Goal: Information Seeking & Learning: Learn about a topic

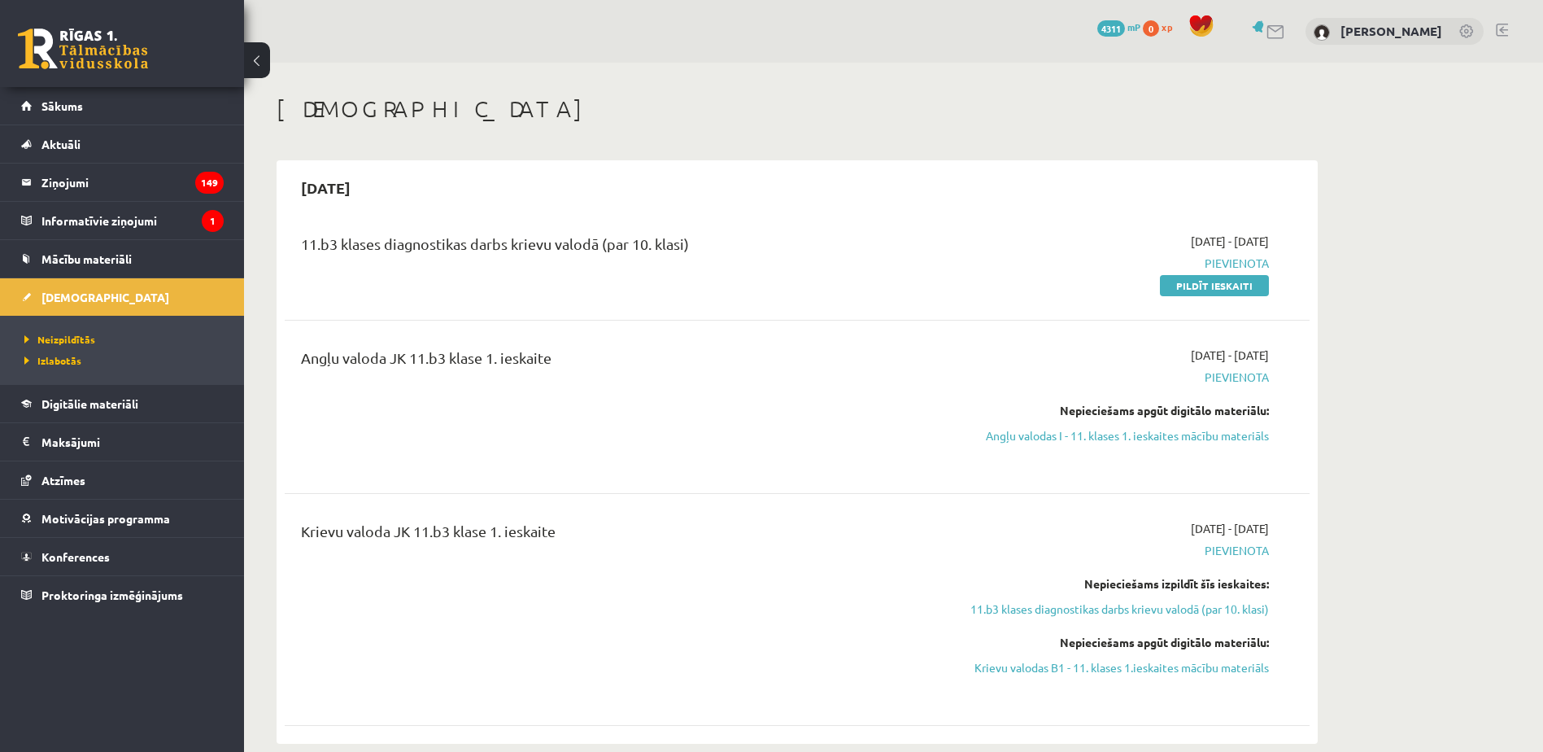
scroll to position [976, 0]
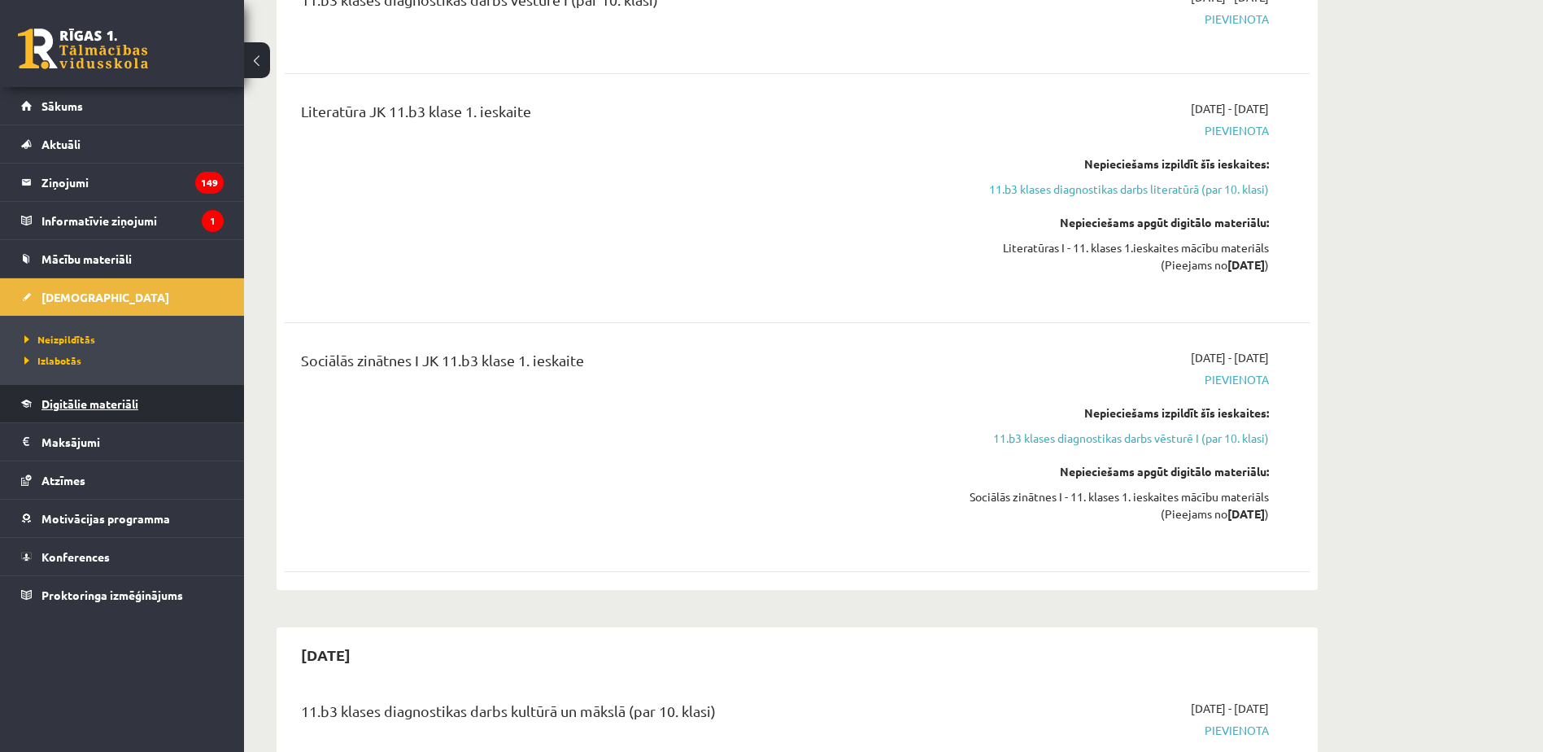
click at [47, 400] on span "Digitālie materiāli" at bounding box center [89, 403] width 97 height 15
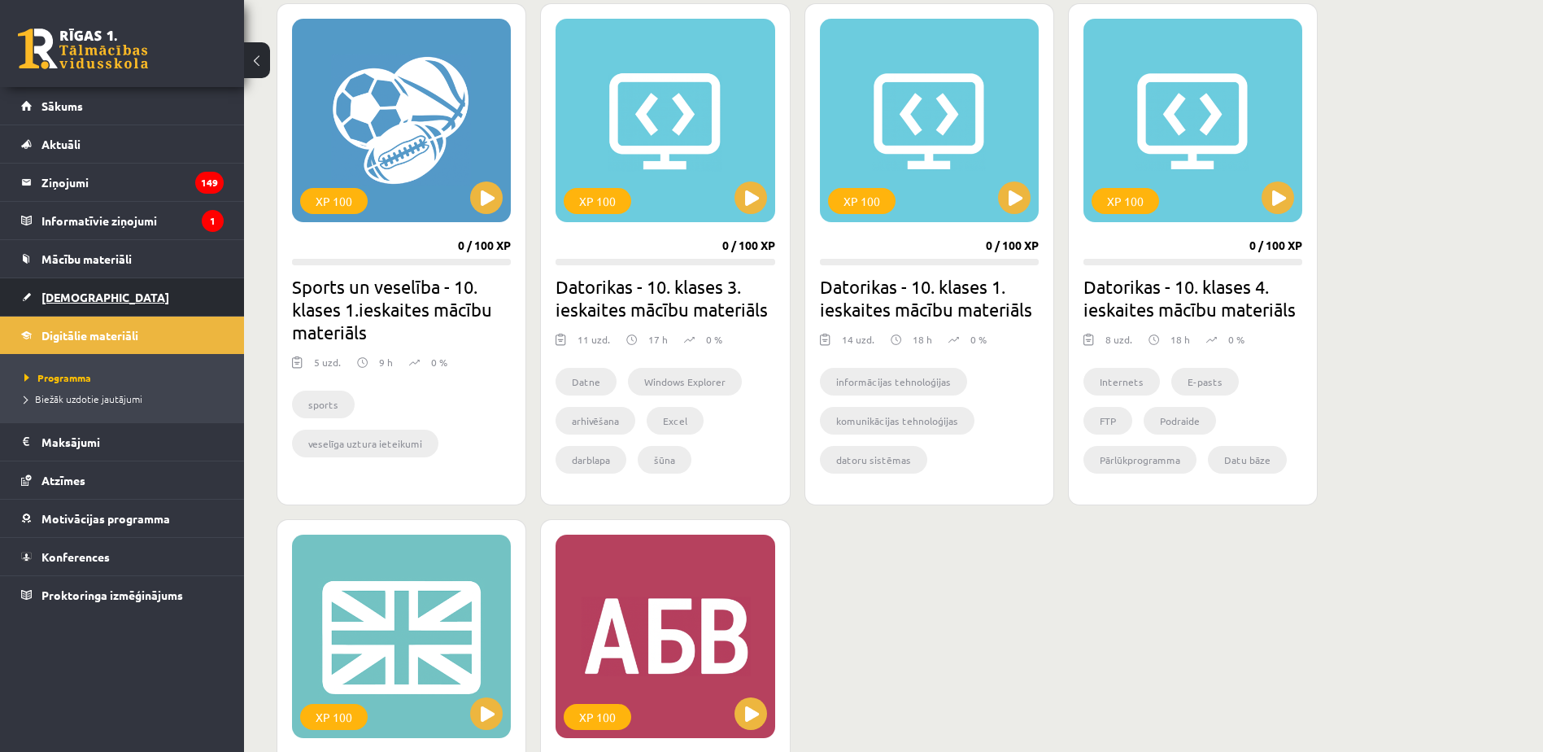
click at [121, 299] on link "[DEMOGRAPHIC_DATA]" at bounding box center [122, 296] width 203 height 37
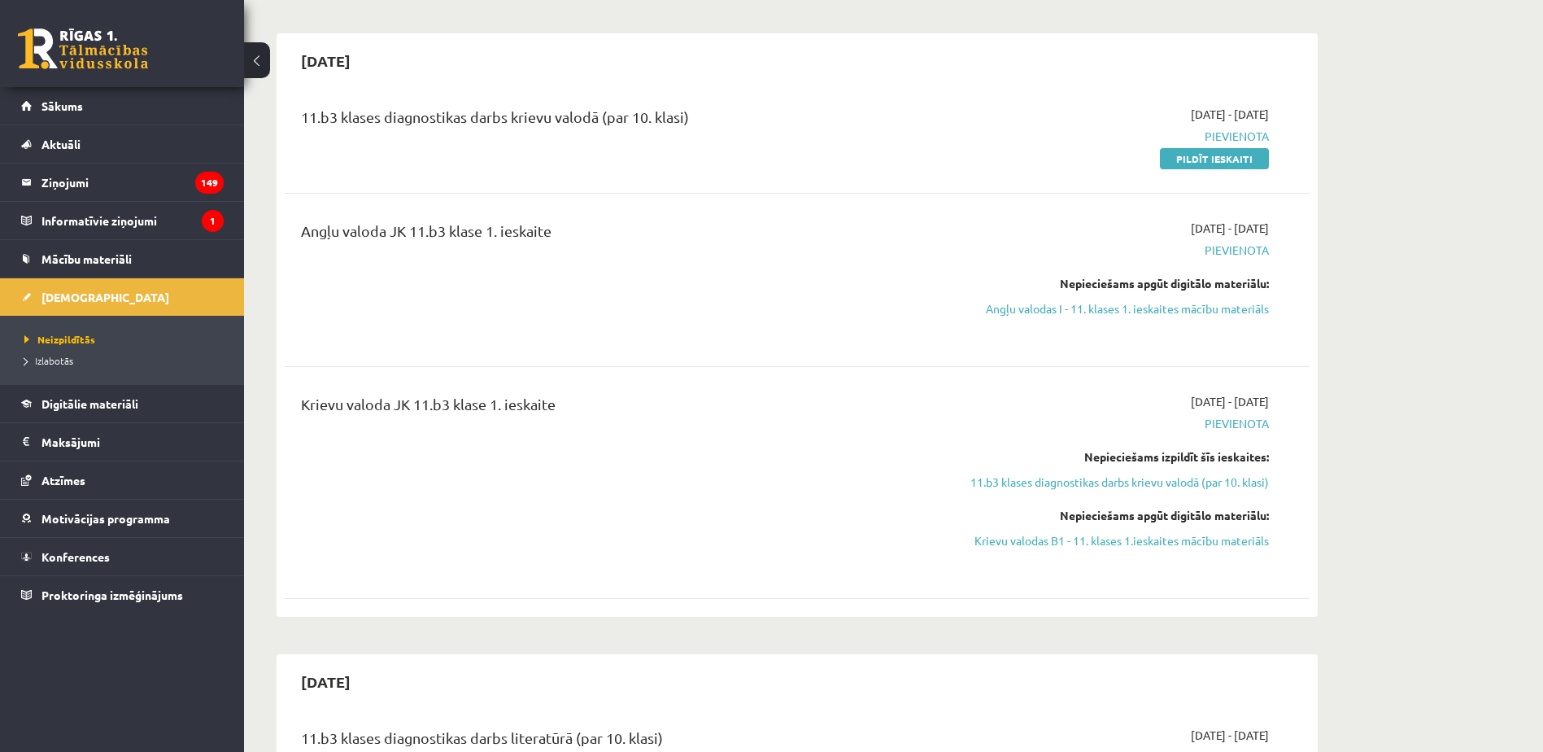
scroll to position [163, 0]
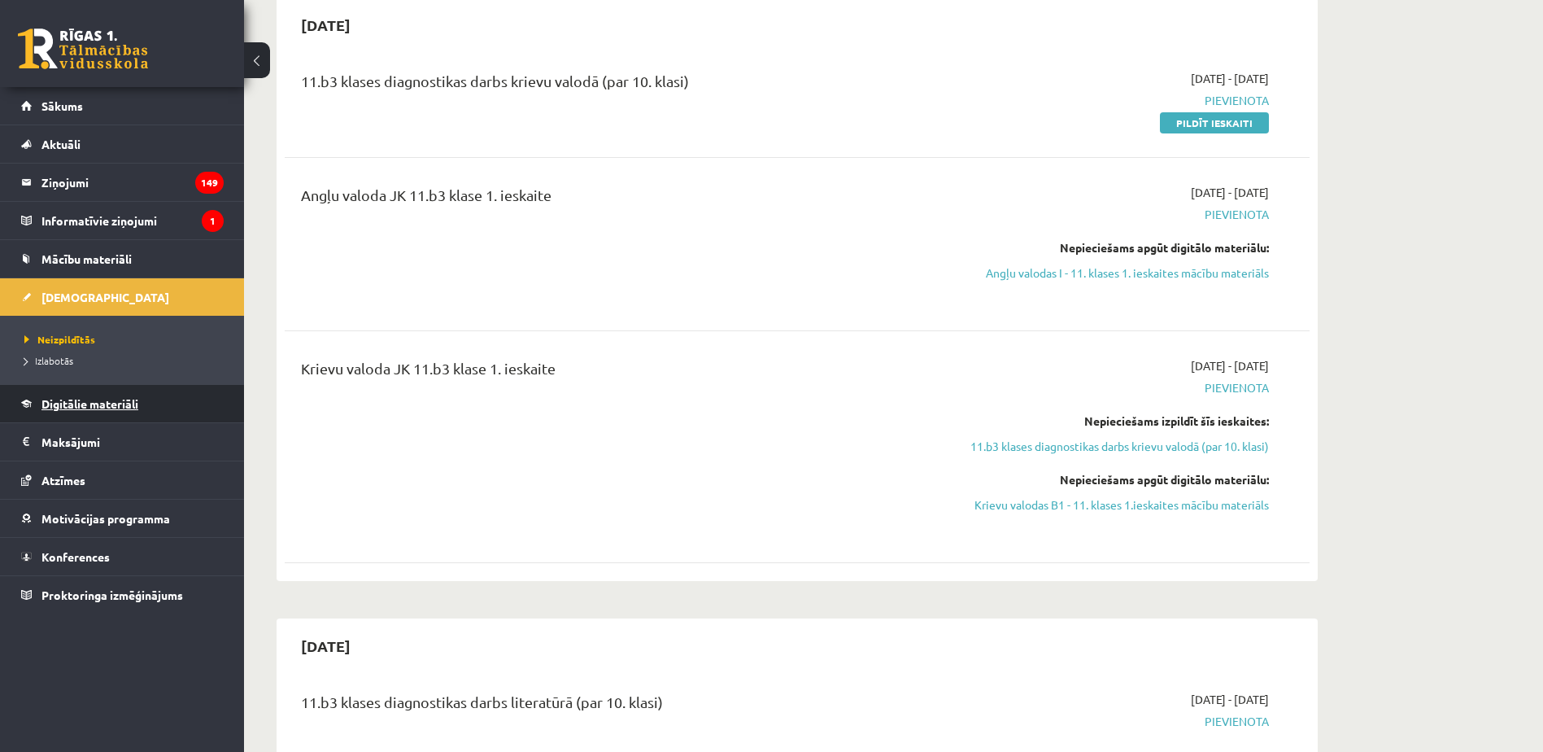
click at [91, 408] on span "Digitālie materiāli" at bounding box center [89, 403] width 97 height 15
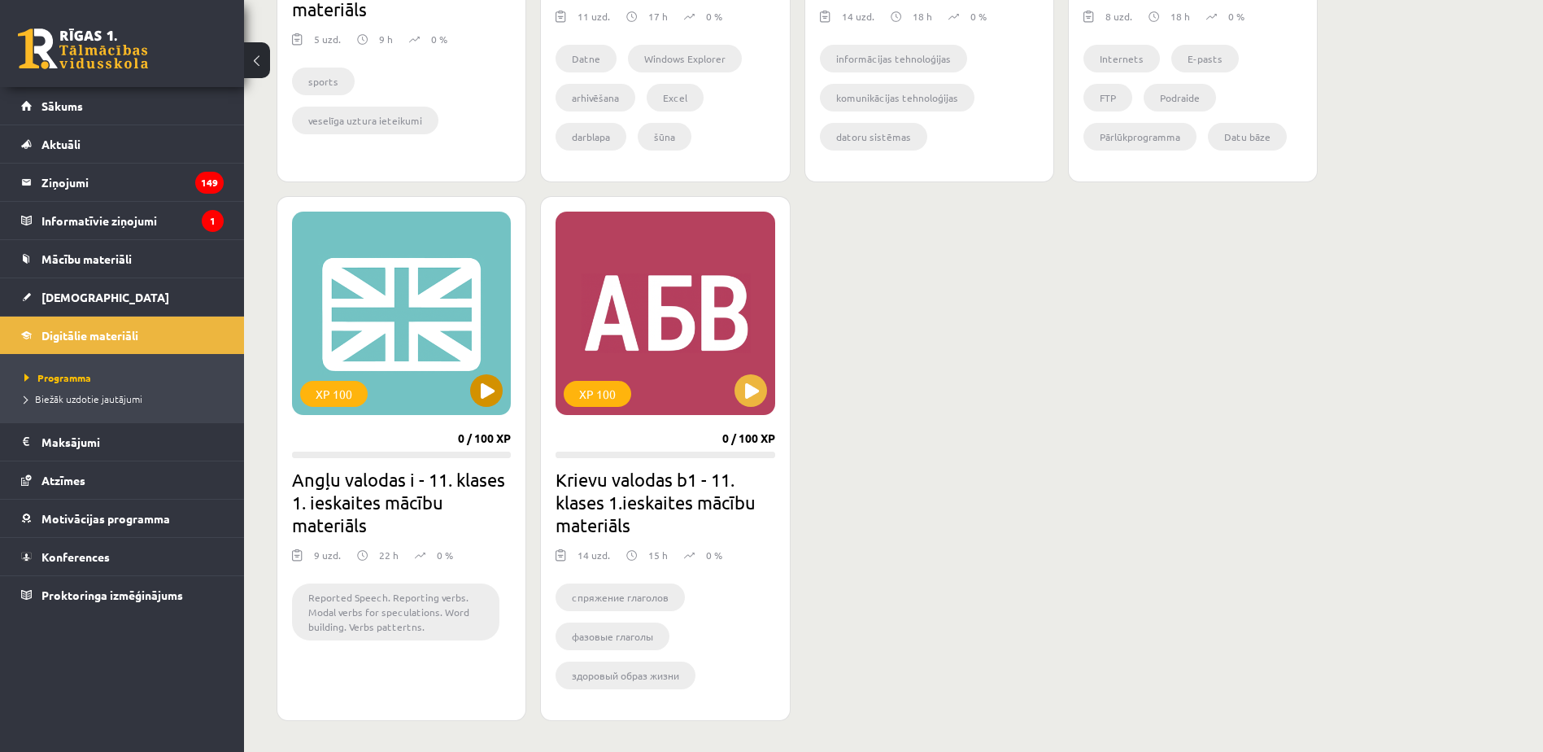
scroll to position [1302, 0]
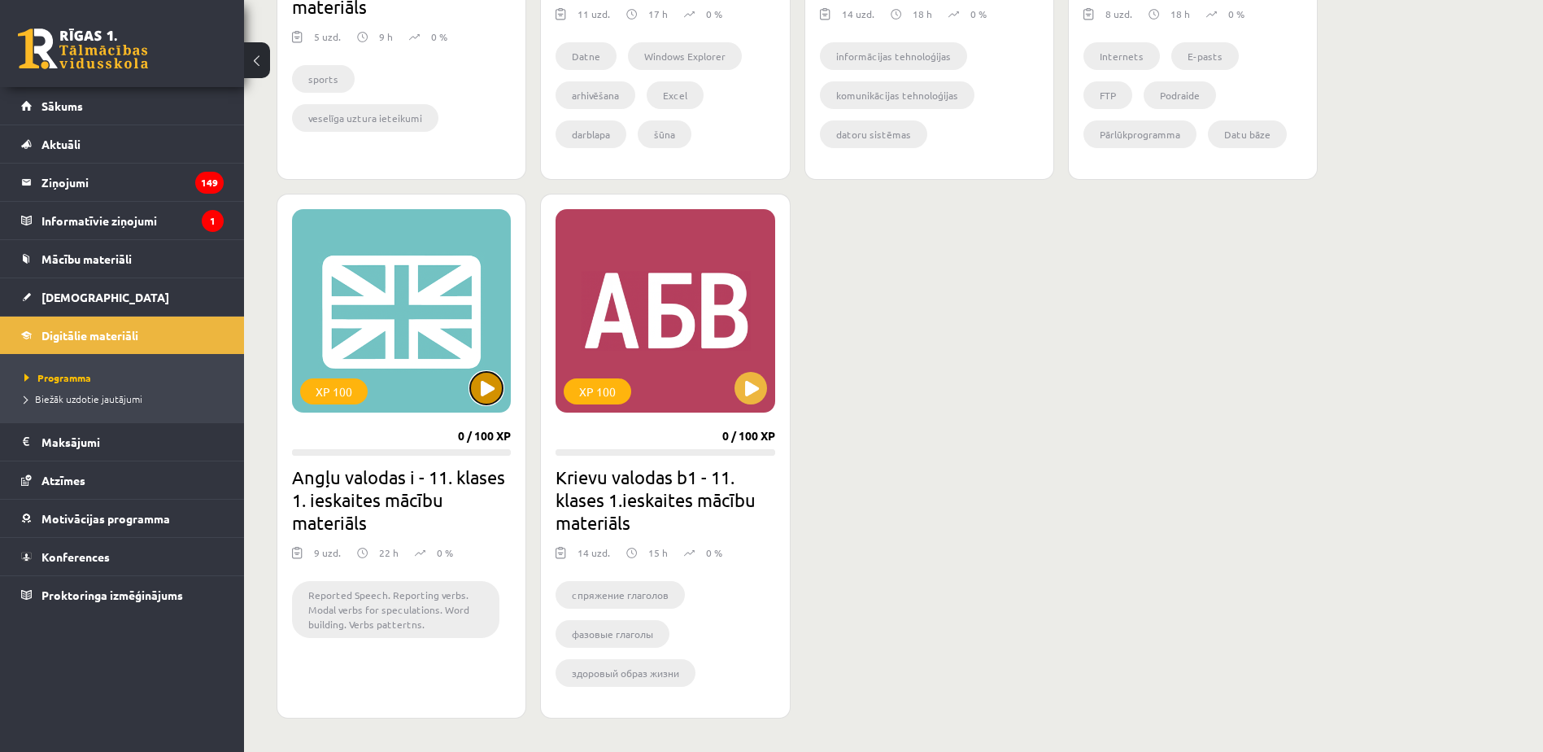
click at [479, 399] on button at bounding box center [486, 388] width 33 height 33
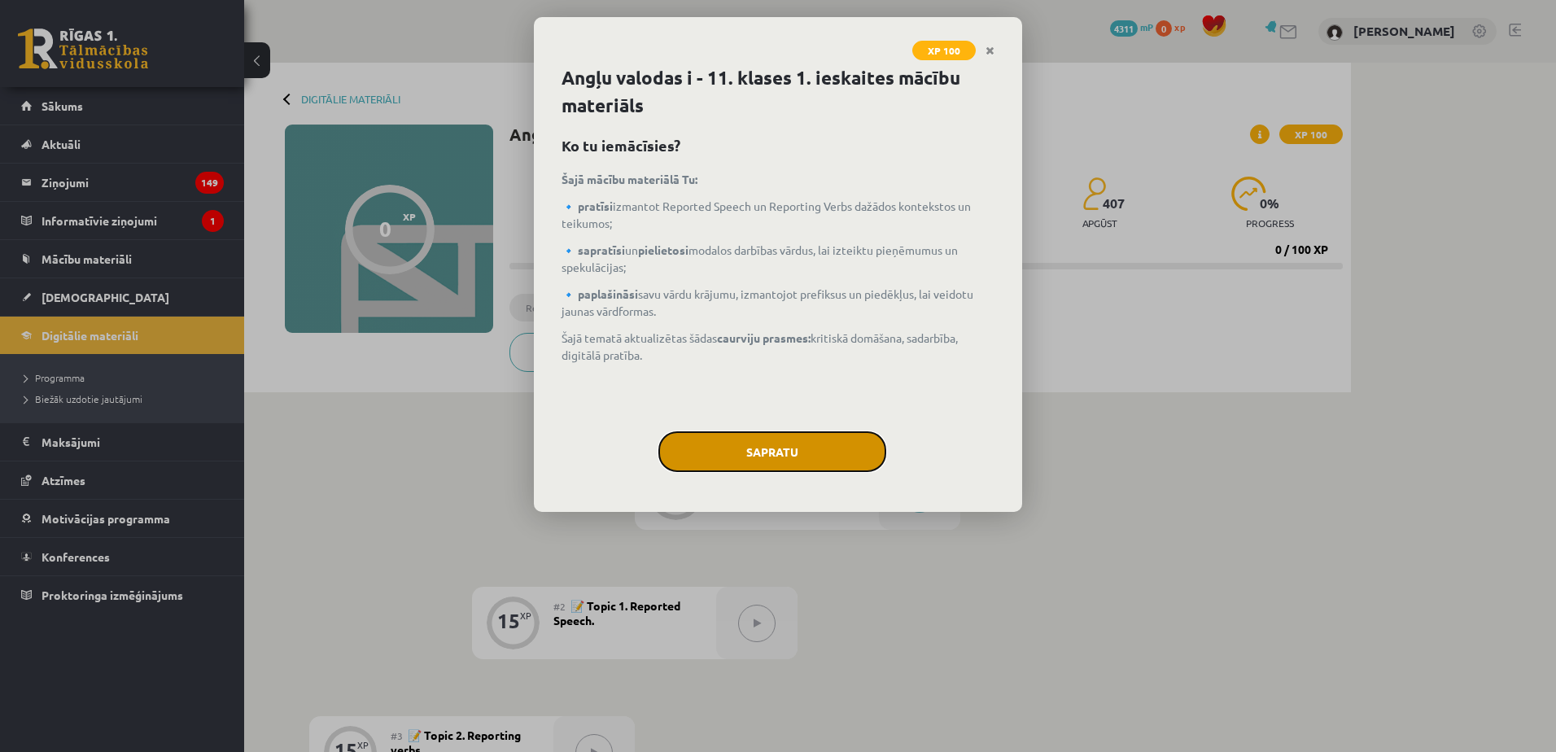
click at [712, 447] on button "Sapratu" at bounding box center [772, 451] width 228 height 41
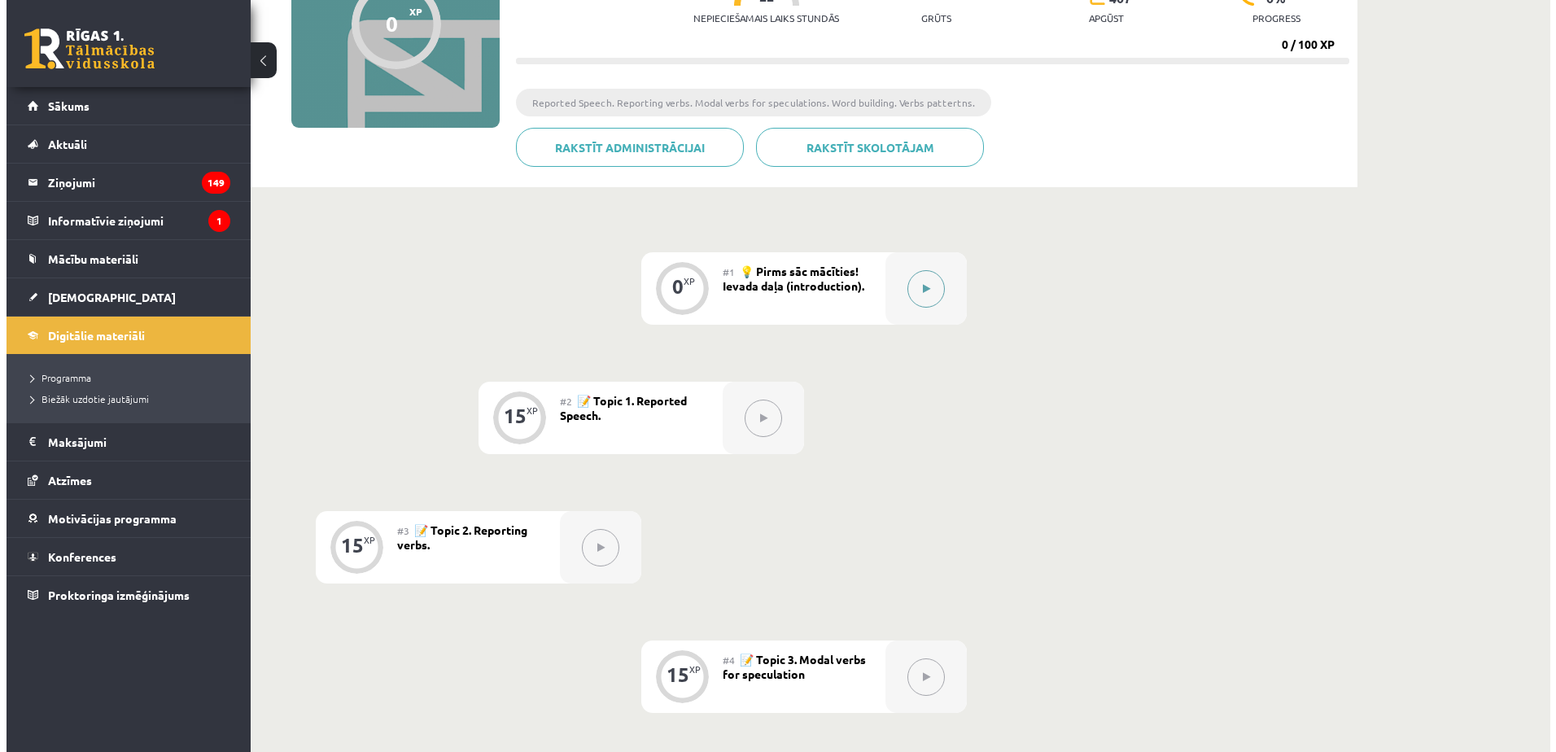
scroll to position [203, 0]
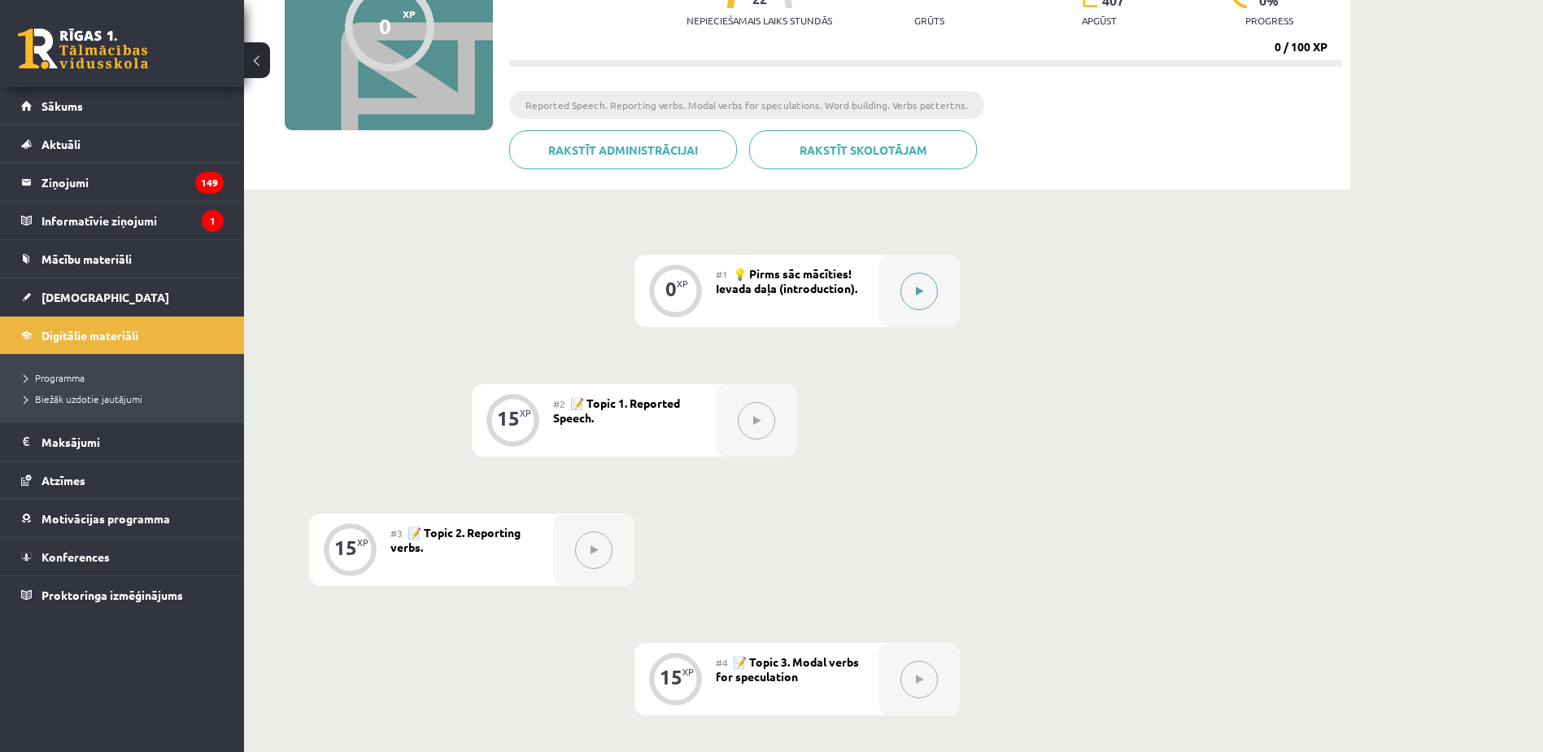
click at [917, 294] on icon at bounding box center [919, 291] width 7 height 10
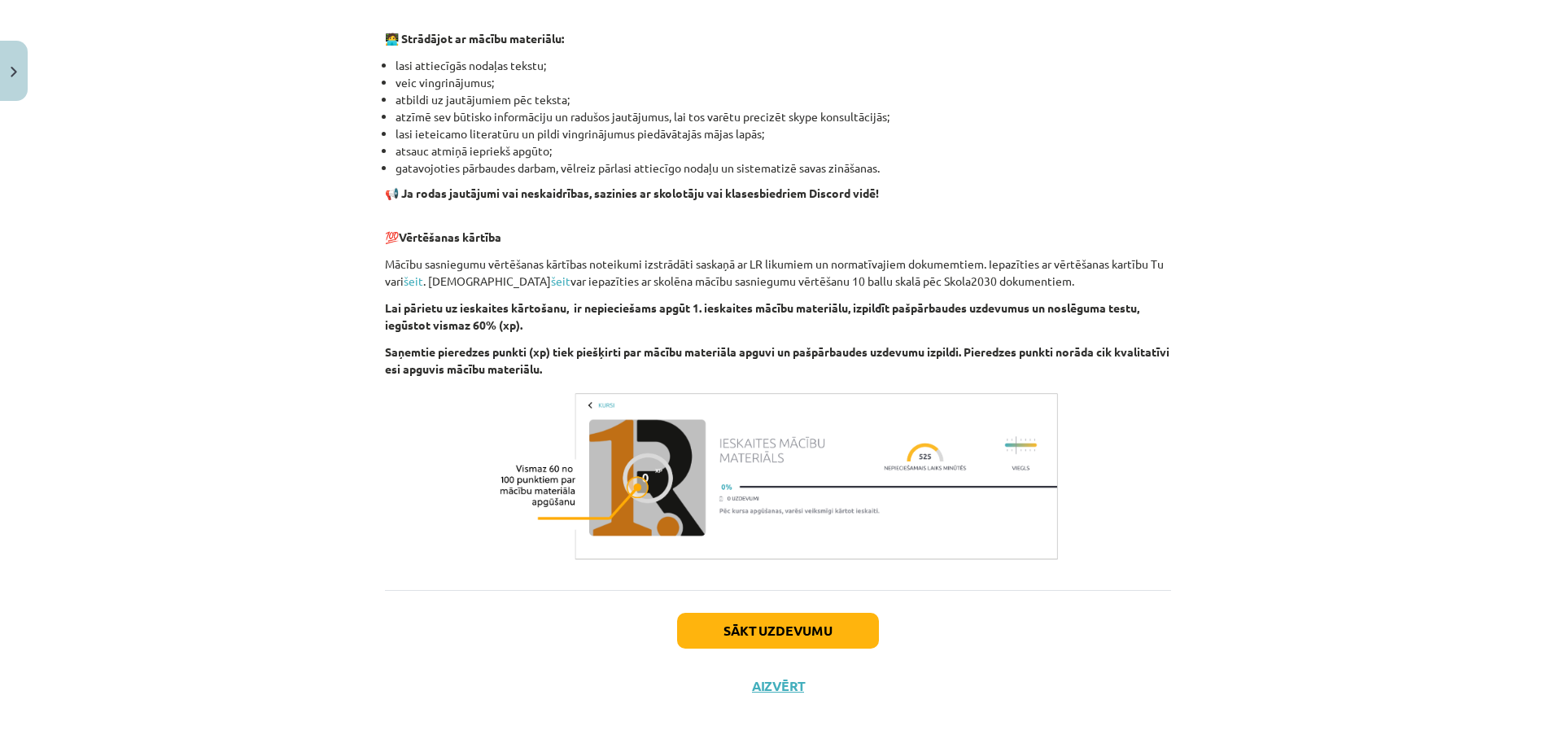
scroll to position [959, 0]
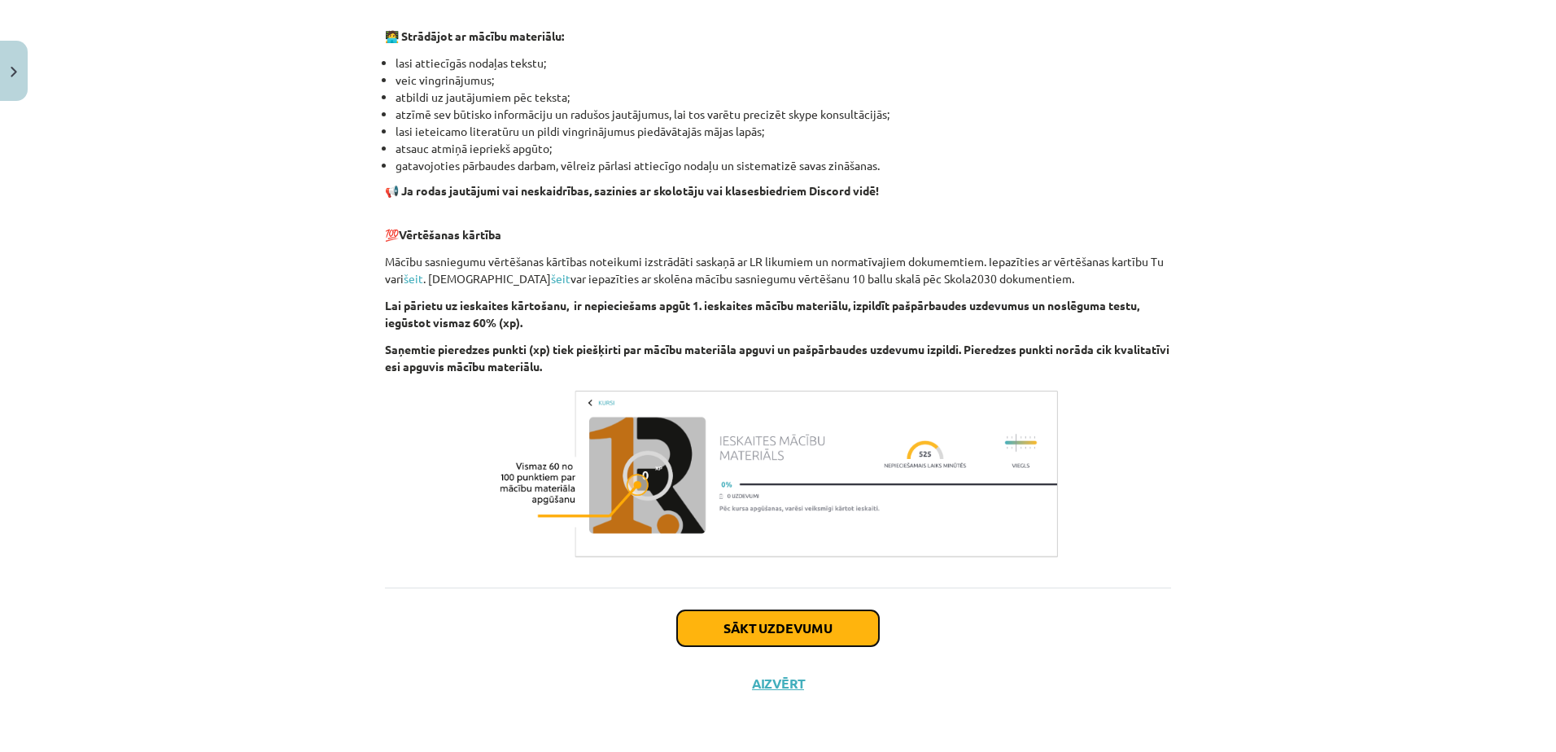
click at [719, 625] on button "Sākt uzdevumu" at bounding box center [778, 628] width 202 height 36
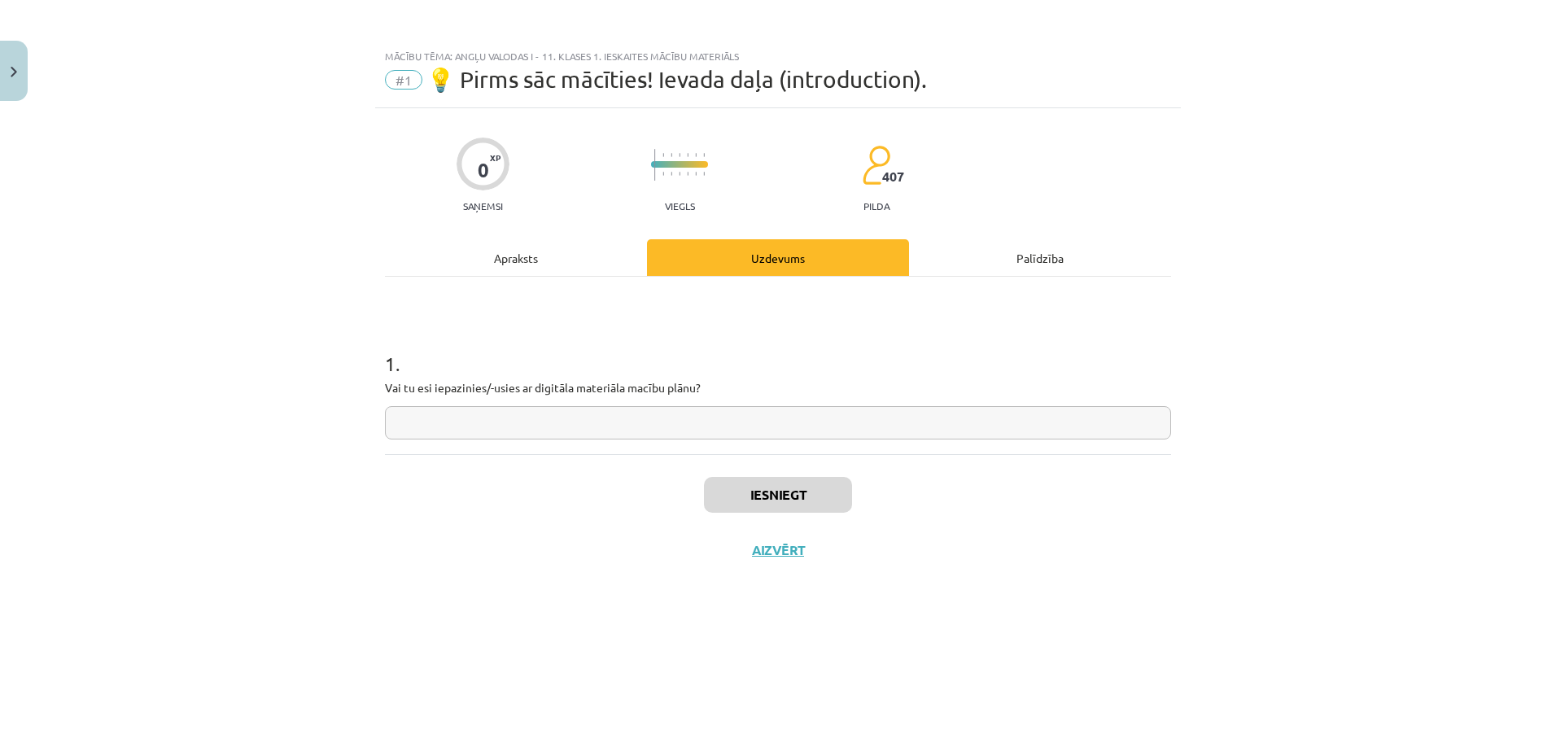
click at [636, 428] on input "text" at bounding box center [778, 422] width 786 height 33
type input "**"
click at [814, 491] on button "Iesniegt" at bounding box center [778, 495] width 148 height 36
click at [828, 550] on button "Nākamā nodarbība" at bounding box center [777, 560] width 159 height 37
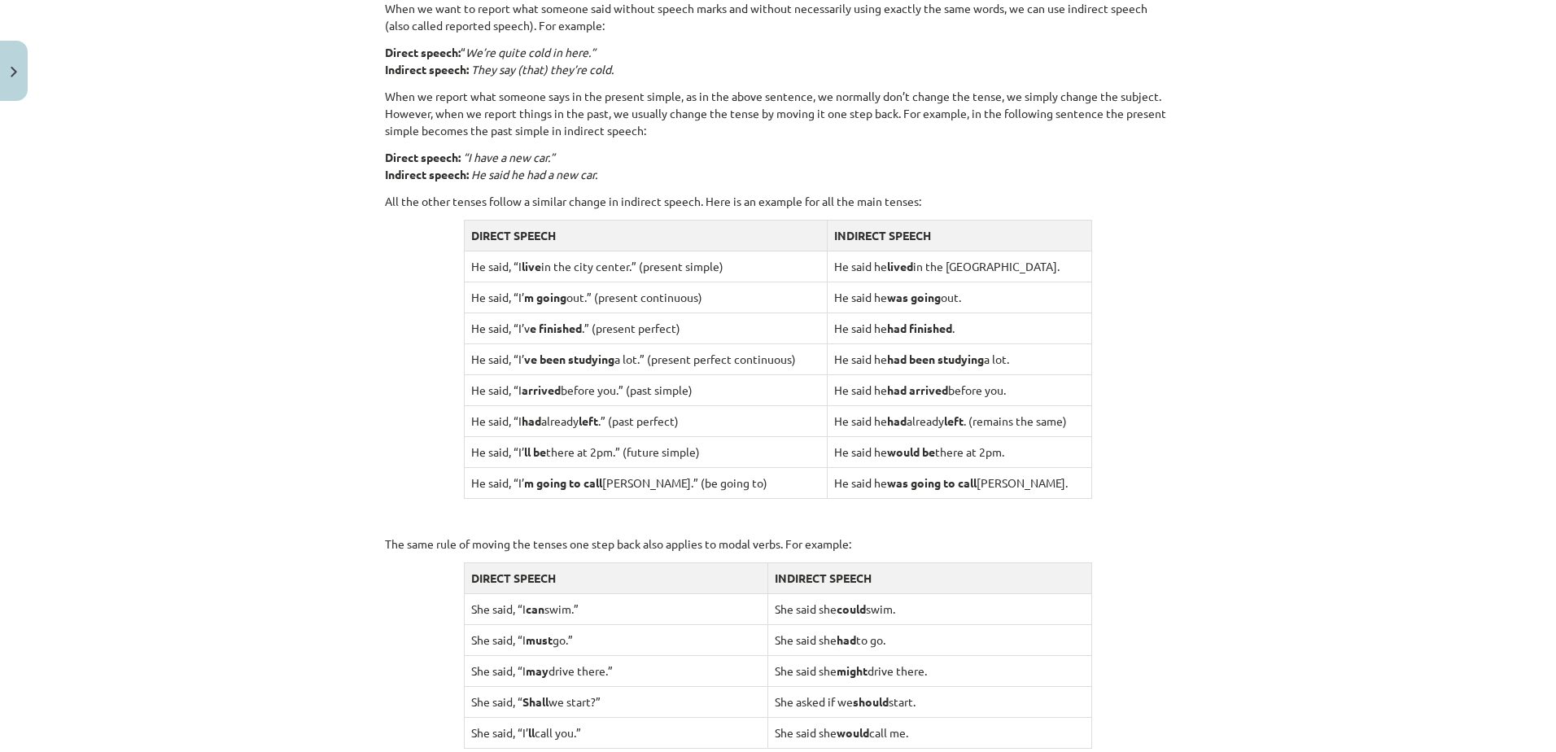
scroll to position [1447, 0]
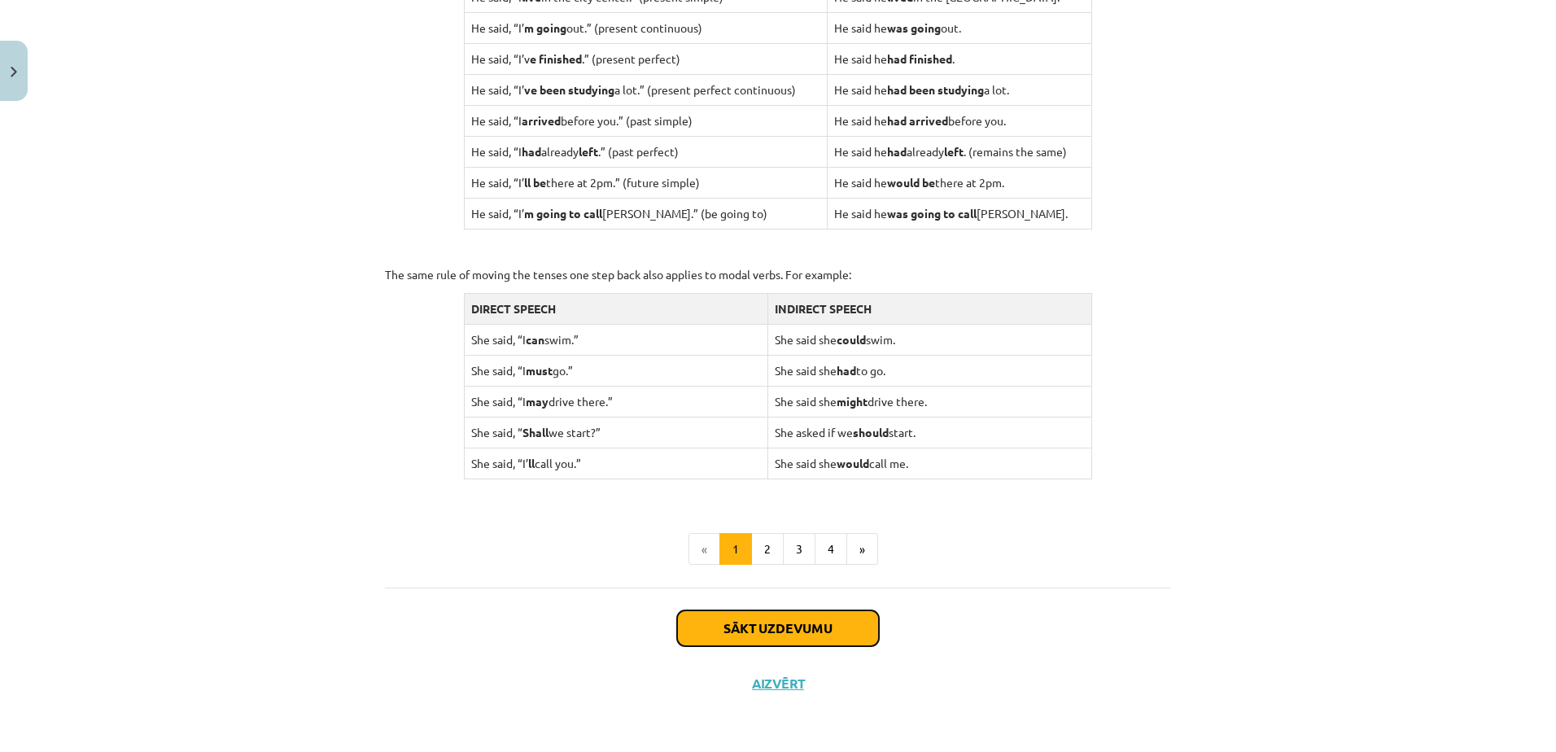
click at [792, 621] on button "Sākt uzdevumu" at bounding box center [778, 628] width 202 height 36
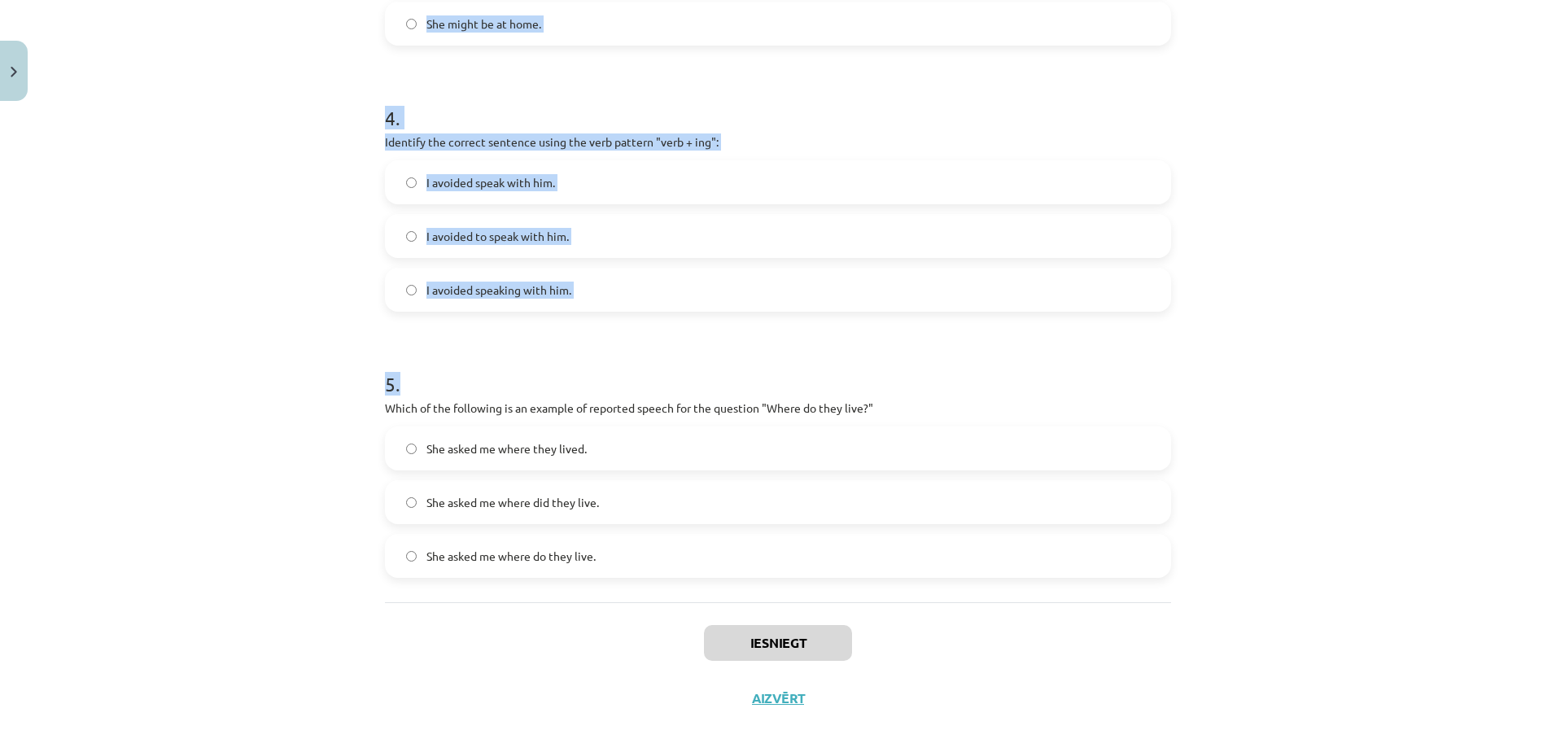
scroll to position [1058, 0]
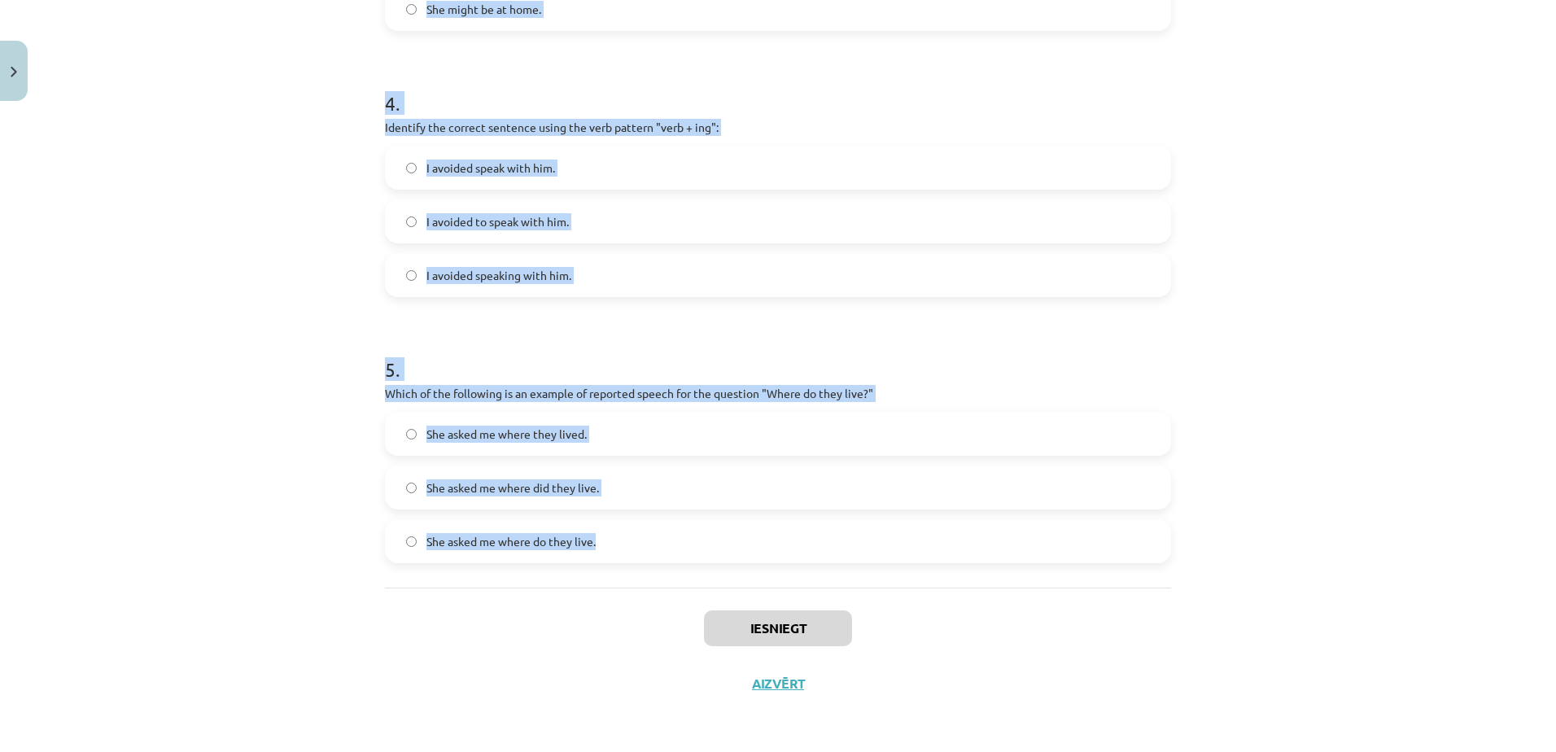
drag, startPoint x: 364, startPoint y: 320, endPoint x: 597, endPoint y: 526, distance: 310.7
click at [597, 526] on div "Mācību tēma: Angļu valodas i - 11. klases 1. ieskaites mācību materiāls #2 📝 To…" at bounding box center [778, 376] width 1556 height 752
copy form "1 . Which of the following sentences correctly uses reported speech? He said th…"
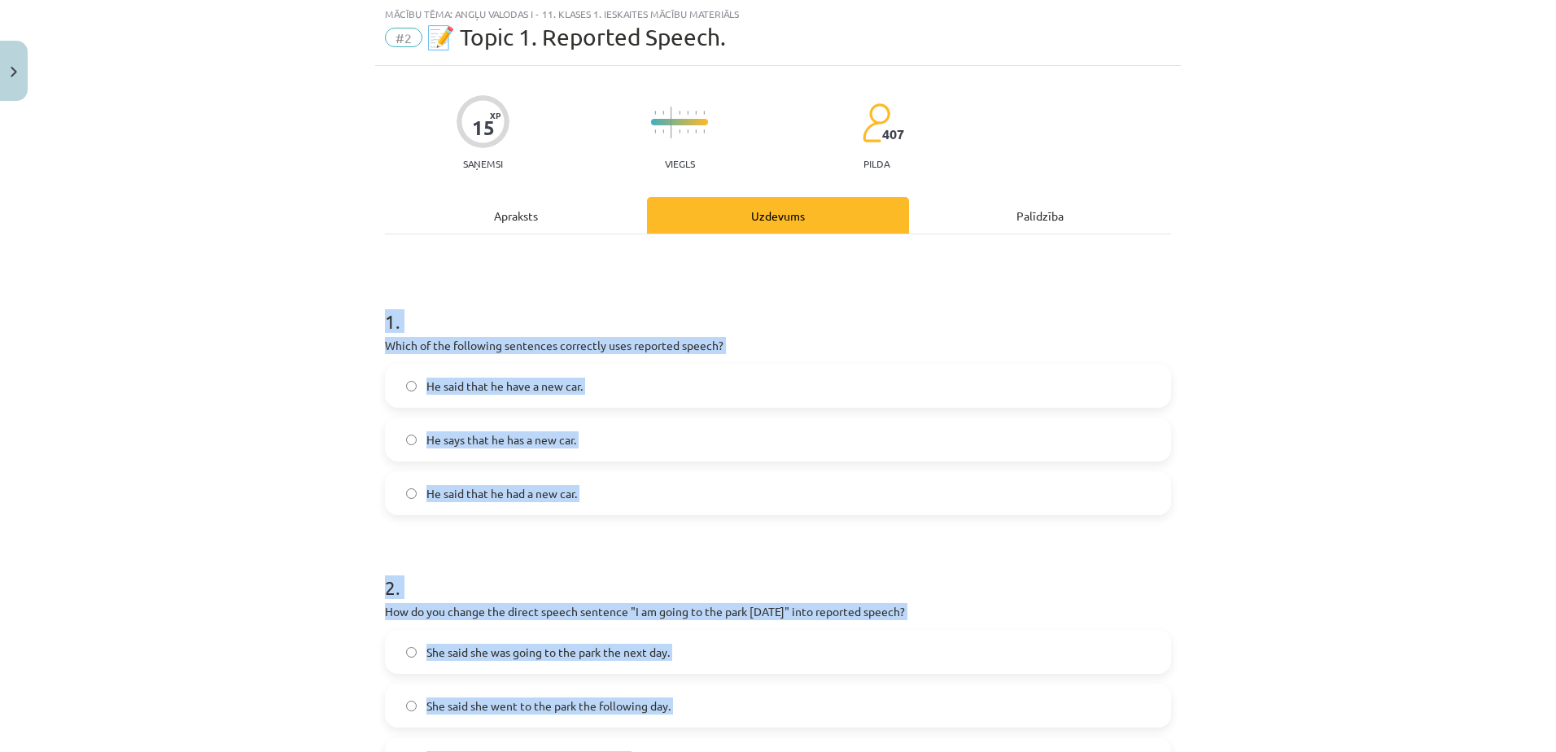
scroll to position [163, 0]
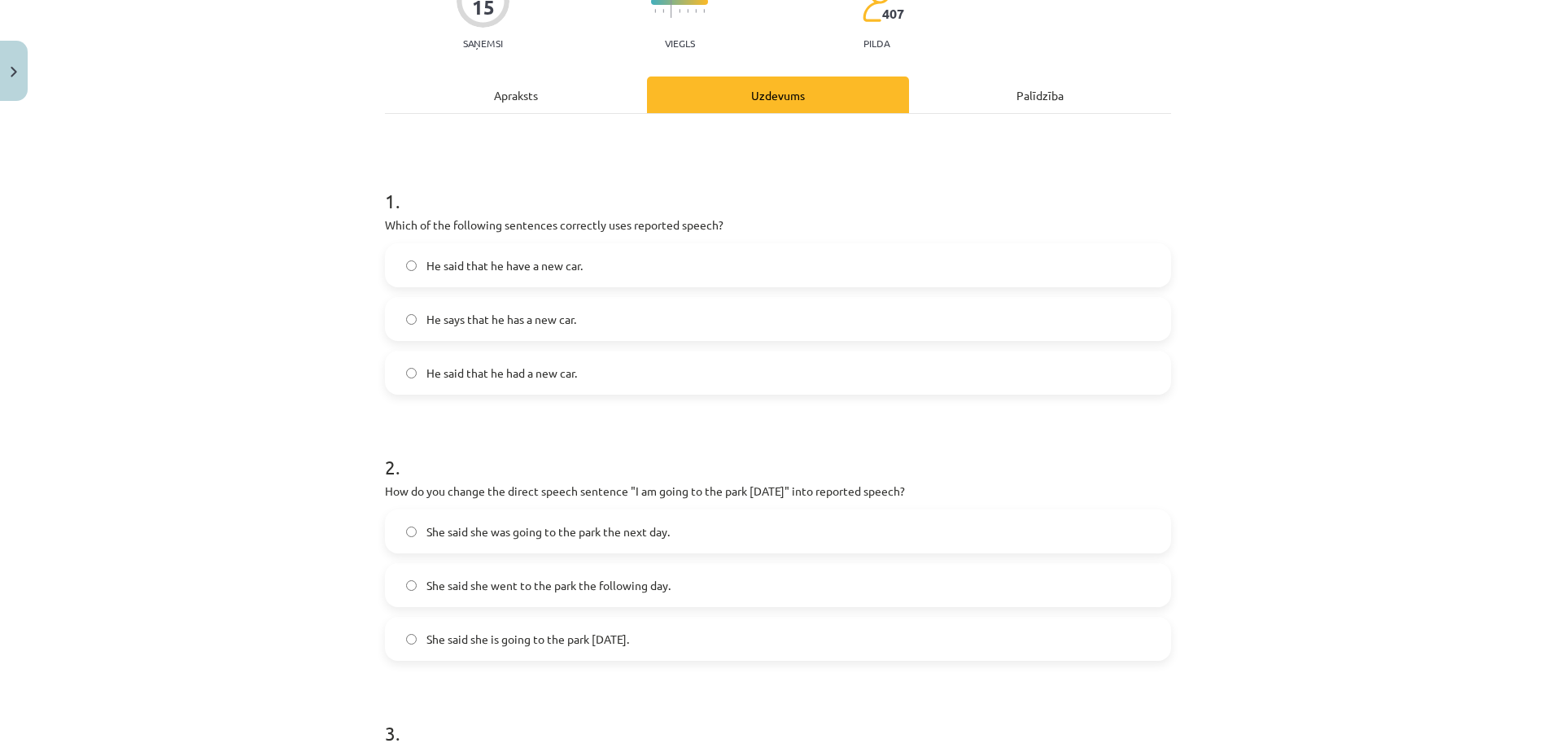
click at [559, 383] on label "He said that he had a new car." at bounding box center [777, 372] width 783 height 41
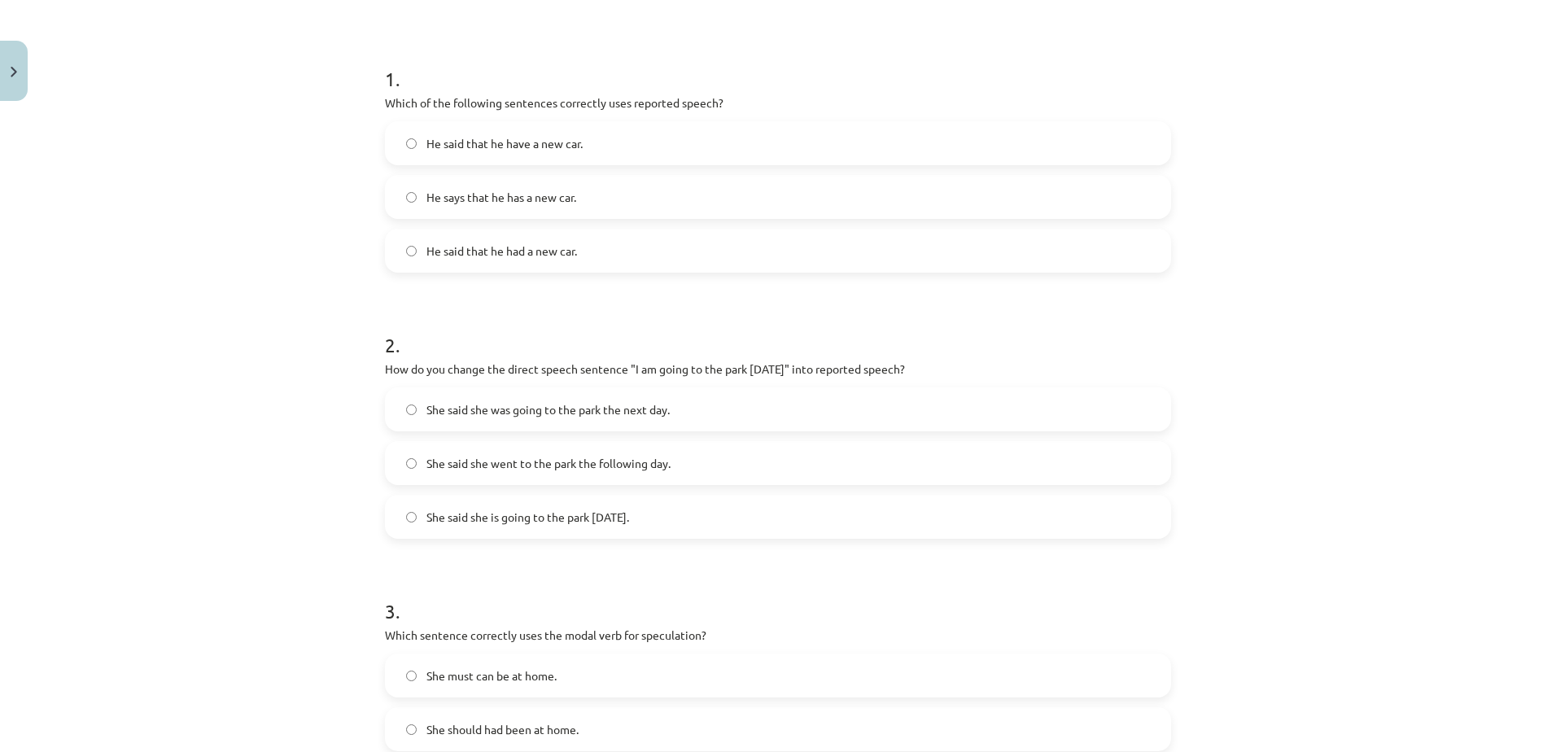
scroll to position [325, 0]
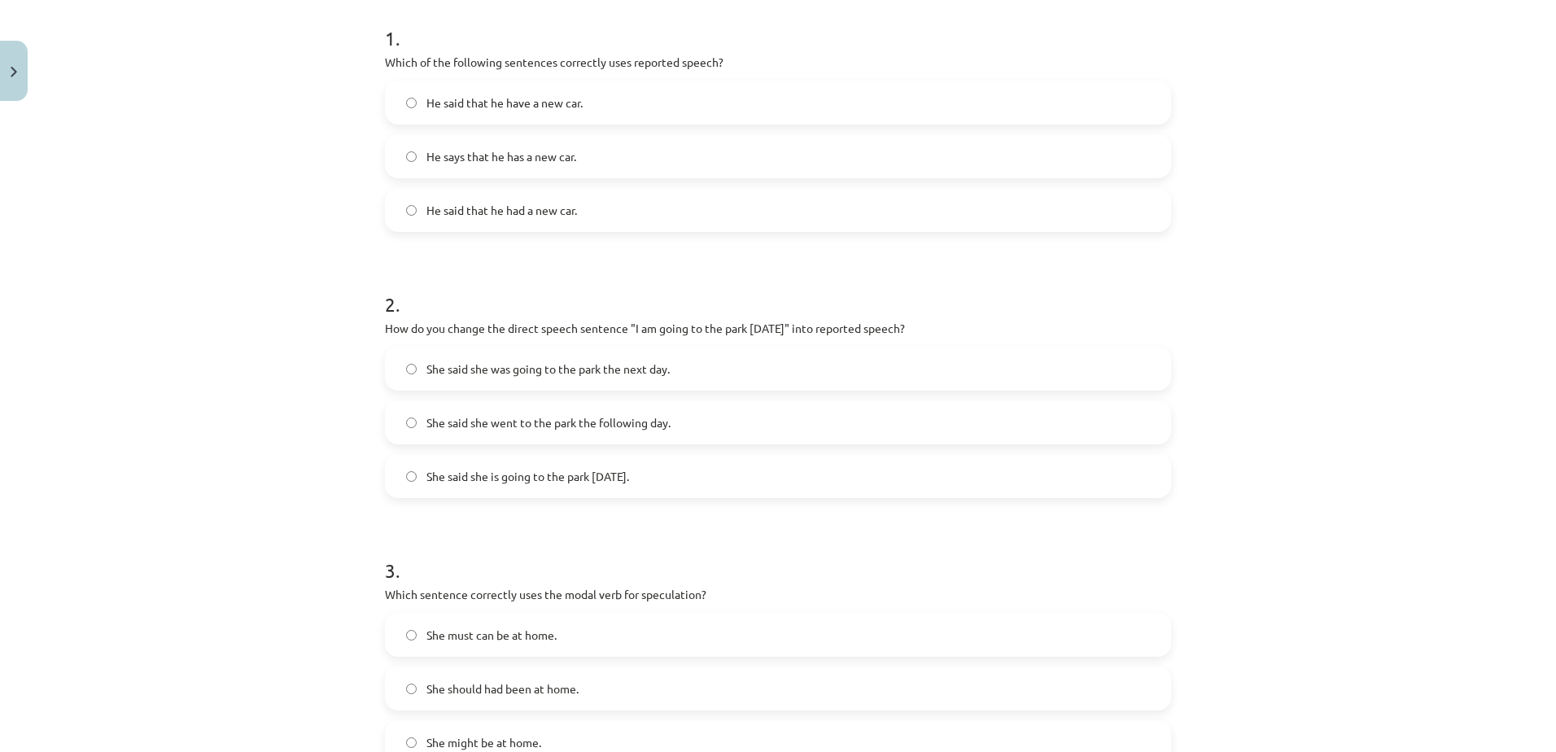
click at [591, 369] on span "She said she was going to the park the next day." at bounding box center [547, 368] width 243 height 17
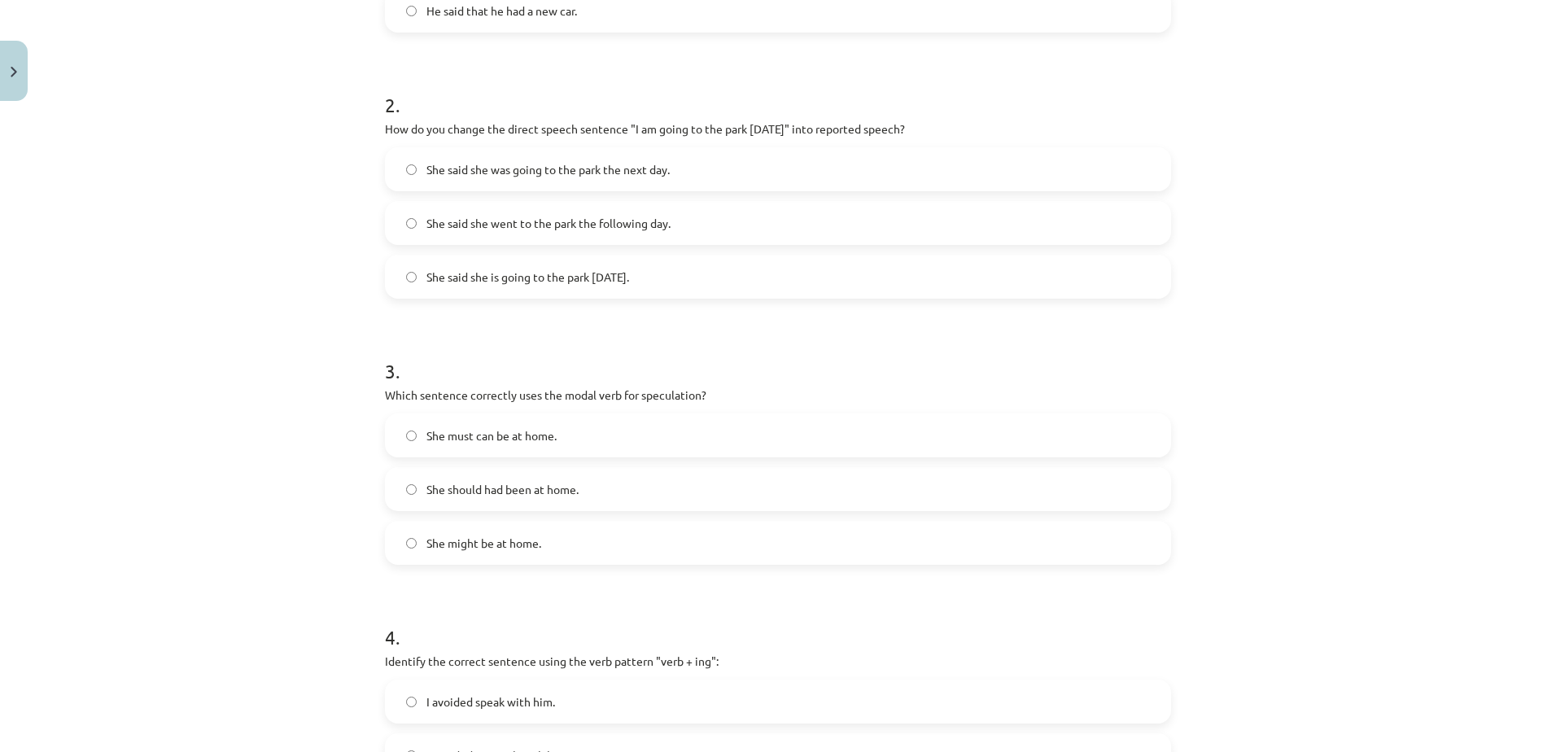
scroll to position [651, 0]
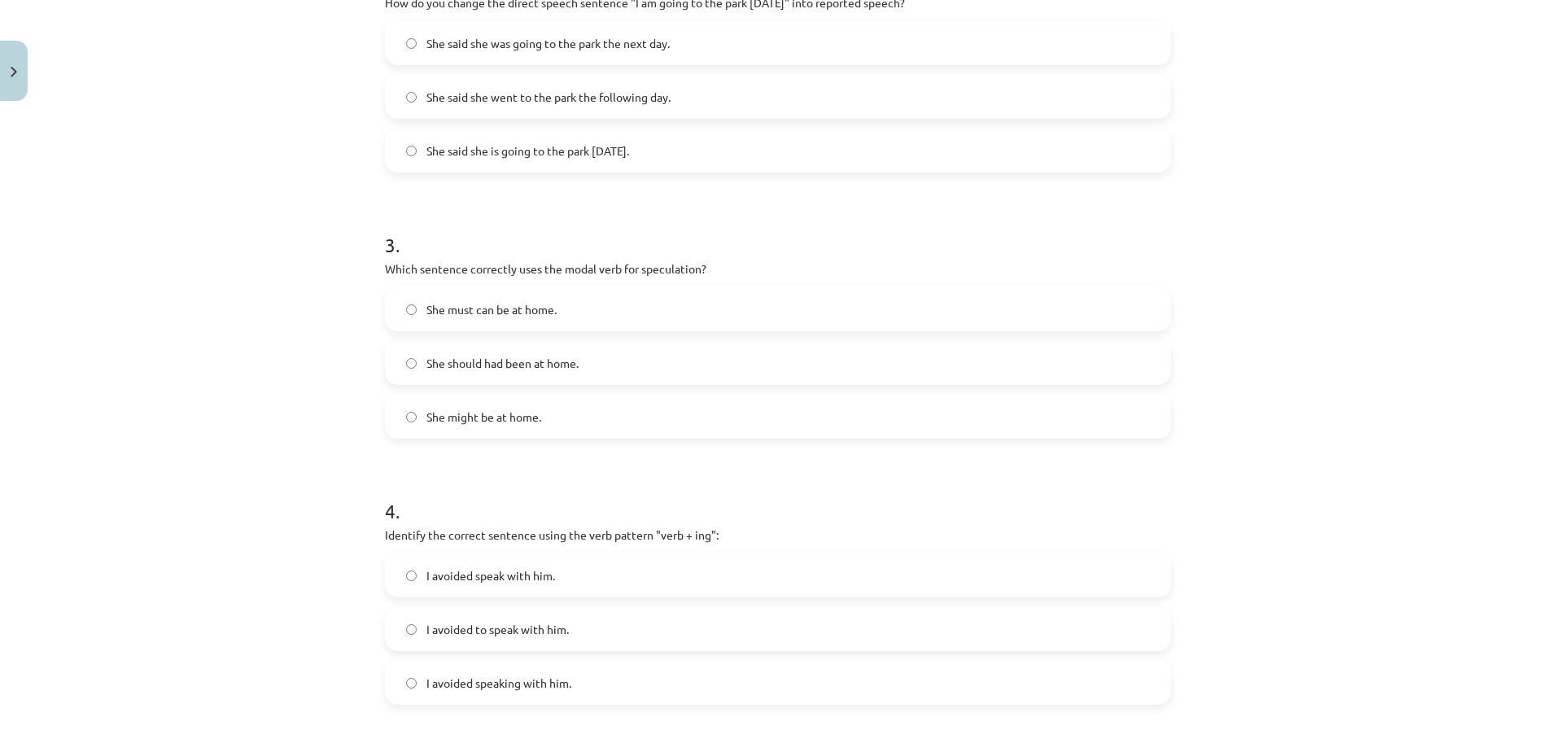
click at [495, 426] on label "She might be at home." at bounding box center [777, 416] width 783 height 41
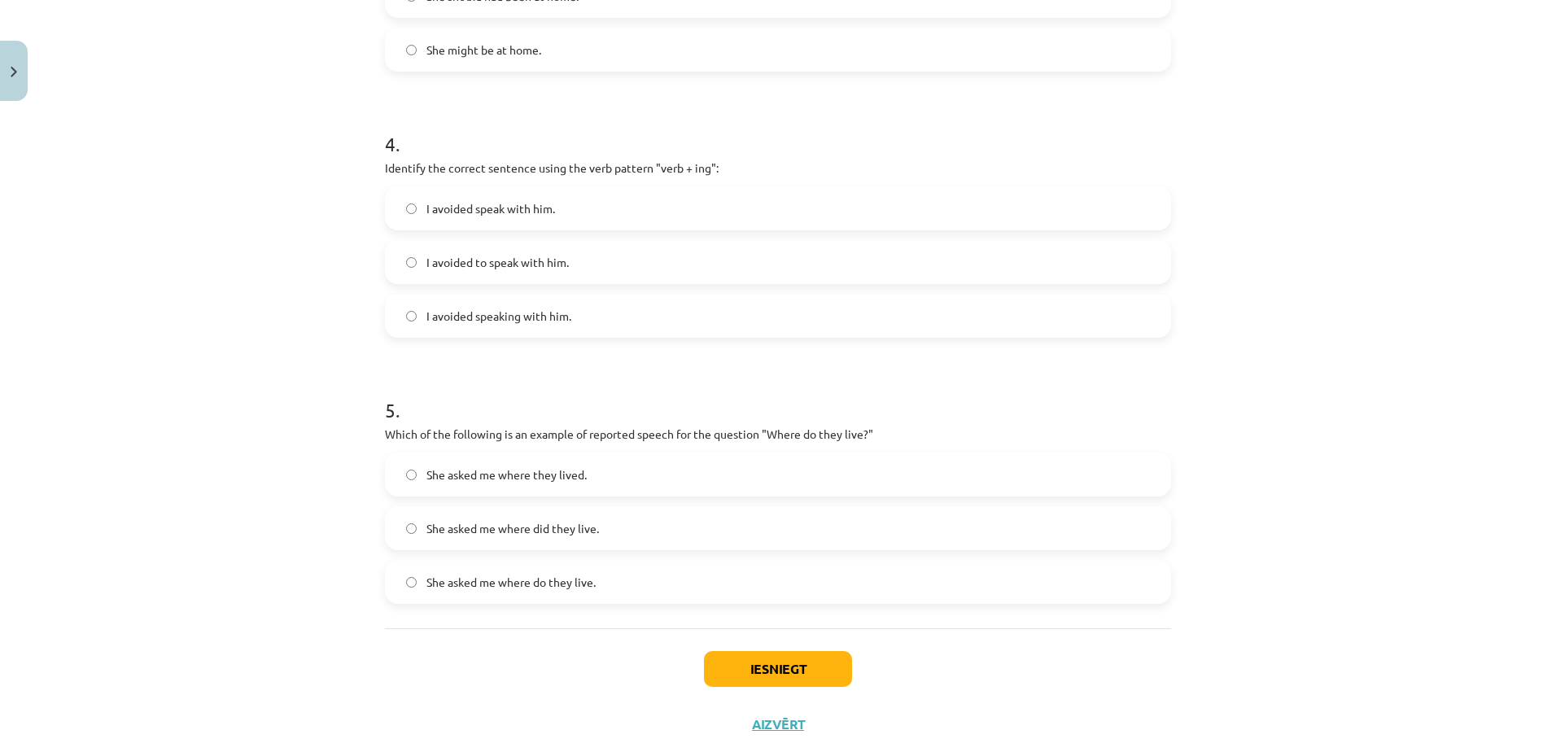
scroll to position [1058, 0]
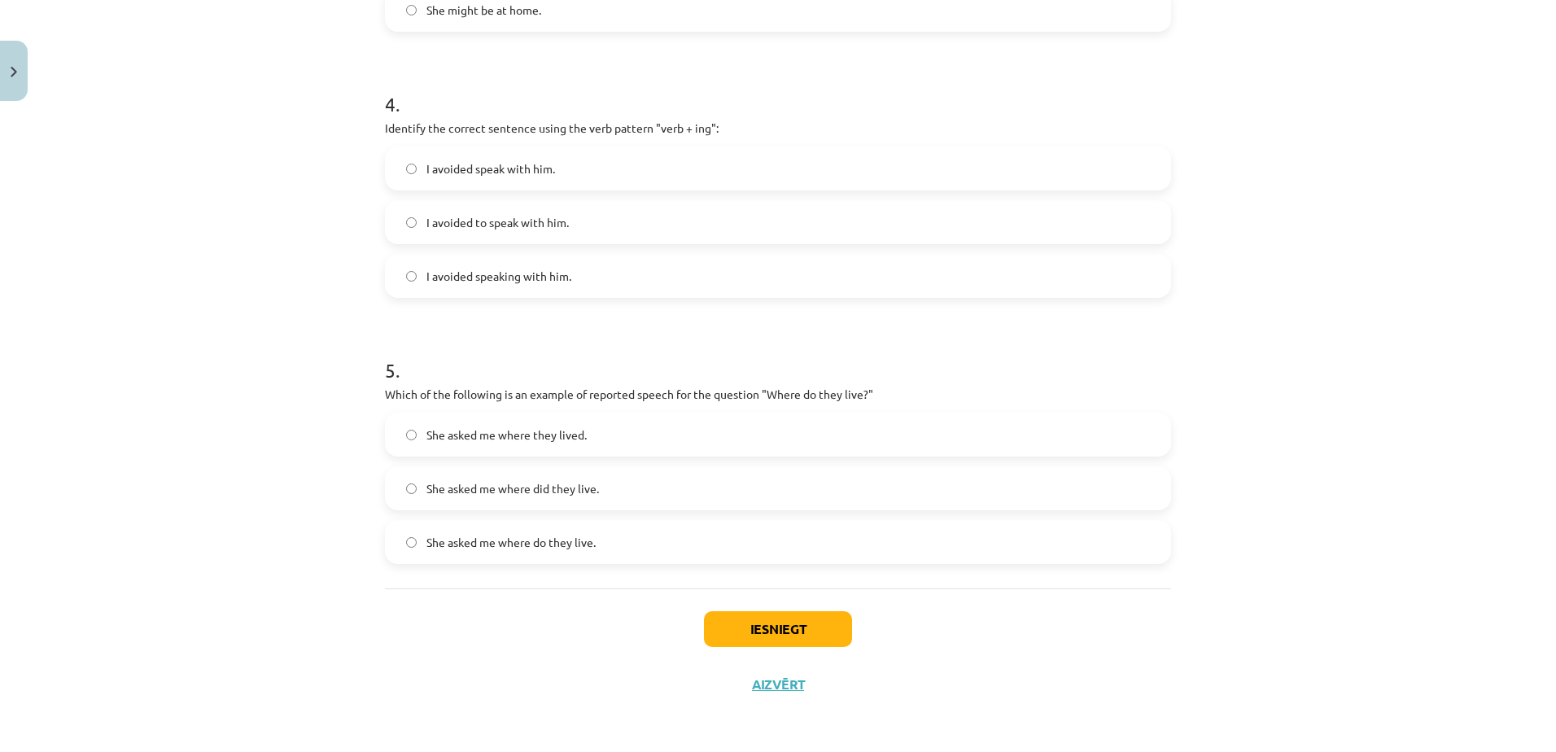
click at [529, 284] on span "I avoided speaking with him." at bounding box center [498, 276] width 145 height 17
click at [556, 437] on span "She asked me where they lived." at bounding box center [506, 433] width 160 height 17
click at [767, 636] on button "Iesniegt" at bounding box center [778, 628] width 148 height 36
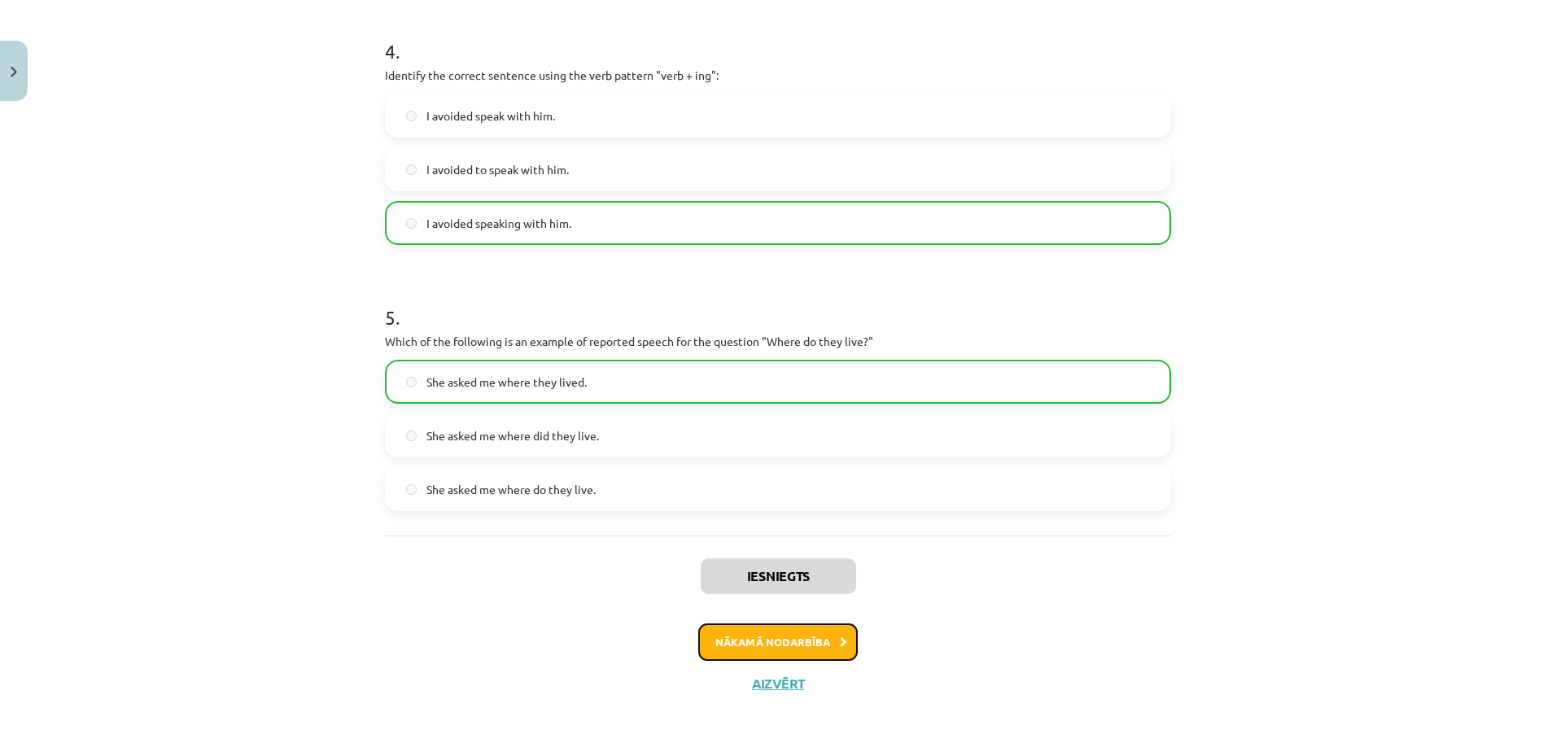
click at [777, 646] on button "Nākamā nodarbība" at bounding box center [777, 641] width 159 height 37
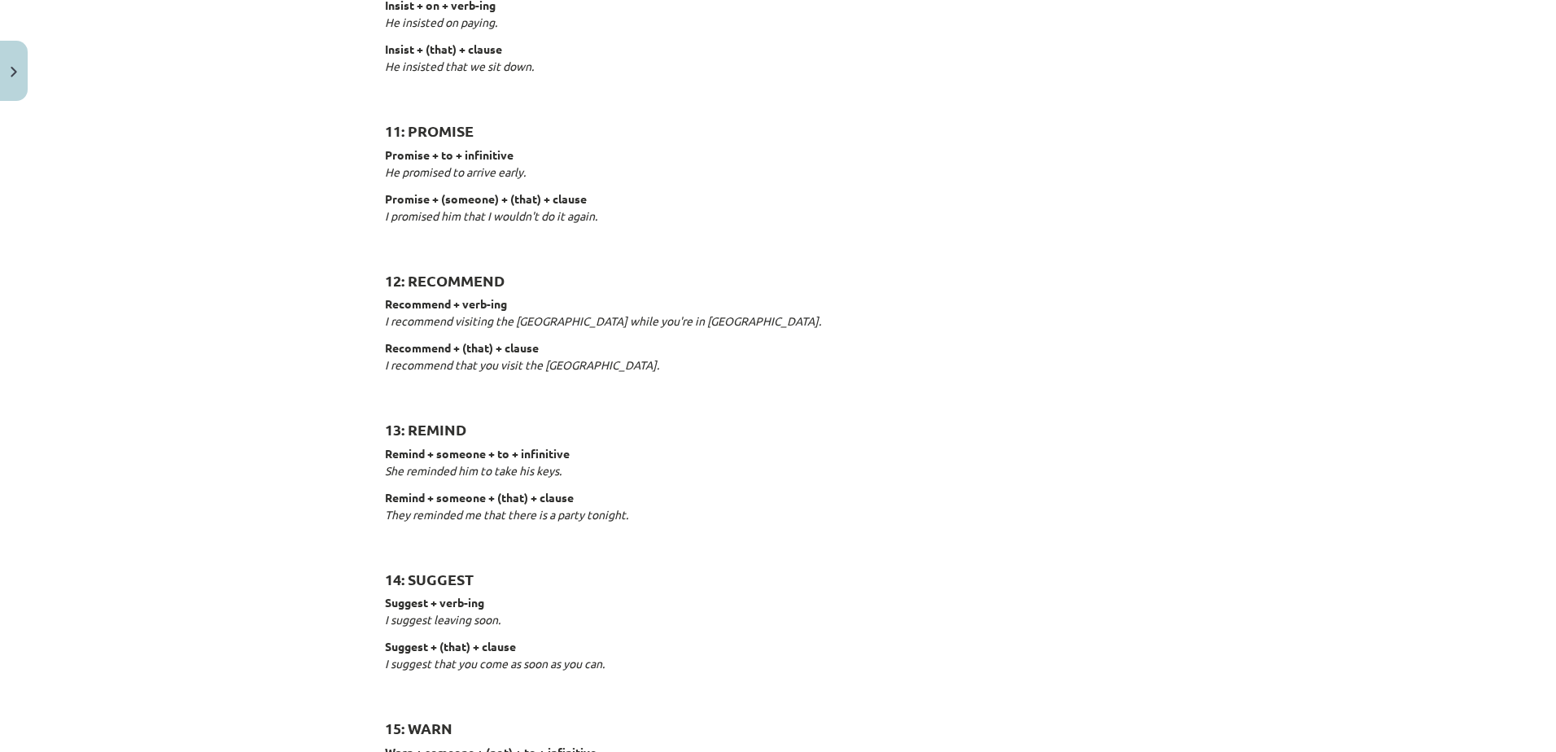
scroll to position [2389, 0]
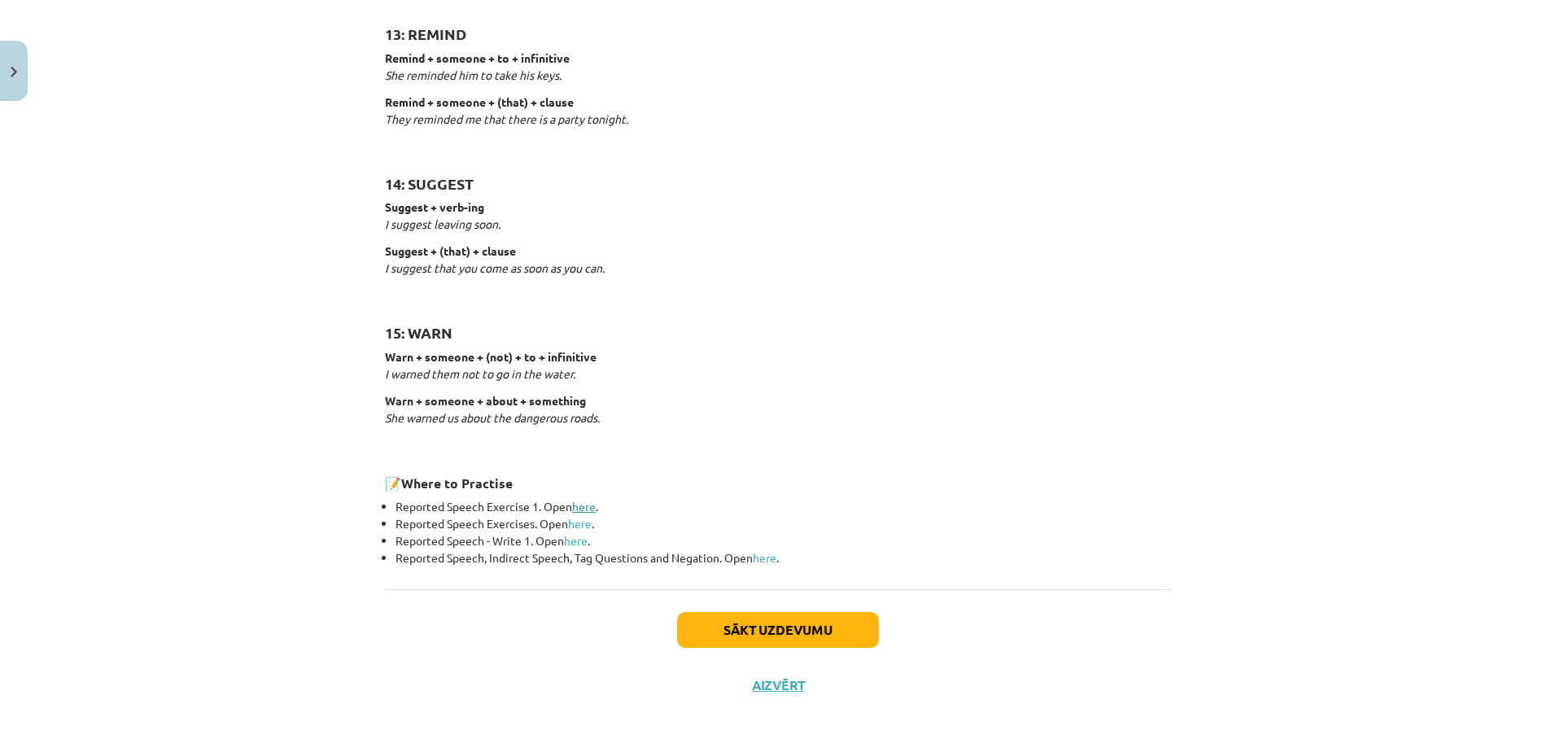
click at [573, 503] on link "here" at bounding box center [584, 506] width 24 height 15
click at [604, 449] on p at bounding box center [778, 444] width 786 height 17
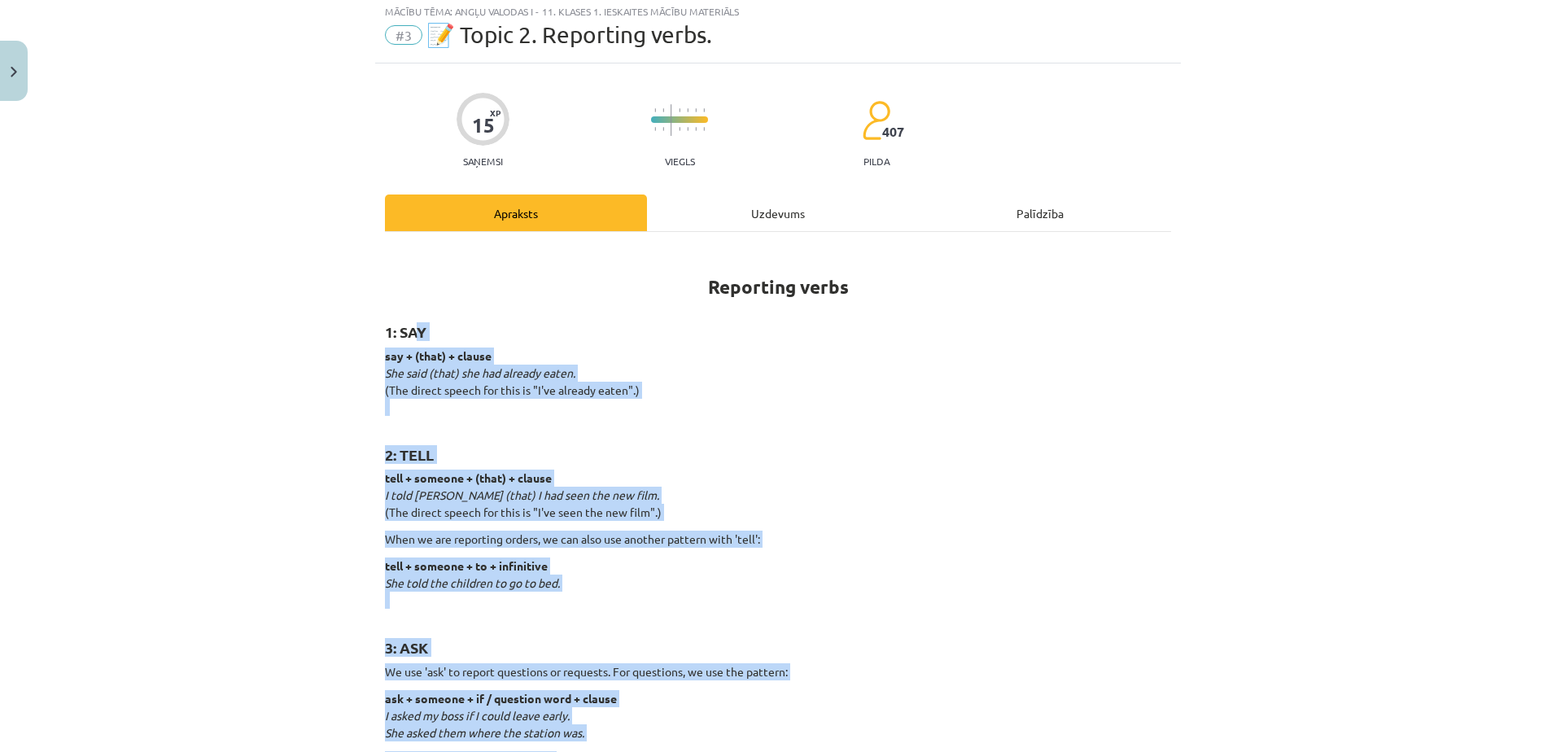
scroll to position [29, 0]
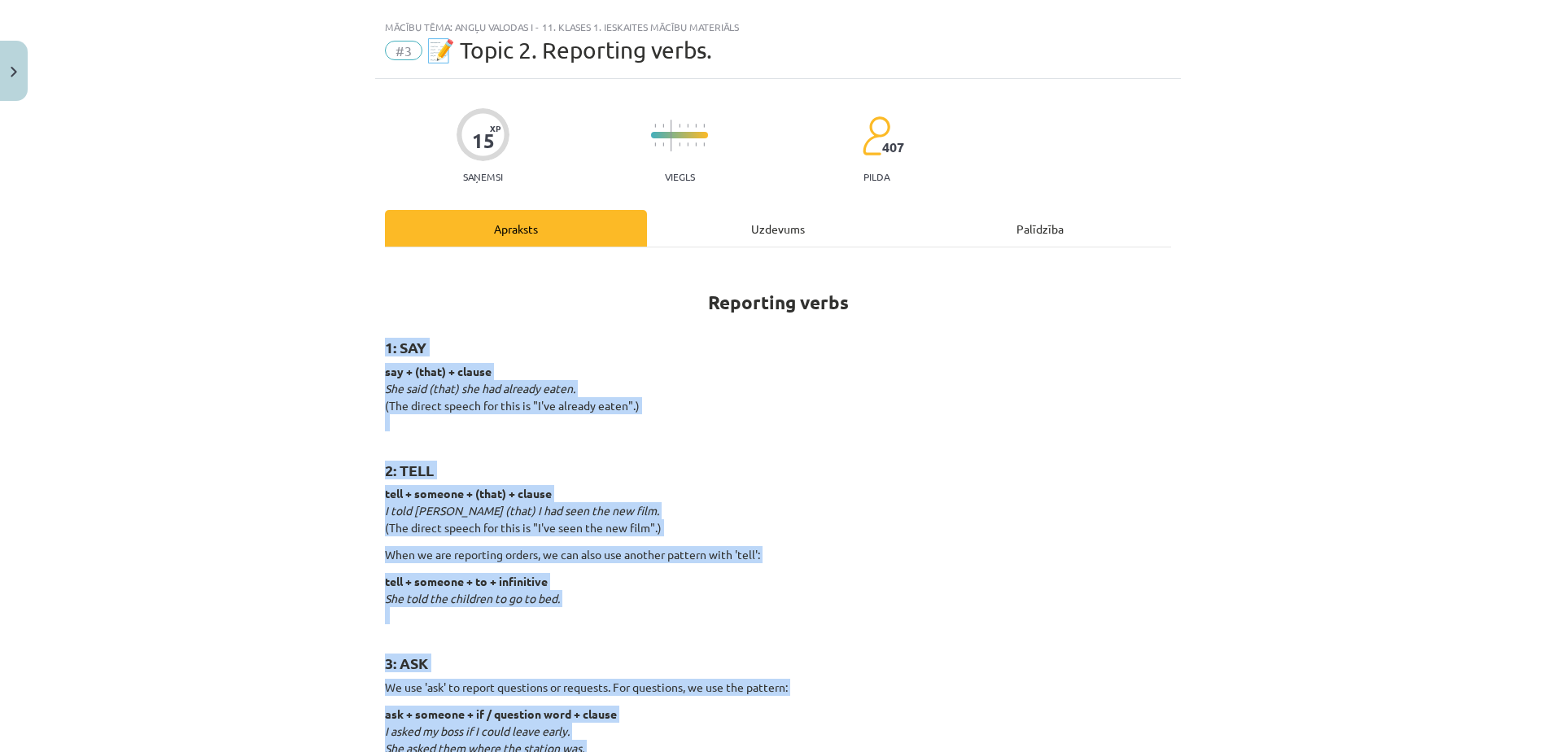
drag, startPoint x: 615, startPoint y: 429, endPoint x: 376, endPoint y: 326, distance: 260.2
copy div "1: SAY say + (that) + clause She said (that) she had already eaten. (The direct…"
click at [916, 327] on h2 "1: SAY" at bounding box center [778, 338] width 786 height 40
click at [533, 423] on p "say + (that) + clause She said (that) she had already eaten. (The direct speech…" at bounding box center [778, 397] width 786 height 68
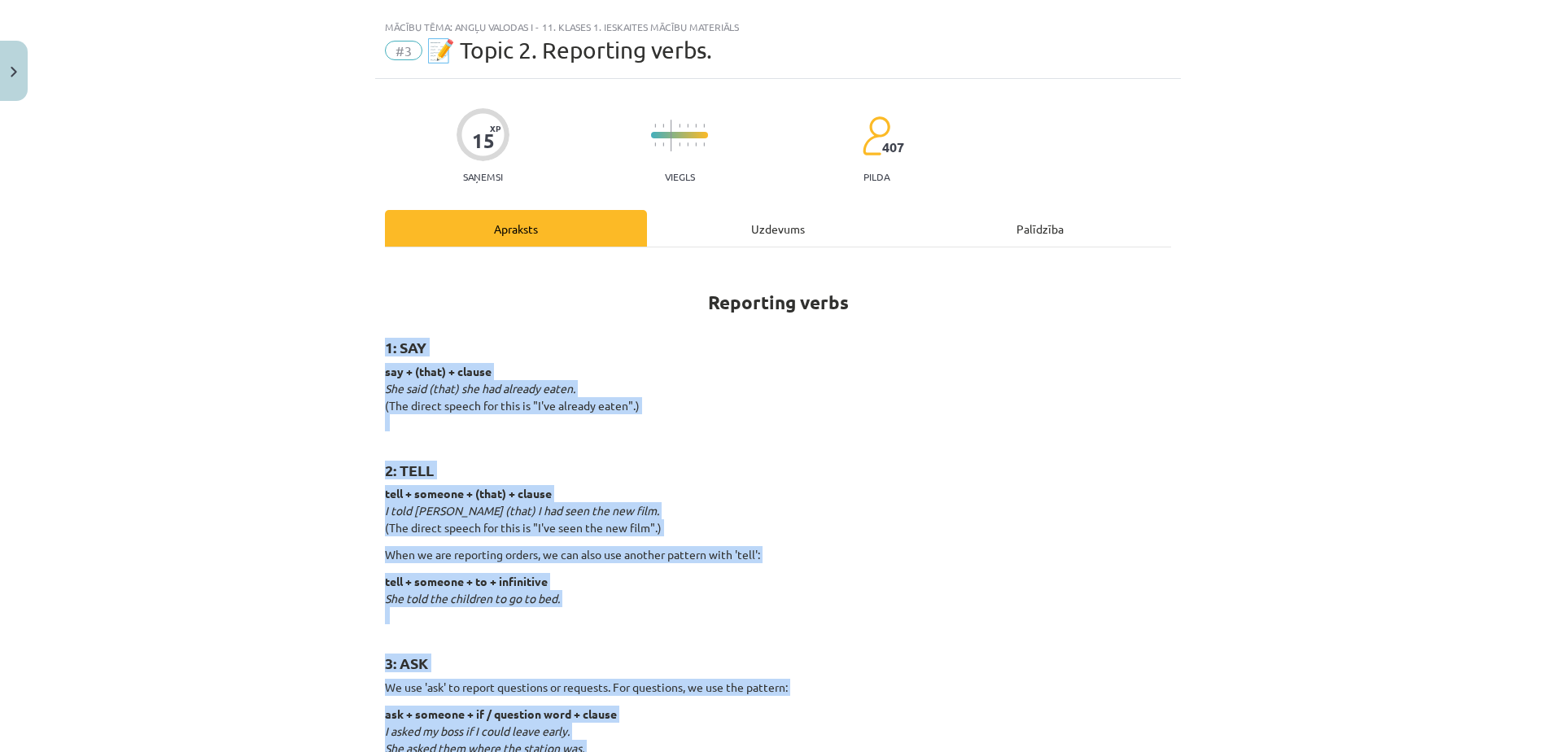
click at [531, 395] on p "say + (that) + clause She said (that) she had already eaten. (The direct speech…" at bounding box center [778, 397] width 786 height 68
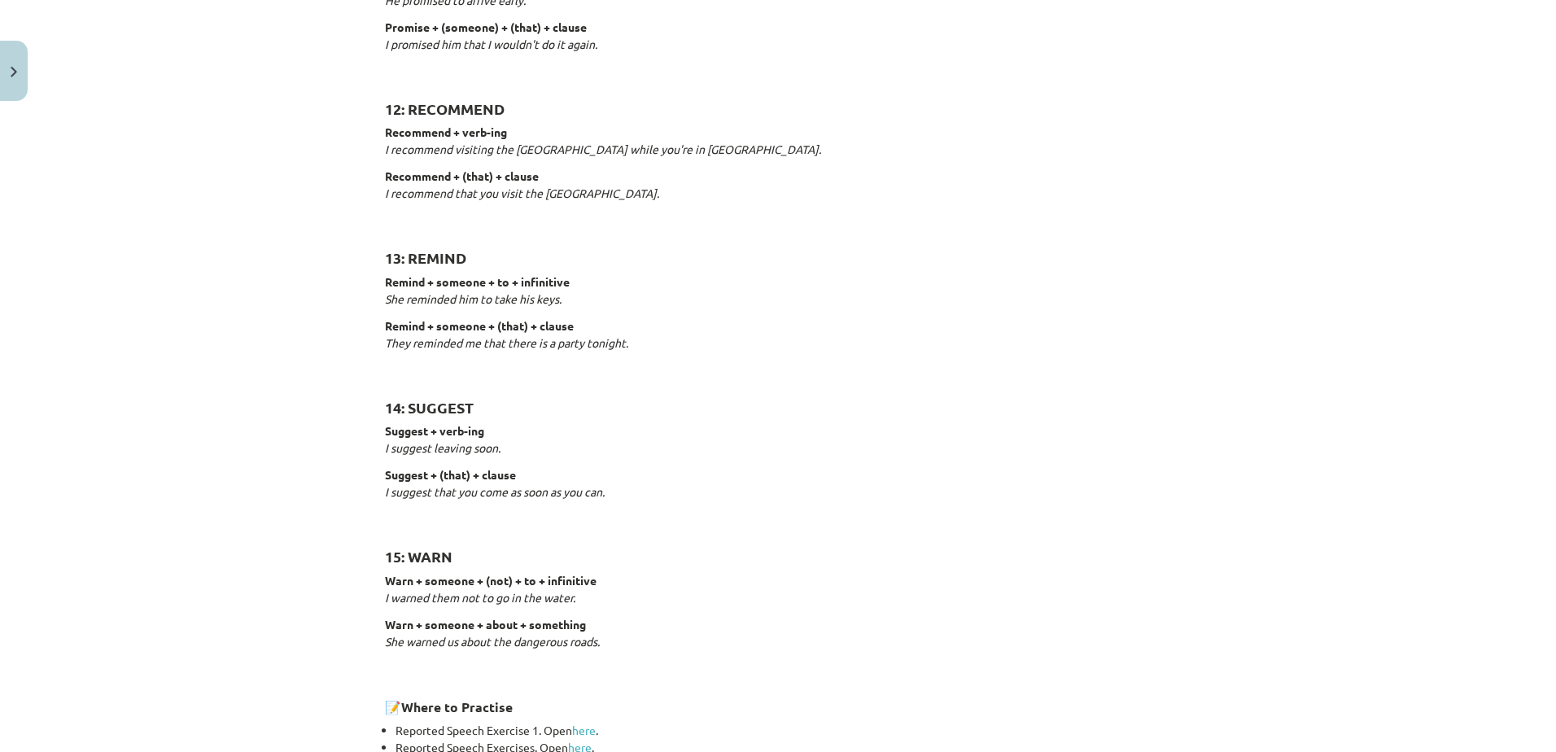
scroll to position [2389, 0]
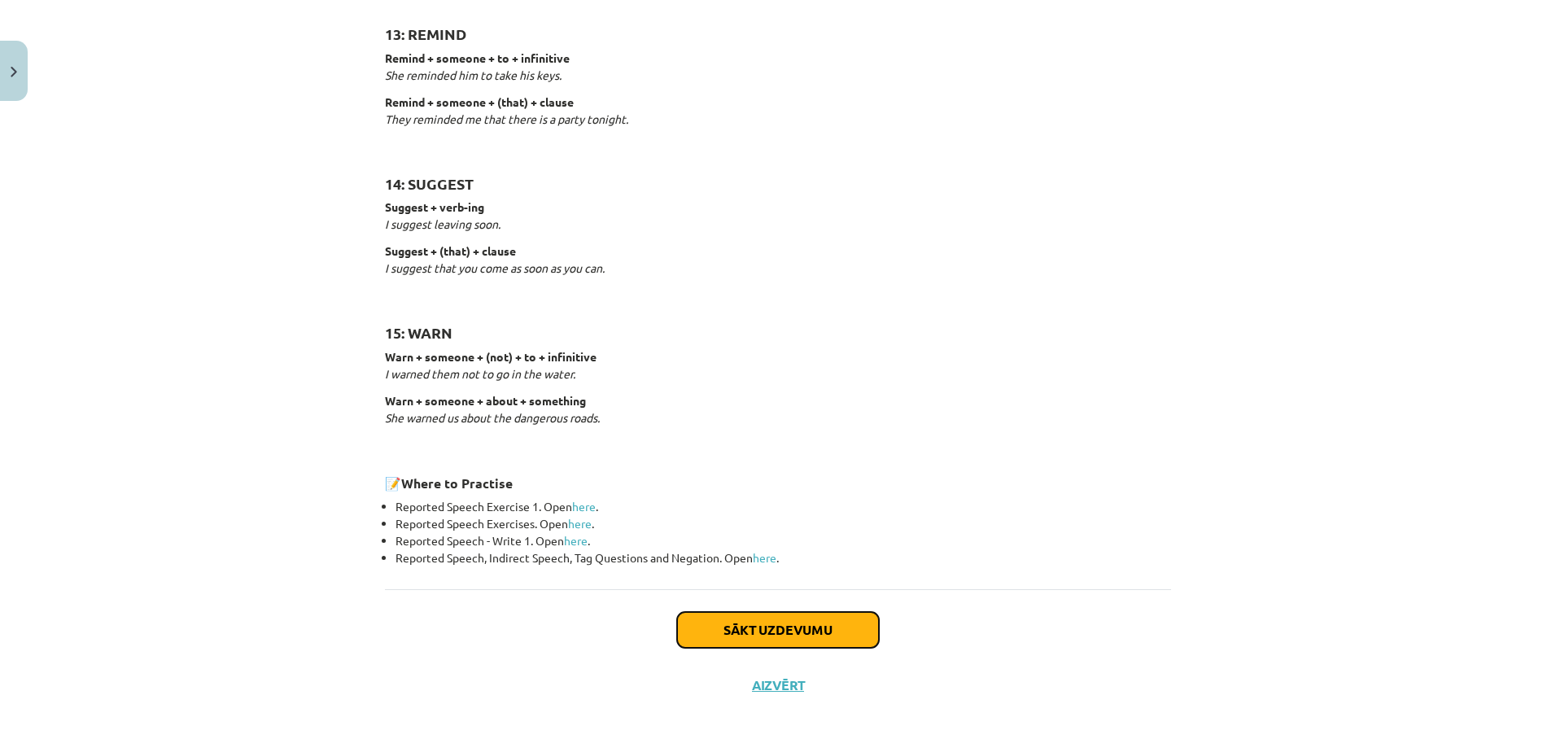
click at [788, 613] on button "Sākt uzdevumu" at bounding box center [778, 630] width 202 height 36
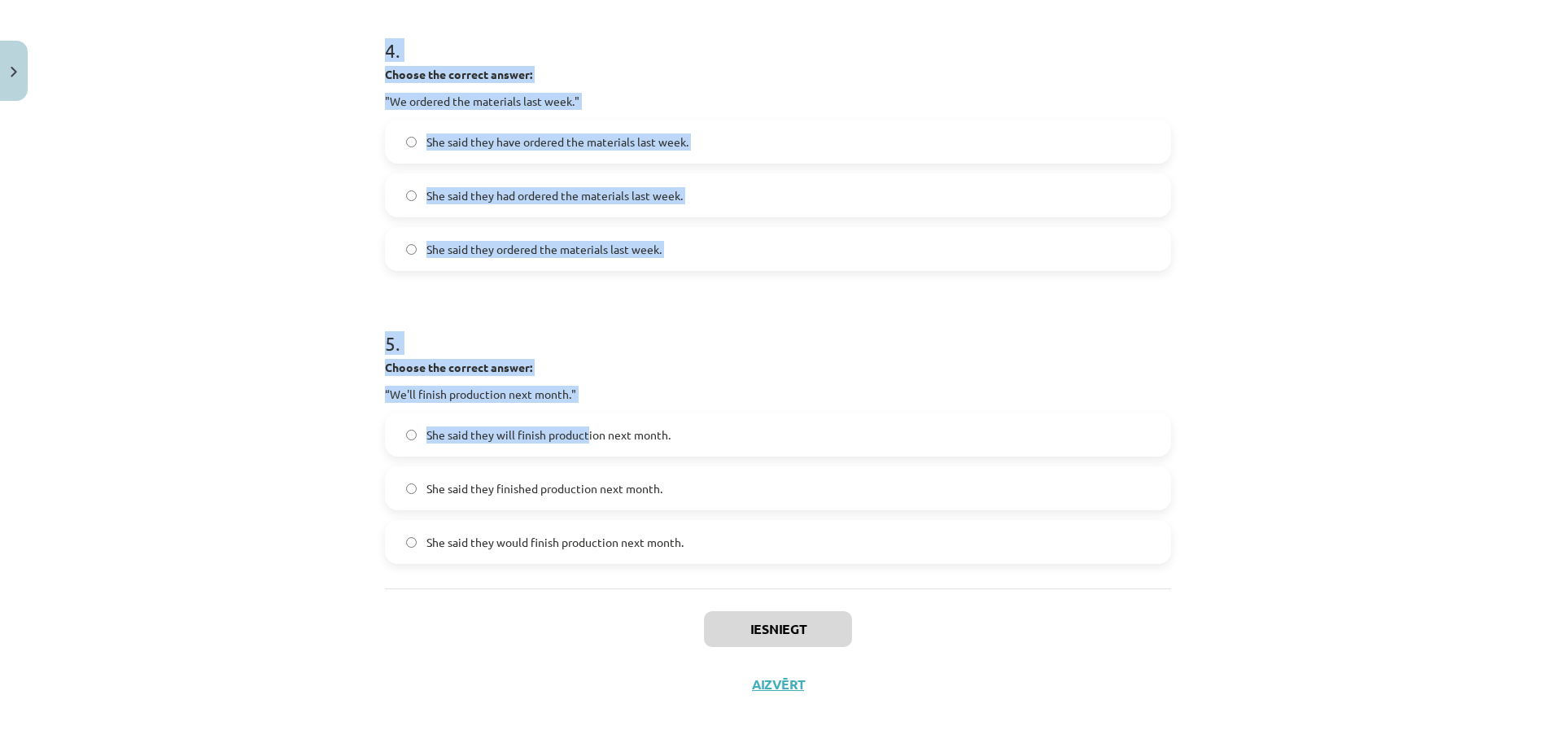
scroll to position [1193, 0]
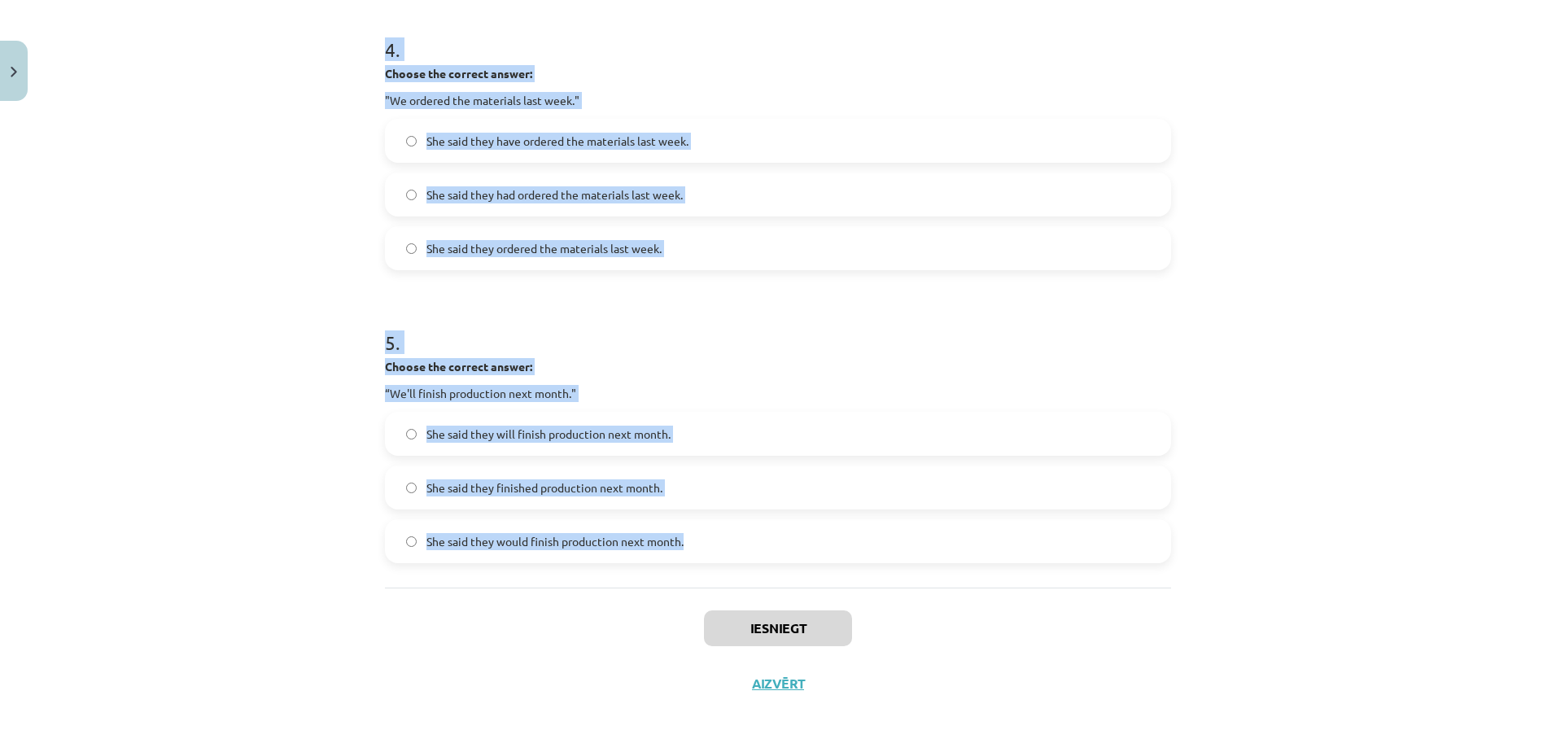
drag, startPoint x: 395, startPoint y: 334, endPoint x: 716, endPoint y: 539, distance: 381.2
click at [716, 539] on div "Mācību tēma: Angļu valodas i - 11. klases 1. ieskaites mācību materiāls #3 📝 To…" at bounding box center [778, 376] width 1556 height 752
copy form "1 . Choose the correct answer: "I'm ready for the meeting." He said he was read…"
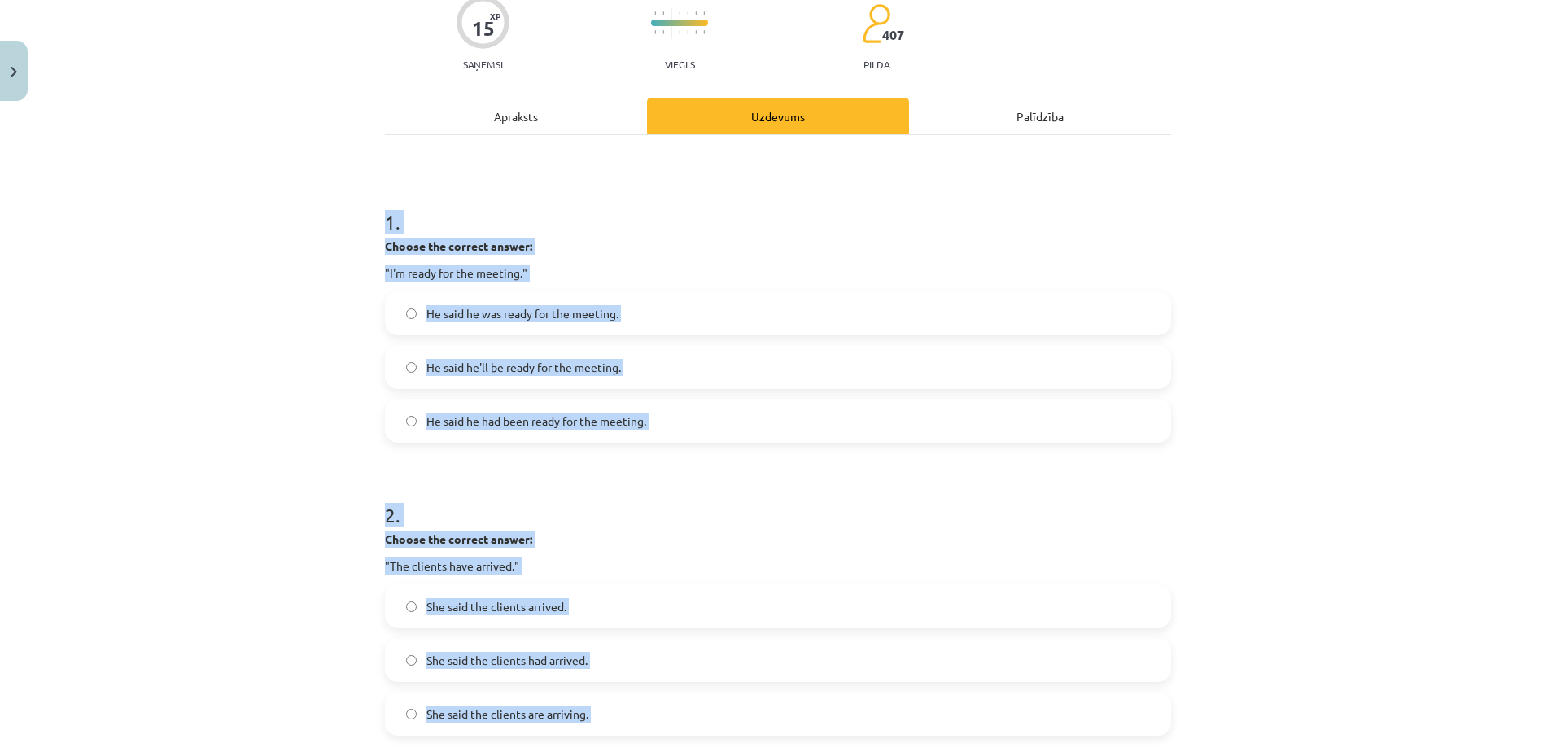
scroll to position [163, 0]
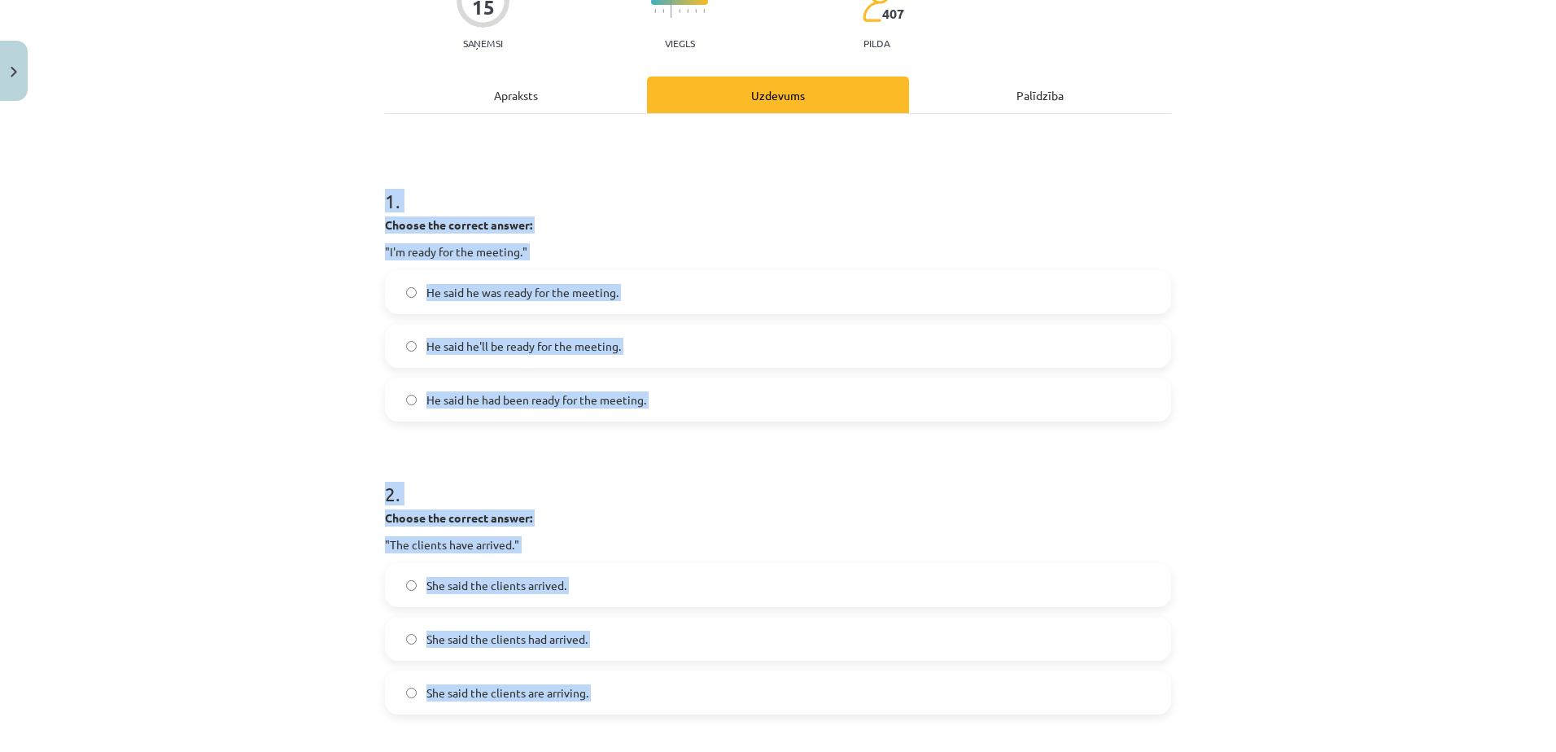
click at [594, 368] on div "He said he was ready for the meeting. He said he'll be ready for the meeting. H…" at bounding box center [778, 345] width 786 height 151
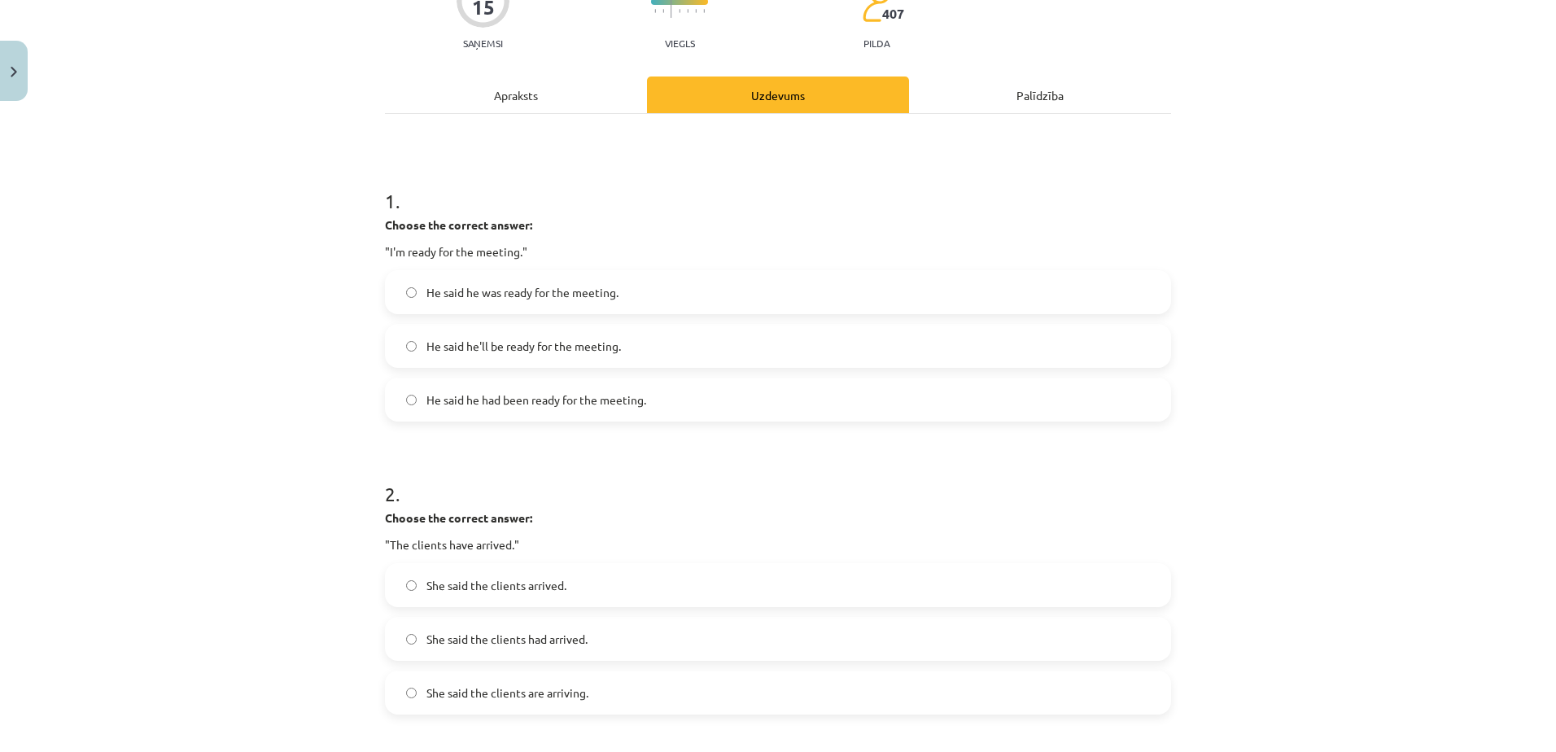
click at [602, 419] on label "He said he had been ready for the meeting." at bounding box center [777, 399] width 783 height 41
click at [583, 283] on label "He said he was ready for the meeting." at bounding box center [777, 292] width 783 height 41
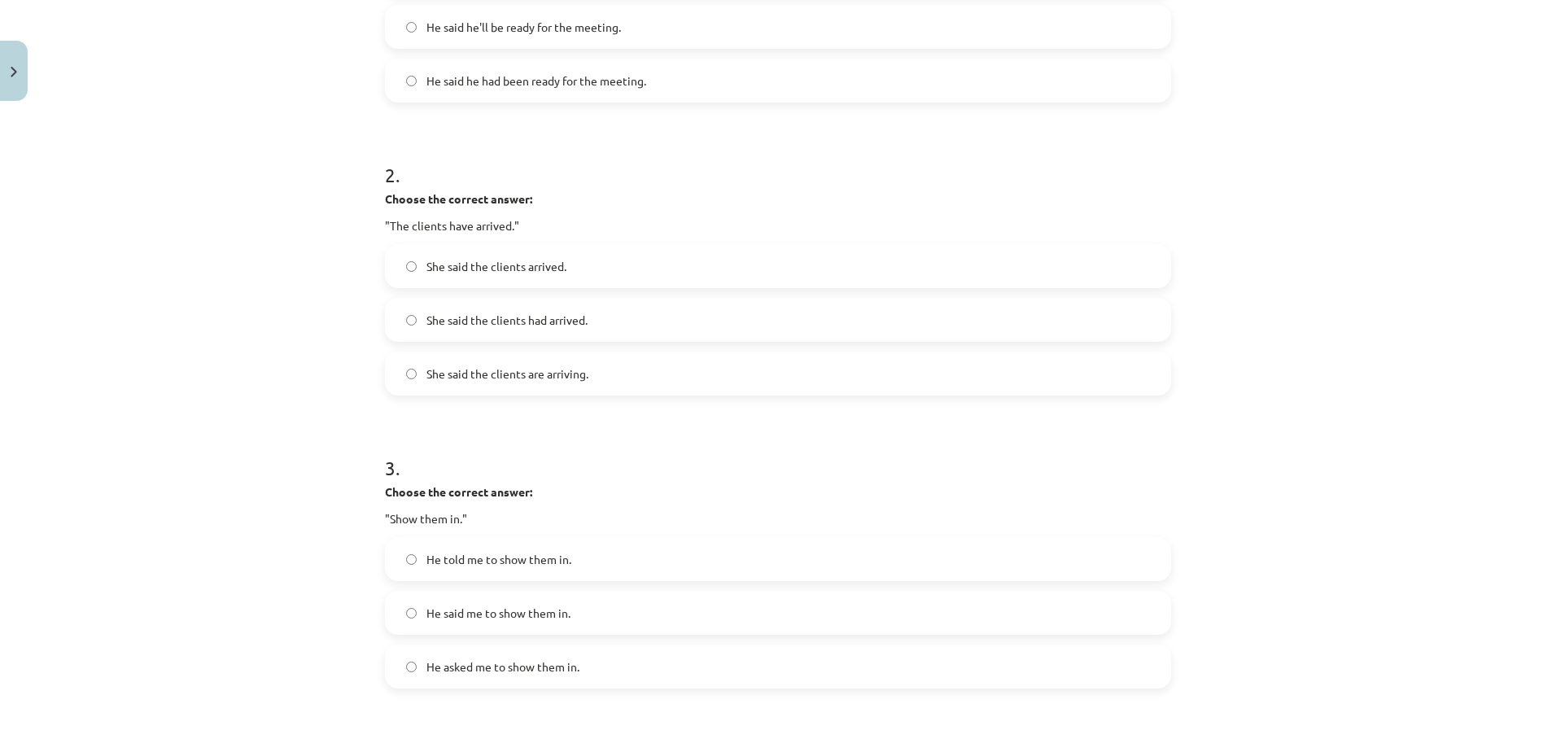
scroll to position [488, 0]
click at [579, 318] on span "She said the clients had arrived." at bounding box center [506, 313] width 161 height 17
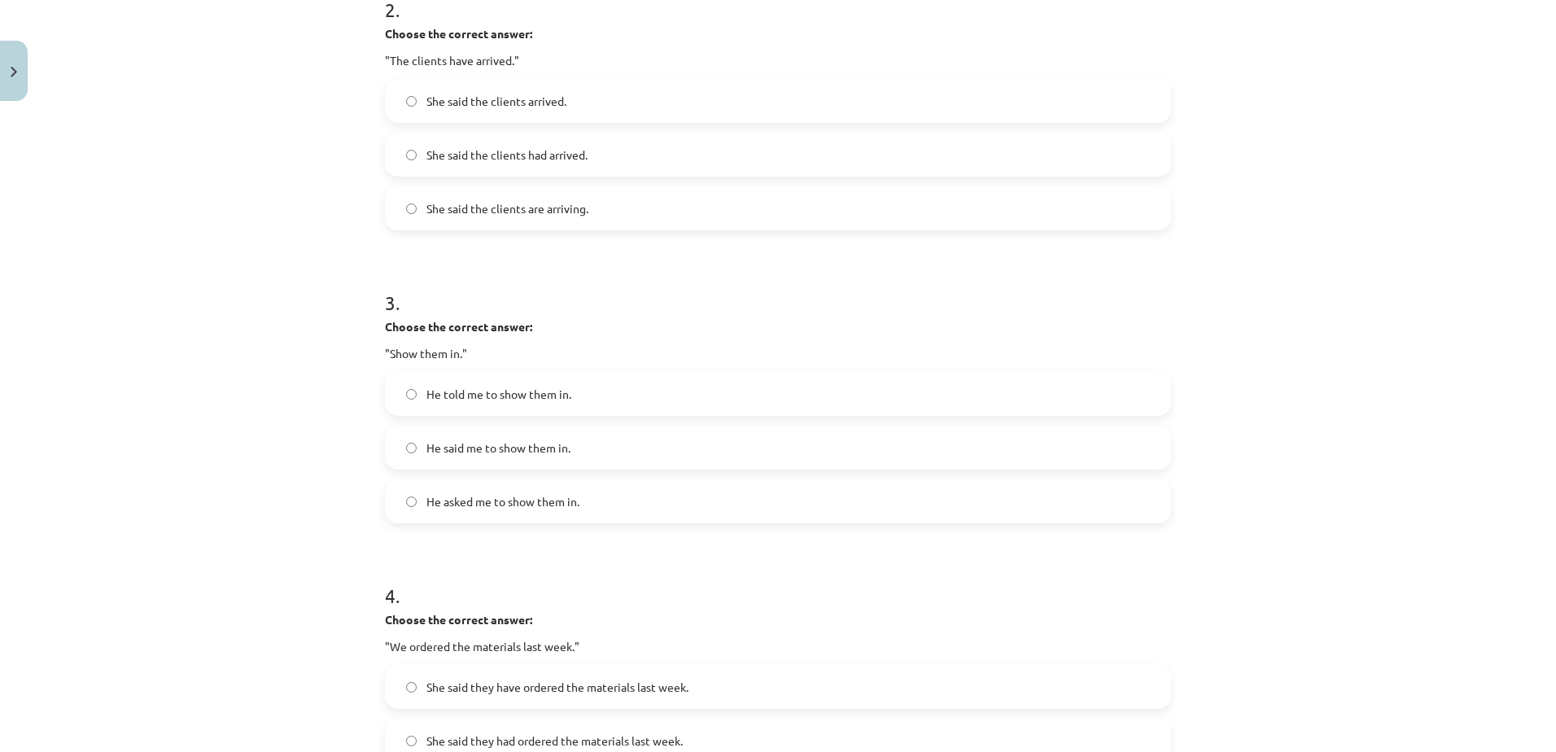
scroll to position [732, 0]
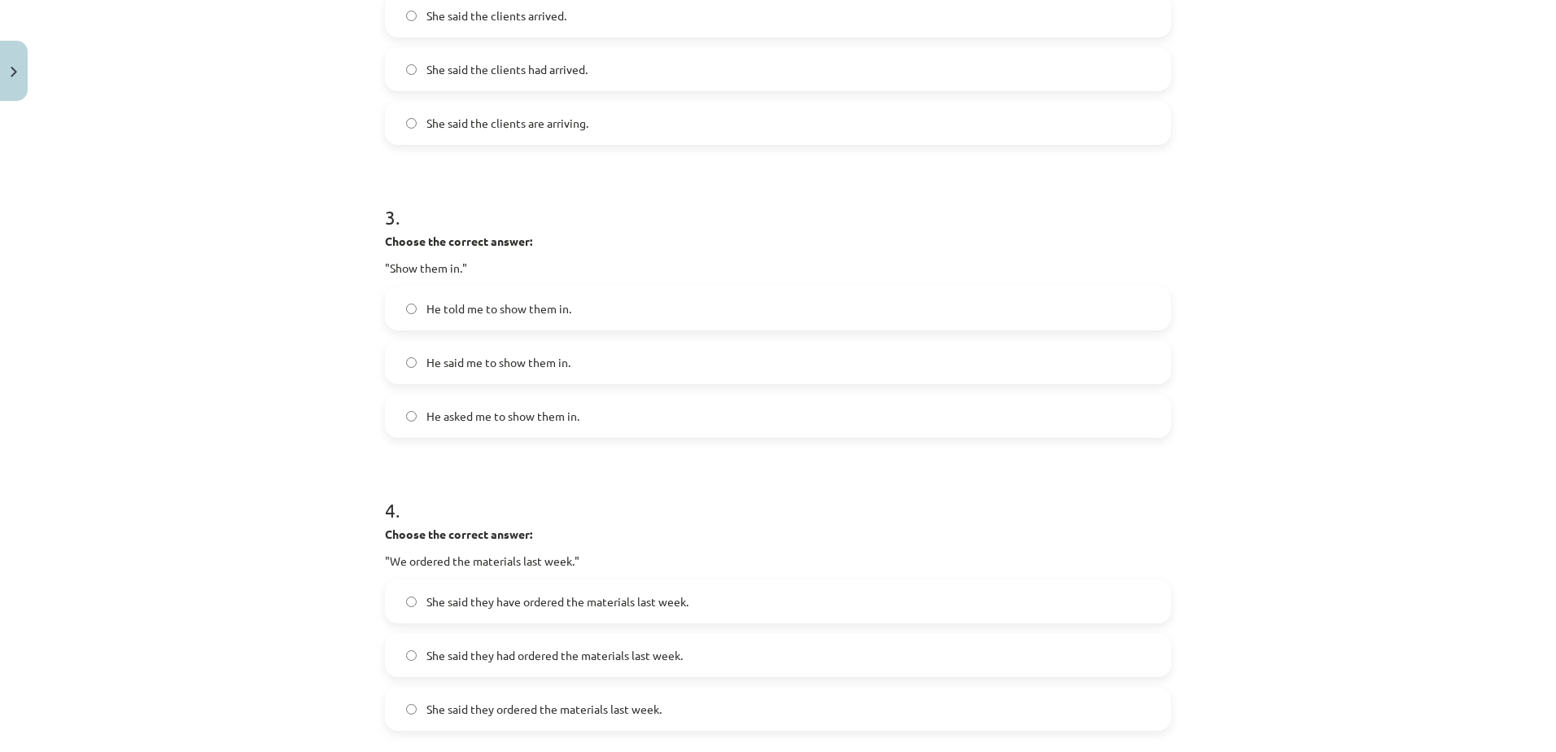
click at [514, 323] on label "He told me to show them in." at bounding box center [777, 308] width 783 height 41
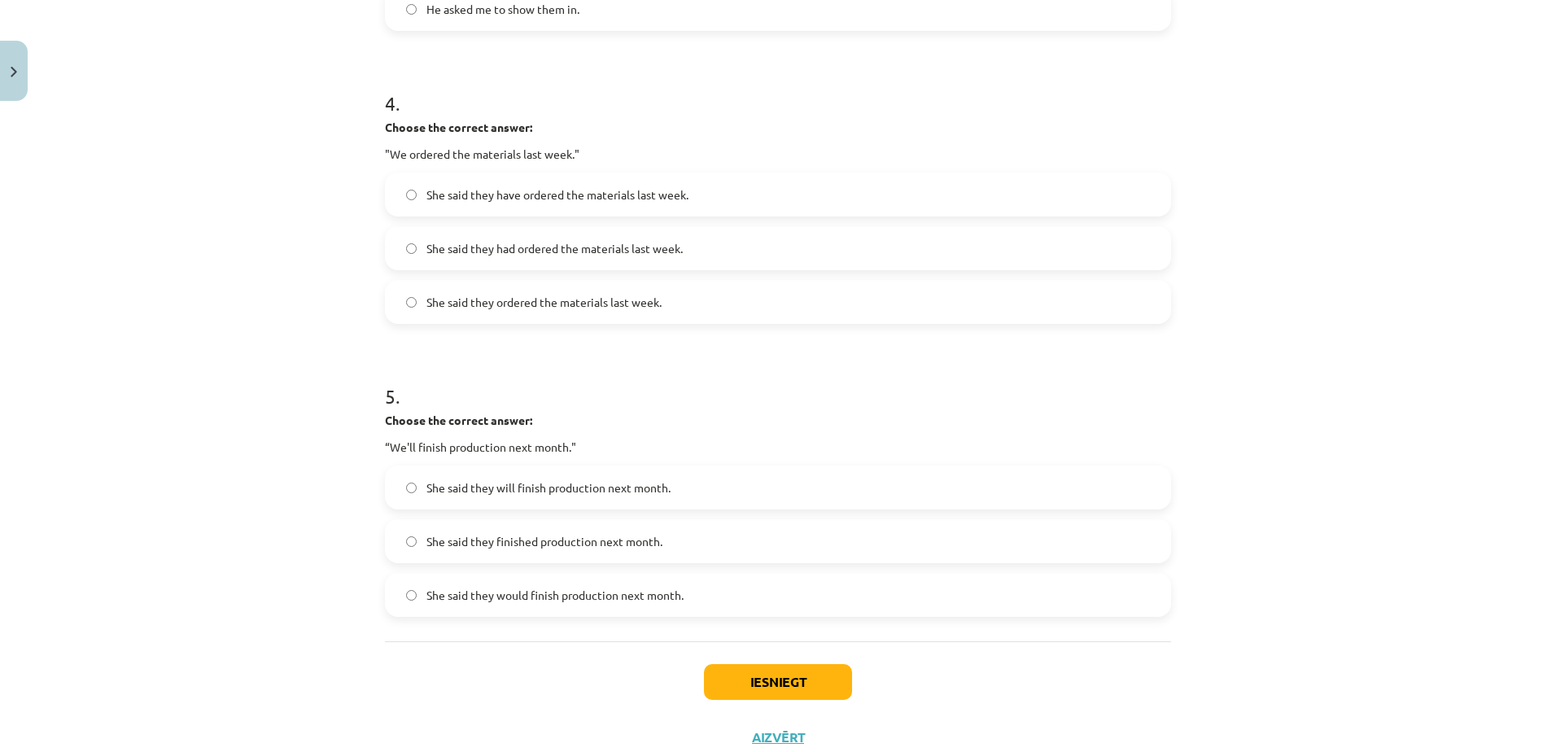
click at [512, 243] on span "She said they had ordered the materials last week." at bounding box center [554, 248] width 256 height 17
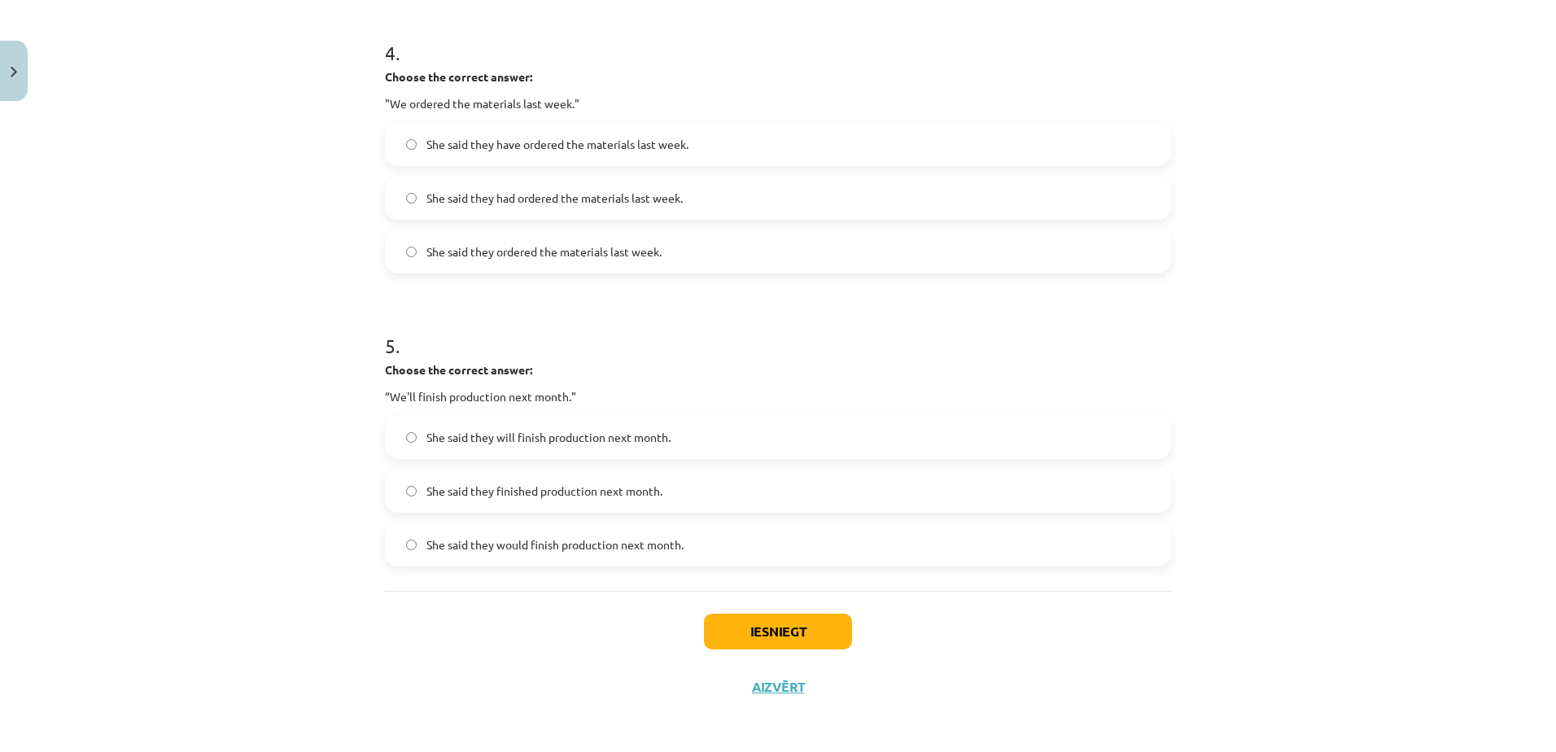
scroll to position [1193, 0]
click at [576, 541] on span "She said they would finish production next month." at bounding box center [554, 541] width 257 height 17
click at [798, 630] on button "Iesniegt" at bounding box center [778, 628] width 148 height 36
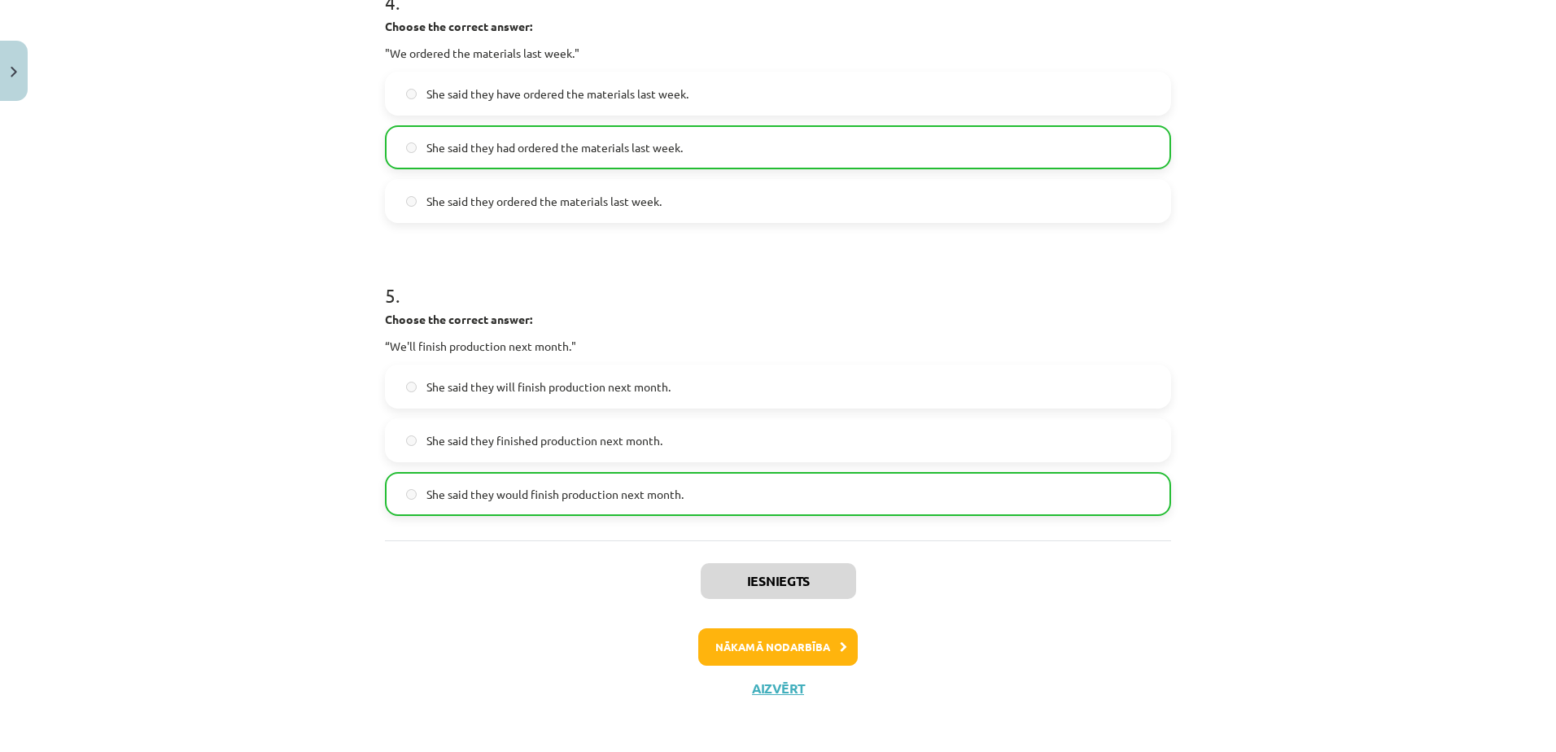
scroll to position [1245, 0]
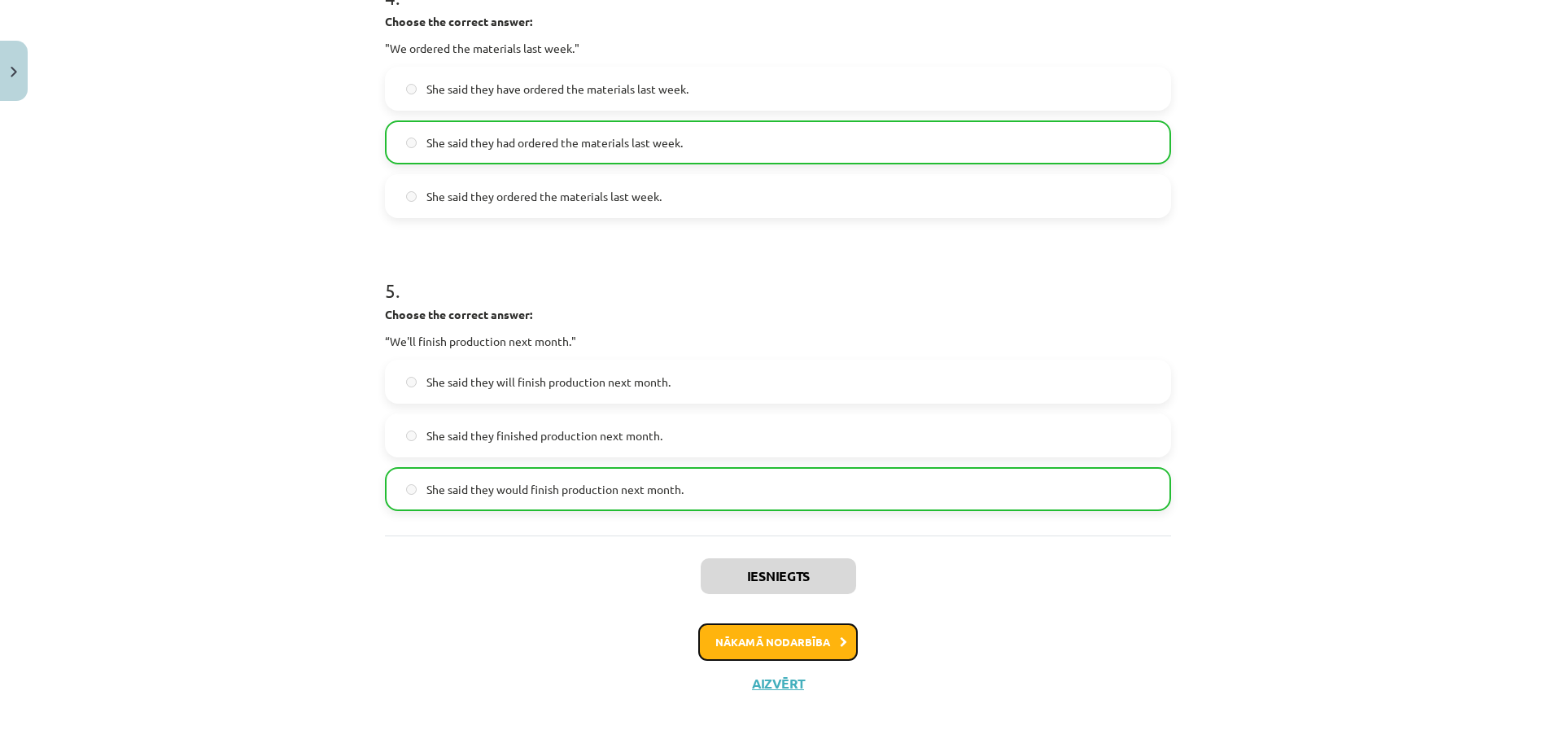
click at [764, 646] on button "Nākamā nodarbība" at bounding box center [777, 641] width 159 height 37
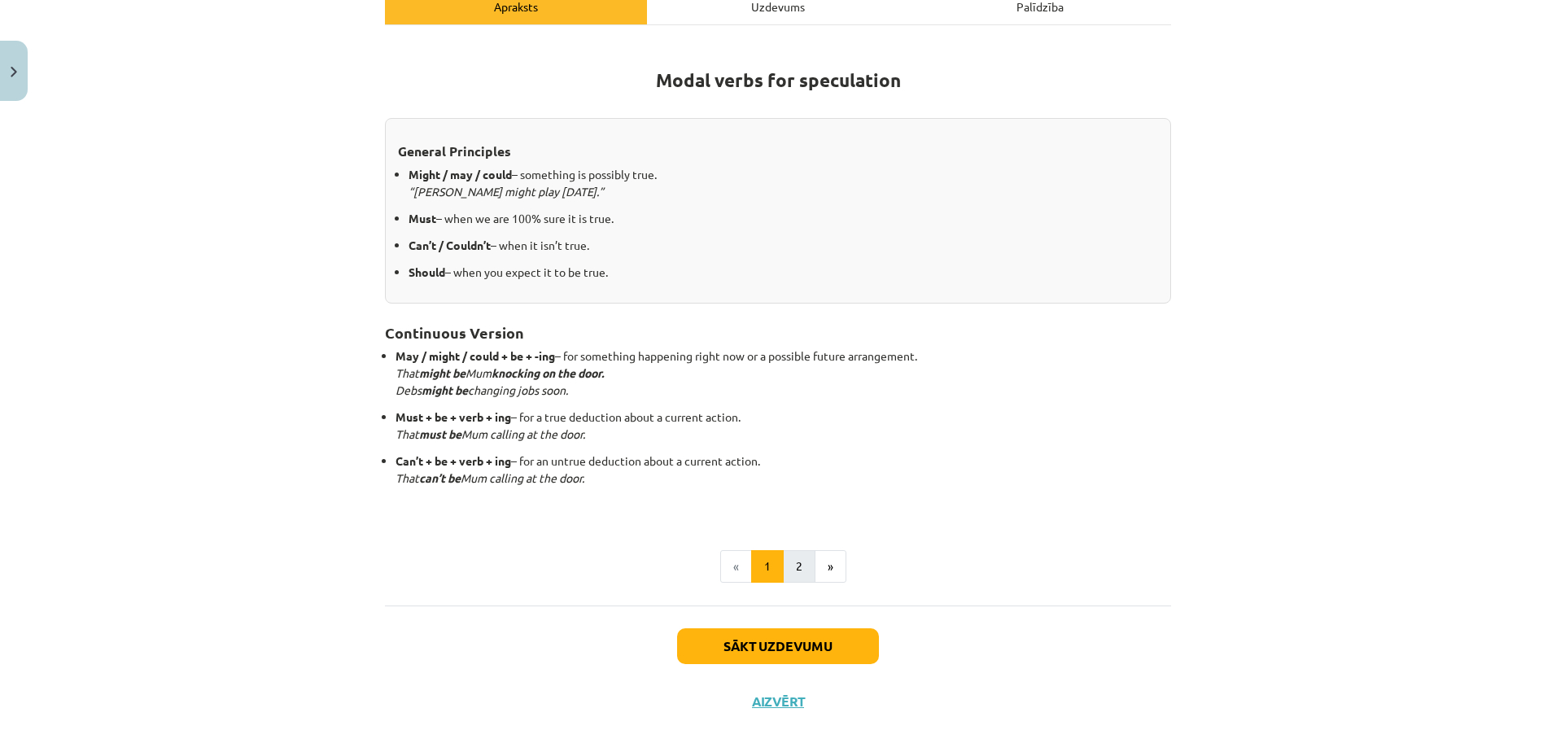
scroll to position [268, 0]
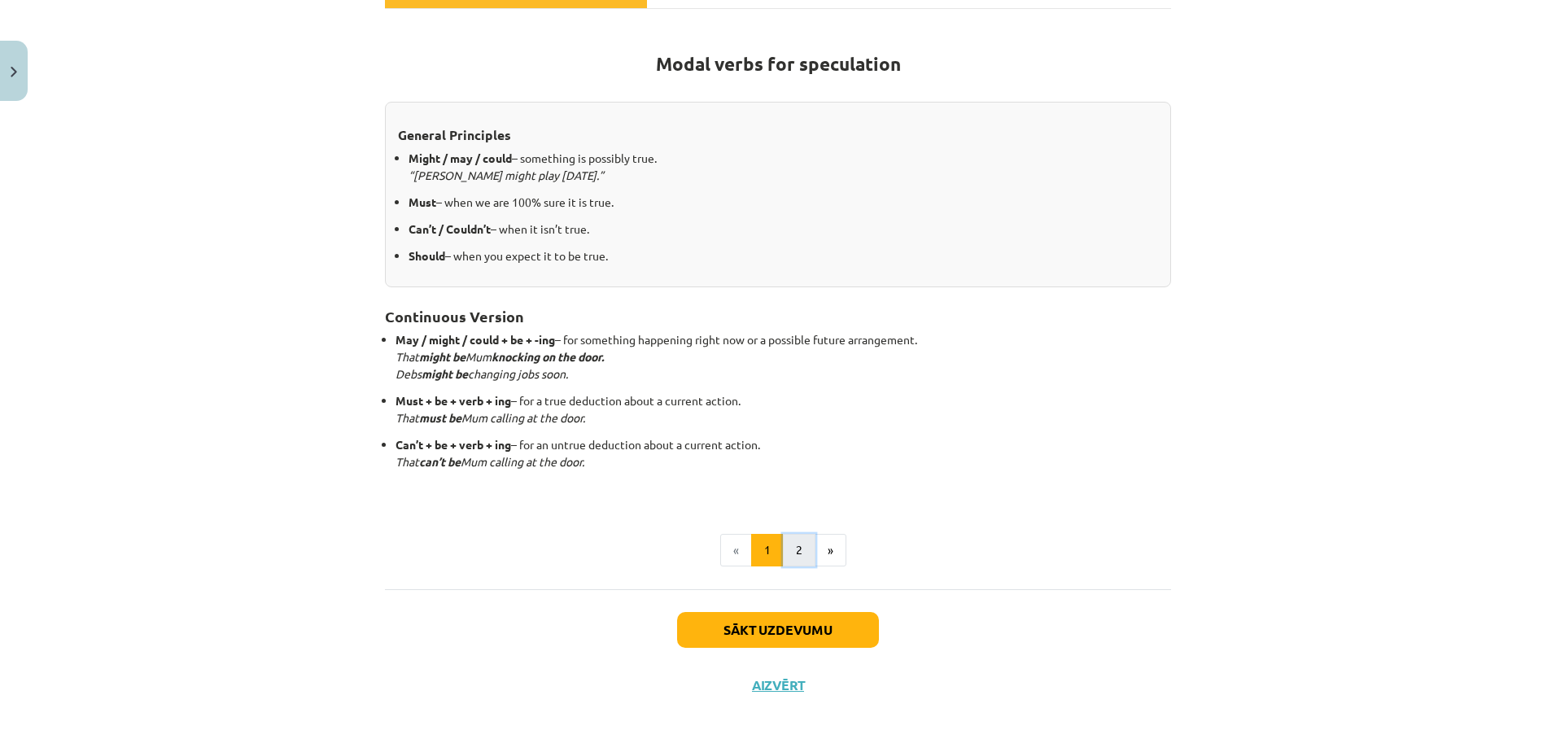
click at [791, 548] on button "2" at bounding box center [799, 550] width 33 height 33
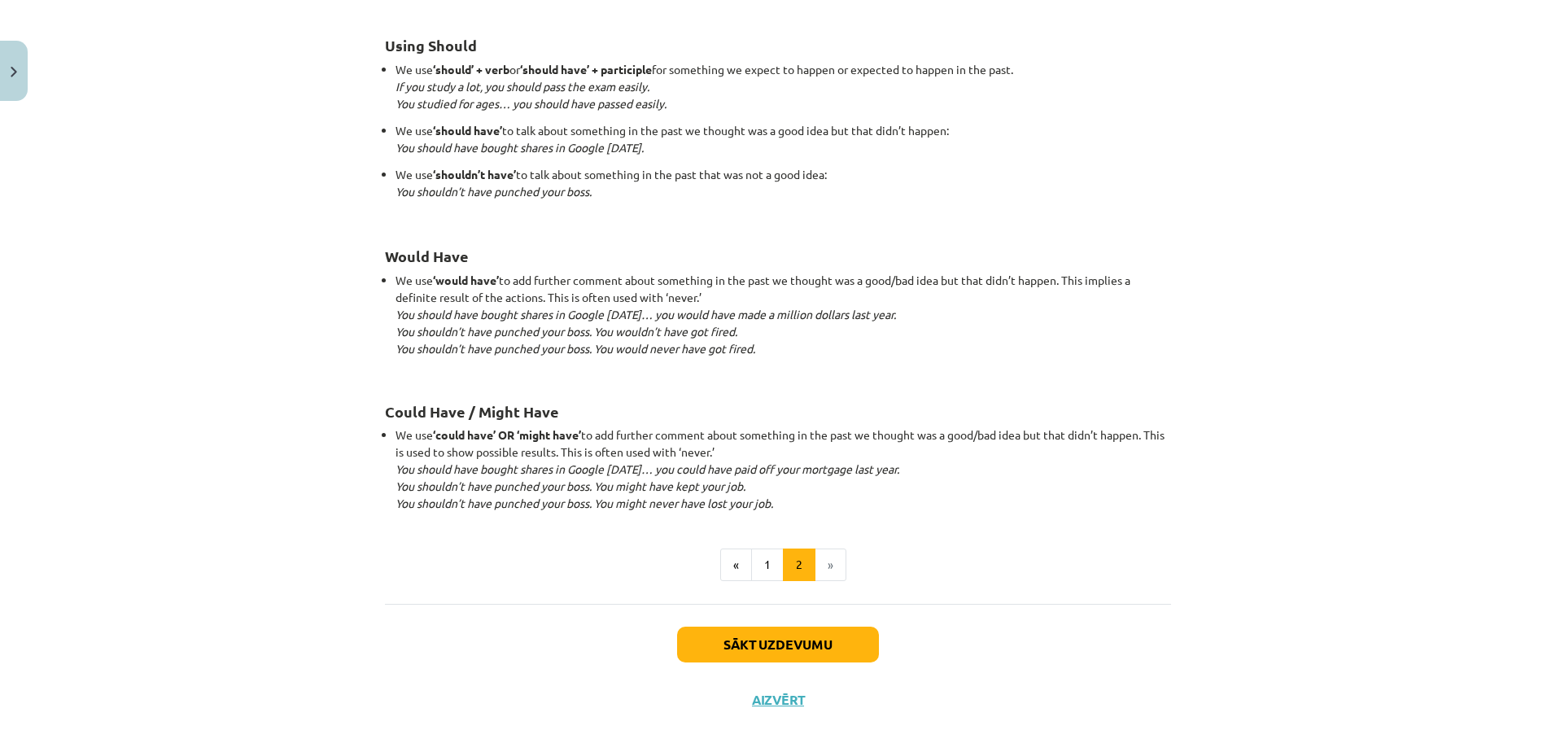
scroll to position [1436, 0]
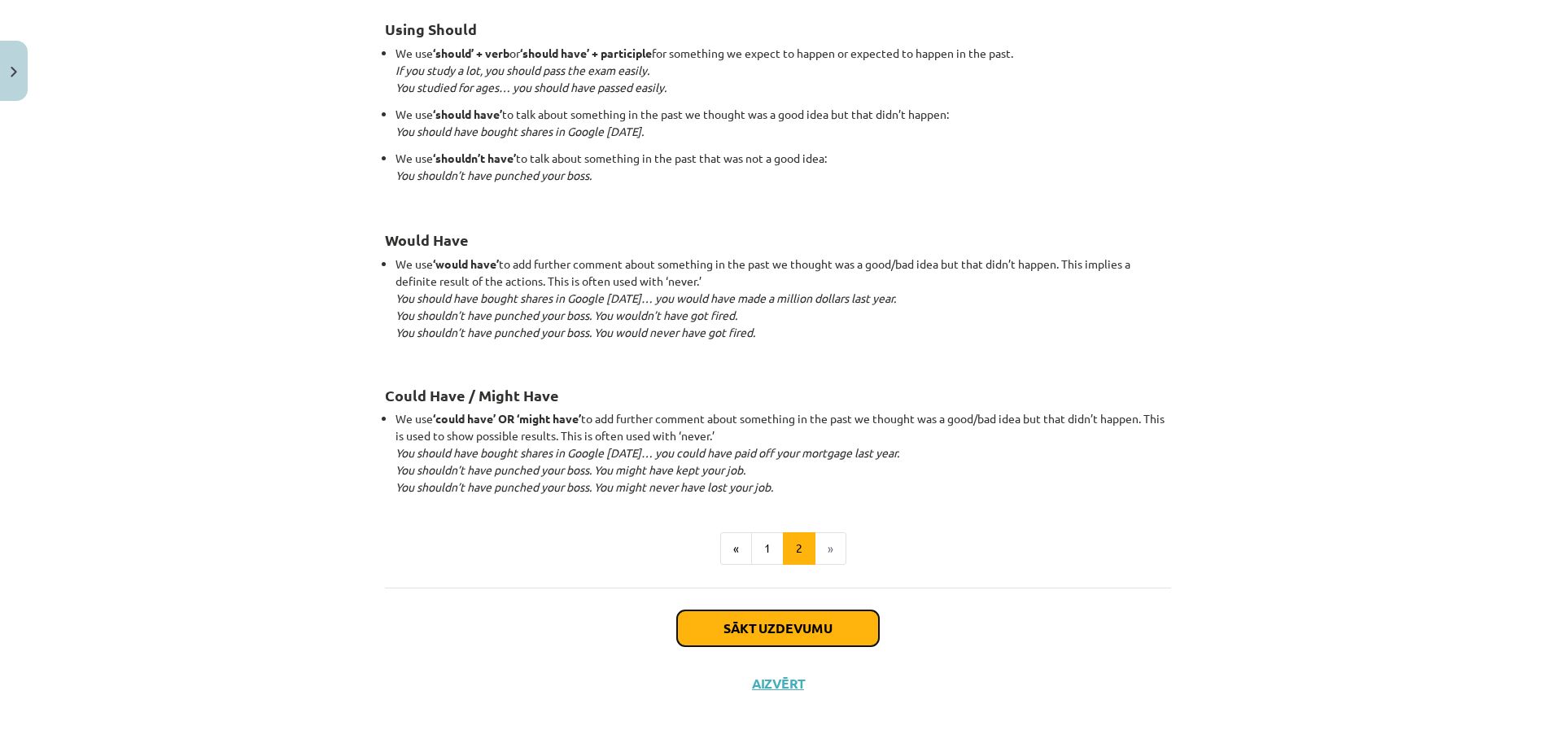
click at [783, 629] on button "Sākt uzdevumu" at bounding box center [778, 628] width 202 height 36
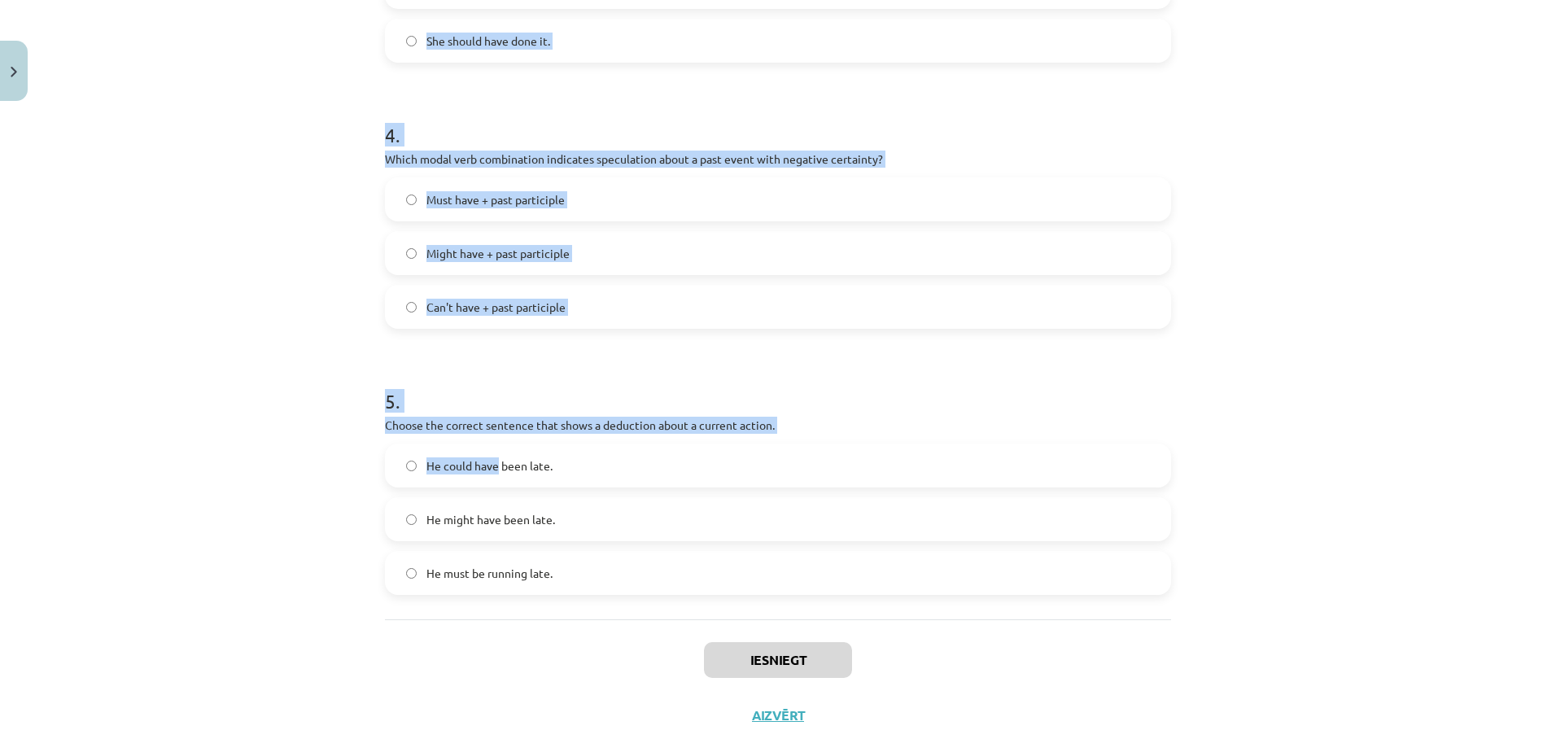
scroll to position [1058, 0]
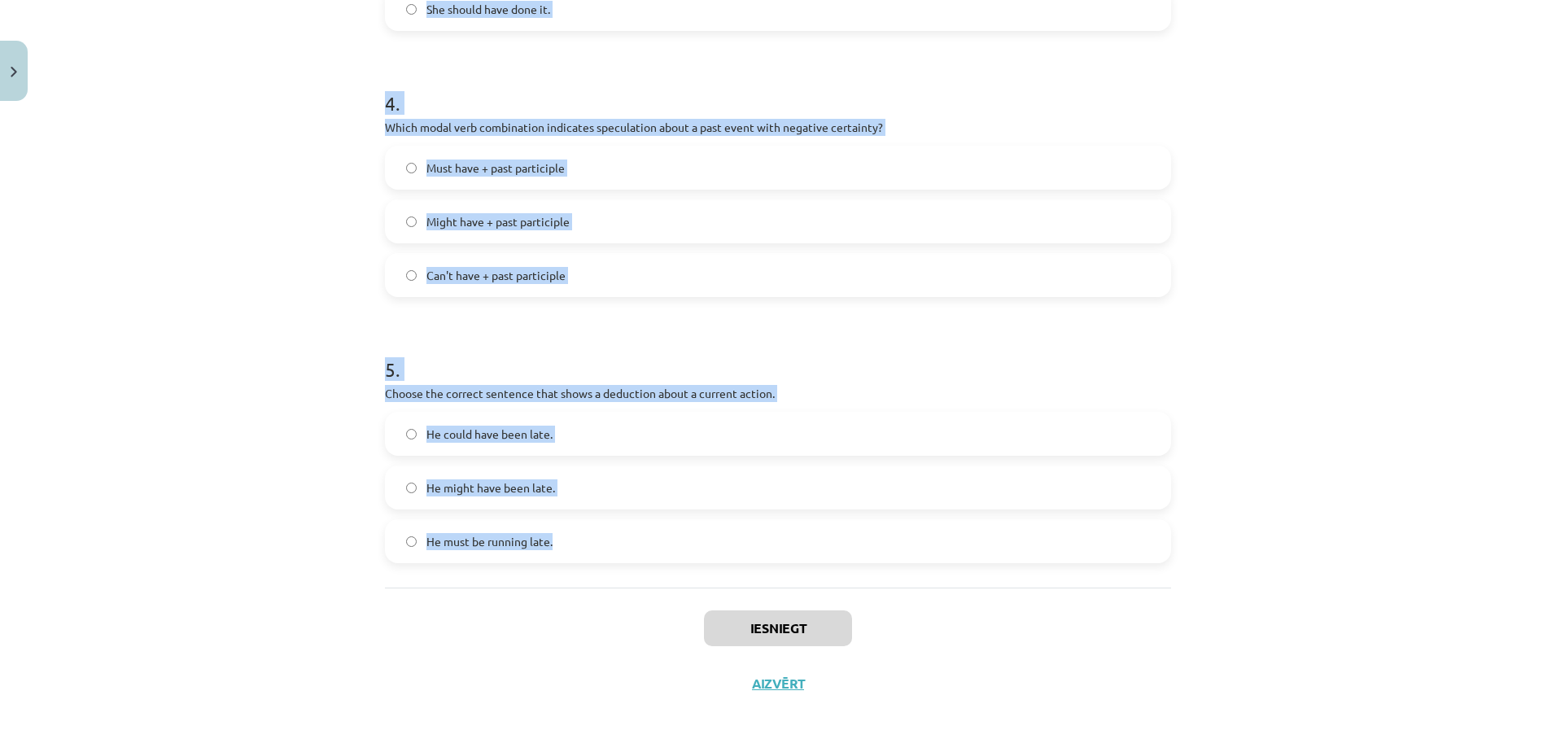
drag, startPoint x: 376, startPoint y: 314, endPoint x: 550, endPoint y: 547, distance: 290.6
copy form "1 . Which modal verb would you use to speculate about something that is possibl…"
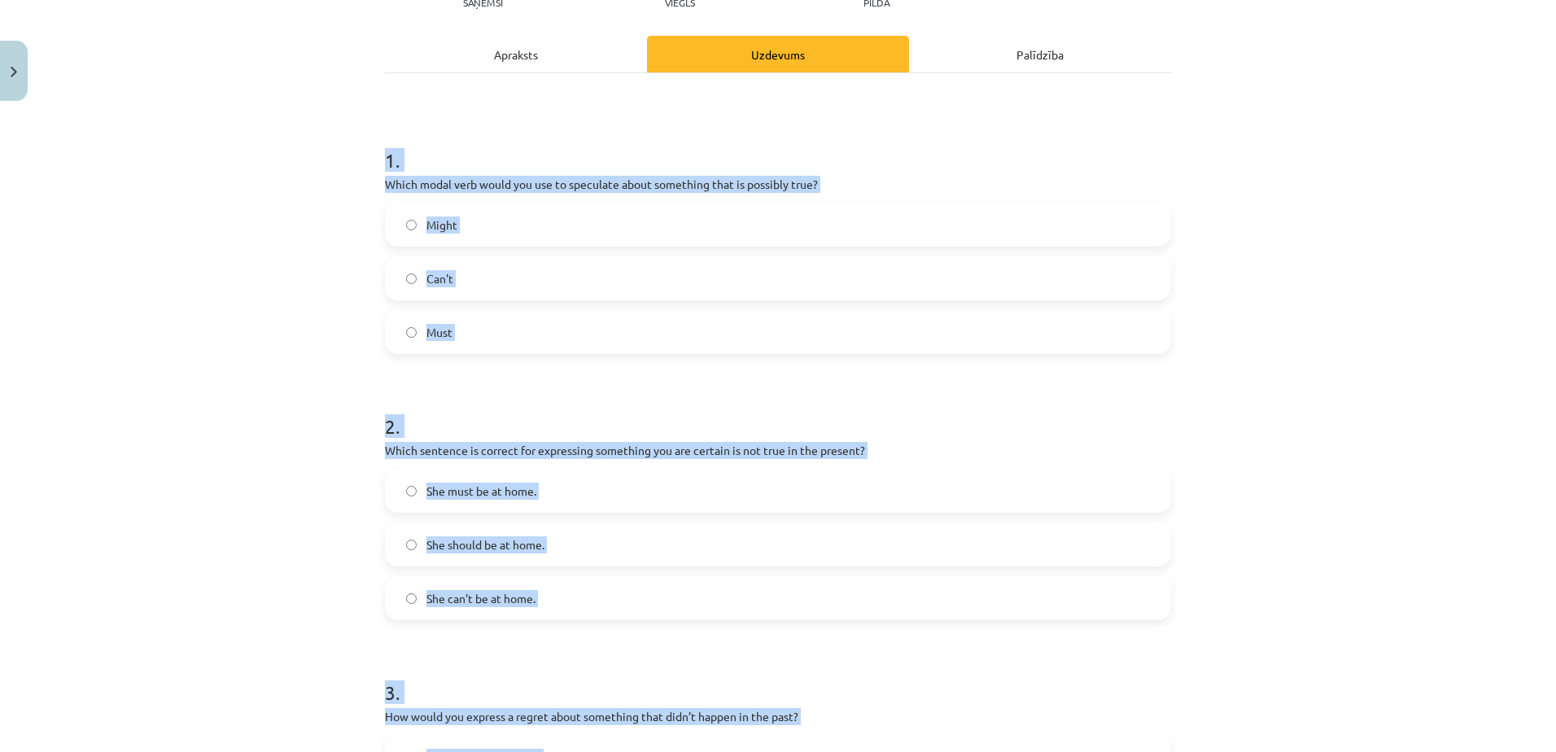
scroll to position [82, 0]
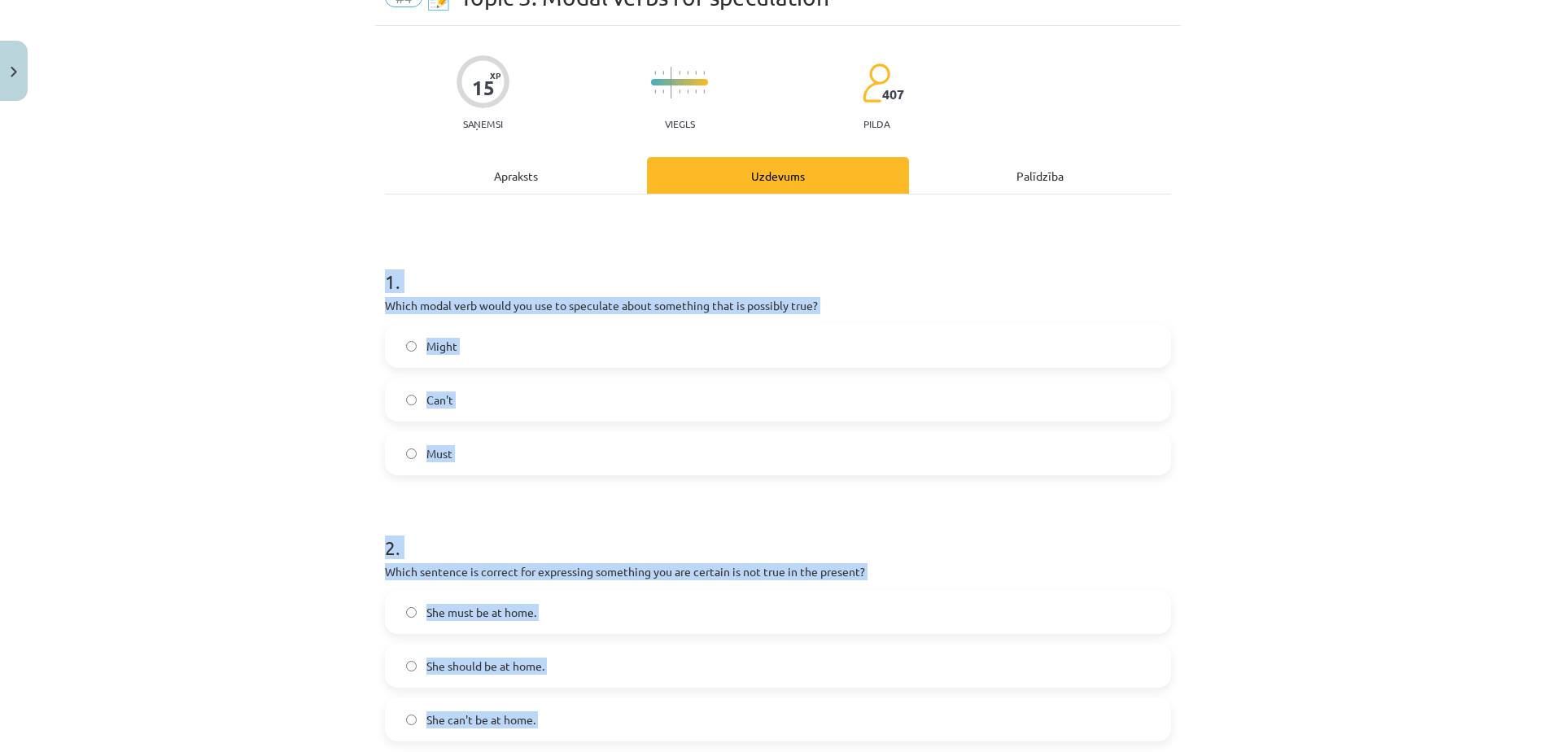
click at [631, 293] on div "1 . Which modal verb would you use to speculate about something that is possibl…" at bounding box center [778, 358] width 786 height 233
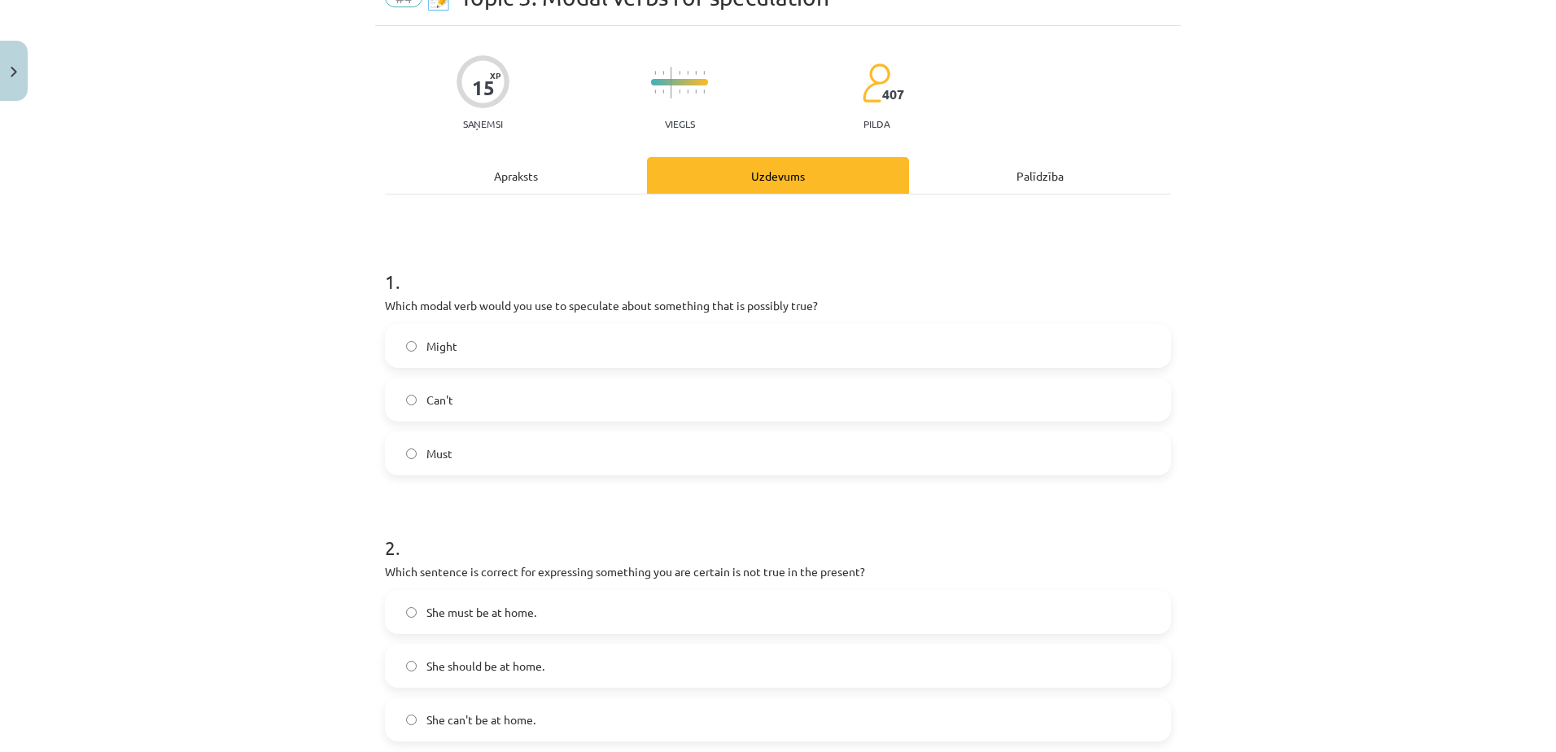
click at [542, 359] on label "Might" at bounding box center [777, 345] width 783 height 41
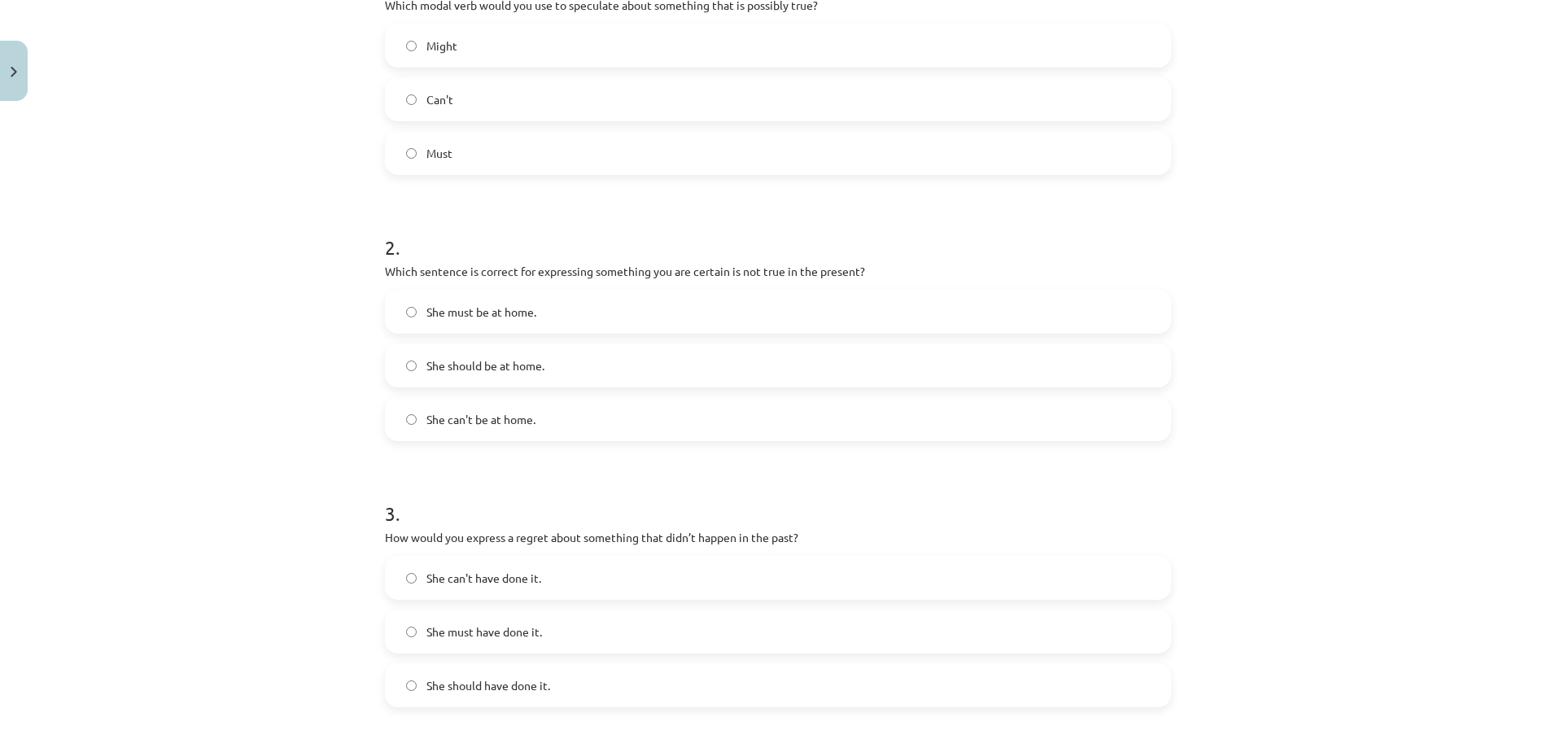
scroll to position [408, 0]
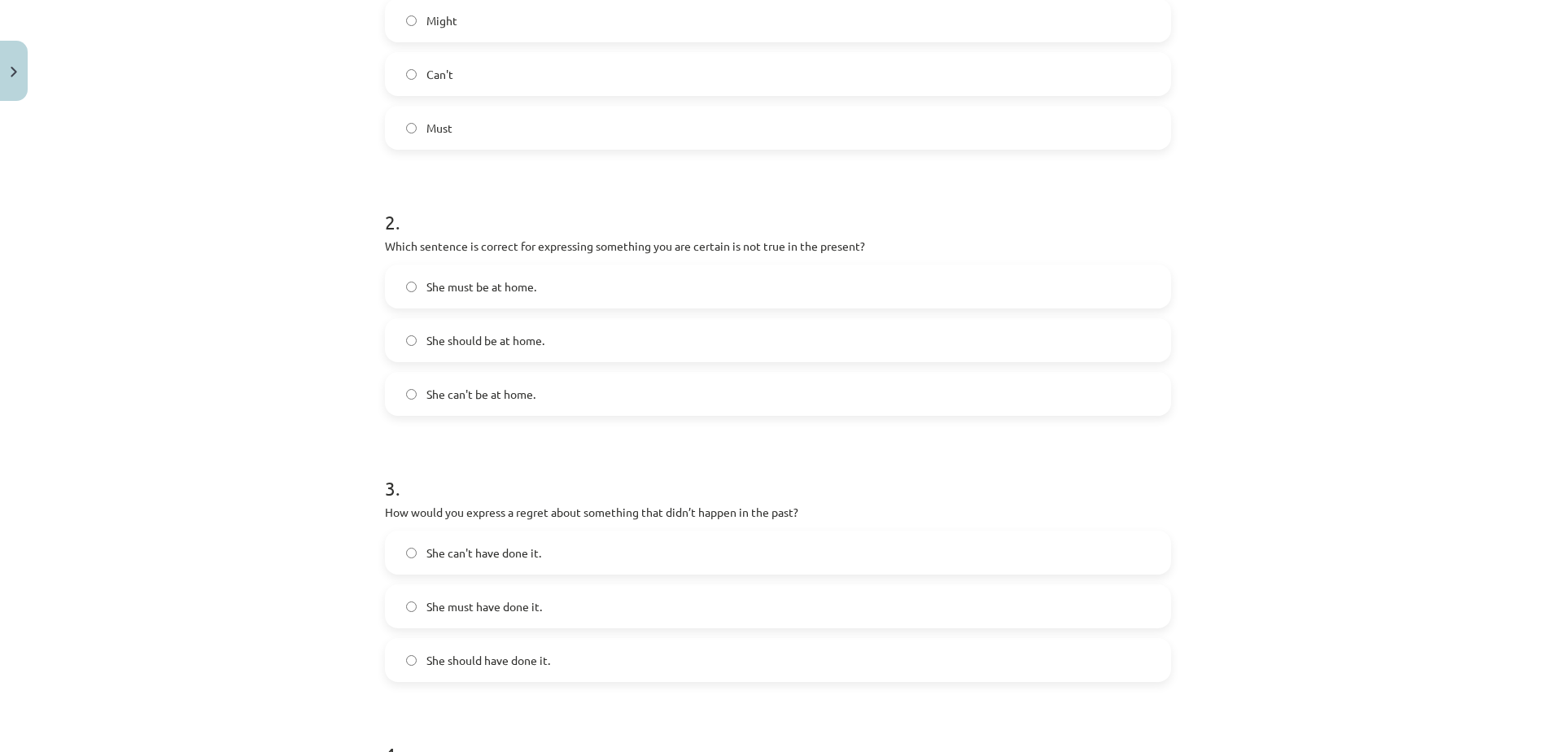
click at [564, 384] on label "She can't be at home." at bounding box center [777, 393] width 783 height 41
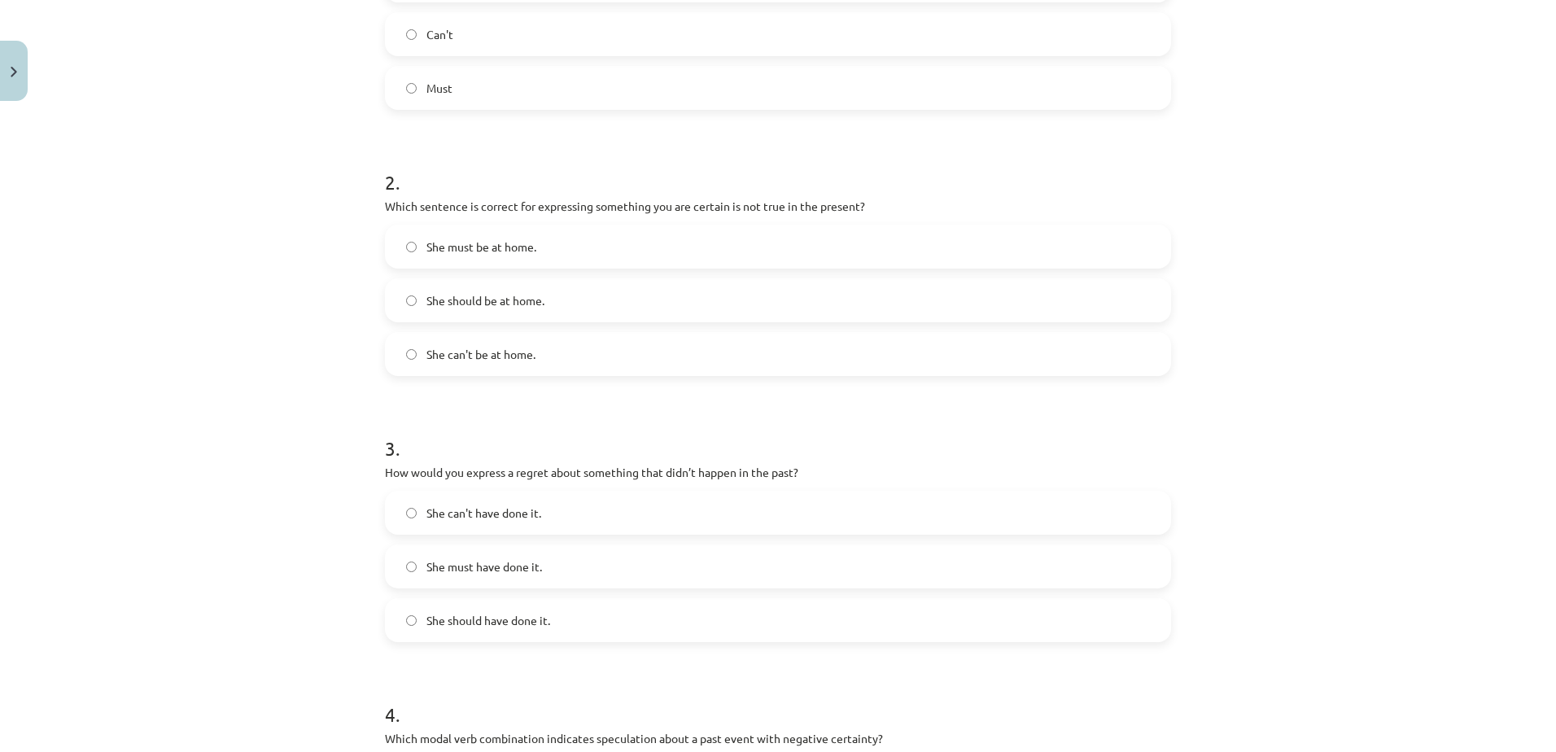
scroll to position [652, 0]
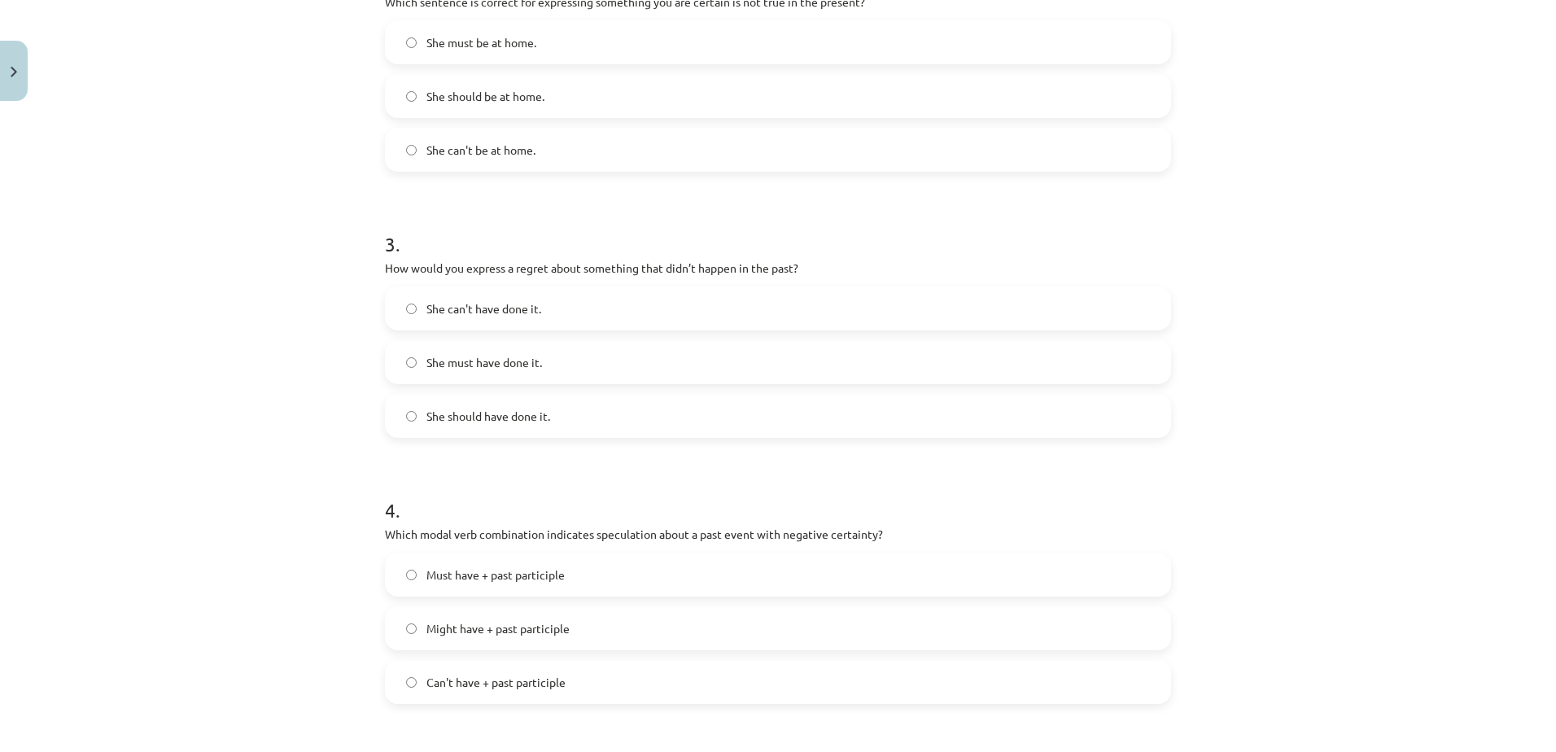
click at [584, 417] on label "She should have done it." at bounding box center [777, 415] width 783 height 41
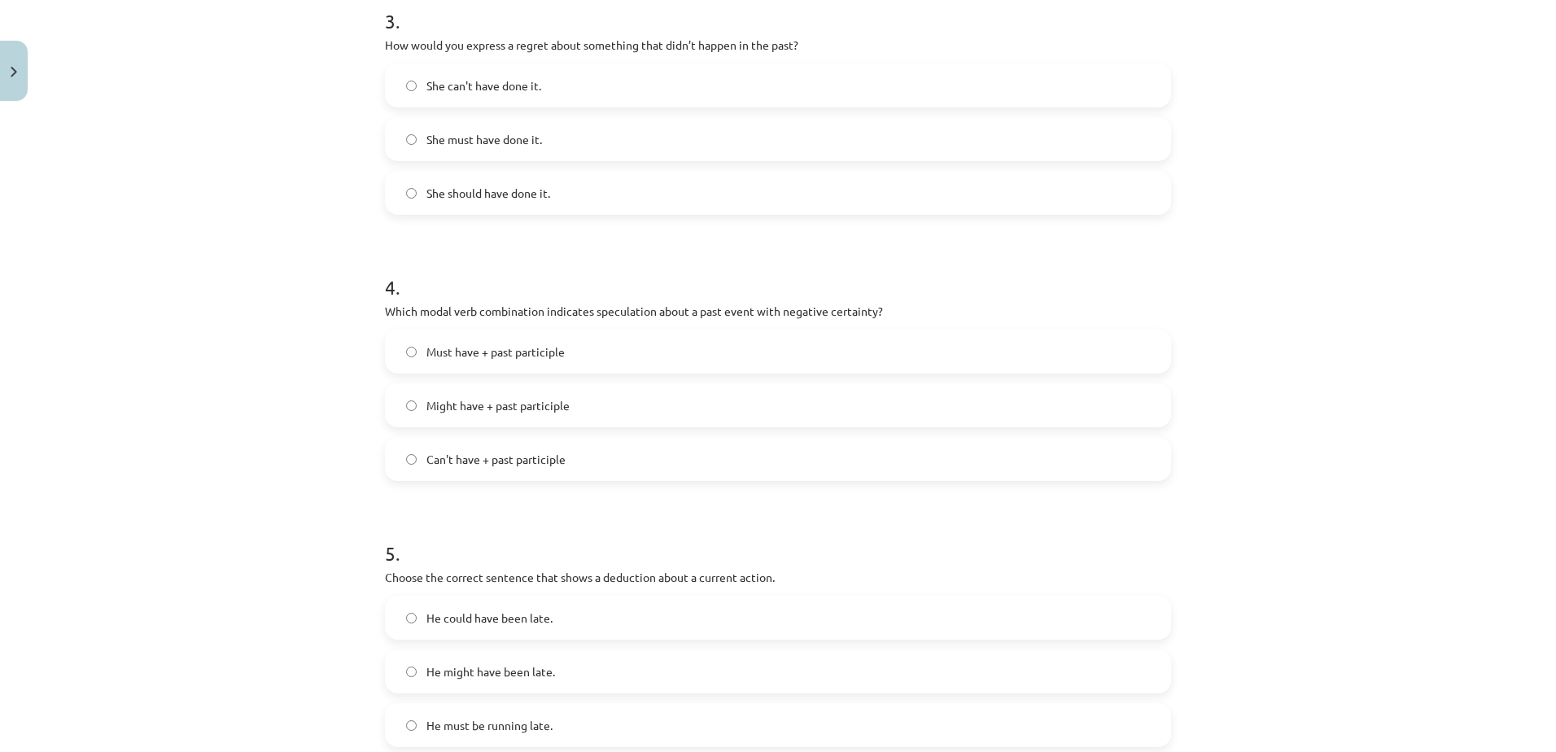
scroll to position [977, 0]
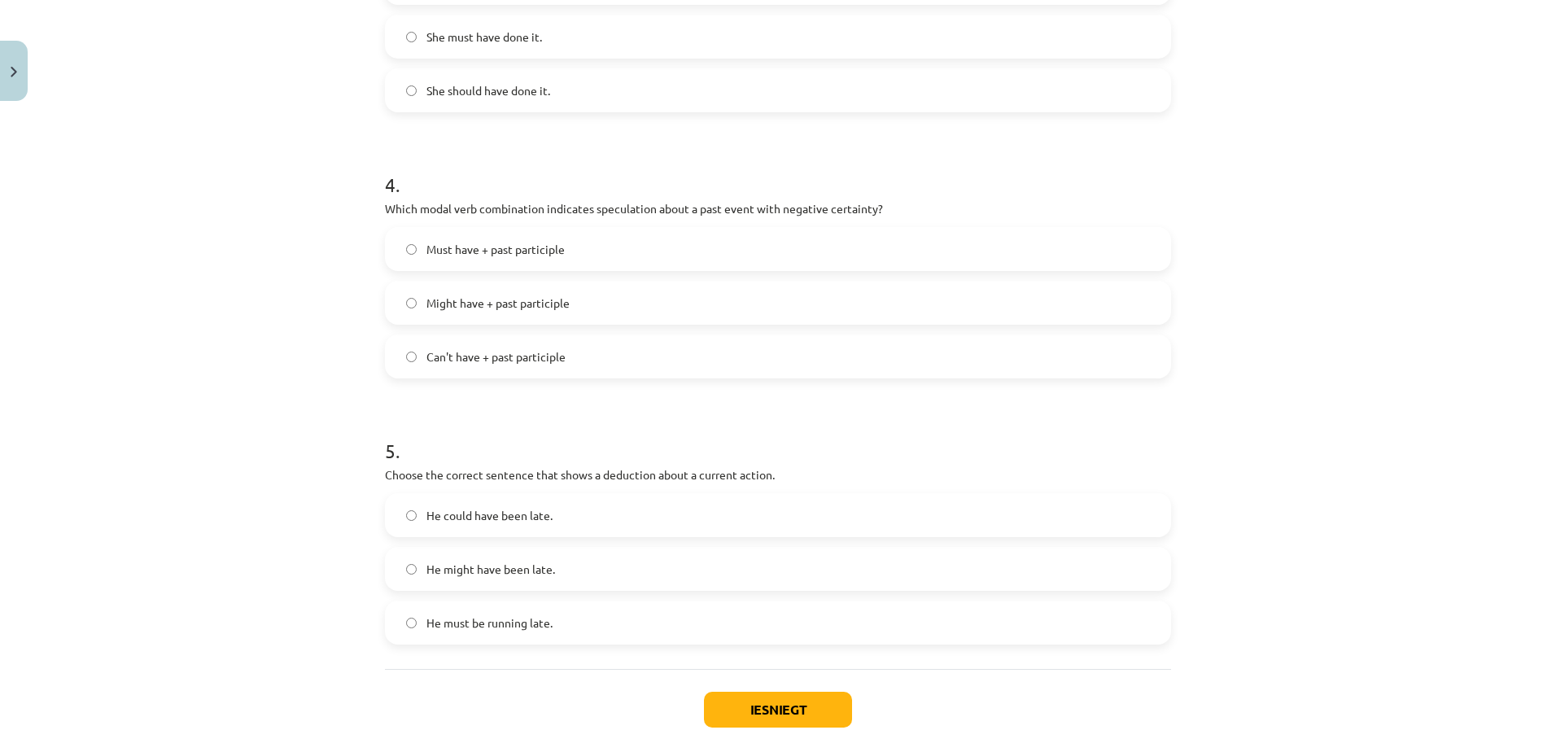
click at [548, 255] on span "Must have + past participle" at bounding box center [495, 249] width 138 height 17
click at [602, 350] on label "Can't have + past participle" at bounding box center [777, 356] width 783 height 41
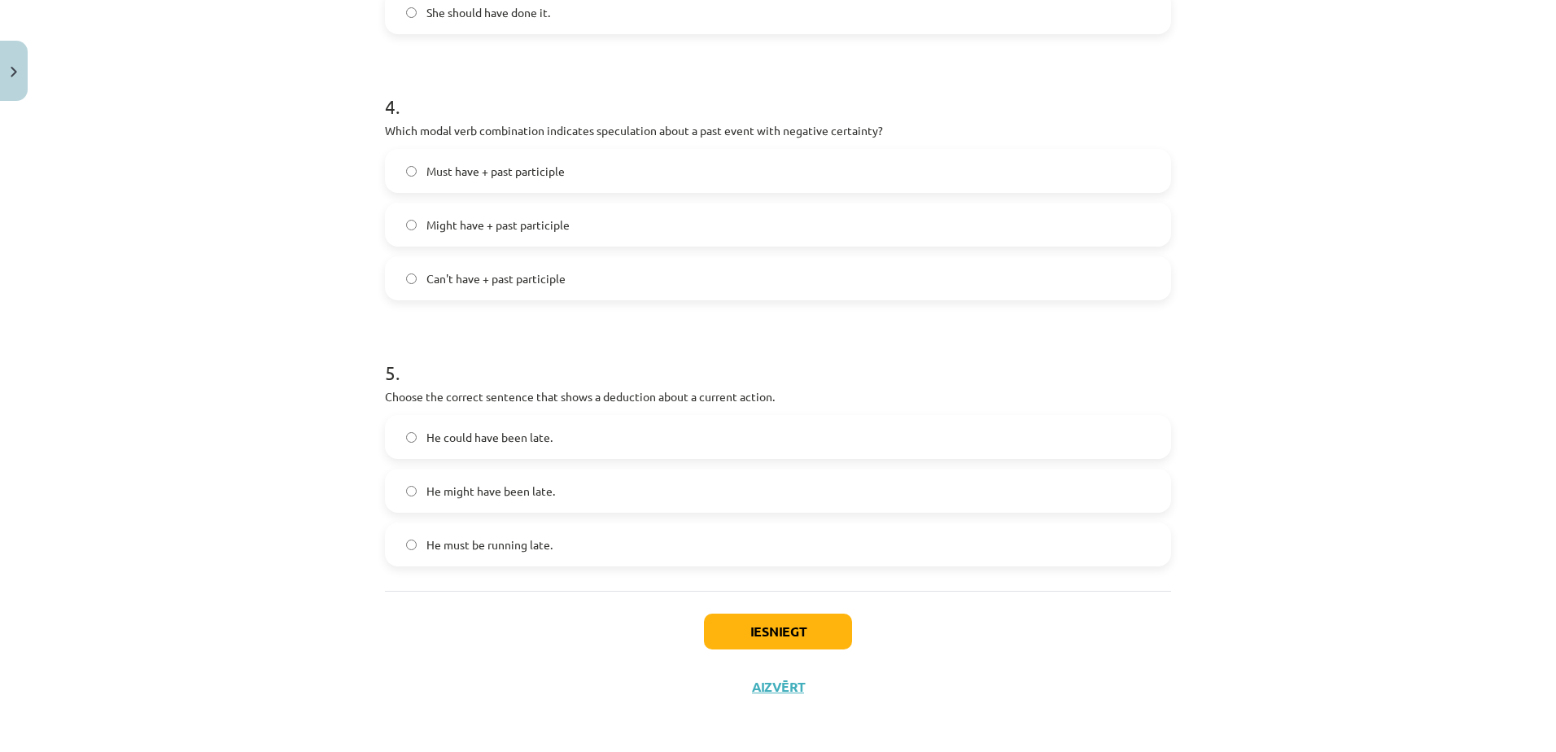
scroll to position [1058, 0]
click at [511, 543] on span "He must be running late." at bounding box center [489, 541] width 126 height 17
click at [777, 618] on button "Iesniegt" at bounding box center [778, 628] width 148 height 36
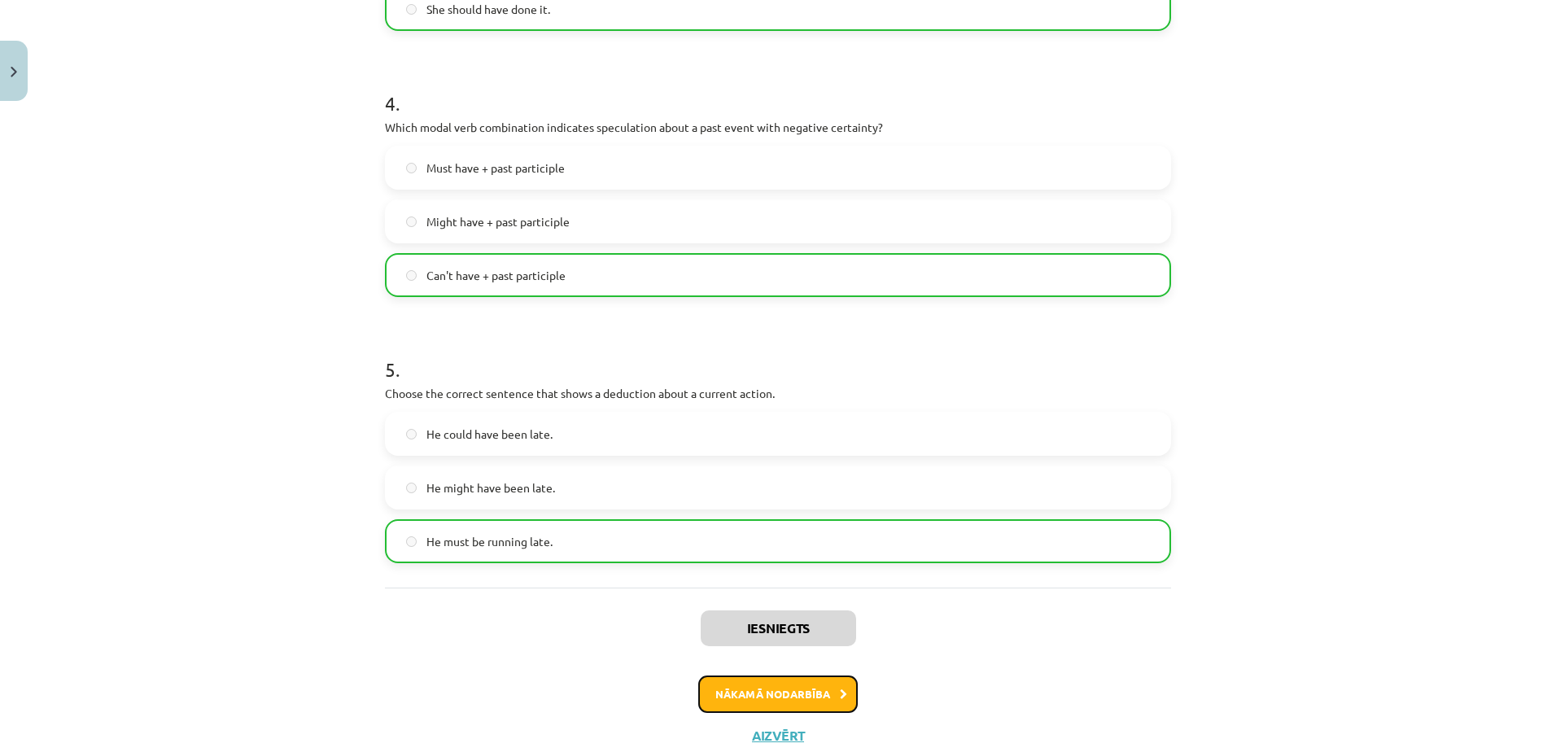
click at [819, 694] on button "Nākamā nodarbība" at bounding box center [777, 693] width 159 height 37
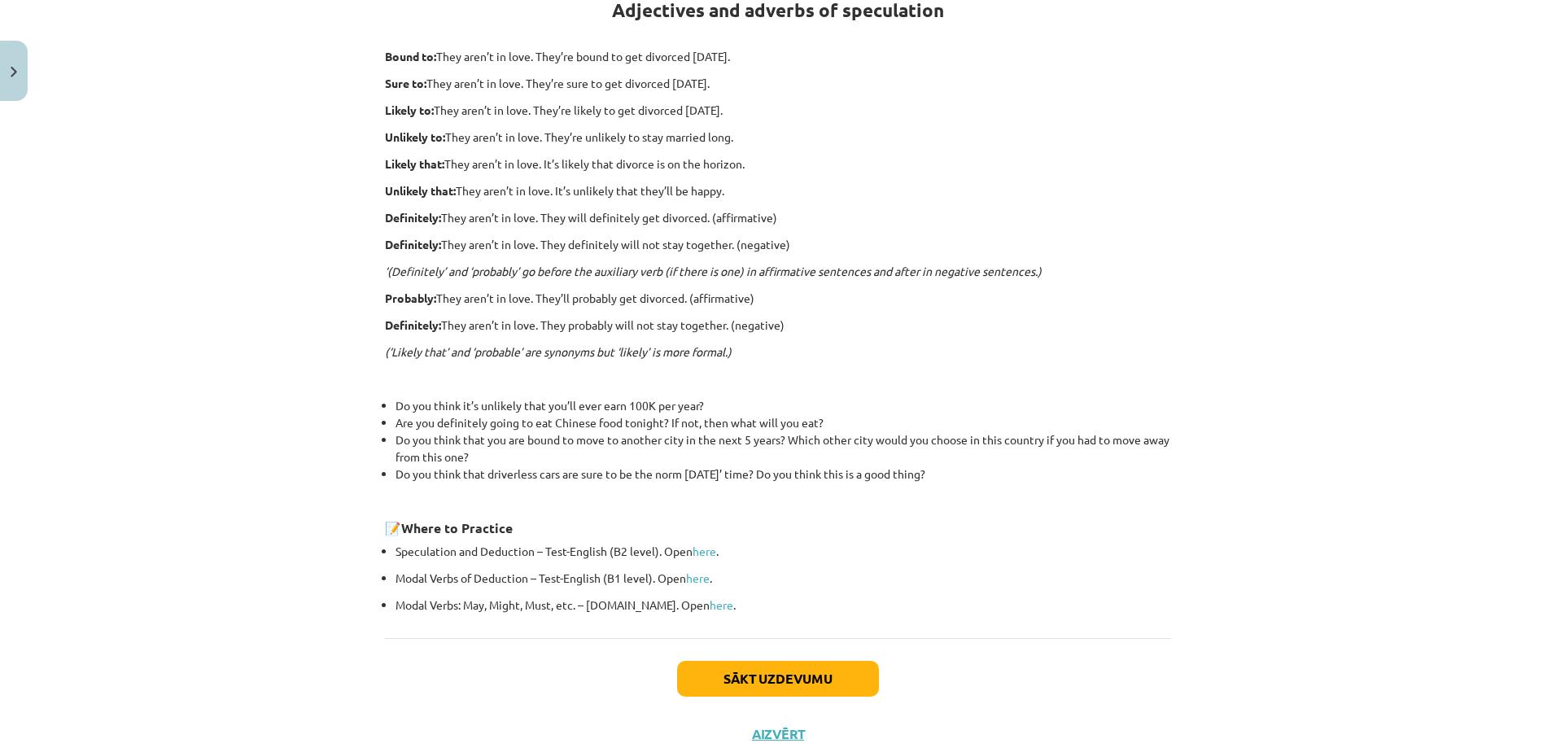
scroll to position [370, 0]
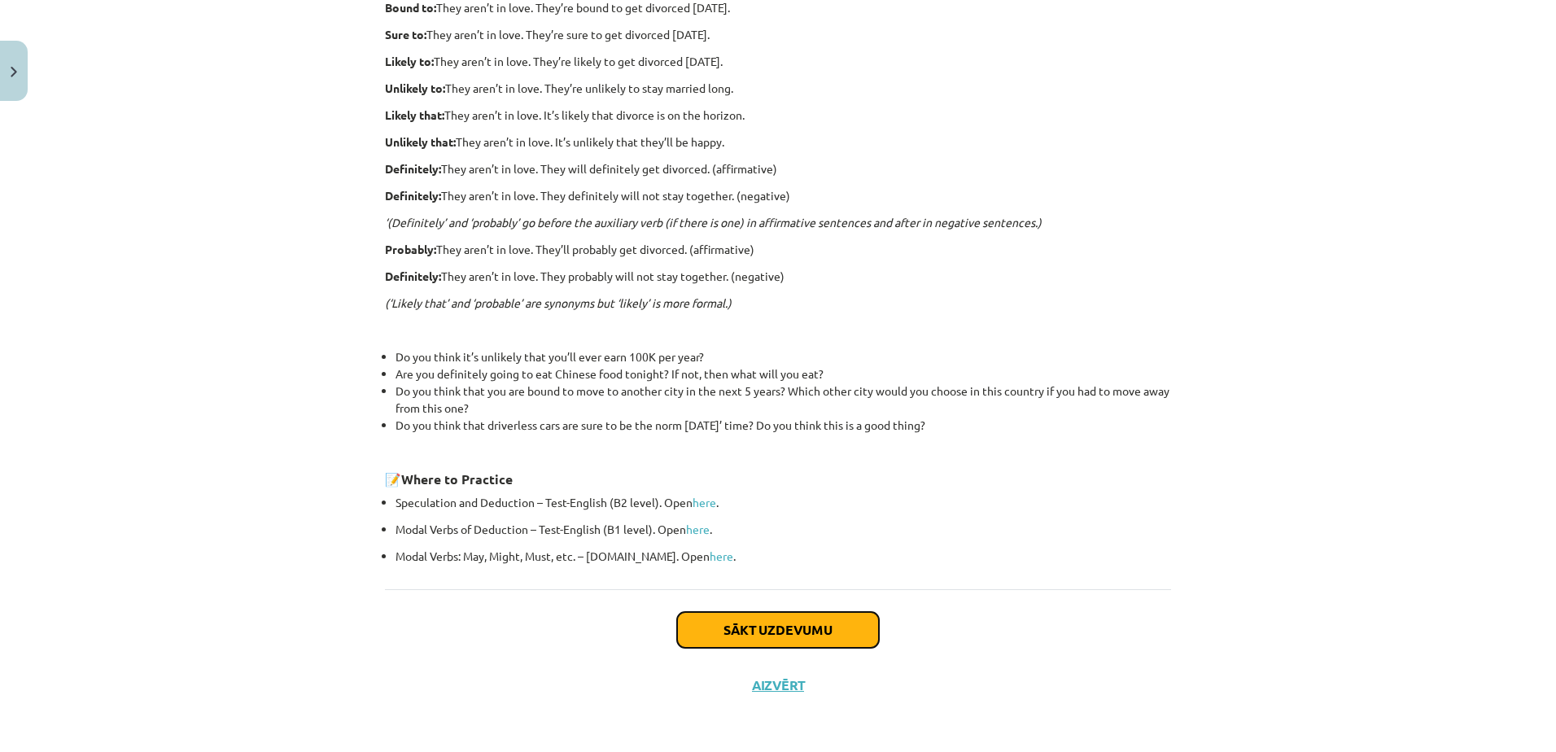
click at [812, 625] on button "Sākt uzdevumu" at bounding box center [778, 630] width 202 height 36
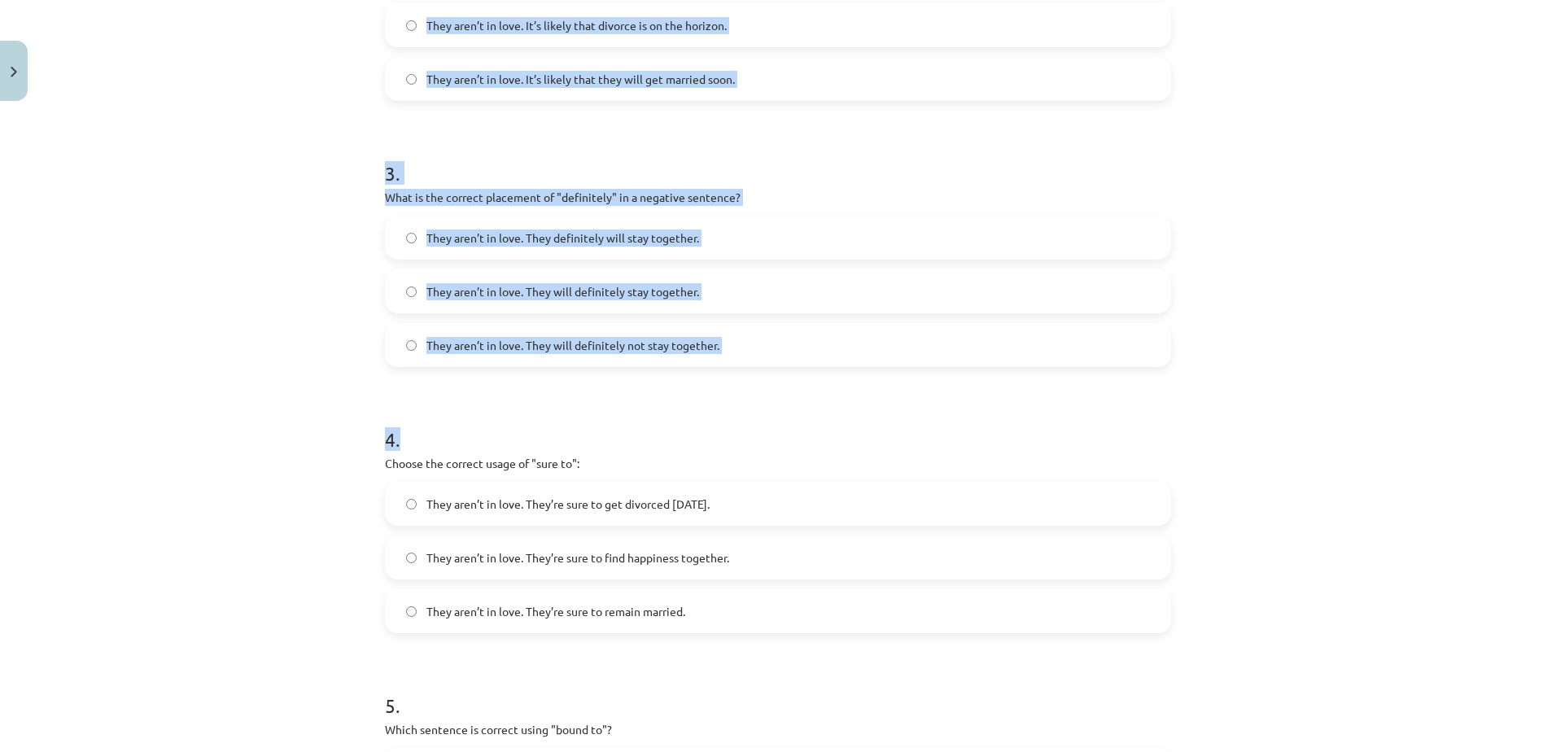
scroll to position [1085, 0]
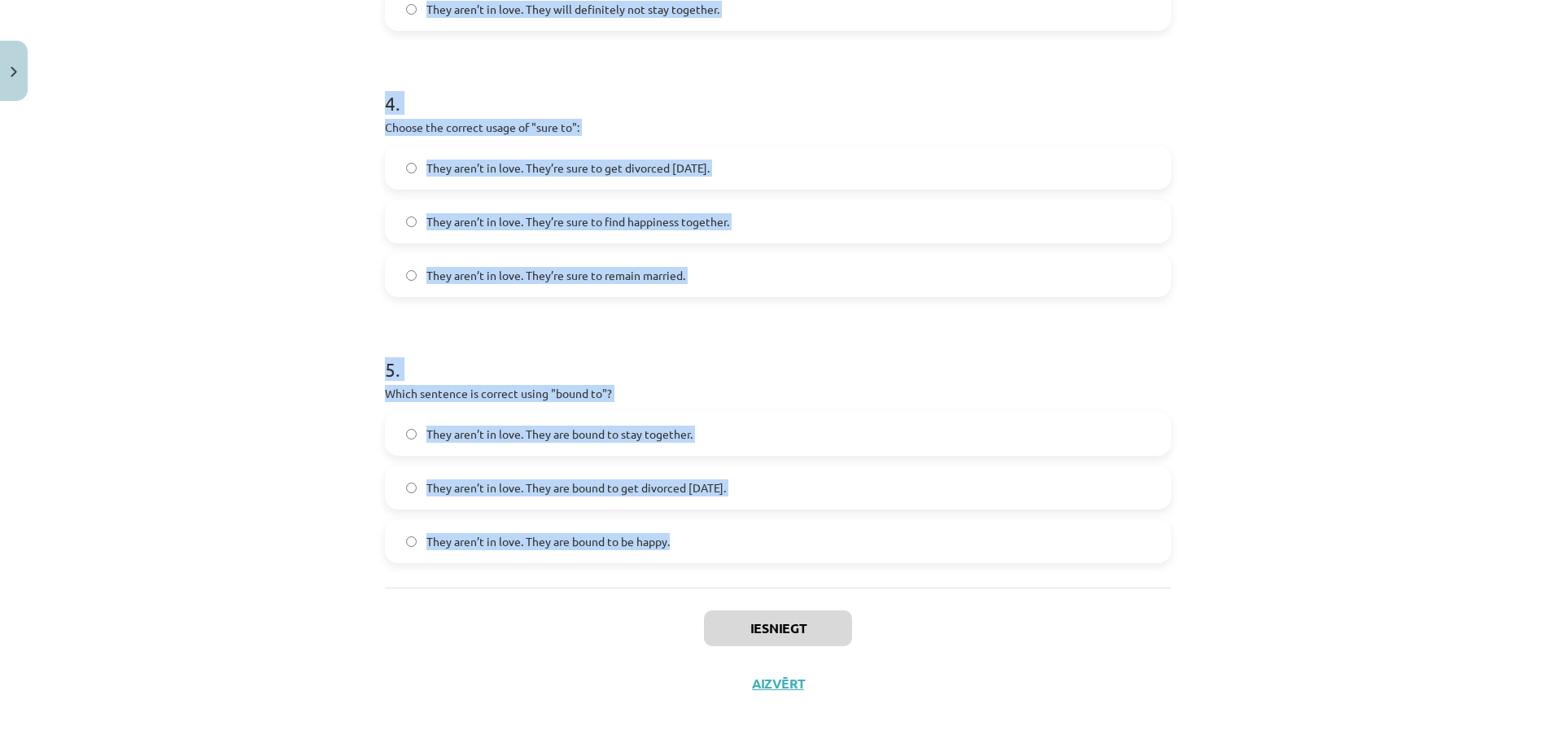
drag, startPoint x: 380, startPoint y: 159, endPoint x: 677, endPoint y: 540, distance: 483.5
copy form "1 . Choose the correct sentence using "probably" in an affirmative context: The…"
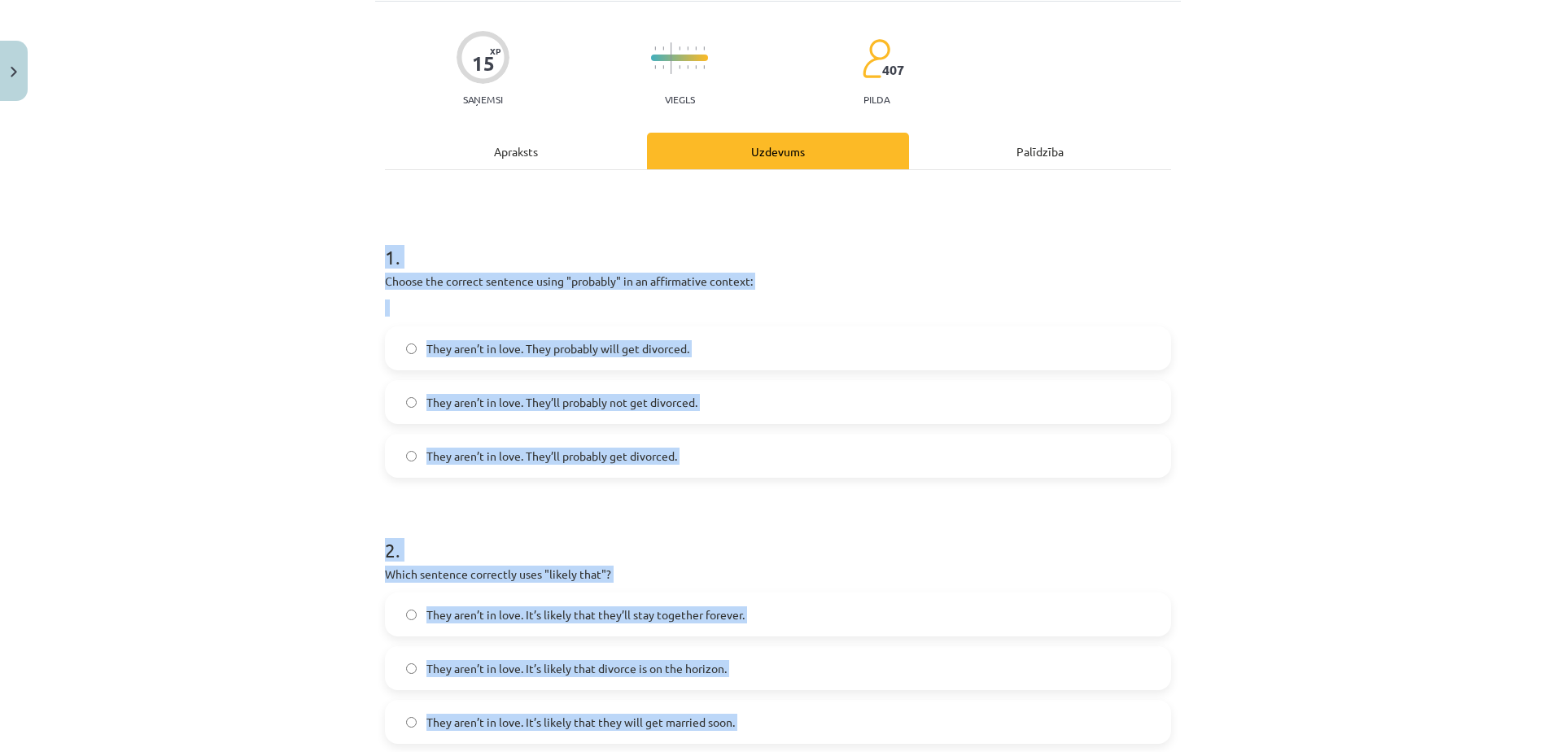
scroll to position [109, 0]
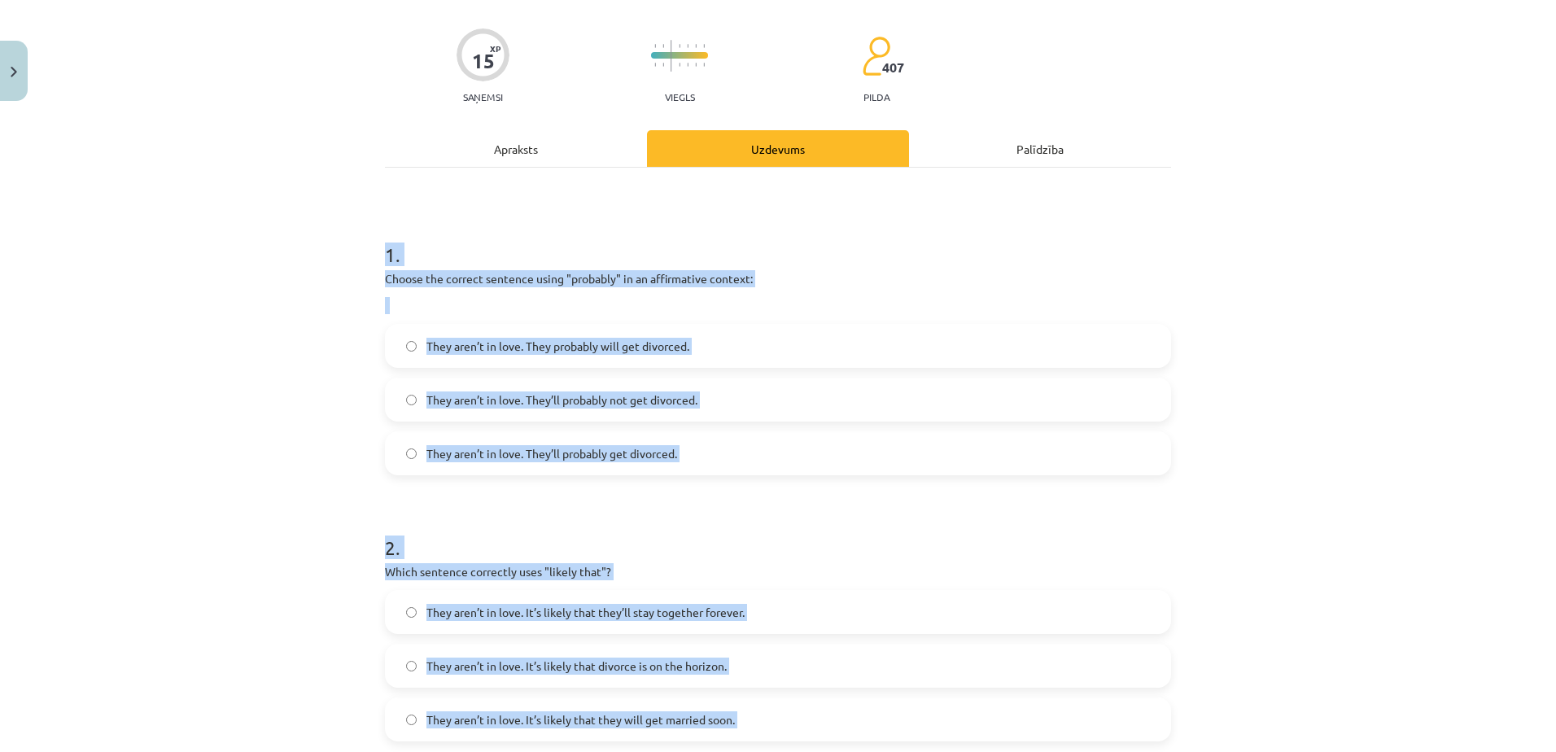
click at [574, 300] on p at bounding box center [778, 305] width 786 height 17
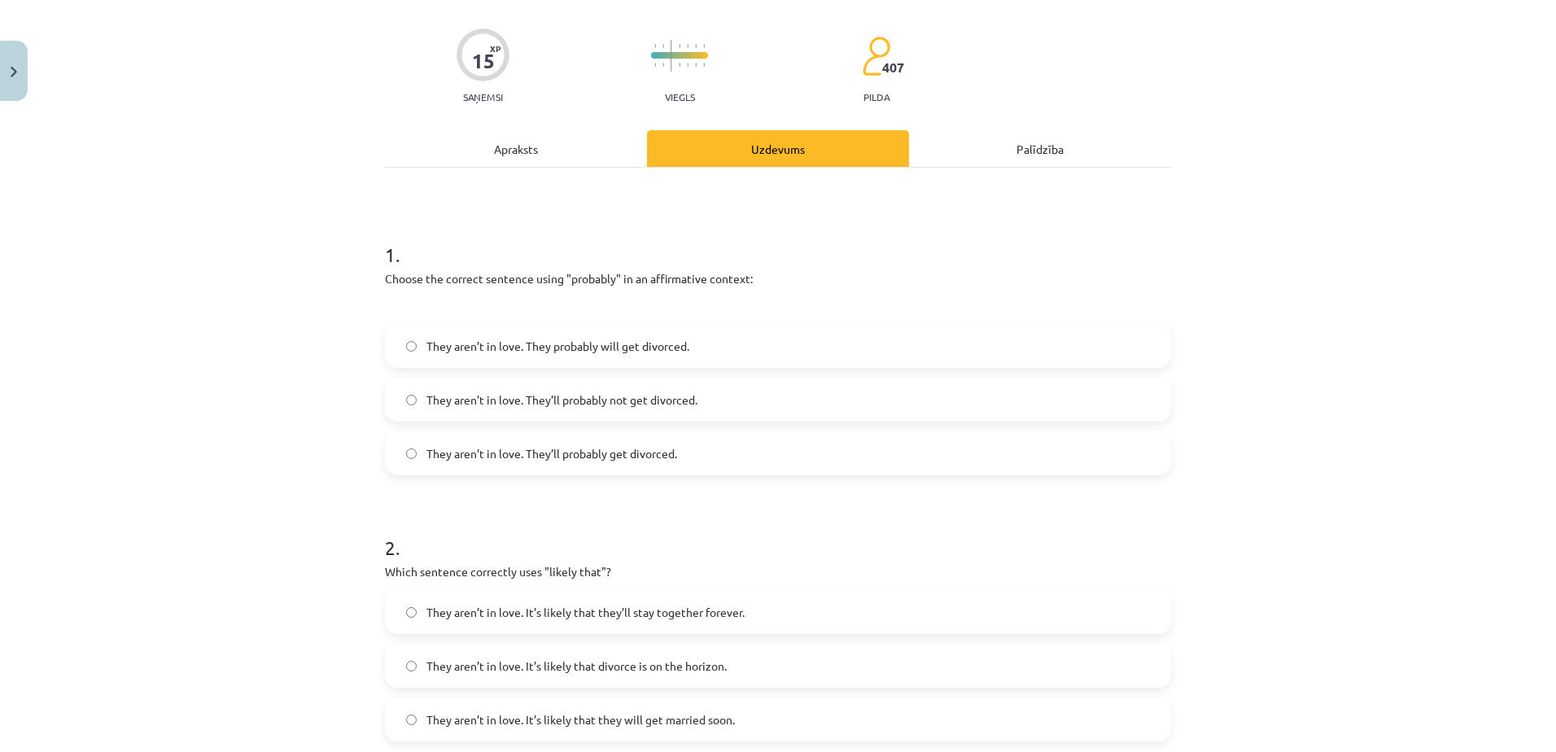
click at [622, 454] on span "They aren’t in love. They’ll probably get divorced." at bounding box center [551, 453] width 251 height 17
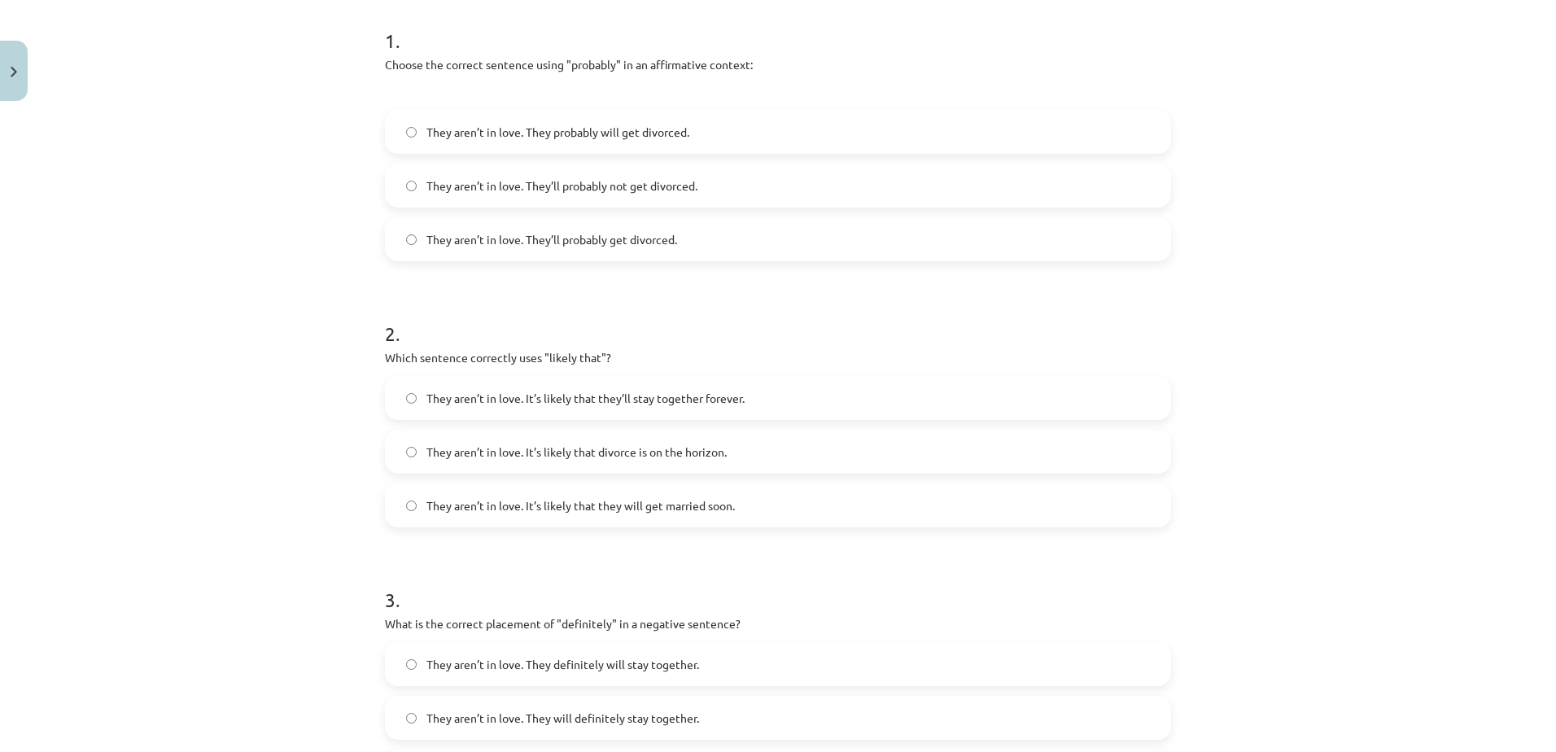
scroll to position [353, 0]
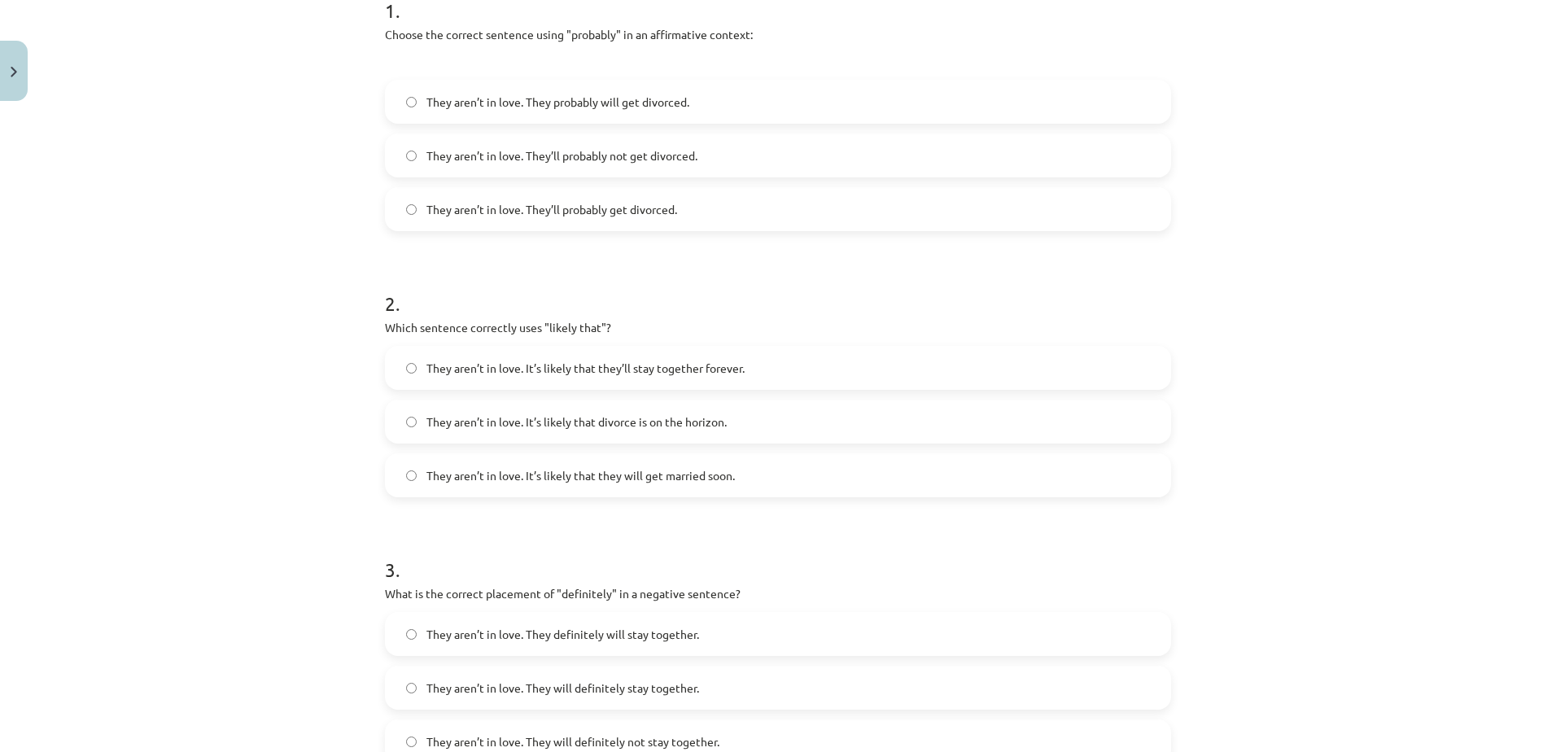
click at [722, 420] on label "They aren’t in love. It’s likely that divorce is on the horizon." at bounding box center [777, 421] width 783 height 41
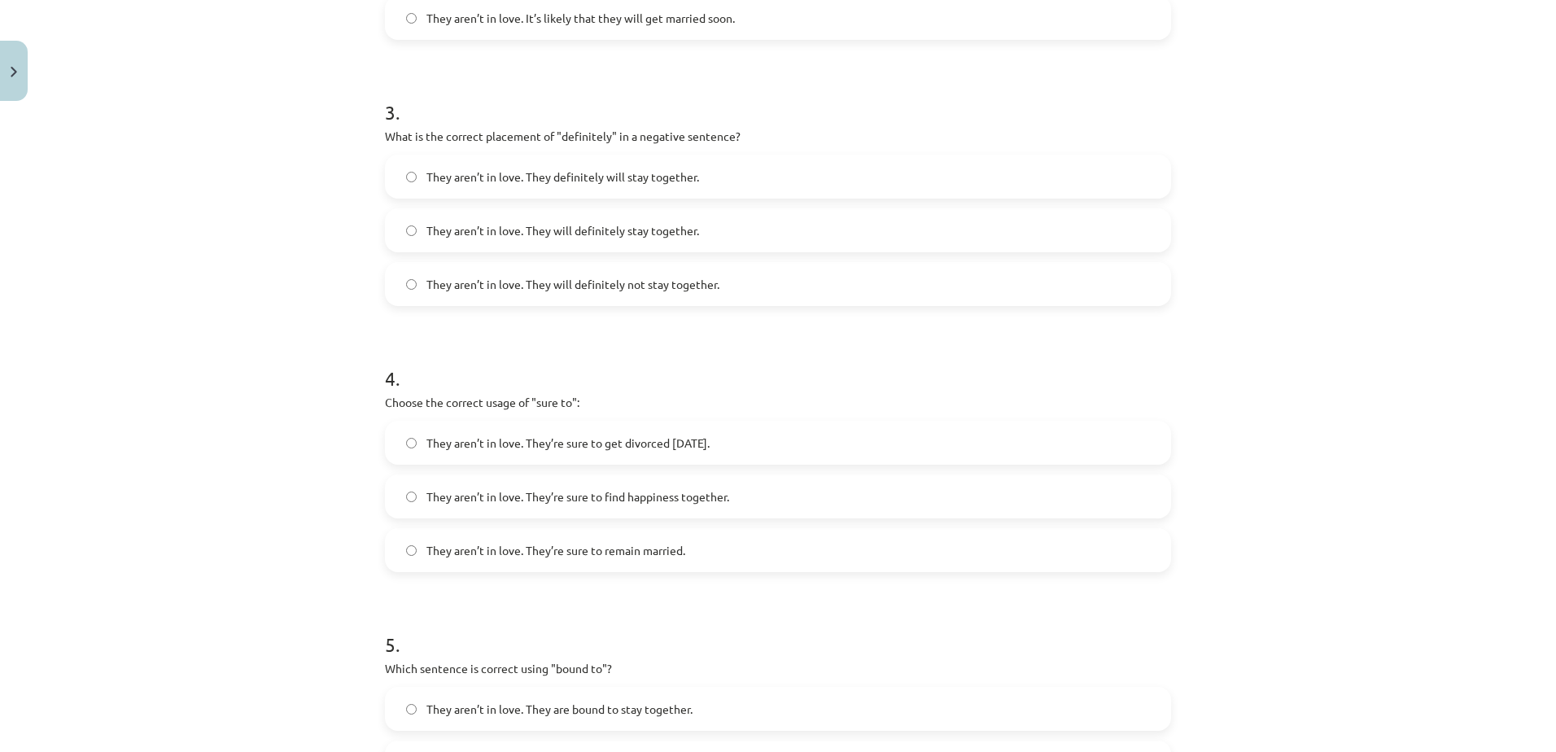
scroll to position [841, 0]
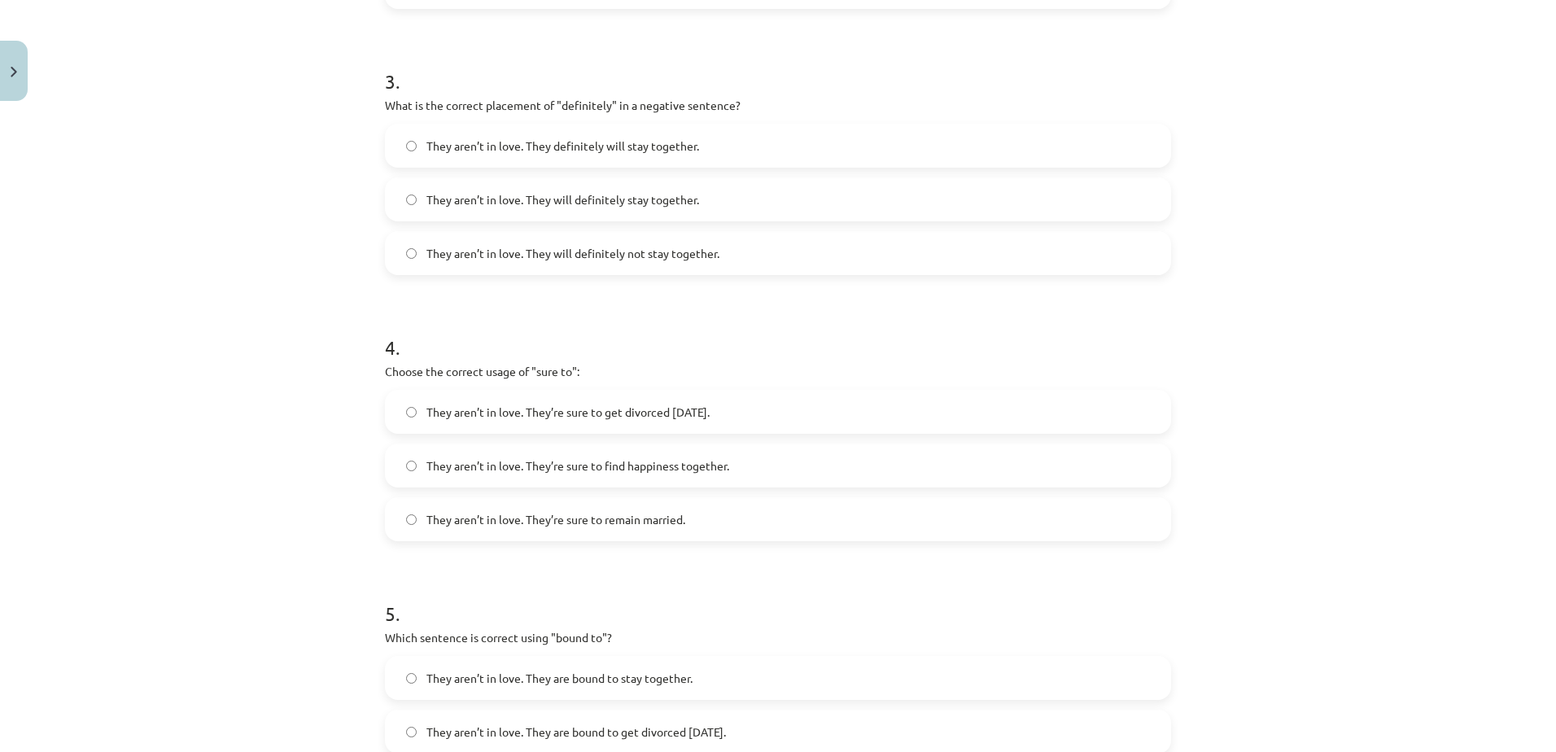
click at [674, 251] on span "They aren’t in love. They will definitely not stay together." at bounding box center [572, 253] width 293 height 17
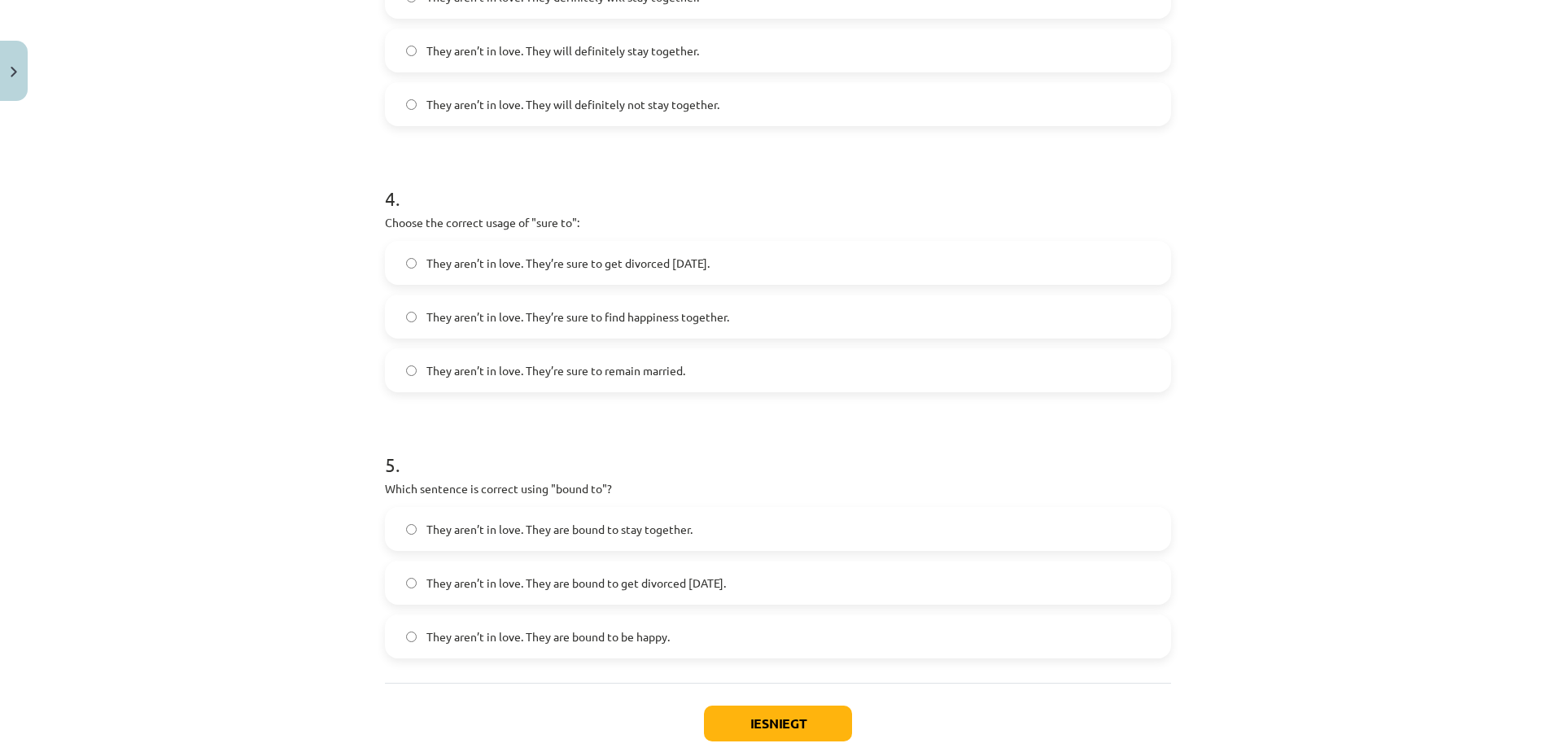
scroll to position [1004, 0]
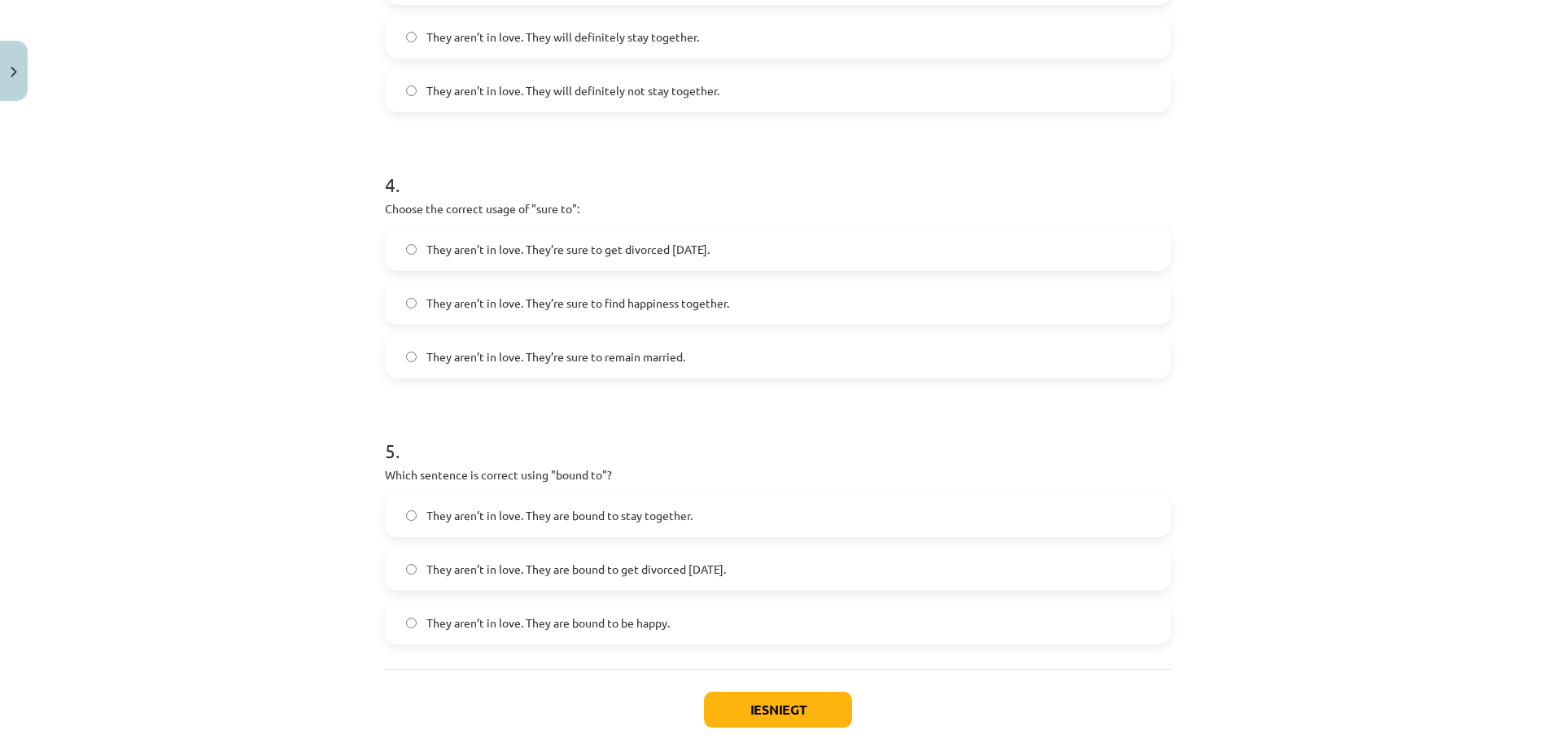
click at [704, 249] on span "They aren’t in love. They’re sure to get divorced within six months." at bounding box center [567, 249] width 283 height 17
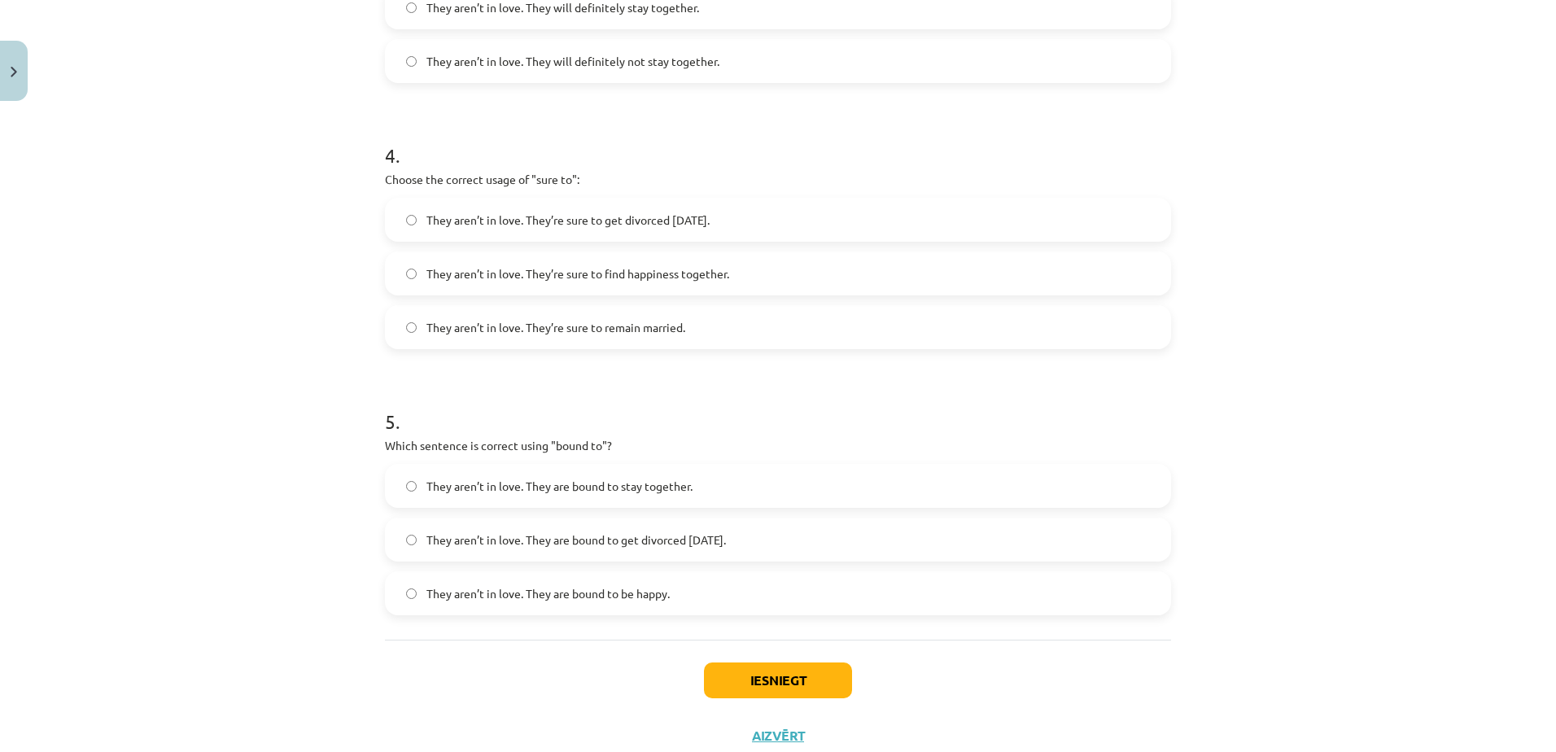
scroll to position [1085, 0]
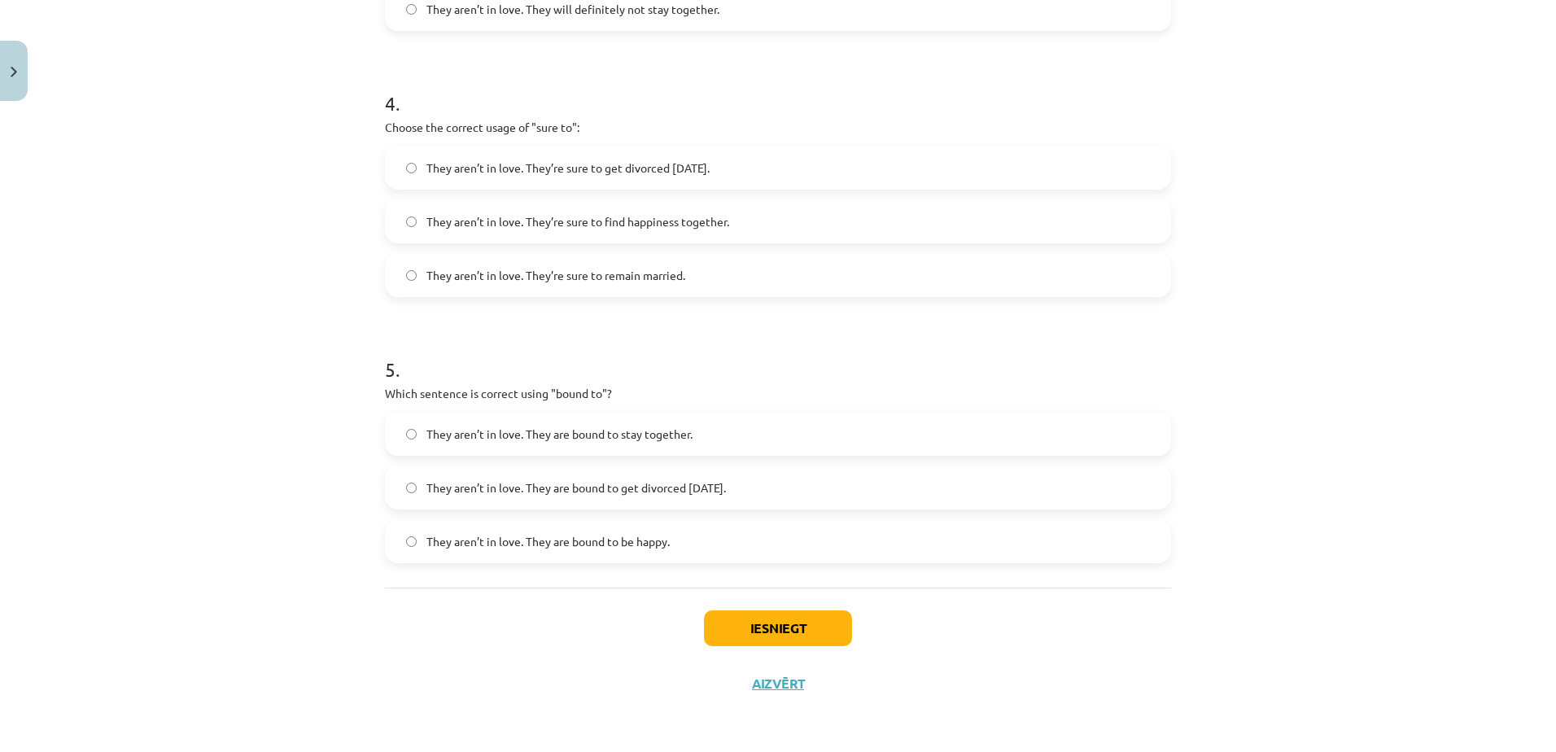
click at [726, 495] on span "They aren’t in love. They are bound to get divorced within six months." at bounding box center [575, 487] width 299 height 17
click at [788, 624] on button "Iesniegt" at bounding box center [778, 628] width 148 height 36
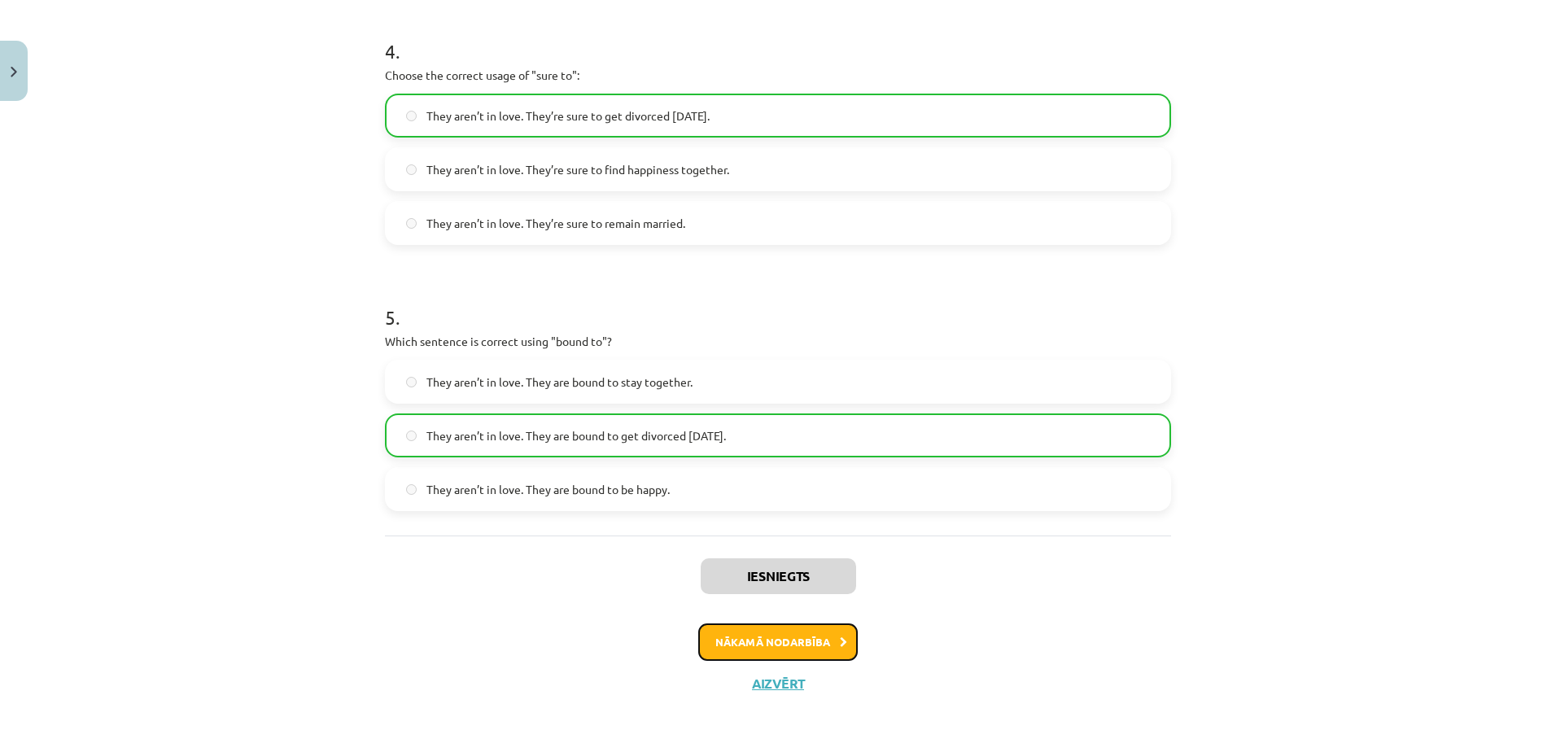
click at [770, 631] on button "Nākamā nodarbība" at bounding box center [777, 641] width 159 height 37
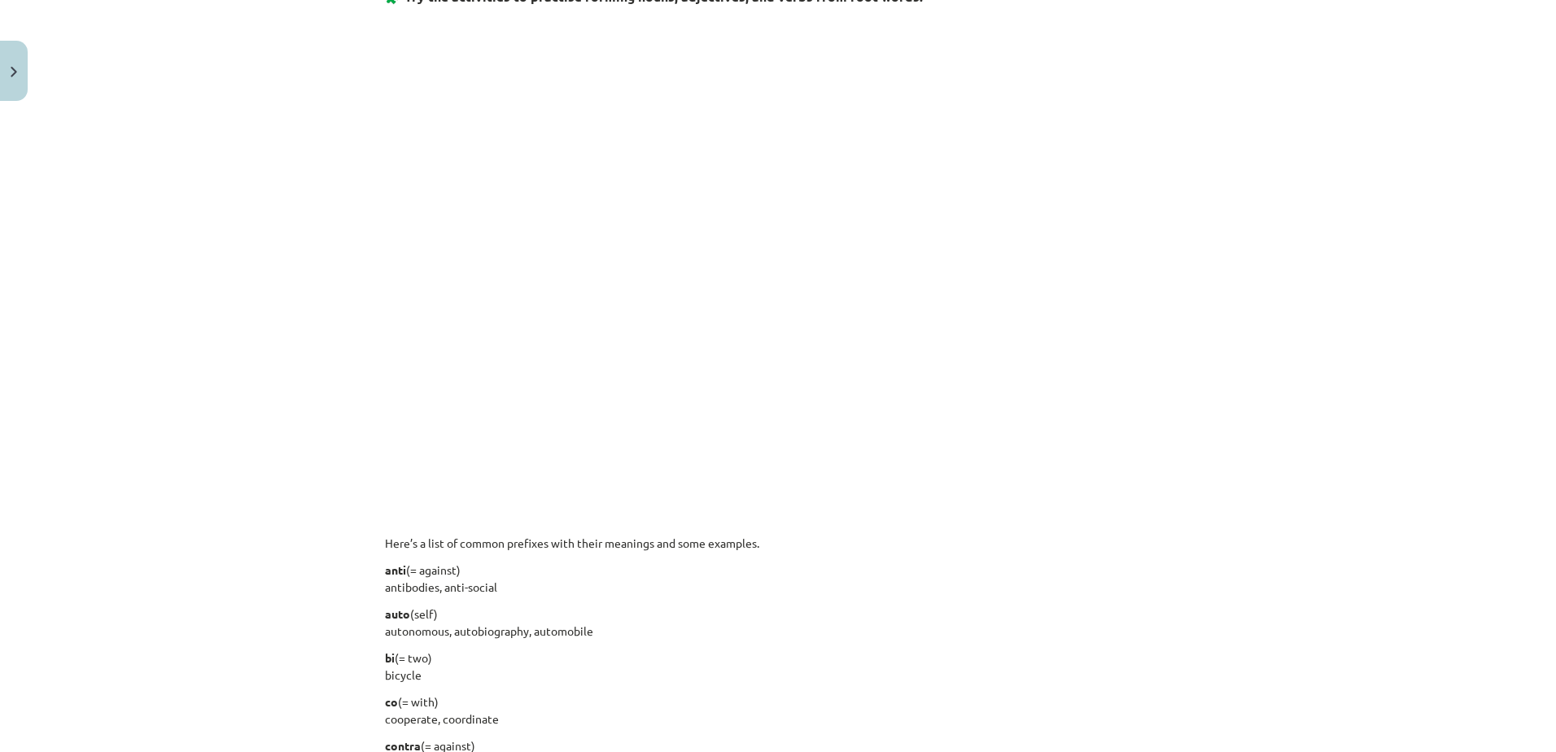
scroll to position [936, 0]
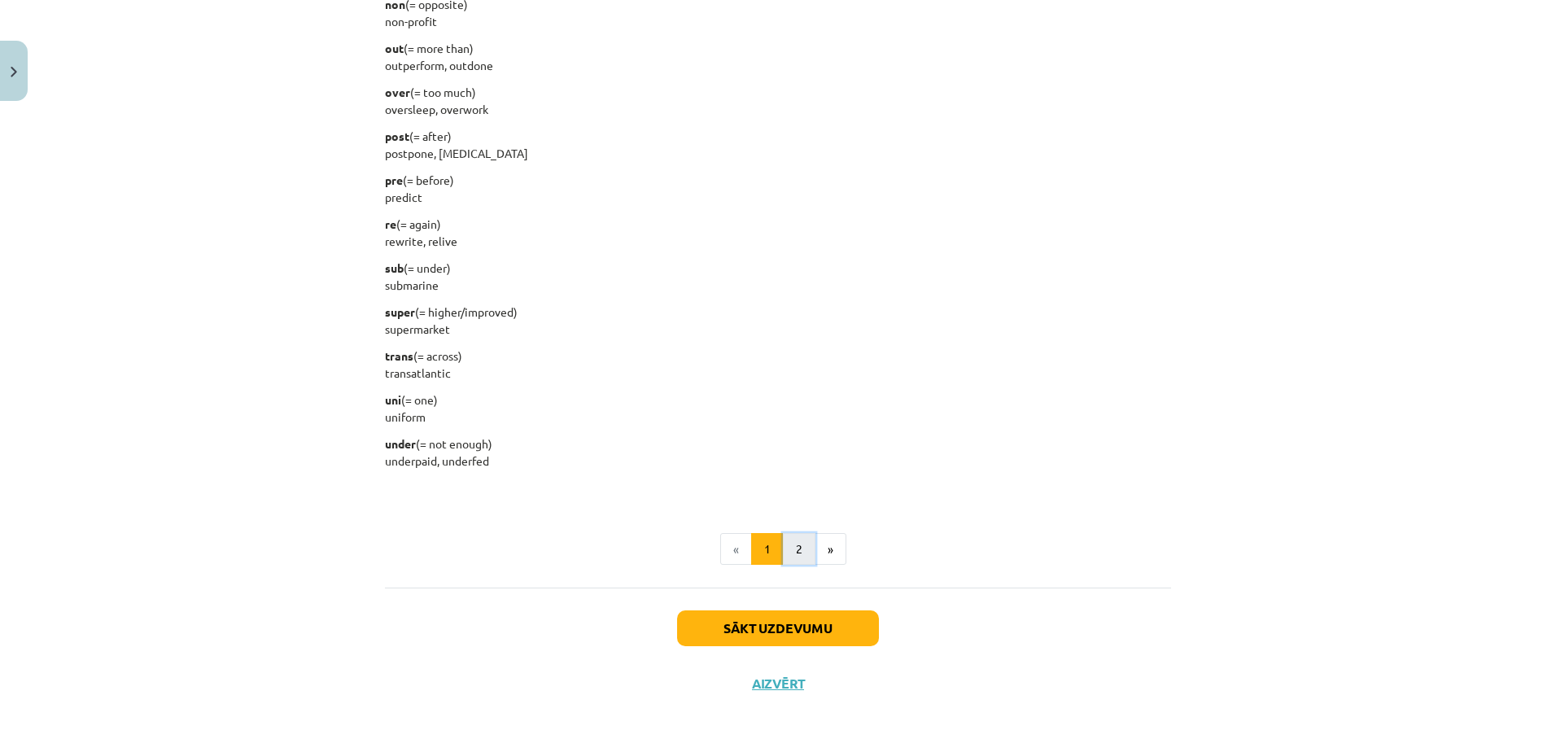
click at [787, 548] on button "2" at bounding box center [799, 549] width 33 height 33
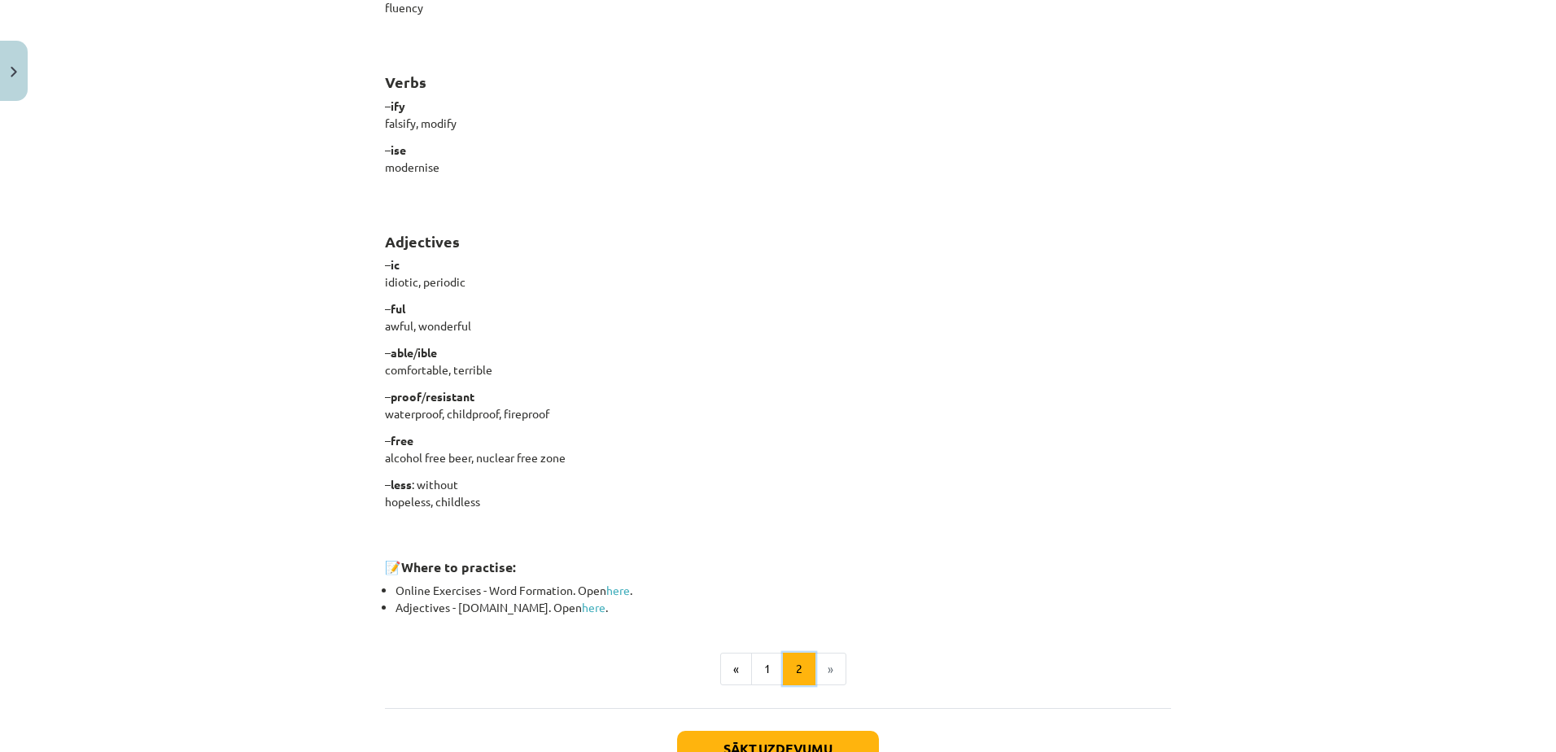
scroll to position [1240, 0]
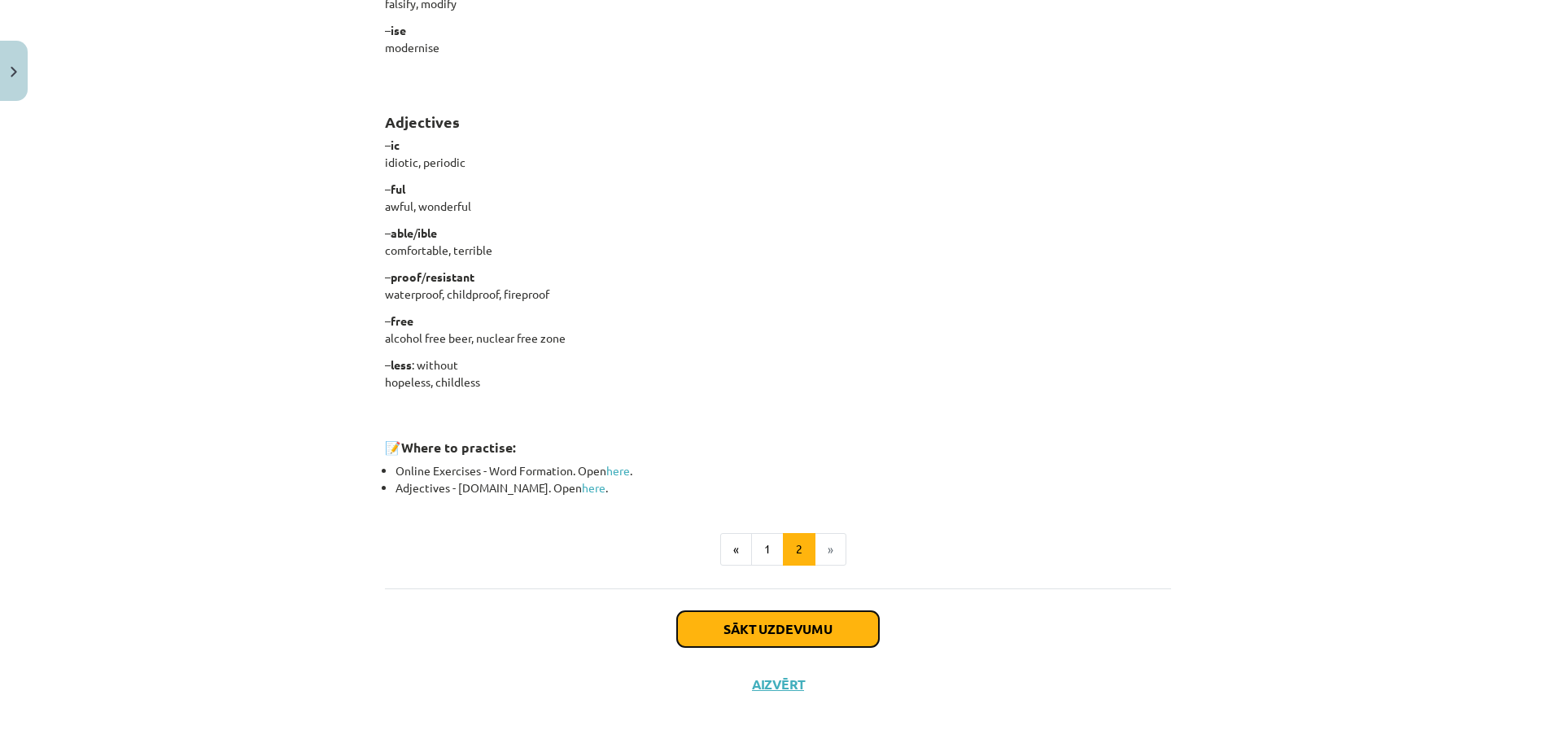
click at [771, 619] on button "Sākt uzdevumu" at bounding box center [778, 629] width 202 height 36
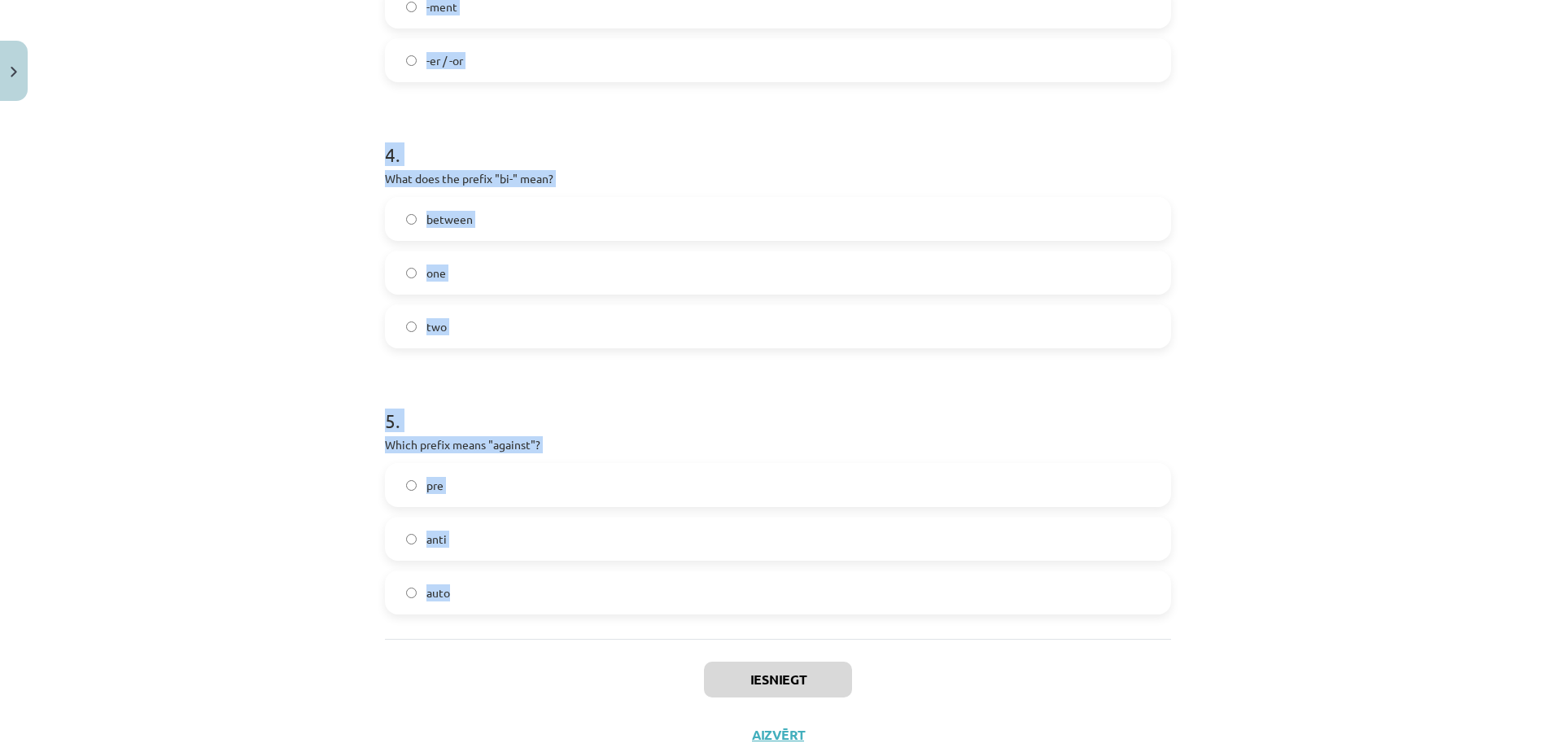
scroll to position [1085, 0]
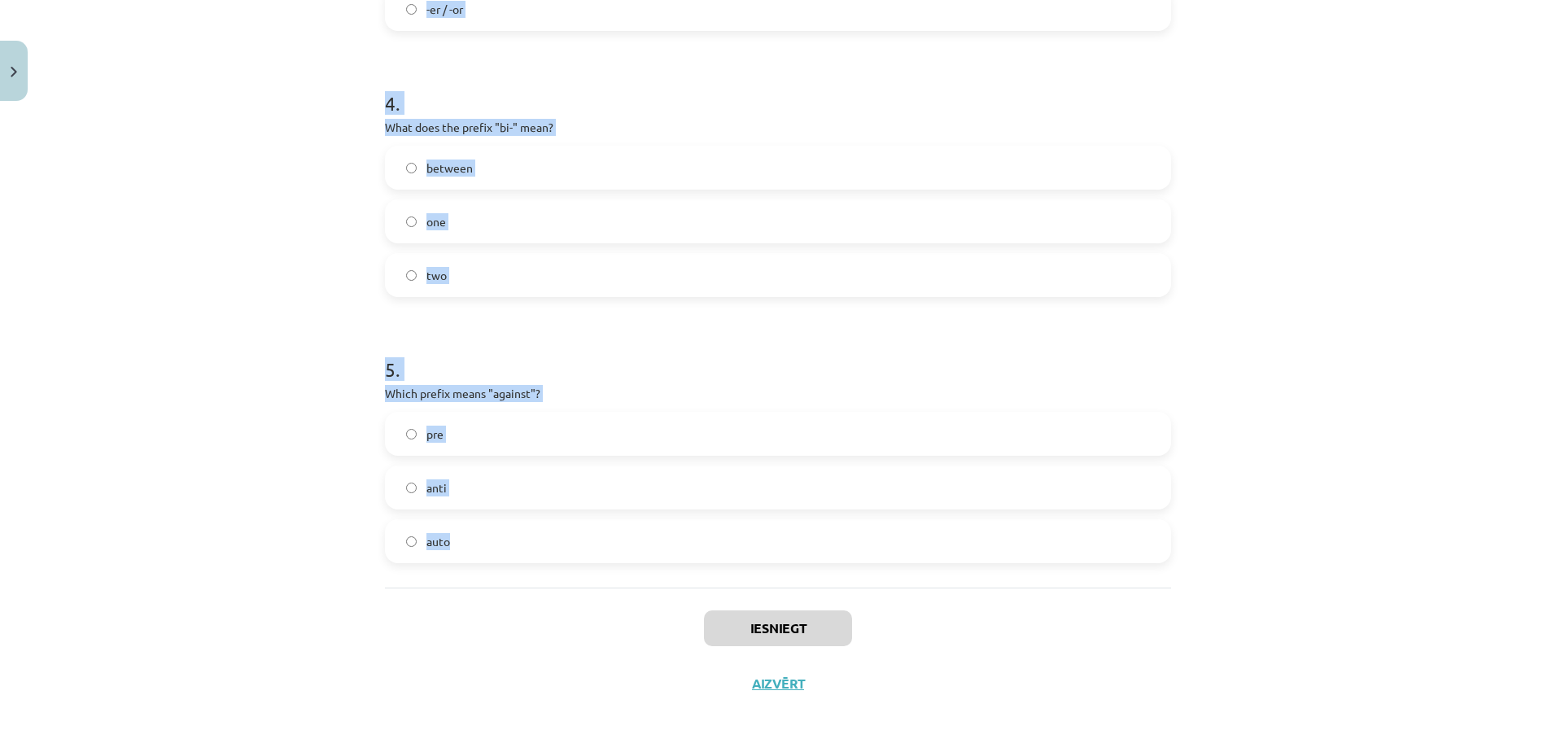
drag, startPoint x: 362, startPoint y: 318, endPoint x: 501, endPoint y: 558, distance: 277.4
click at [501, 558] on div "Mācību tēma: Angļu valodas i - 11. klases 1. ieskaites mācību materiāls #6 📝 To…" at bounding box center [778, 376] width 1556 height 752
copy form "1 . What does the prefix "sub-" mean? across above under 2 . Which of the follo…"
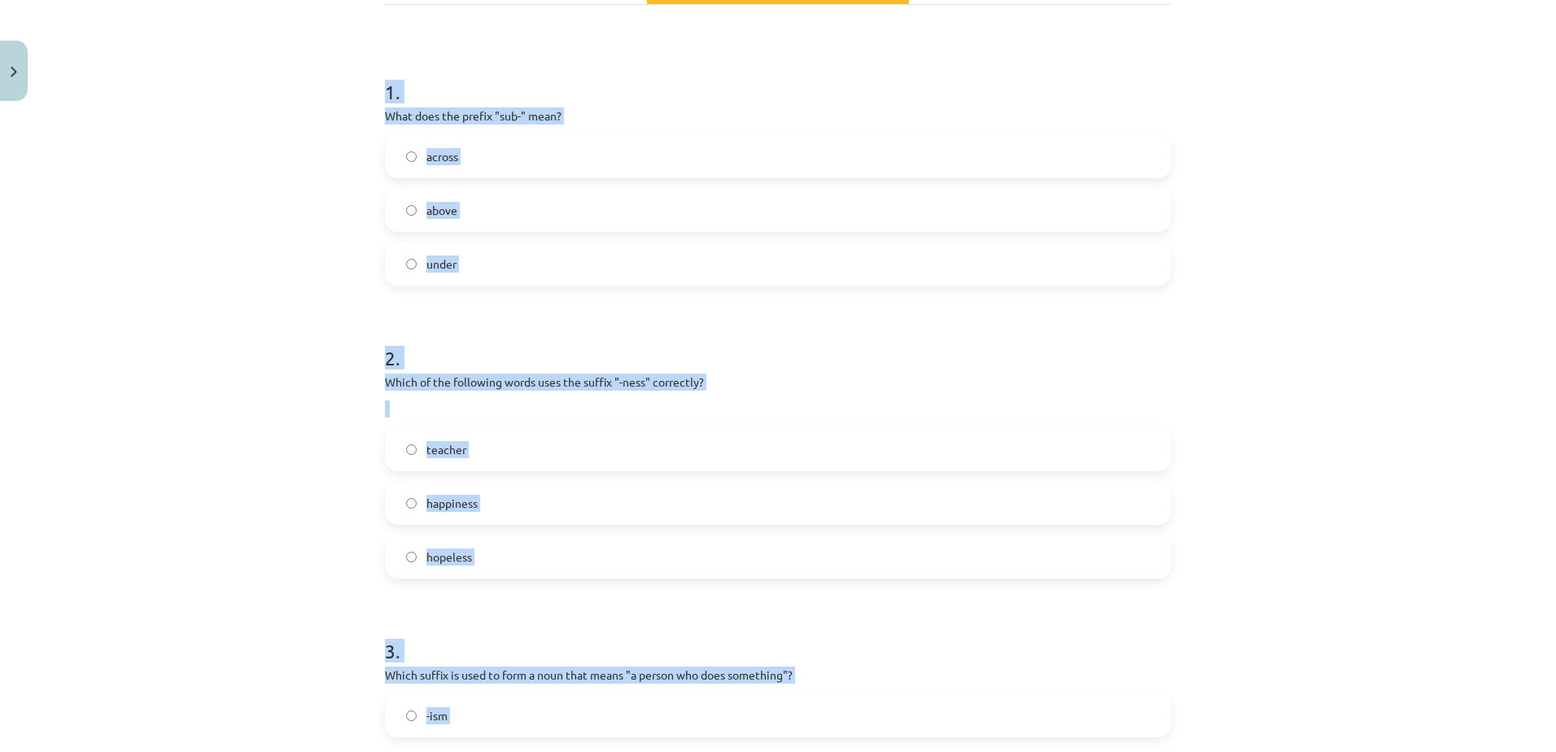
click at [491, 261] on label "under" at bounding box center [777, 263] width 783 height 41
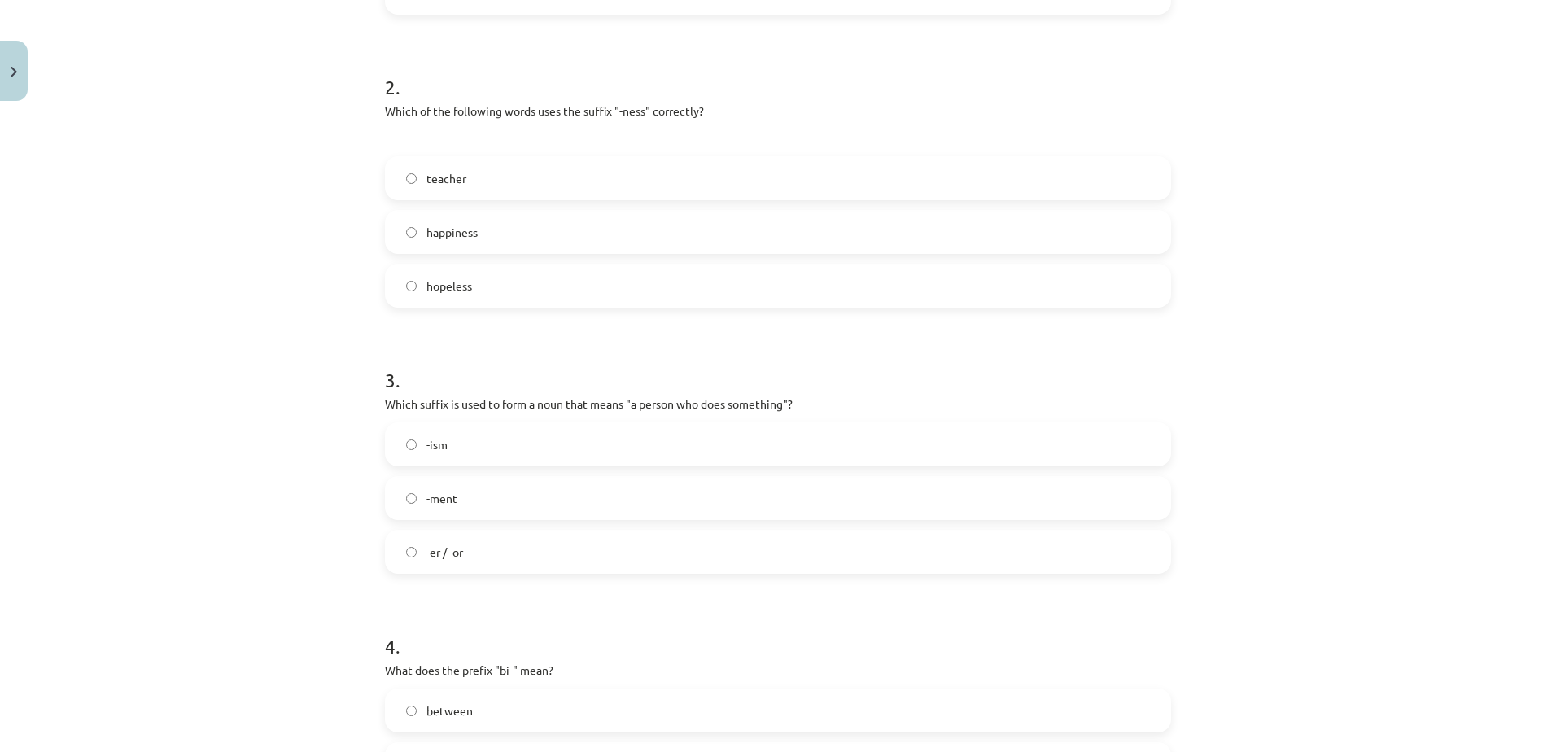
scroll to position [597, 0]
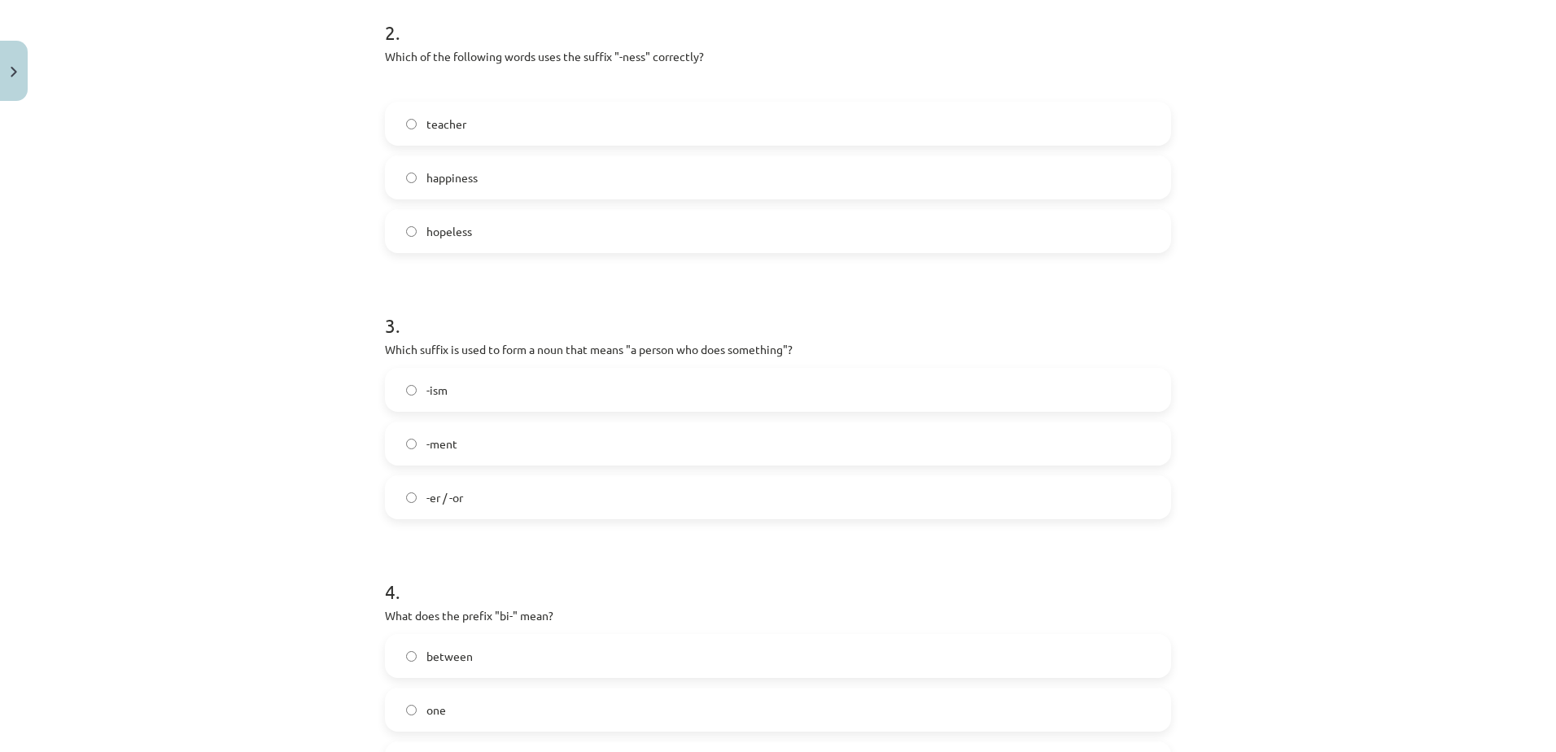
click at [478, 191] on label "happiness" at bounding box center [777, 177] width 783 height 41
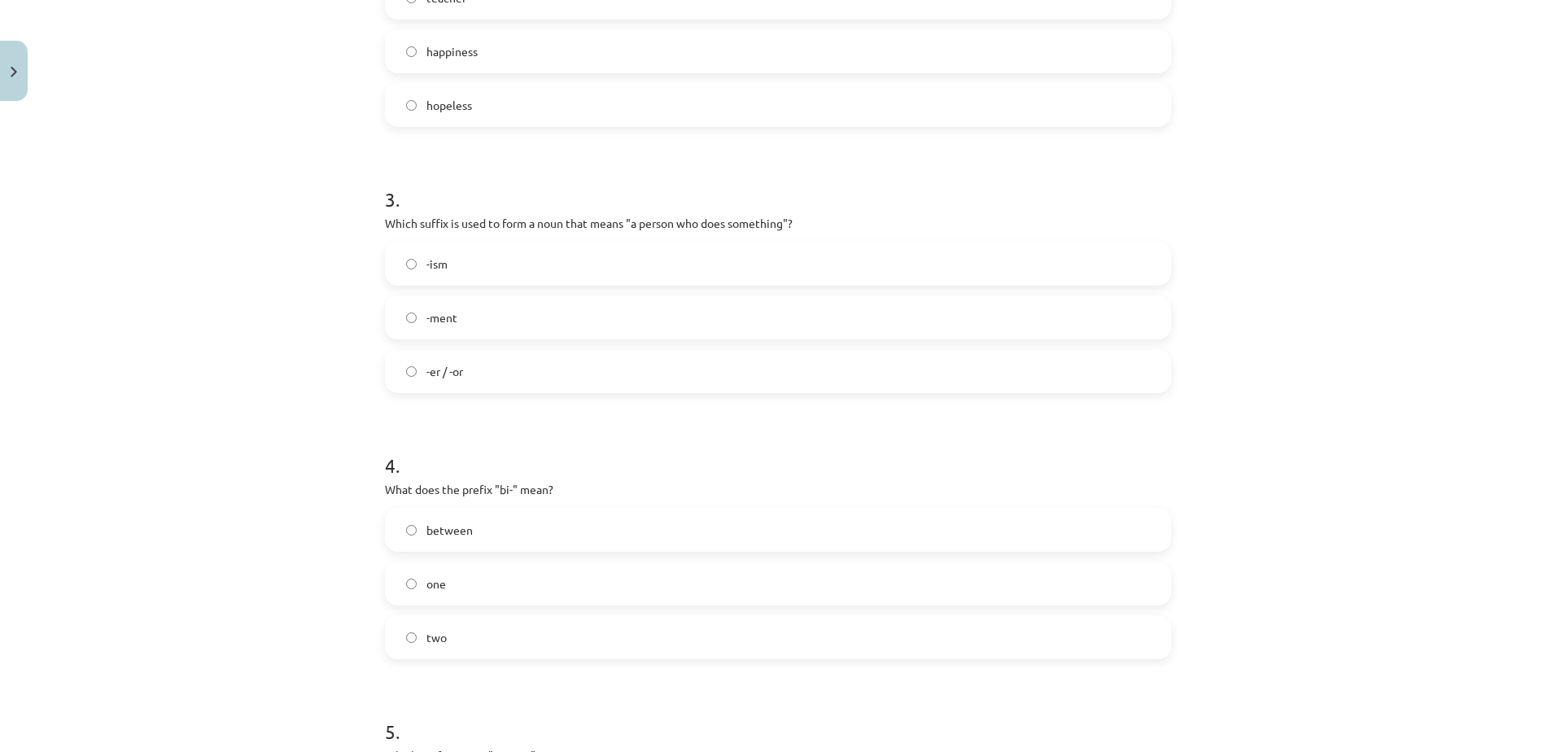
scroll to position [760, 0]
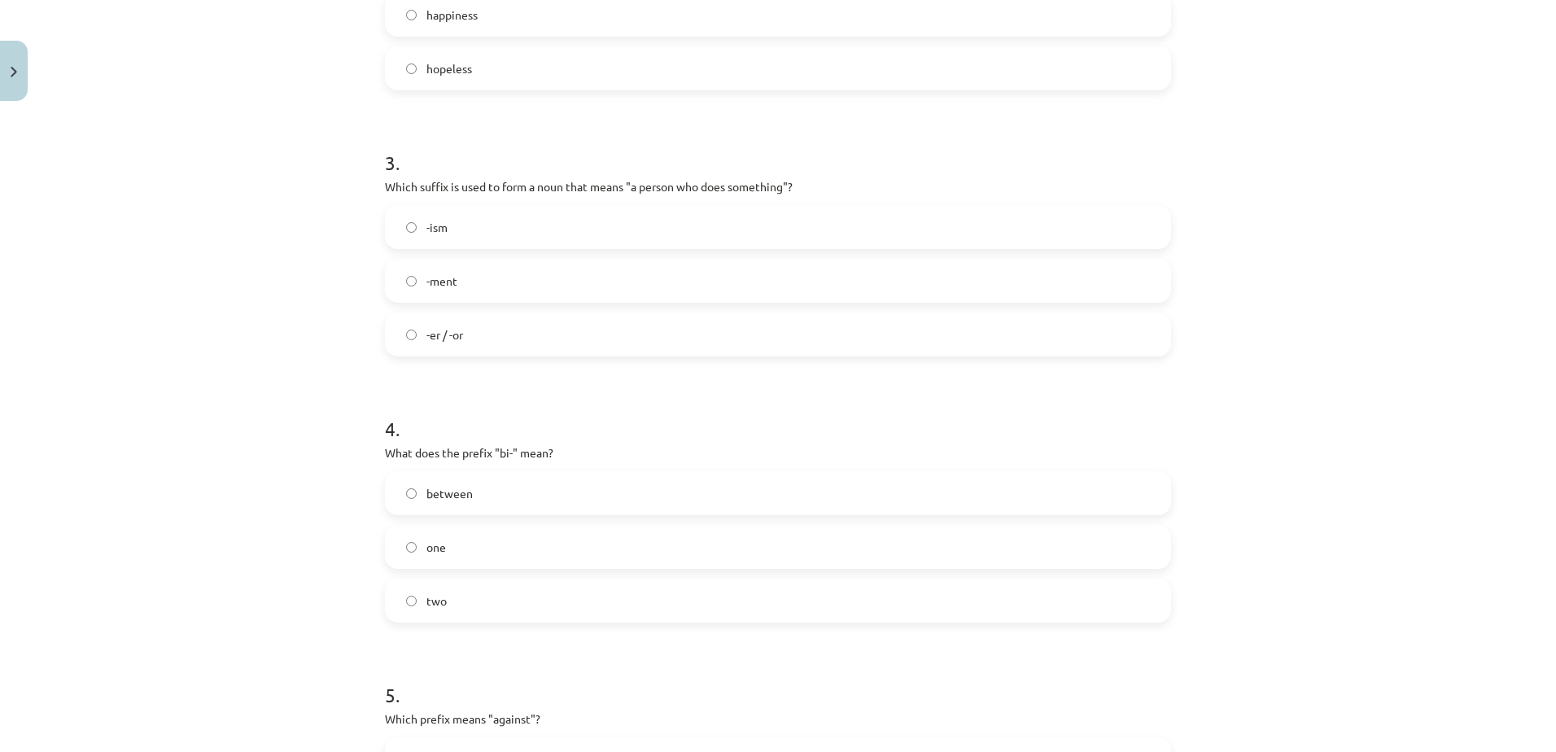
click at [500, 329] on label "-er / -or" at bounding box center [777, 334] width 783 height 41
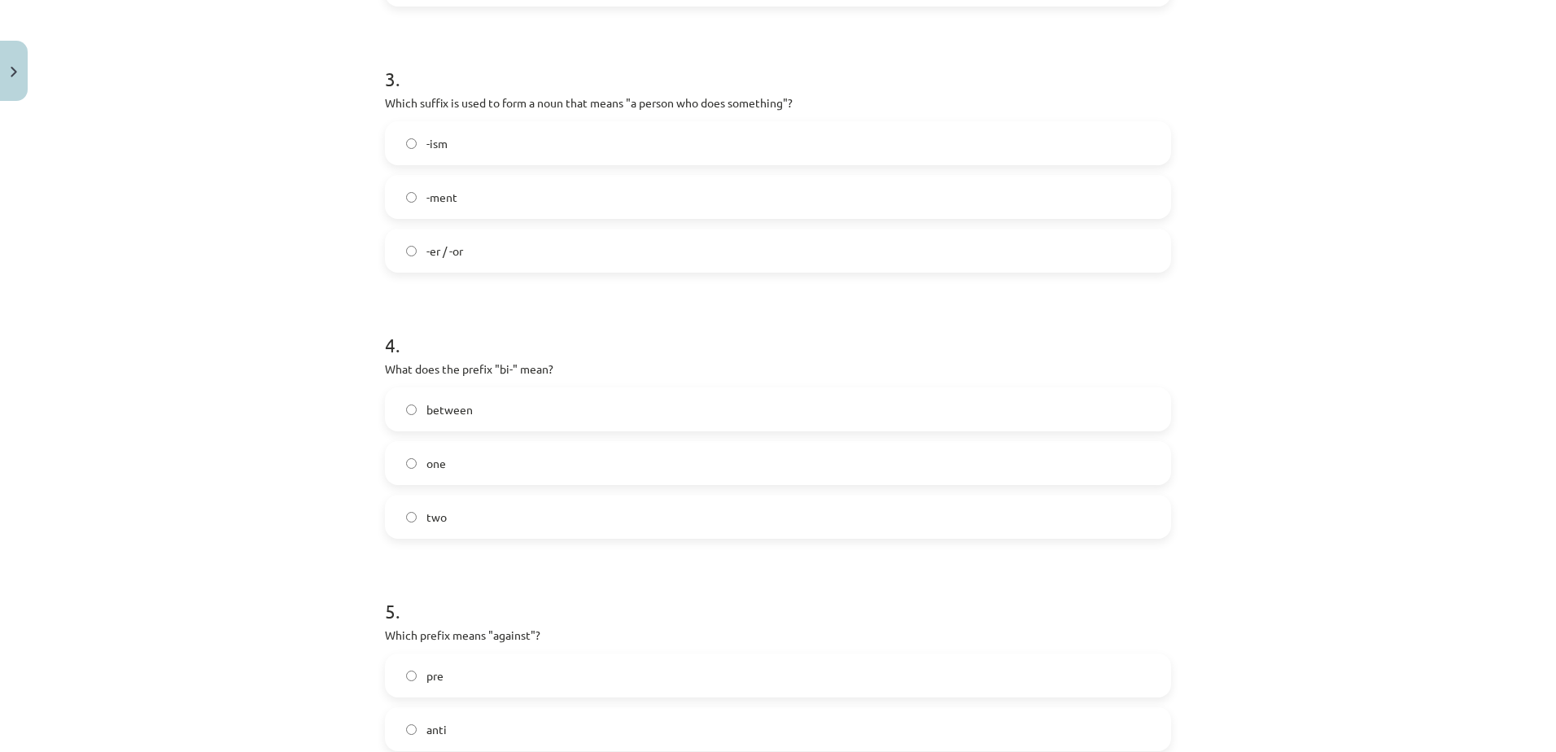
scroll to position [1085, 0]
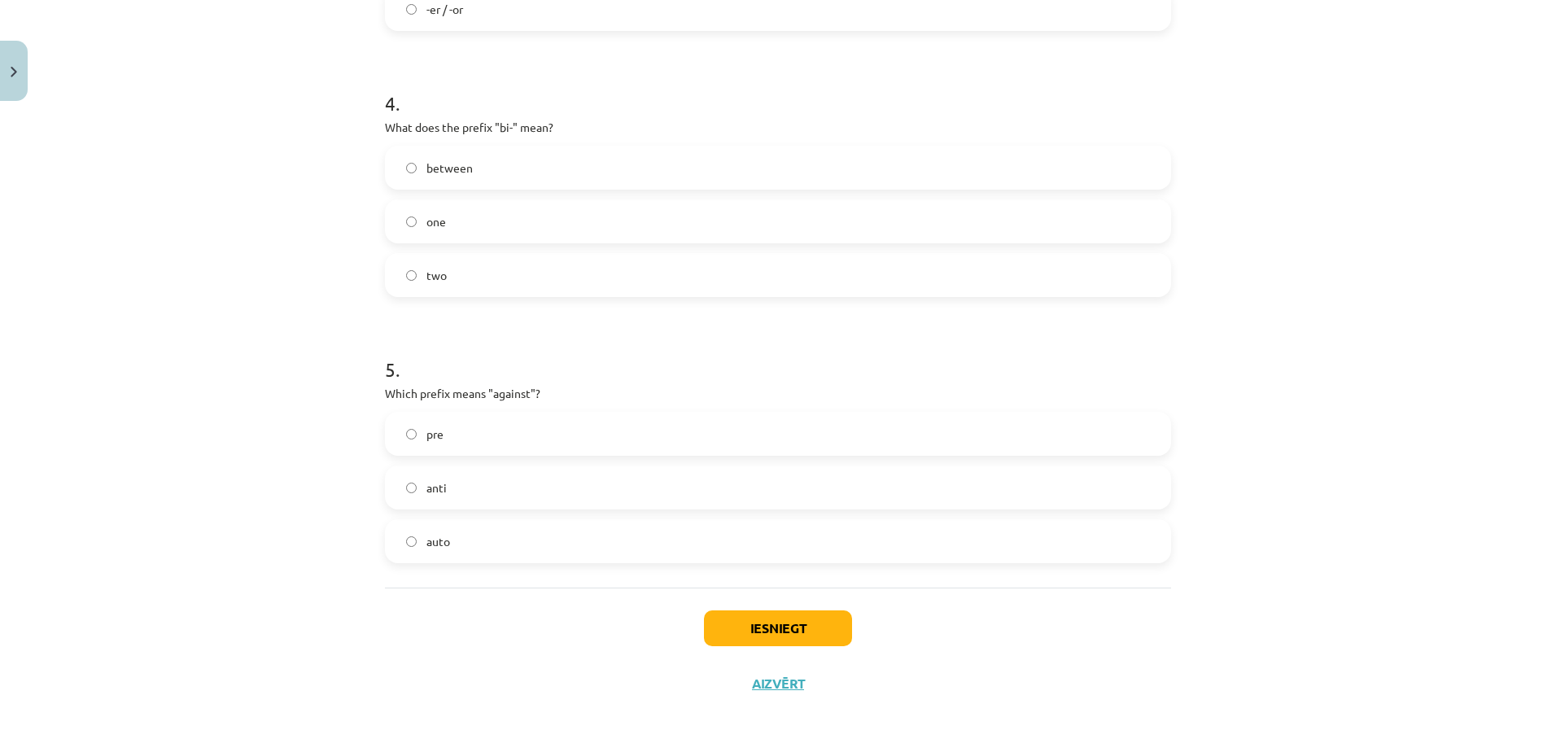
click at [478, 271] on label "two" at bounding box center [777, 275] width 783 height 41
click at [447, 497] on label "anti" at bounding box center [777, 487] width 783 height 41
click at [709, 614] on button "Iesniegt" at bounding box center [778, 628] width 148 height 36
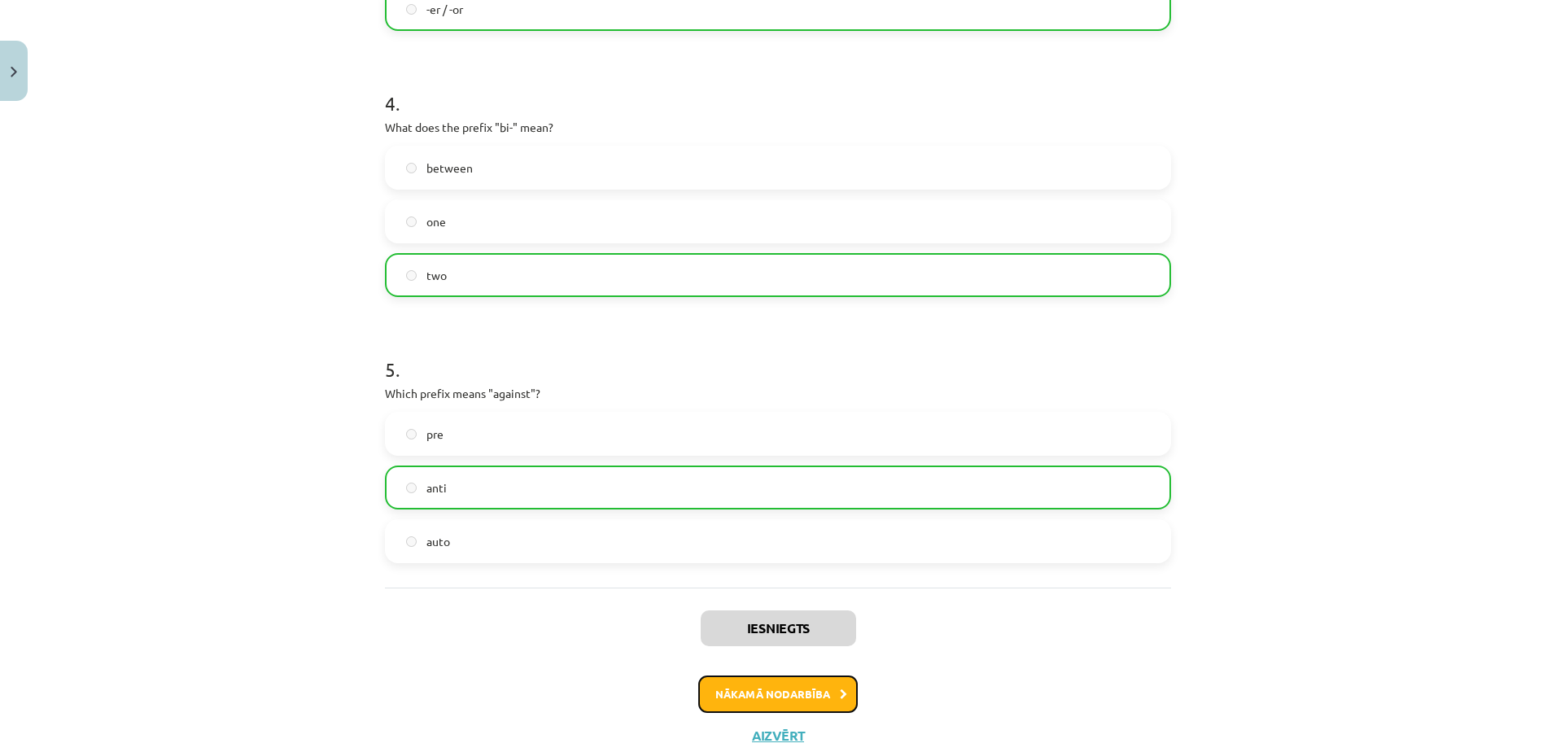
click at [734, 705] on button "Nākamā nodarbība" at bounding box center [777, 693] width 159 height 37
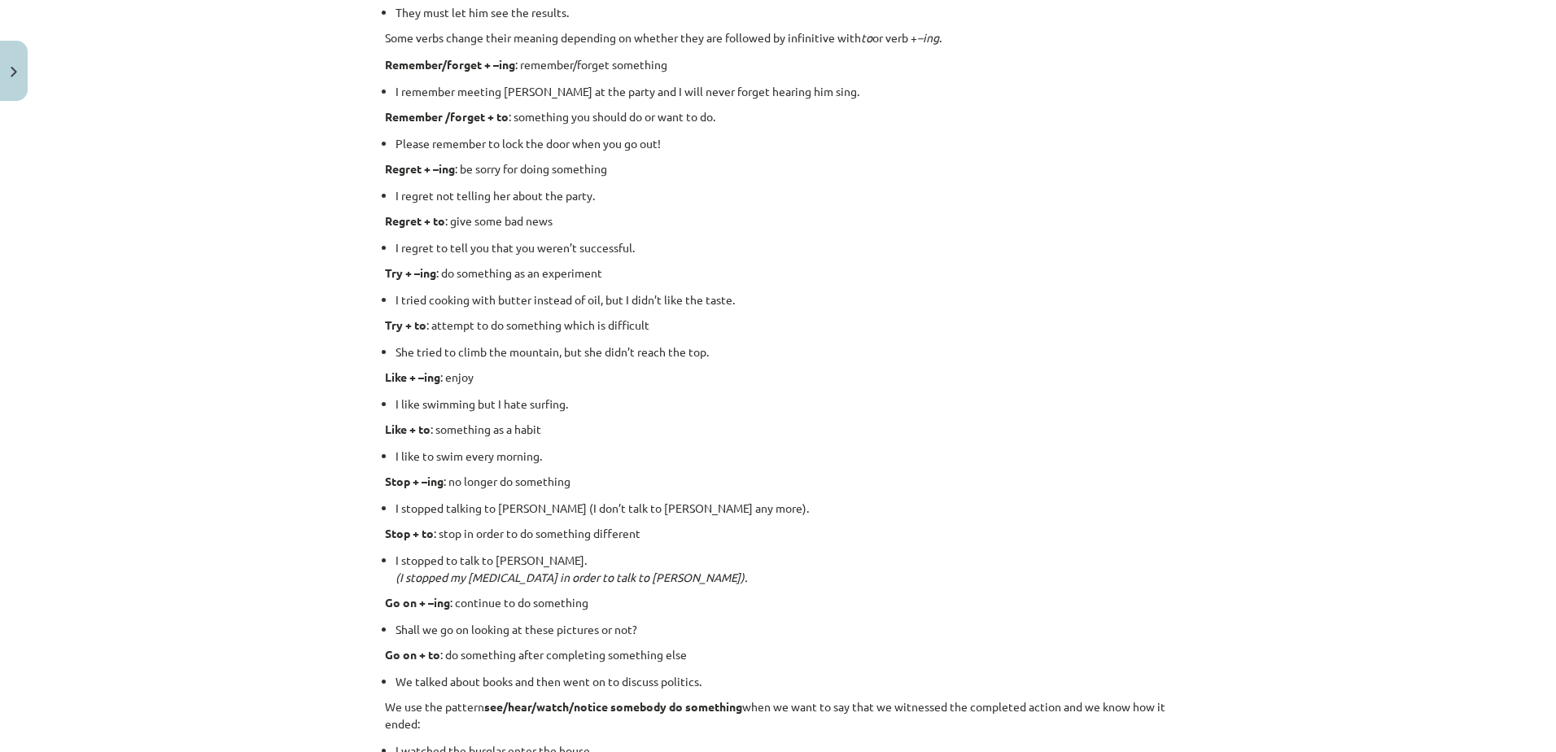
scroll to position [2026, 0]
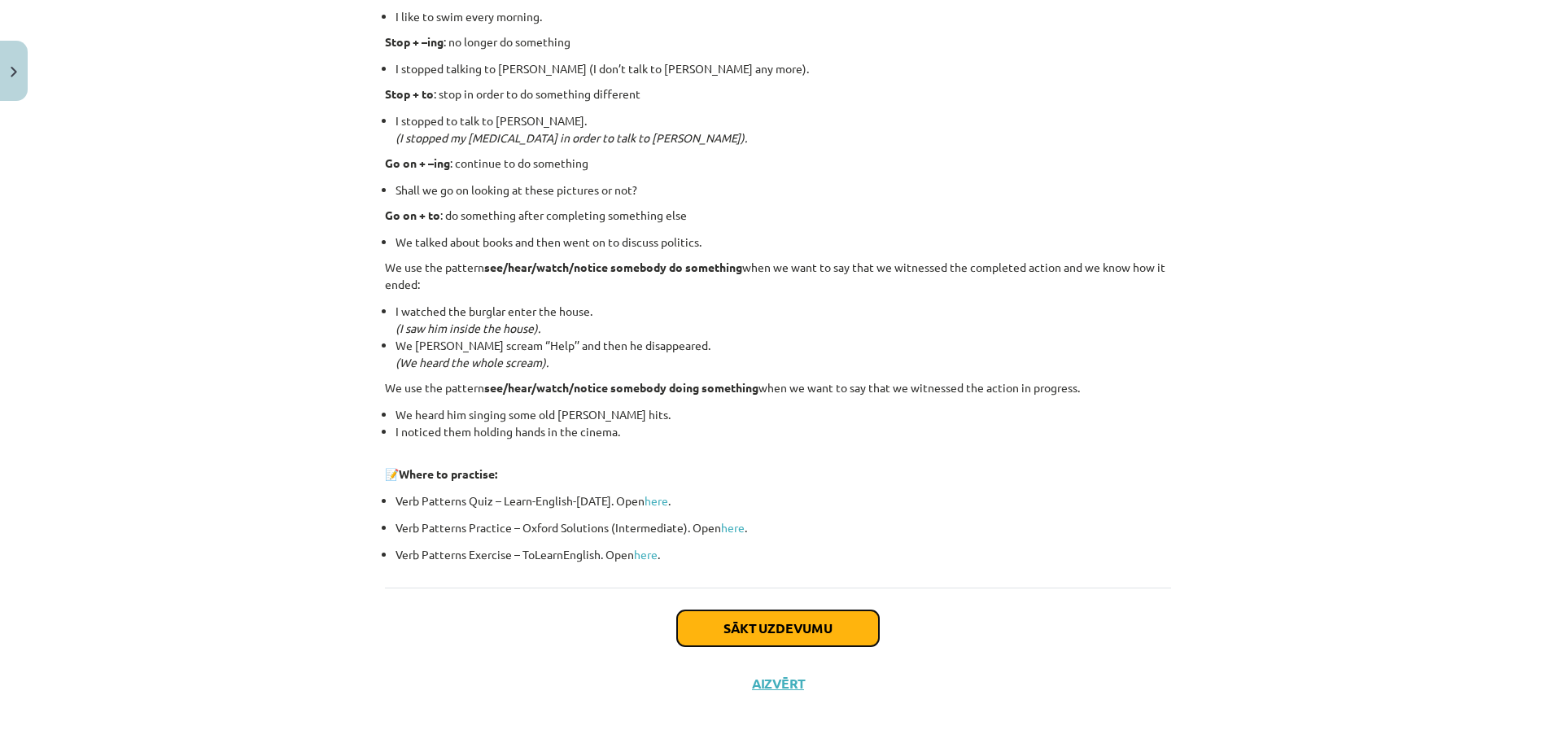
click at [729, 634] on button "Sākt uzdevumu" at bounding box center [778, 628] width 202 height 36
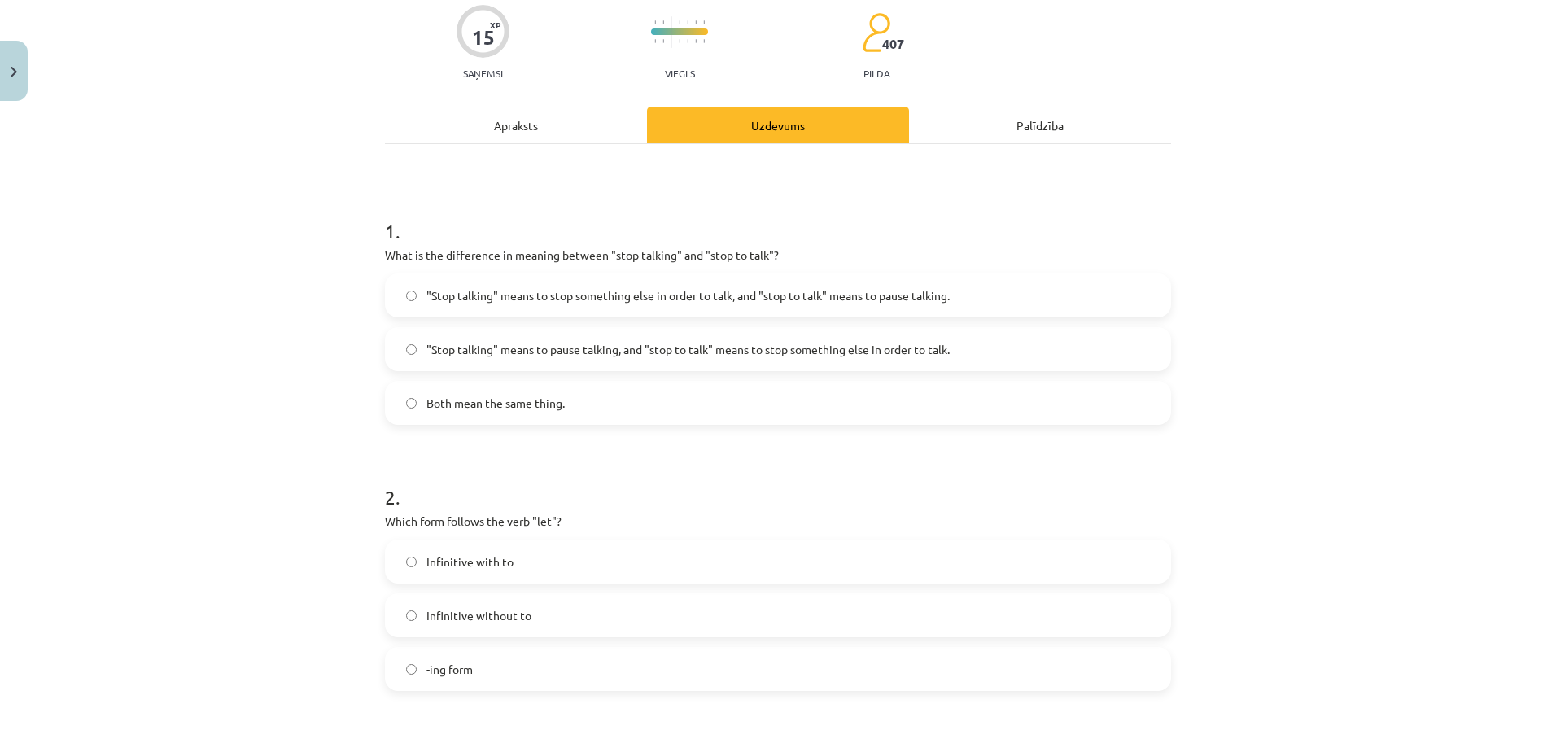
scroll to position [41, 0]
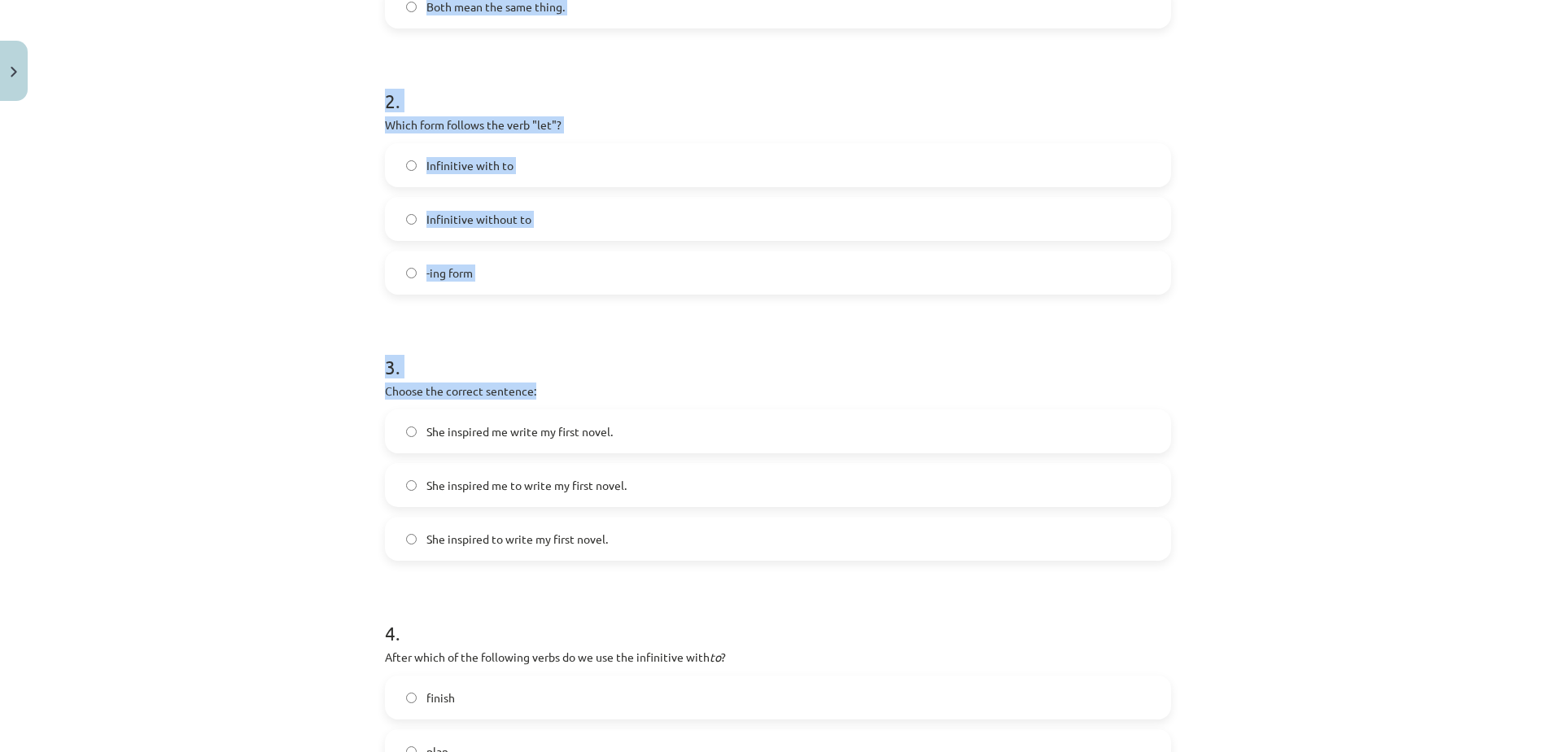
drag, startPoint x: 399, startPoint y: 339, endPoint x: 563, endPoint y: 391, distance: 172.4
click at [563, 390] on div "15 XP Saņemsi Viegls 407 pilda Apraksts Uzdevums Palīdzība 1 . What is the diff…" at bounding box center [777, 409] width 805 height 1661
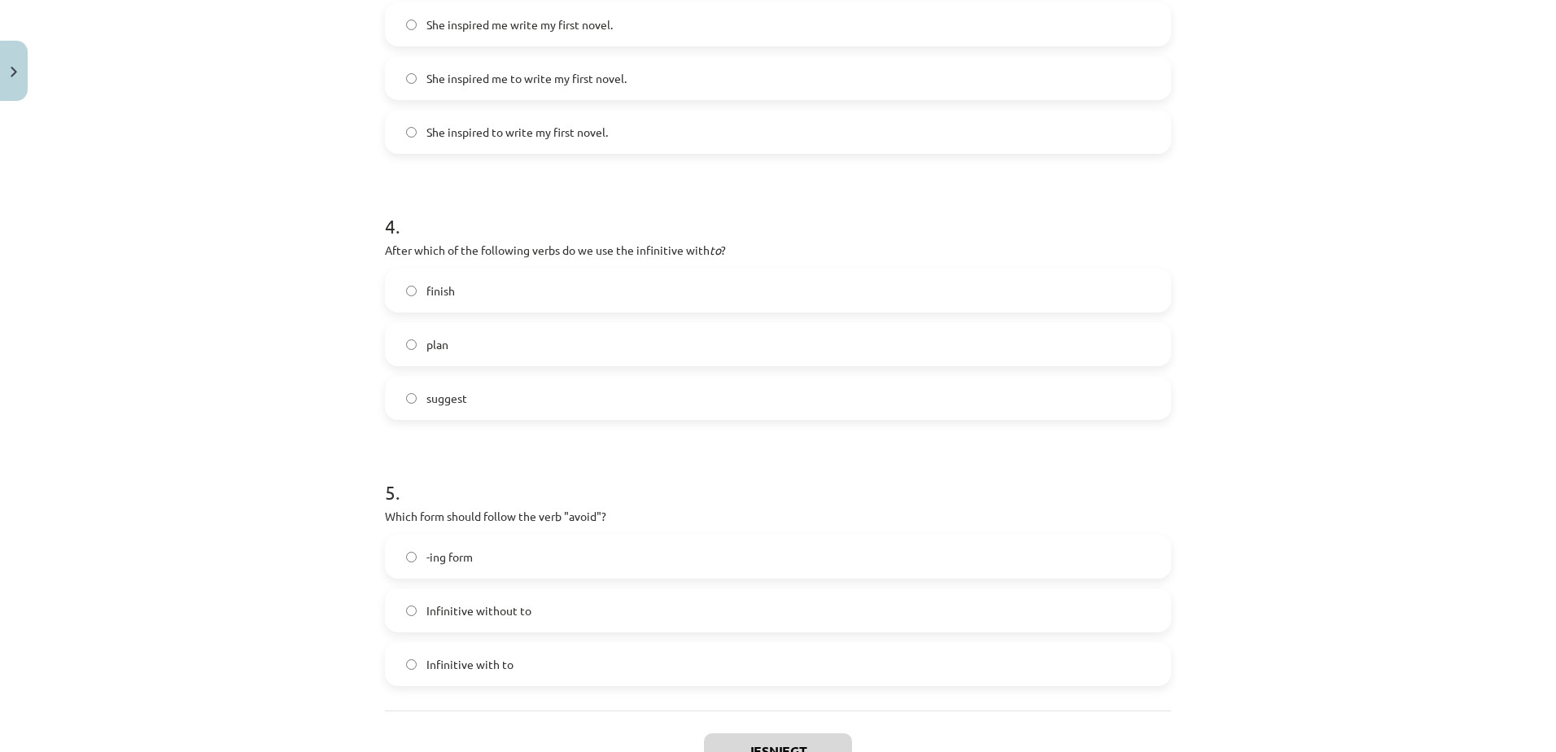
click at [563, 397] on label "suggest" at bounding box center [777, 397] width 783 height 41
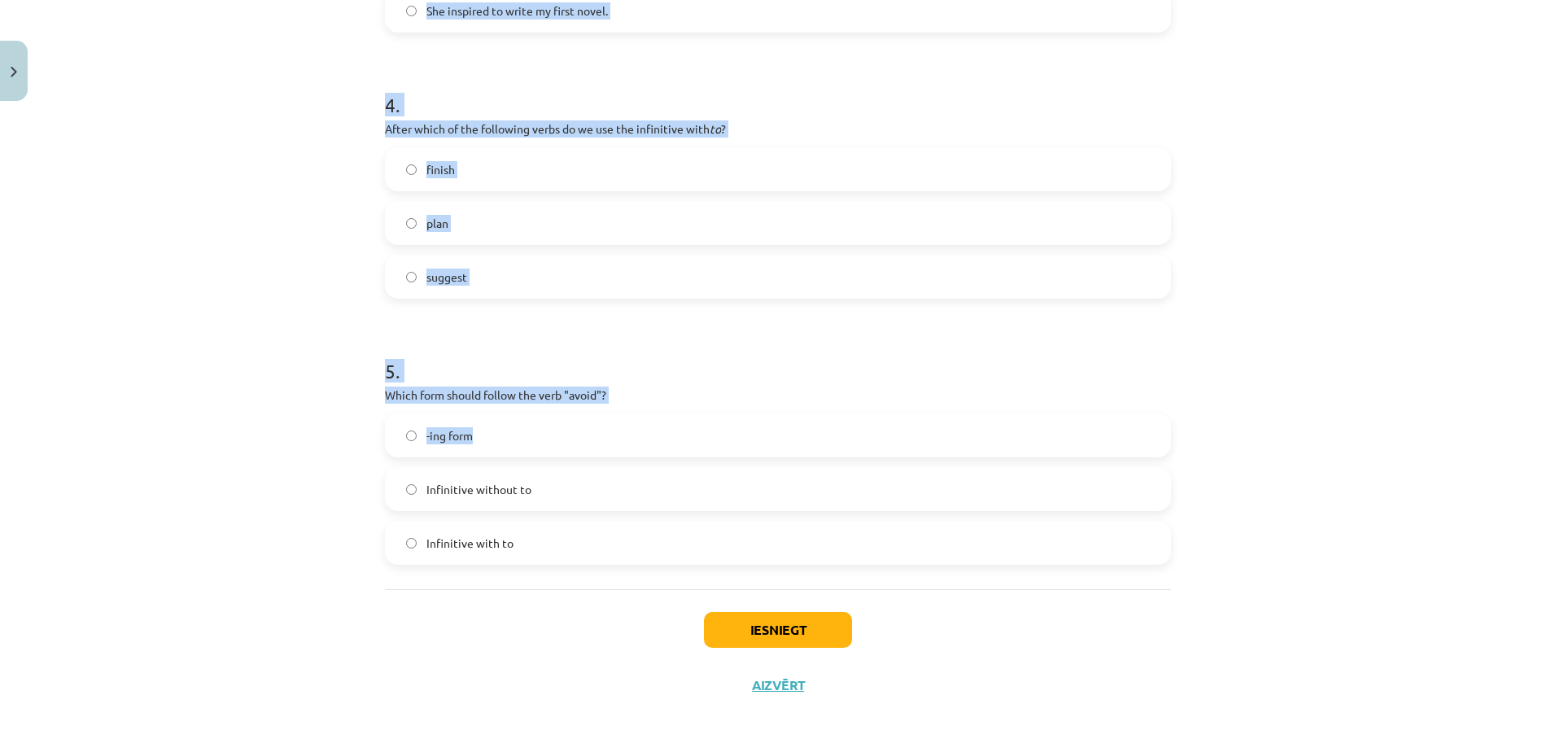
scroll to position [1058, 0]
drag, startPoint x: 377, startPoint y: 324, endPoint x: 513, endPoint y: 539, distance: 254.1
copy form "1 . What is the difference in meaning between "stop talking" and "stop to talk"…"
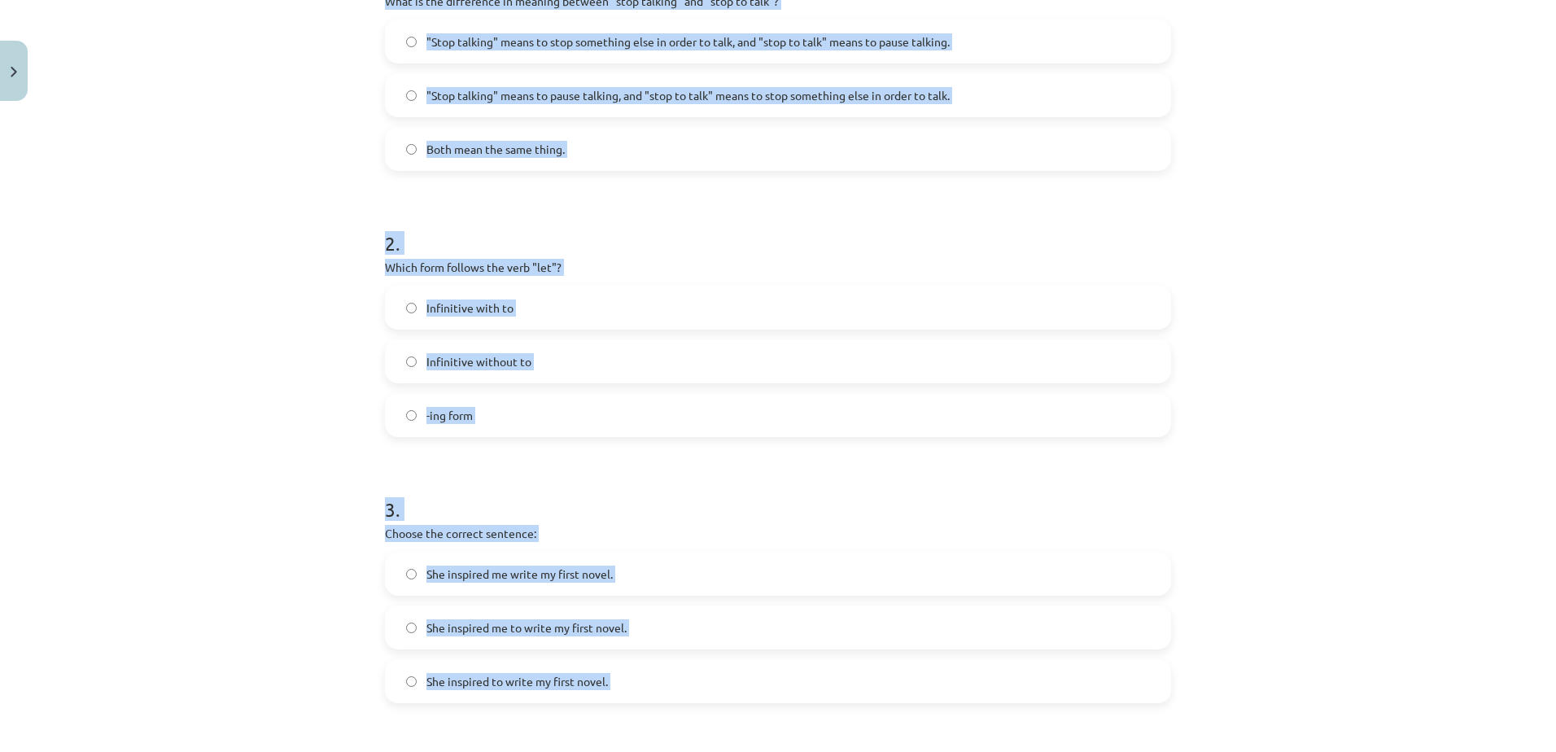
scroll to position [245, 0]
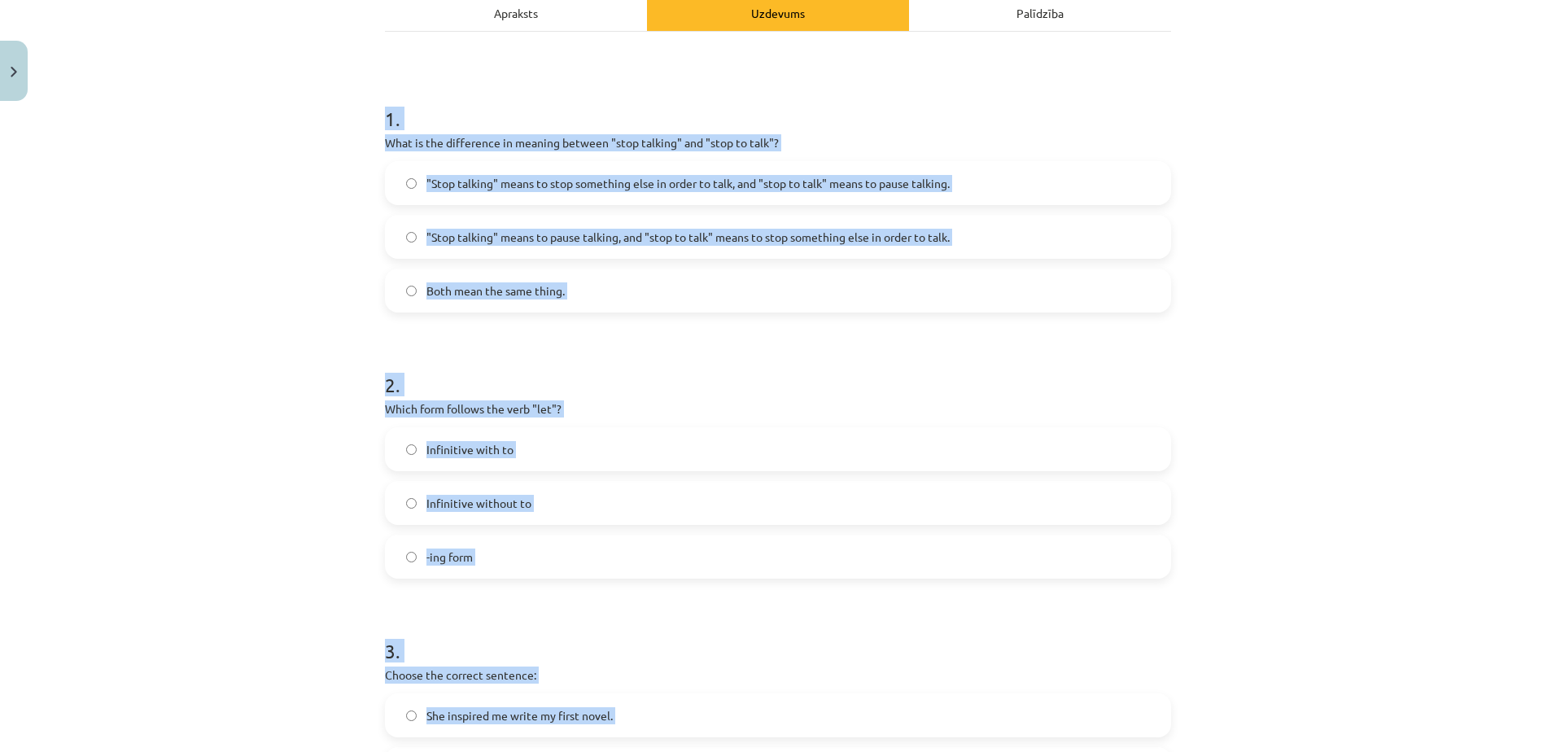
click at [560, 115] on h1 "1 ." at bounding box center [778, 104] width 786 height 50
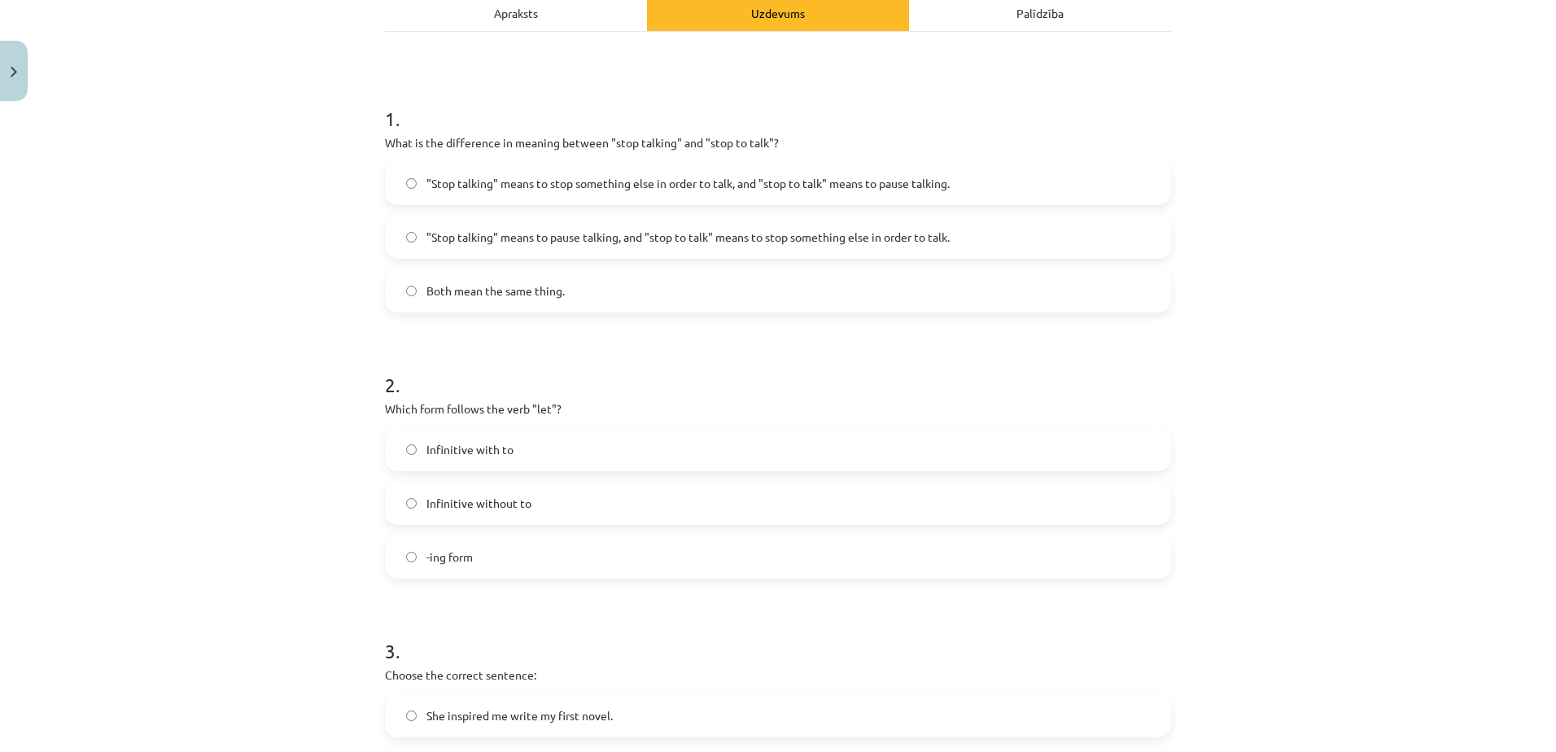
click at [597, 188] on span ""Stop talking" means to stop something else in order to talk, and "stop to talk…" at bounding box center [687, 183] width 523 height 17
click at [666, 233] on span ""Stop talking" means to pause talking, and "stop to talk" means to stop somethi…" at bounding box center [687, 237] width 523 height 17
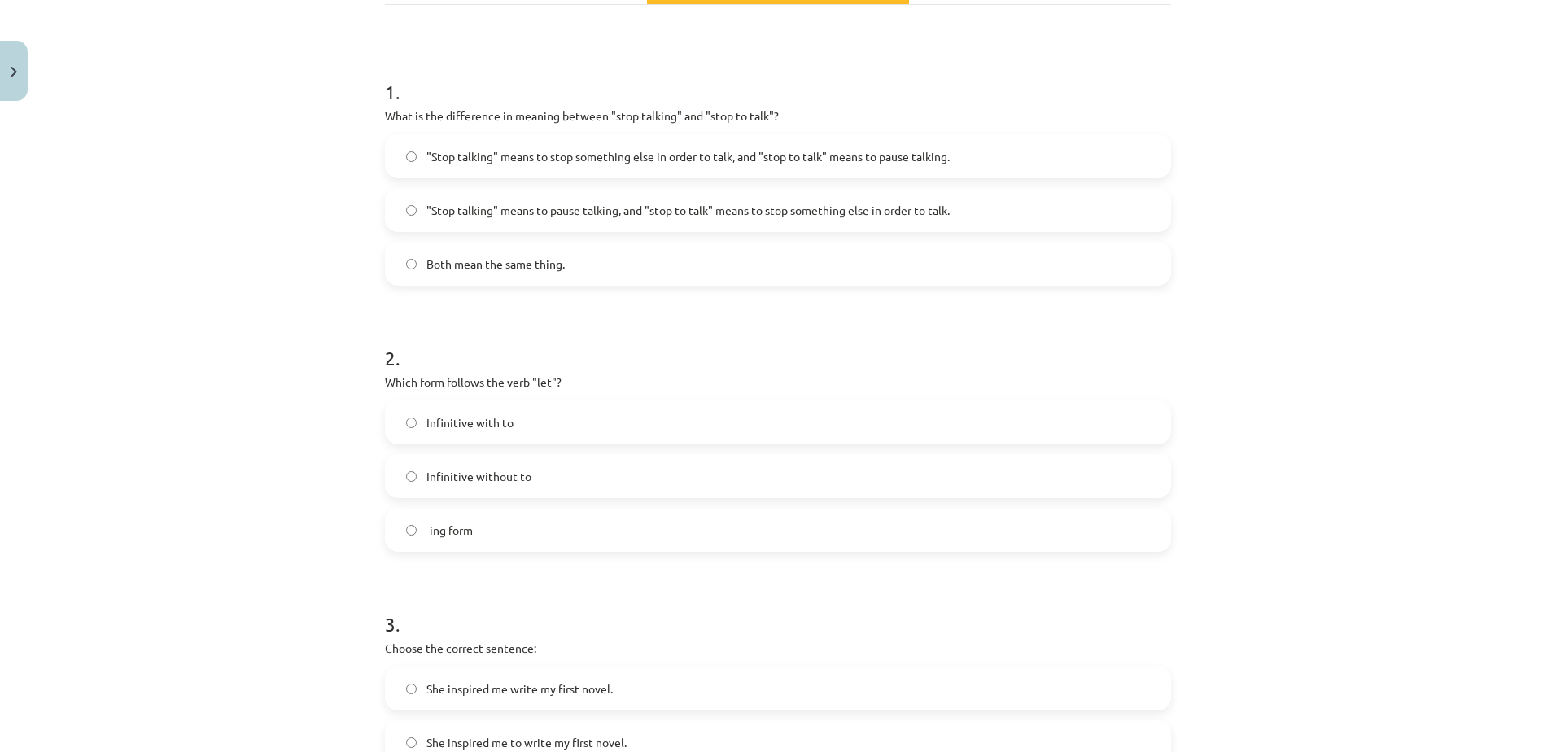
scroll to position [408, 0]
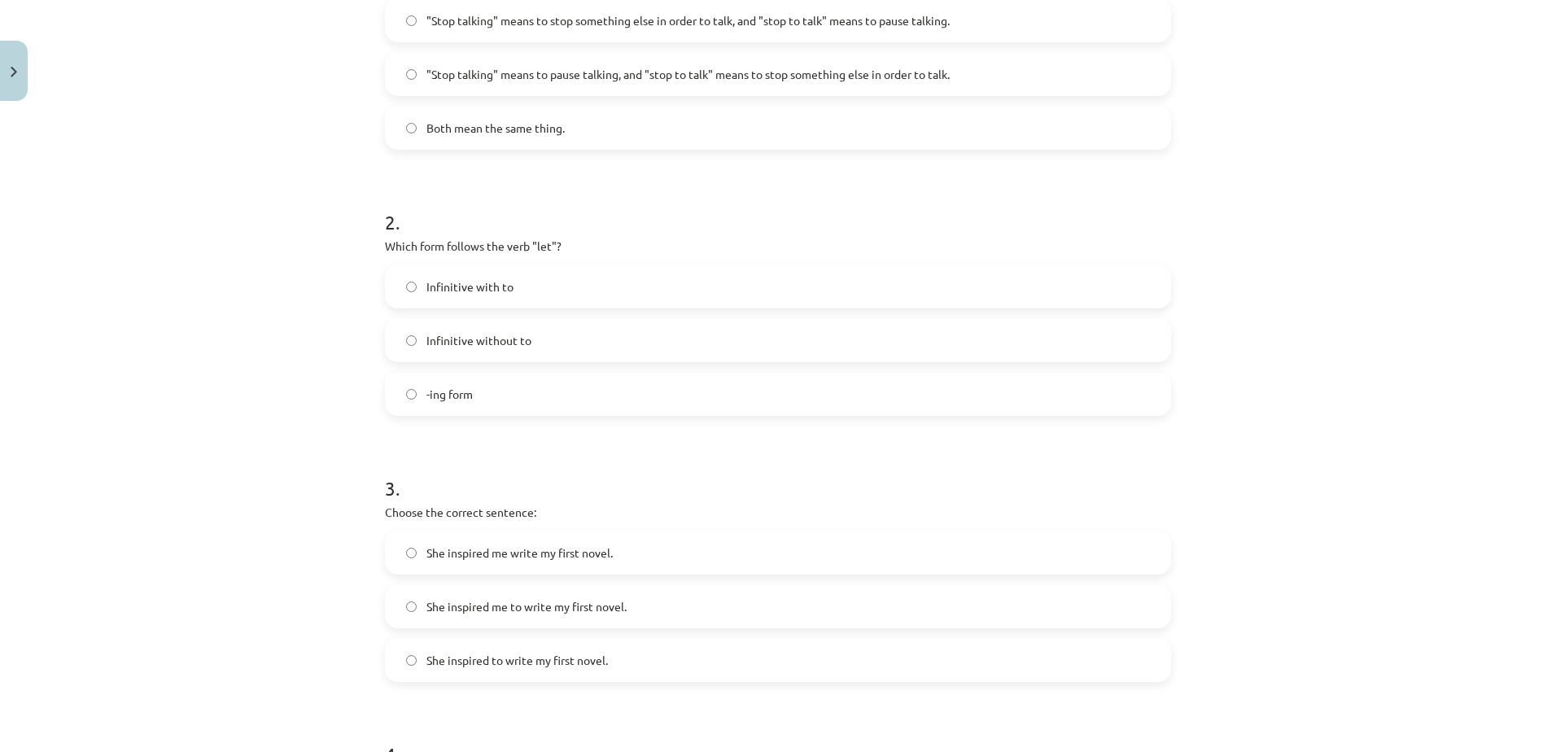
click at [517, 299] on label "Infinitive with to" at bounding box center [777, 286] width 783 height 41
click at [508, 349] on label "Infinitive without to" at bounding box center [777, 340] width 783 height 41
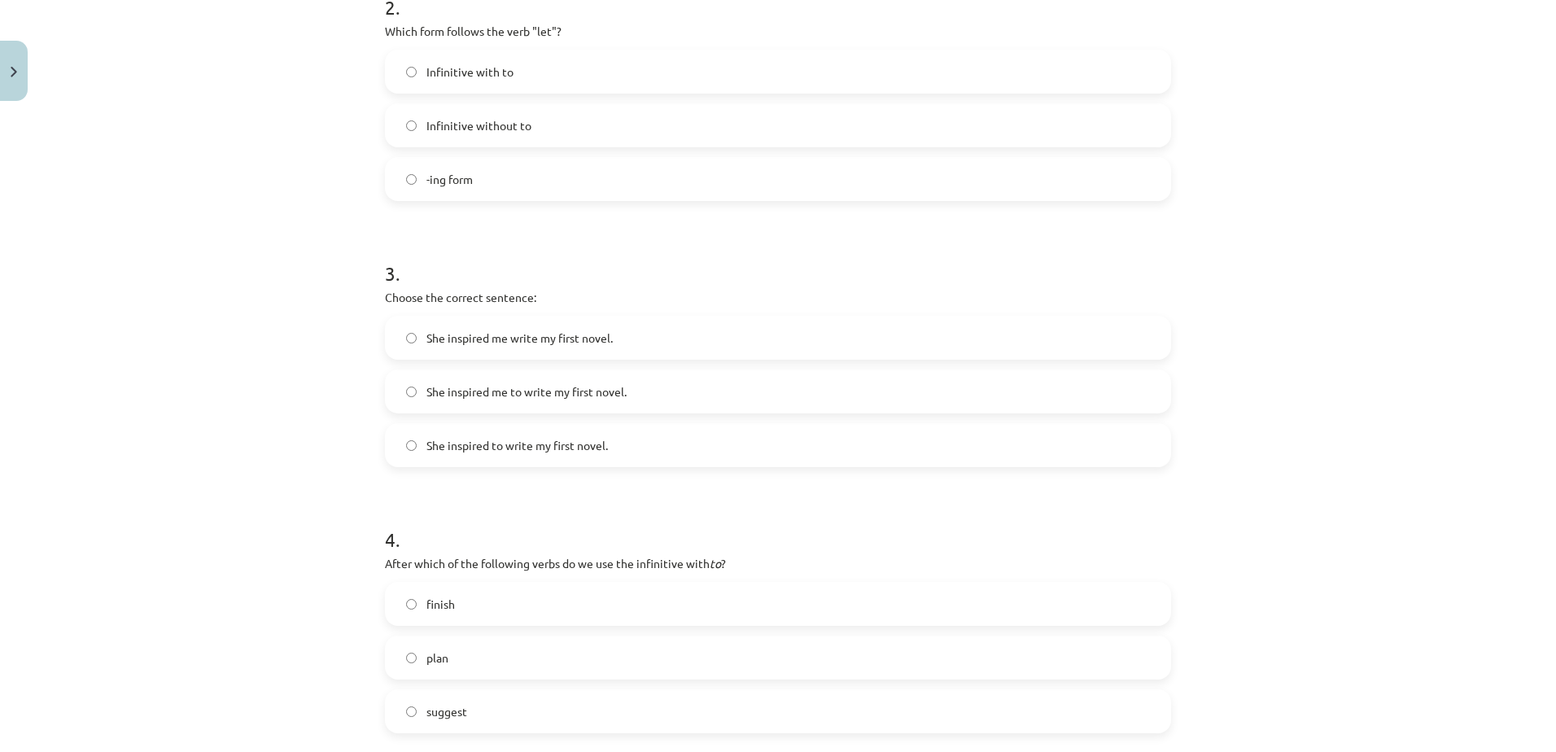
scroll to position [652, 0]
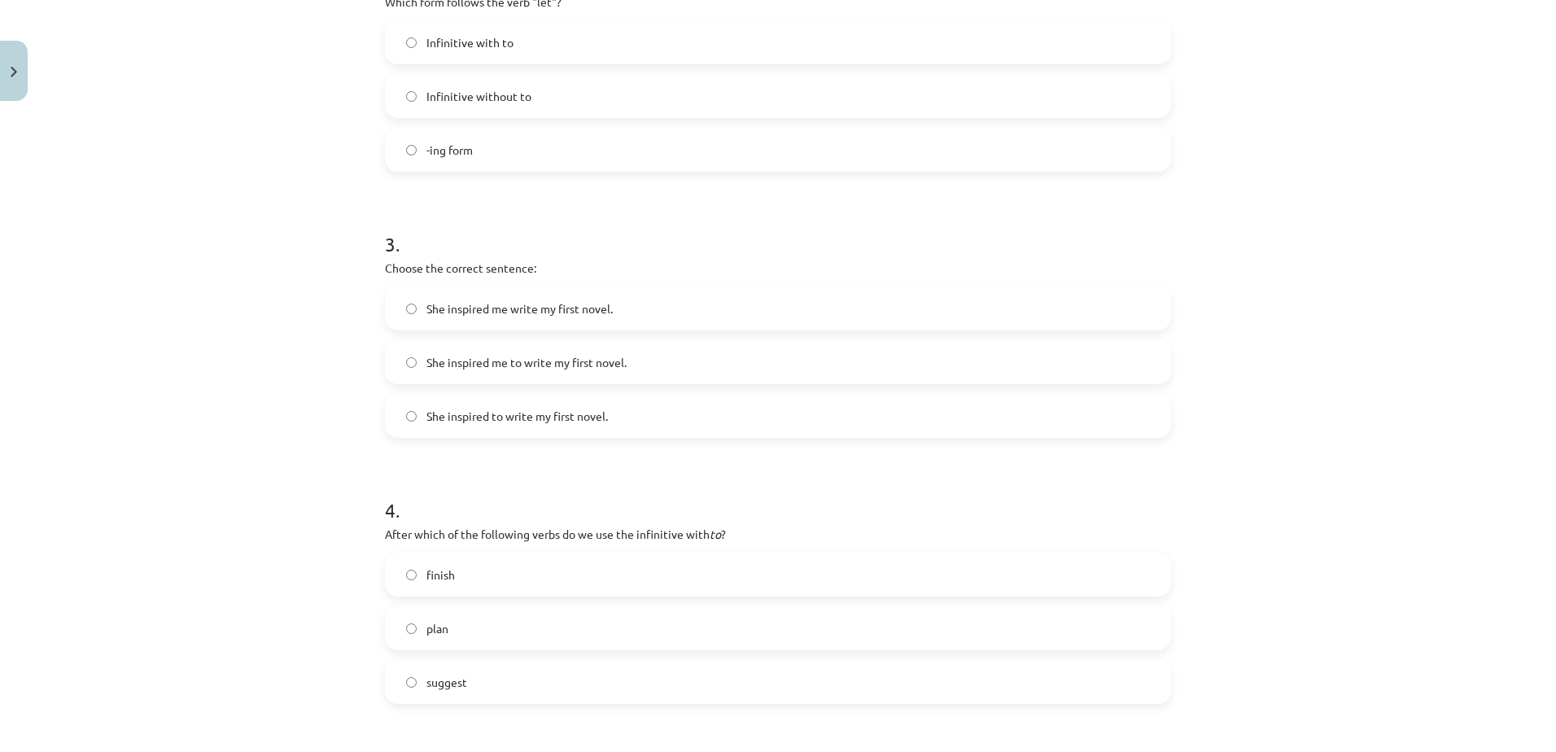
click at [564, 369] on span "She inspired me to write my first novel." at bounding box center [526, 362] width 200 height 17
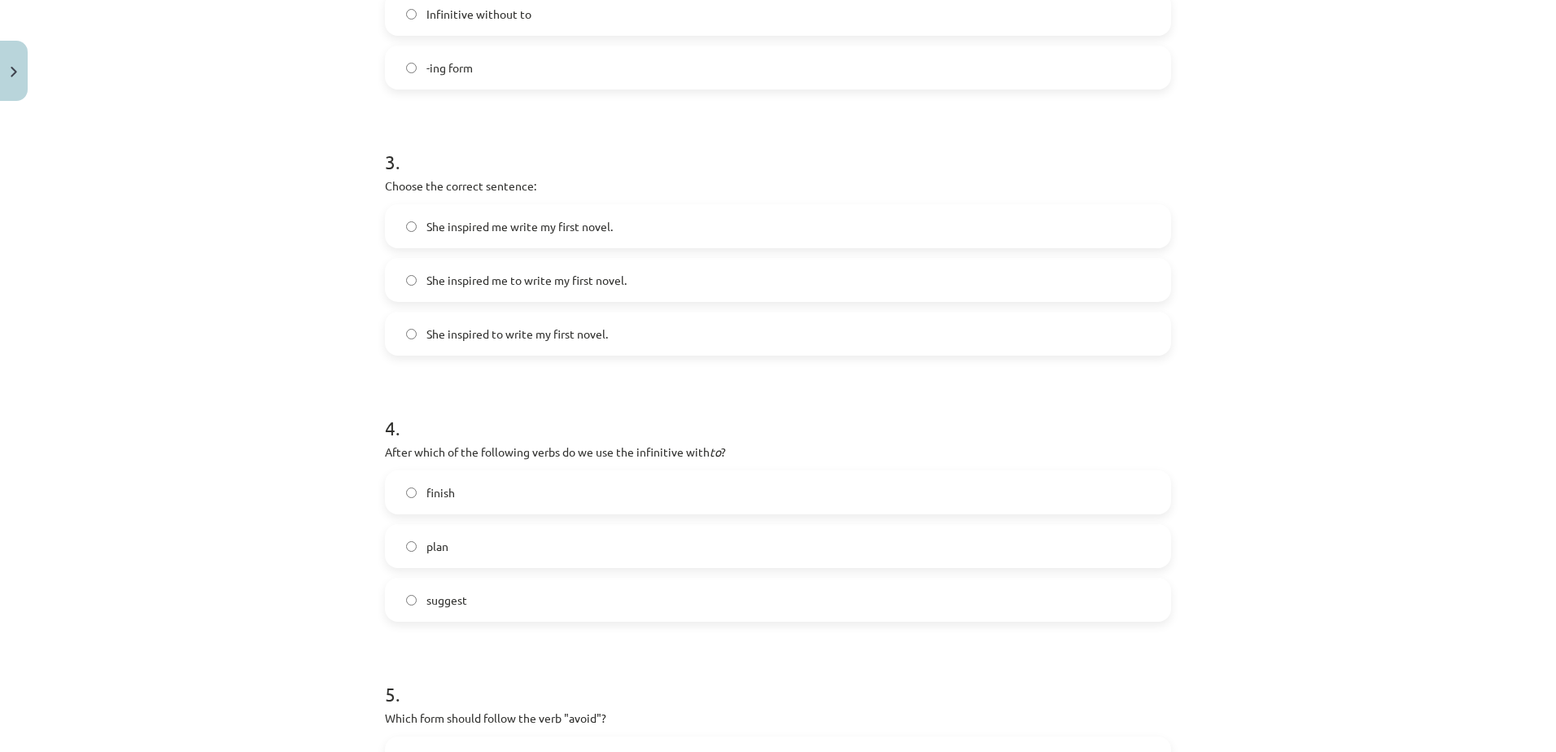
scroll to position [1058, 0]
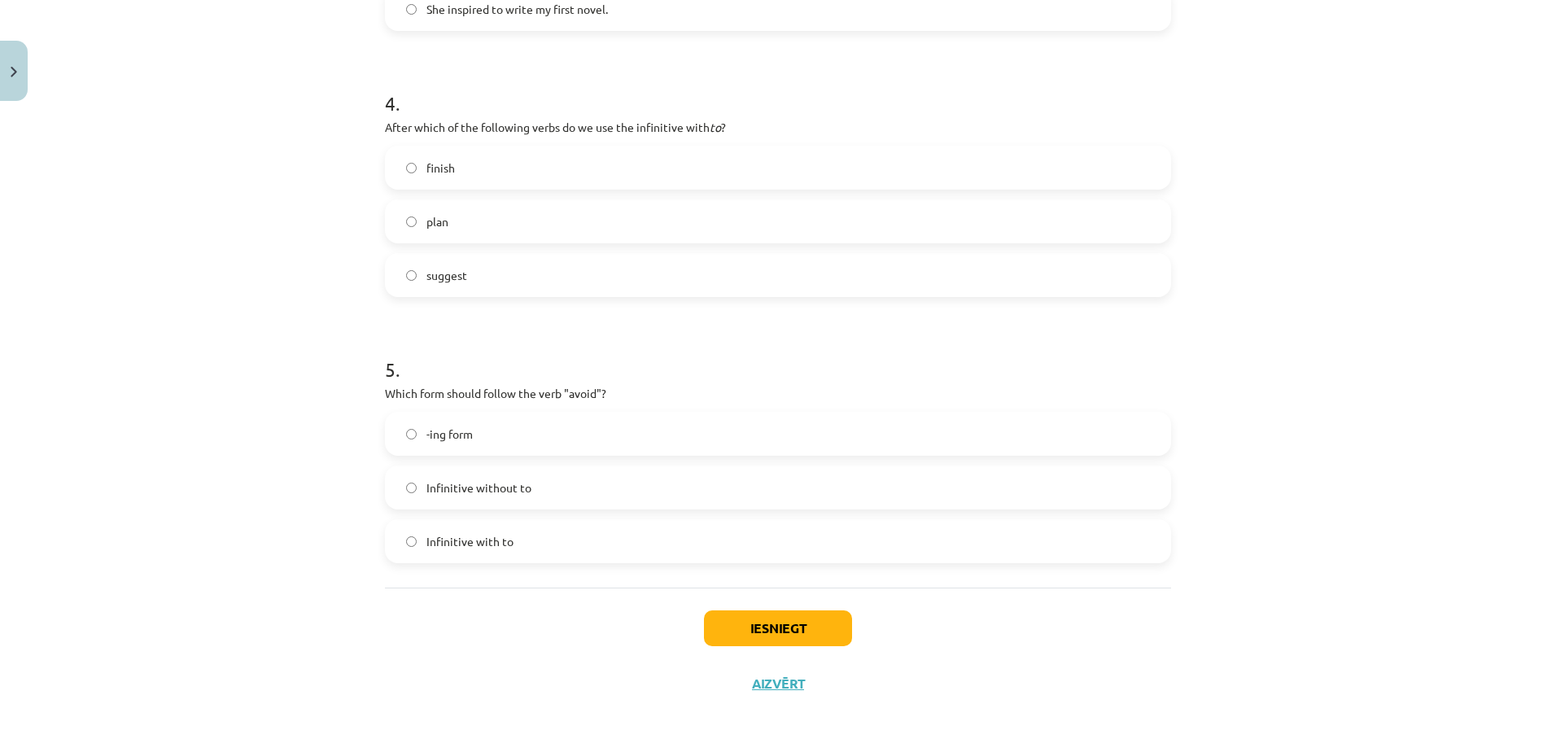
click at [491, 212] on label "plan" at bounding box center [777, 221] width 783 height 41
click at [511, 439] on label "-ing form" at bounding box center [777, 433] width 783 height 41
click at [758, 626] on button "Iesniegt" at bounding box center [778, 628] width 148 height 36
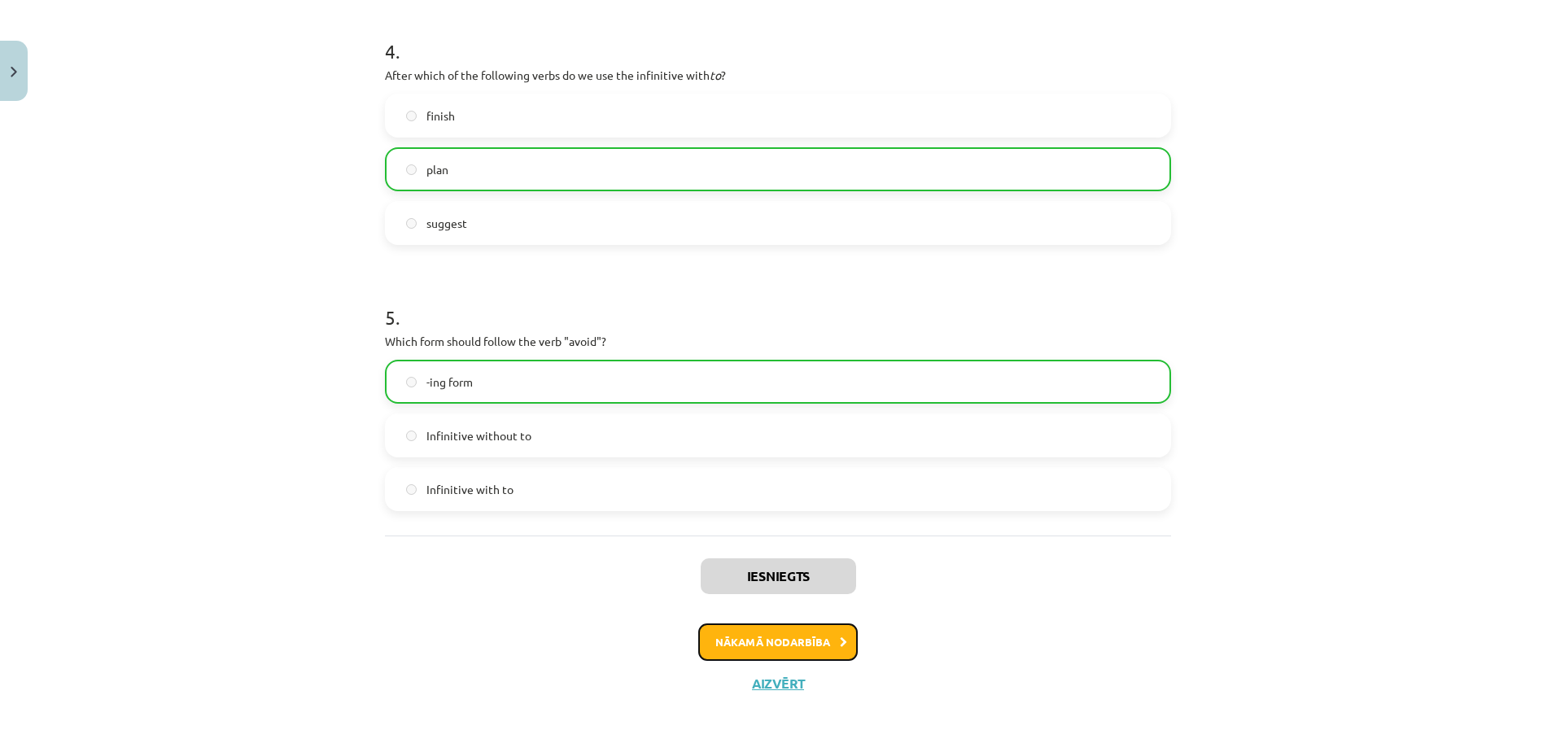
click at [803, 648] on button "Nākamā nodarbība" at bounding box center [777, 641] width 159 height 37
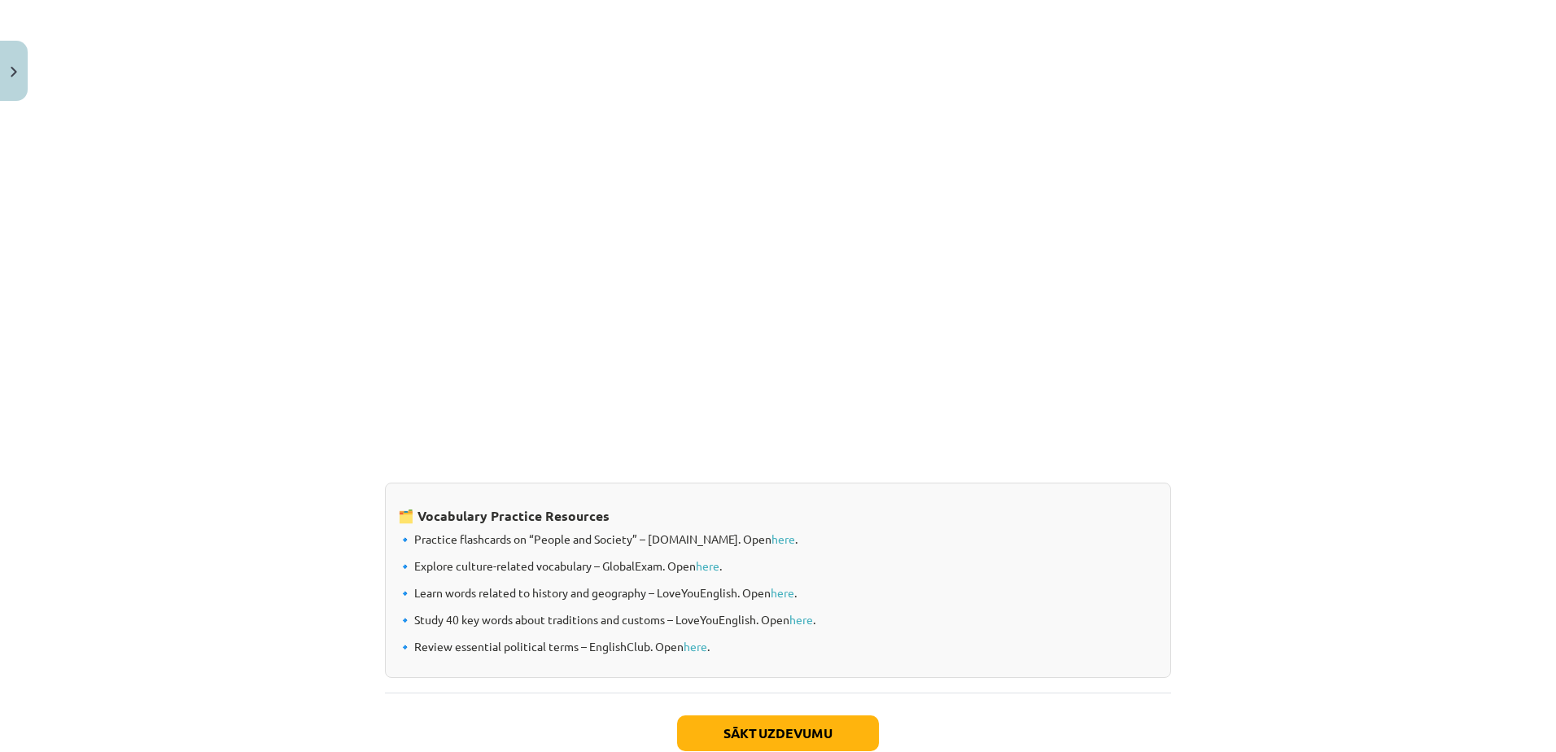
scroll to position [1169, 0]
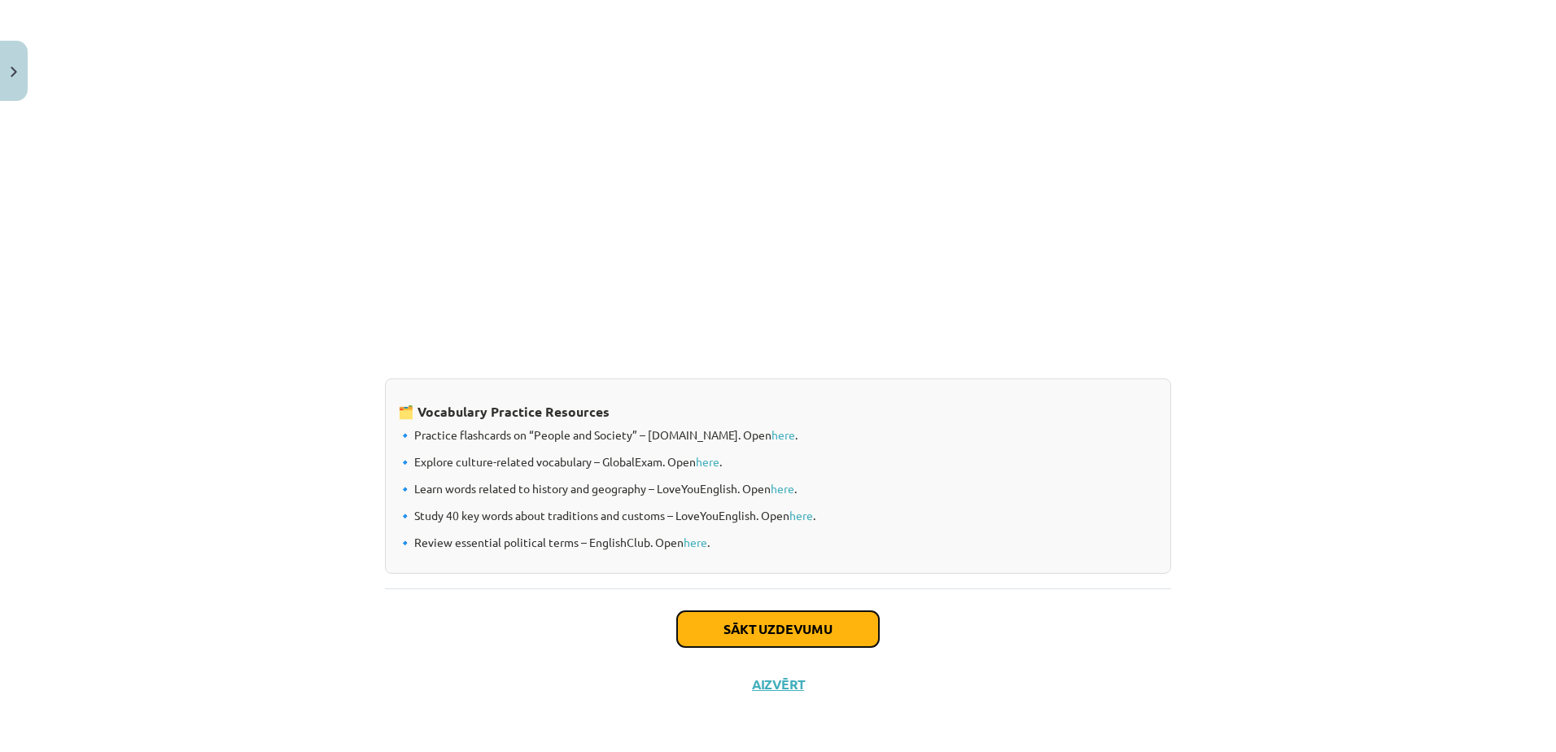
click at [780, 620] on button "Sākt uzdevumu" at bounding box center [778, 629] width 202 height 36
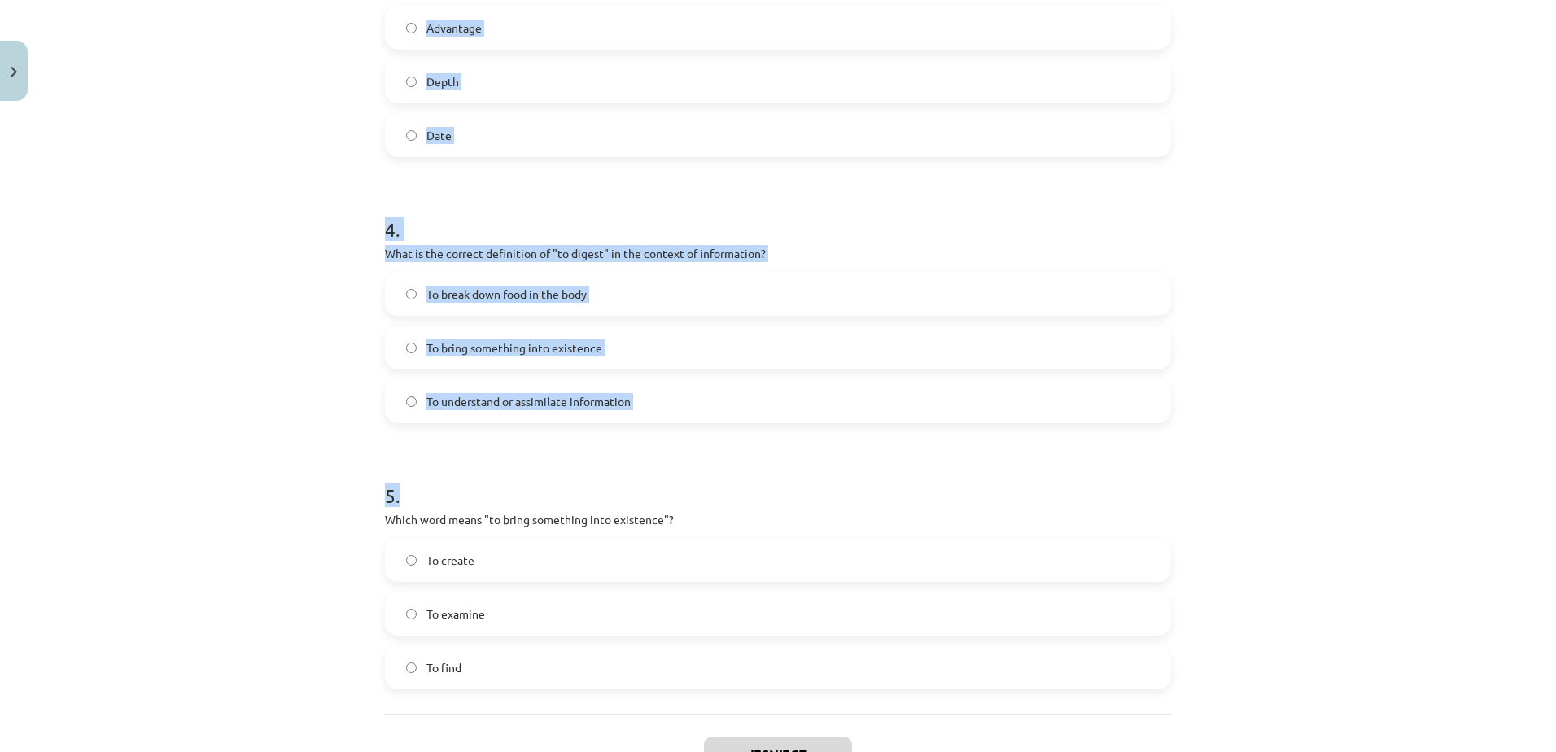
scroll to position [1112, 0]
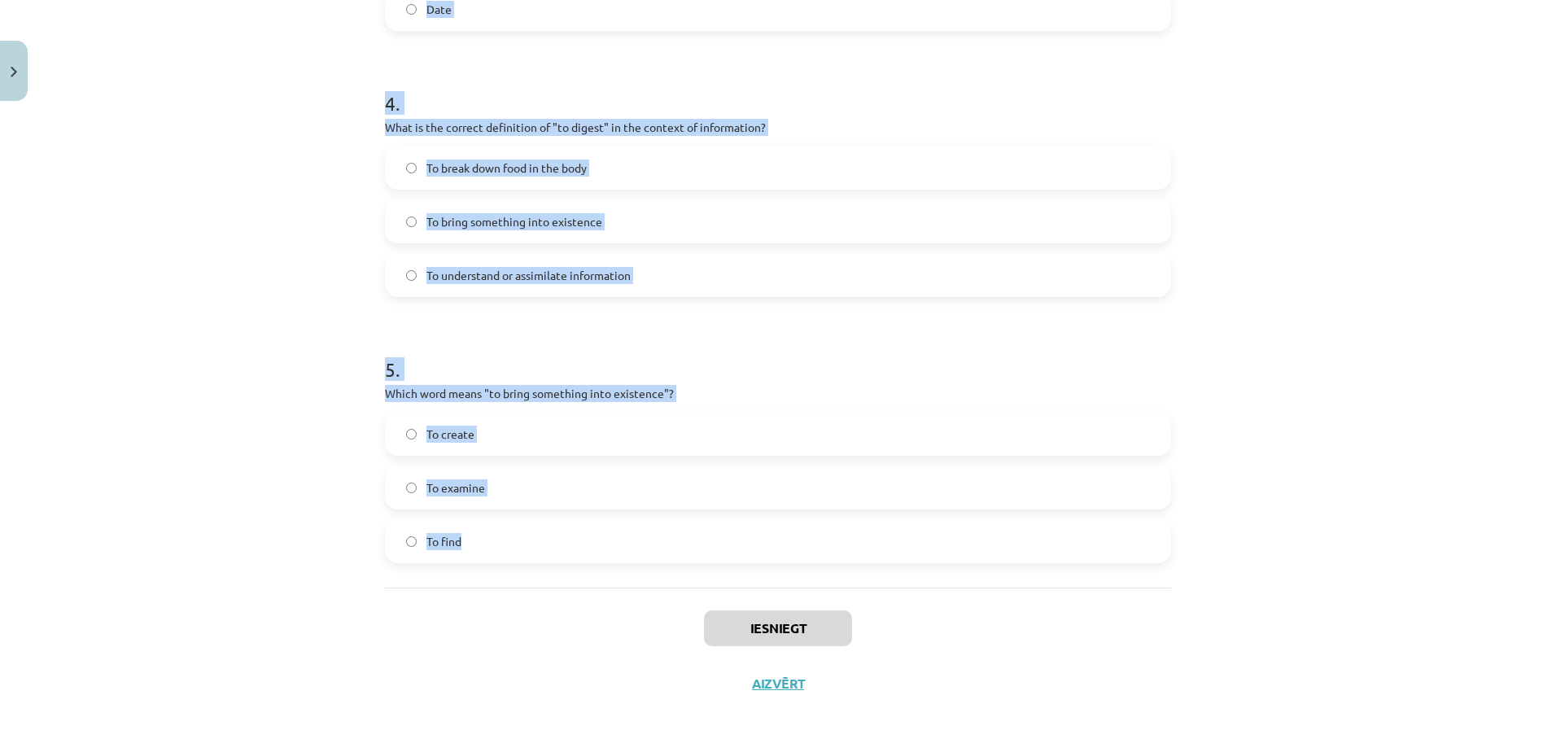
drag, startPoint x: 383, startPoint y: 324, endPoint x: 476, endPoint y: 539, distance: 234.7
copy form "1 . Which of the following means "the surroundings or conditions in which a per…"
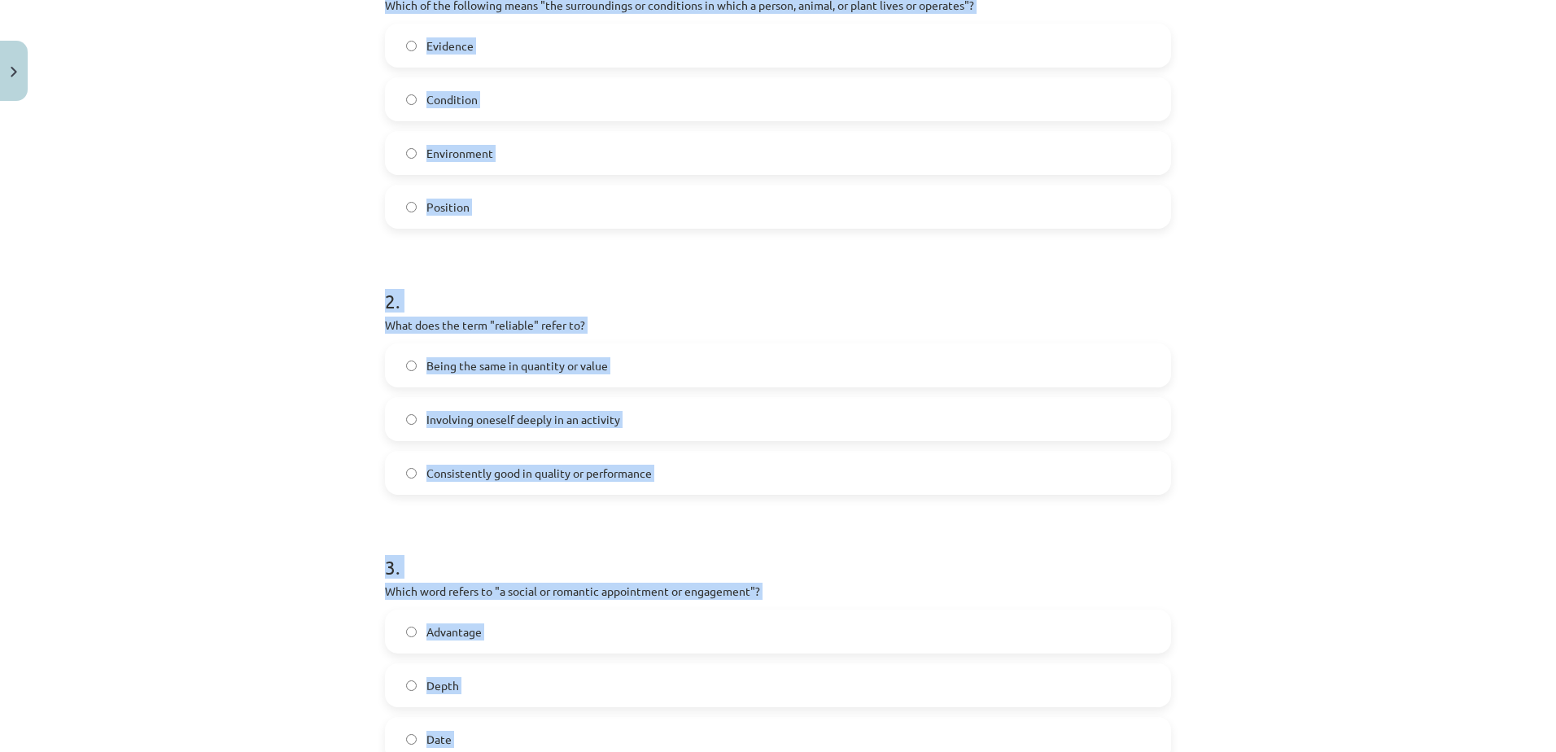
scroll to position [299, 0]
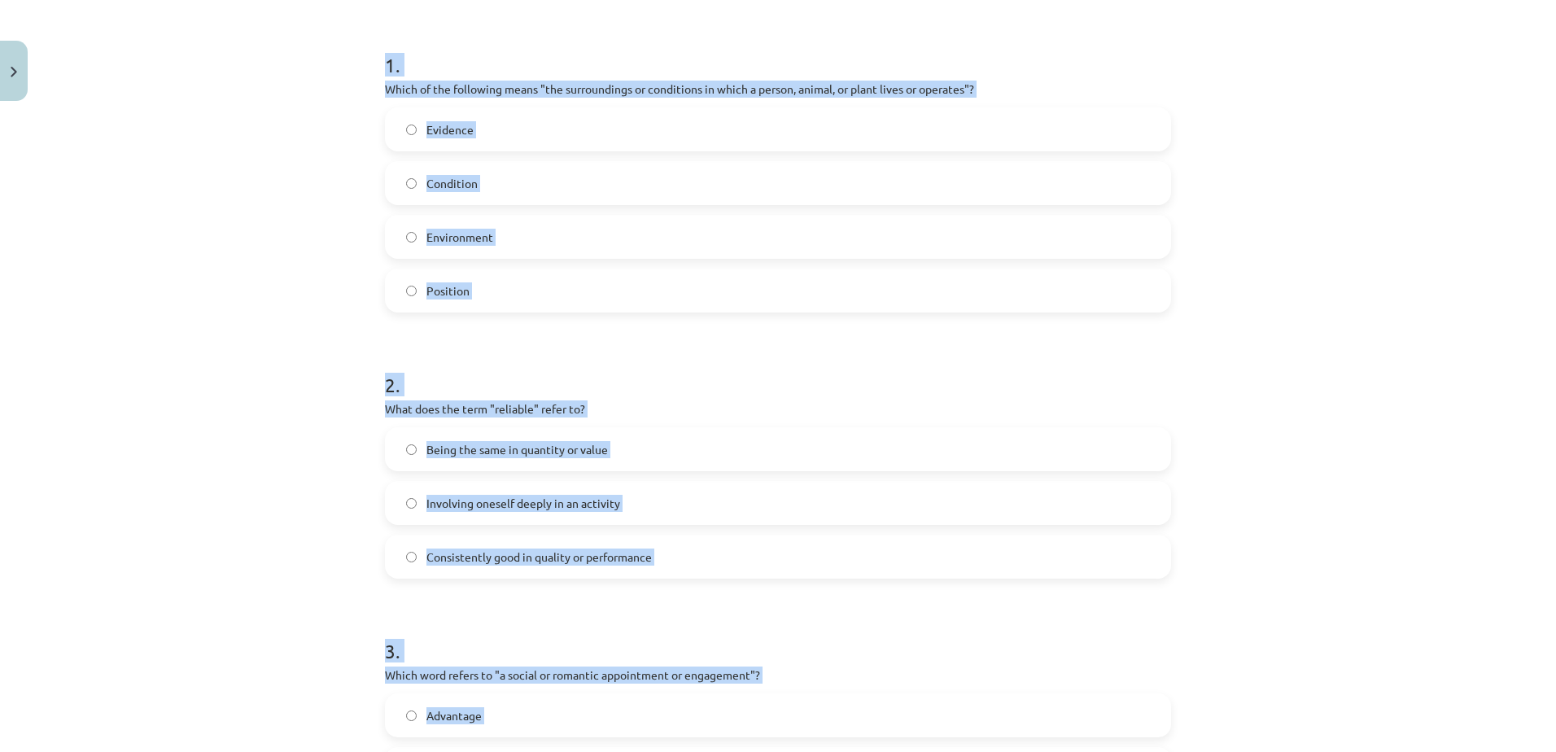
click at [527, 242] on label "Environment" at bounding box center [777, 236] width 783 height 41
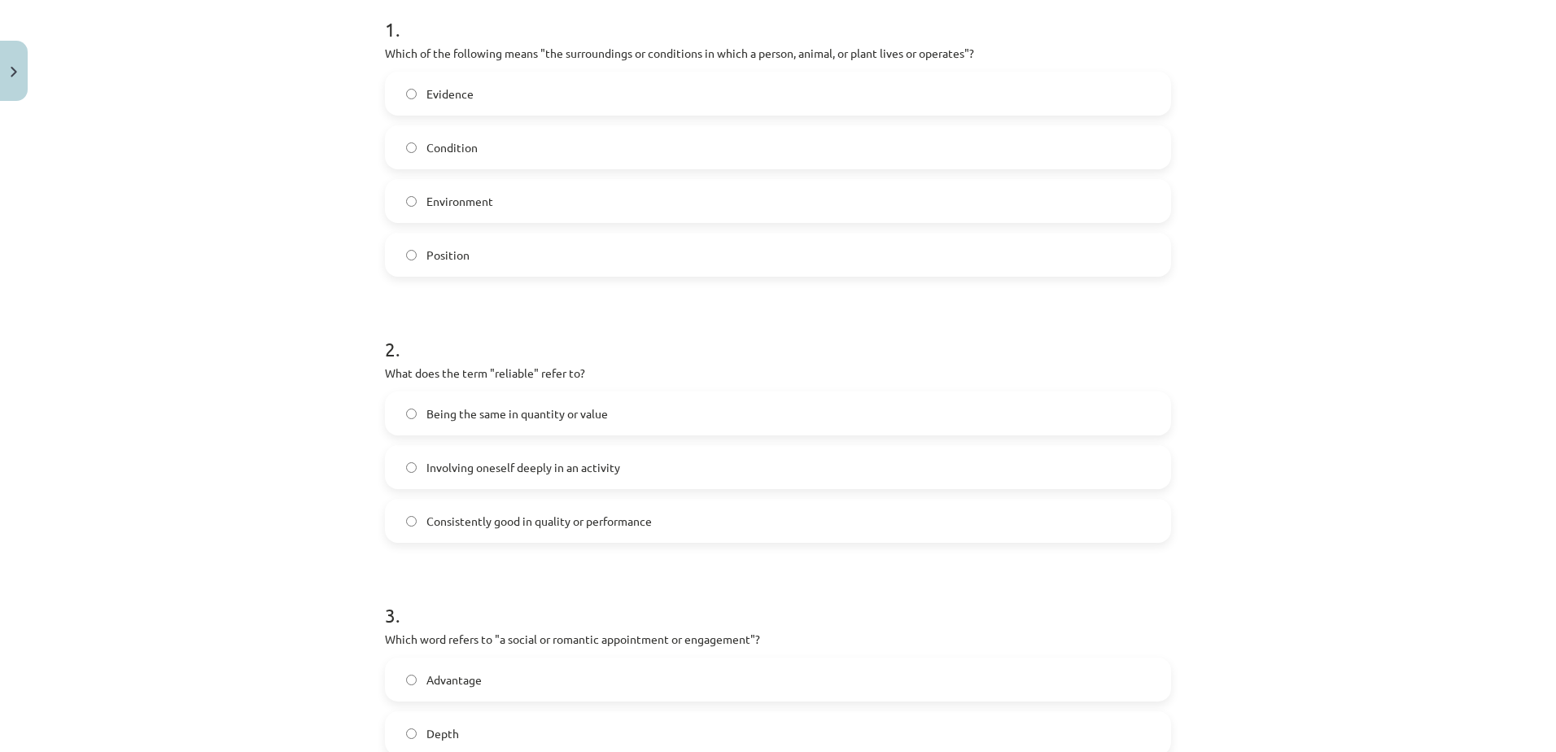
scroll to position [461, 0]
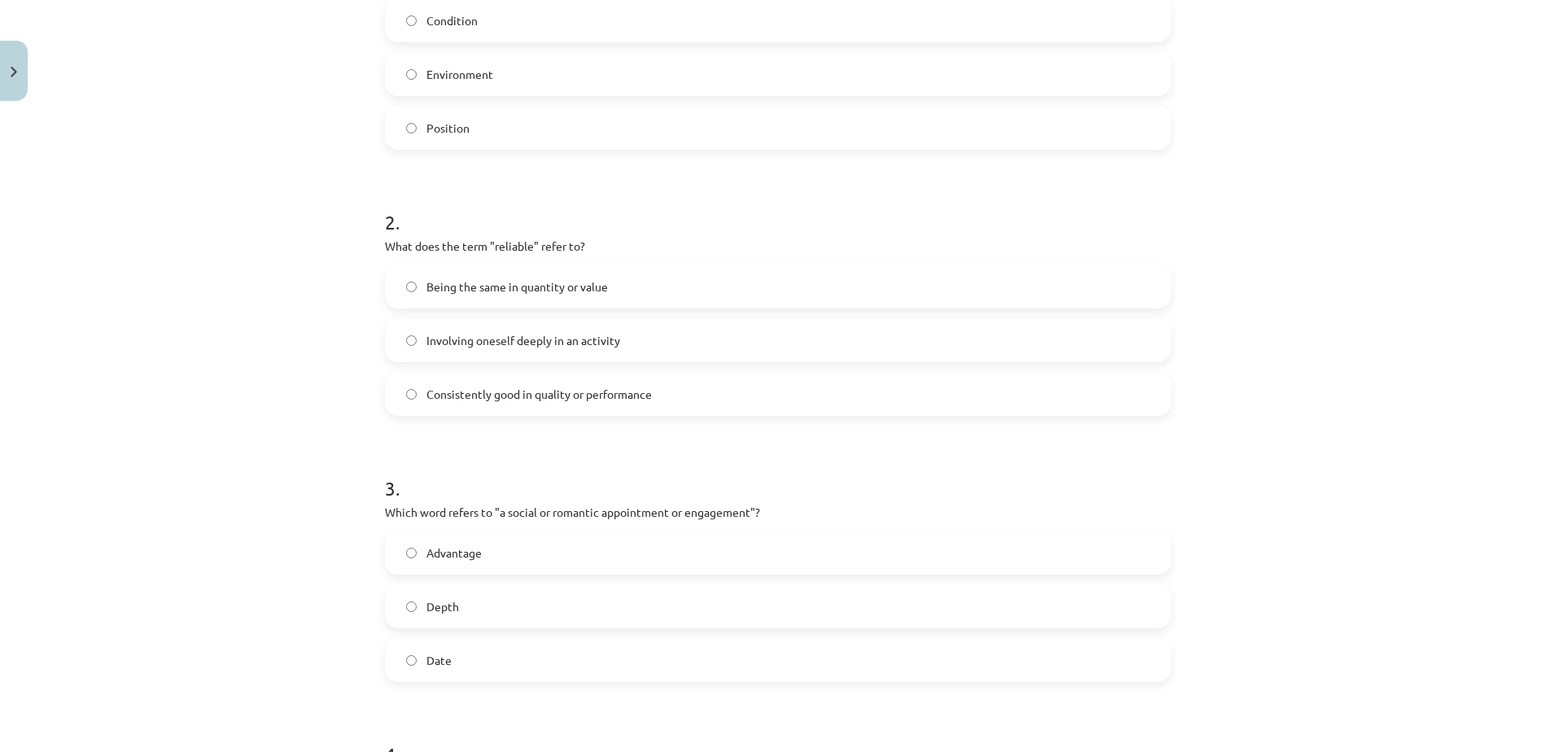
click at [543, 402] on span "Consistently good in quality or performance" at bounding box center [538, 394] width 225 height 17
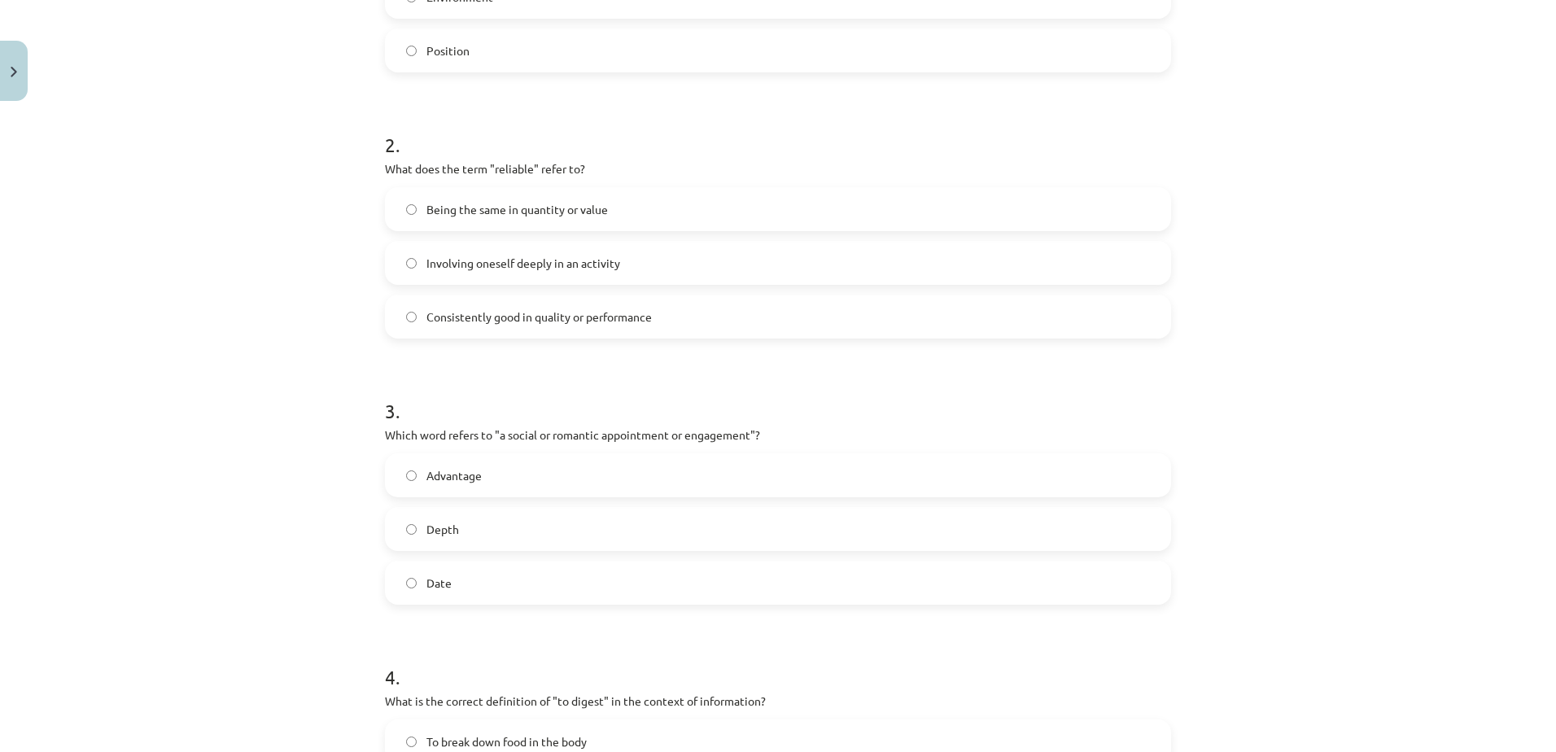
scroll to position [868, 0]
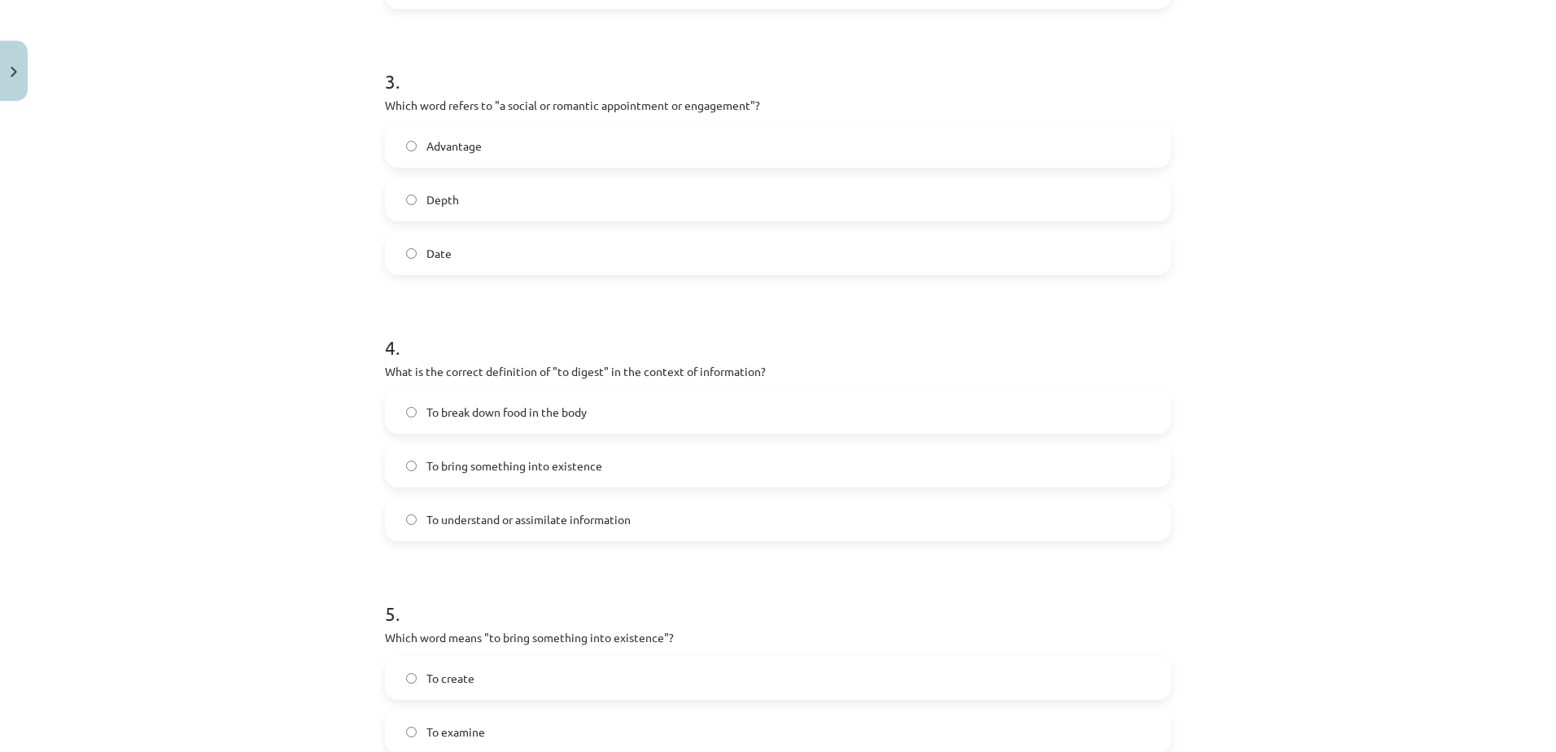
click at [538, 285] on form "1 . Which of the following means "the surroundings or conditions in which a per…" at bounding box center [778, 131] width 786 height 1351
click at [523, 262] on label "Date" at bounding box center [777, 253] width 783 height 41
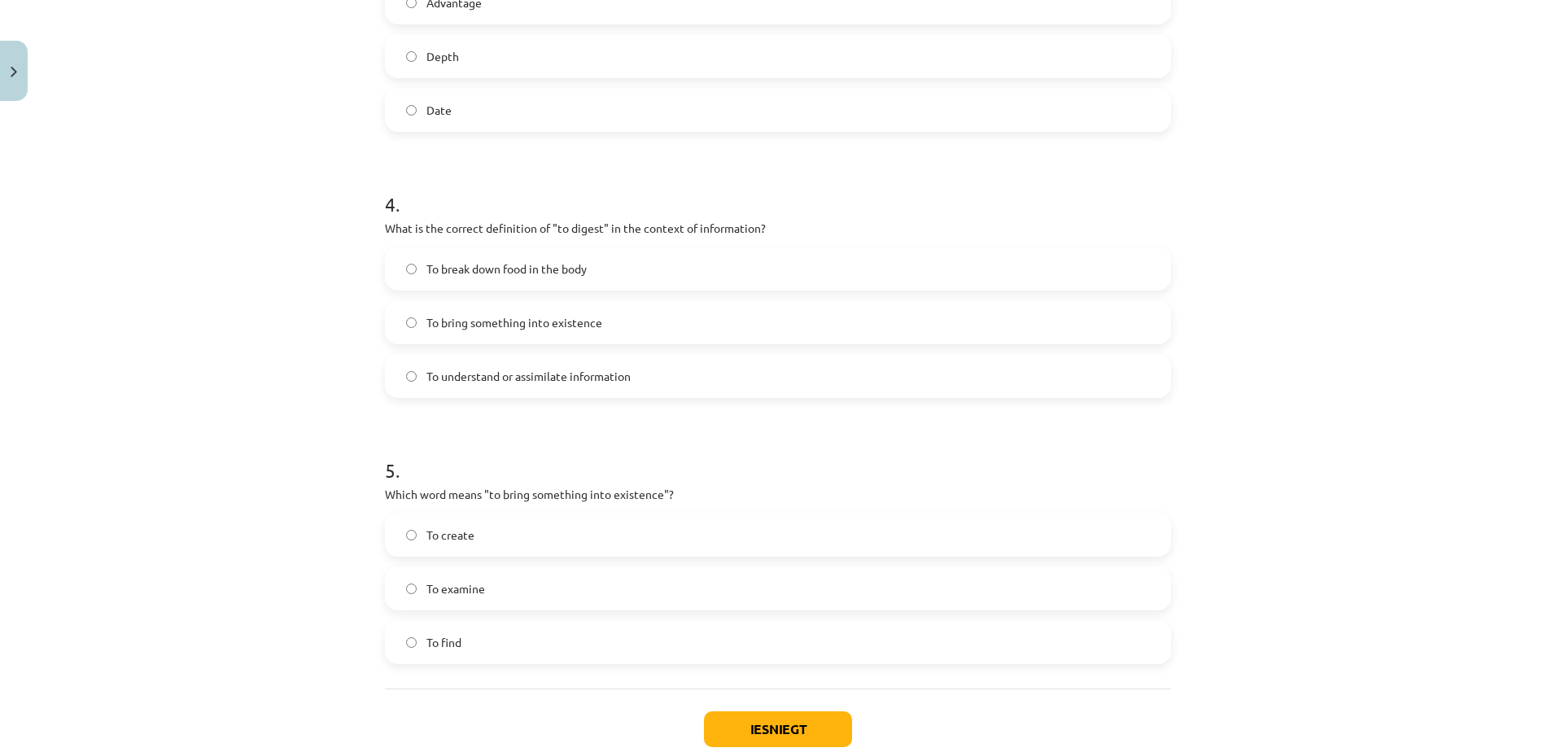
scroll to position [1031, 0]
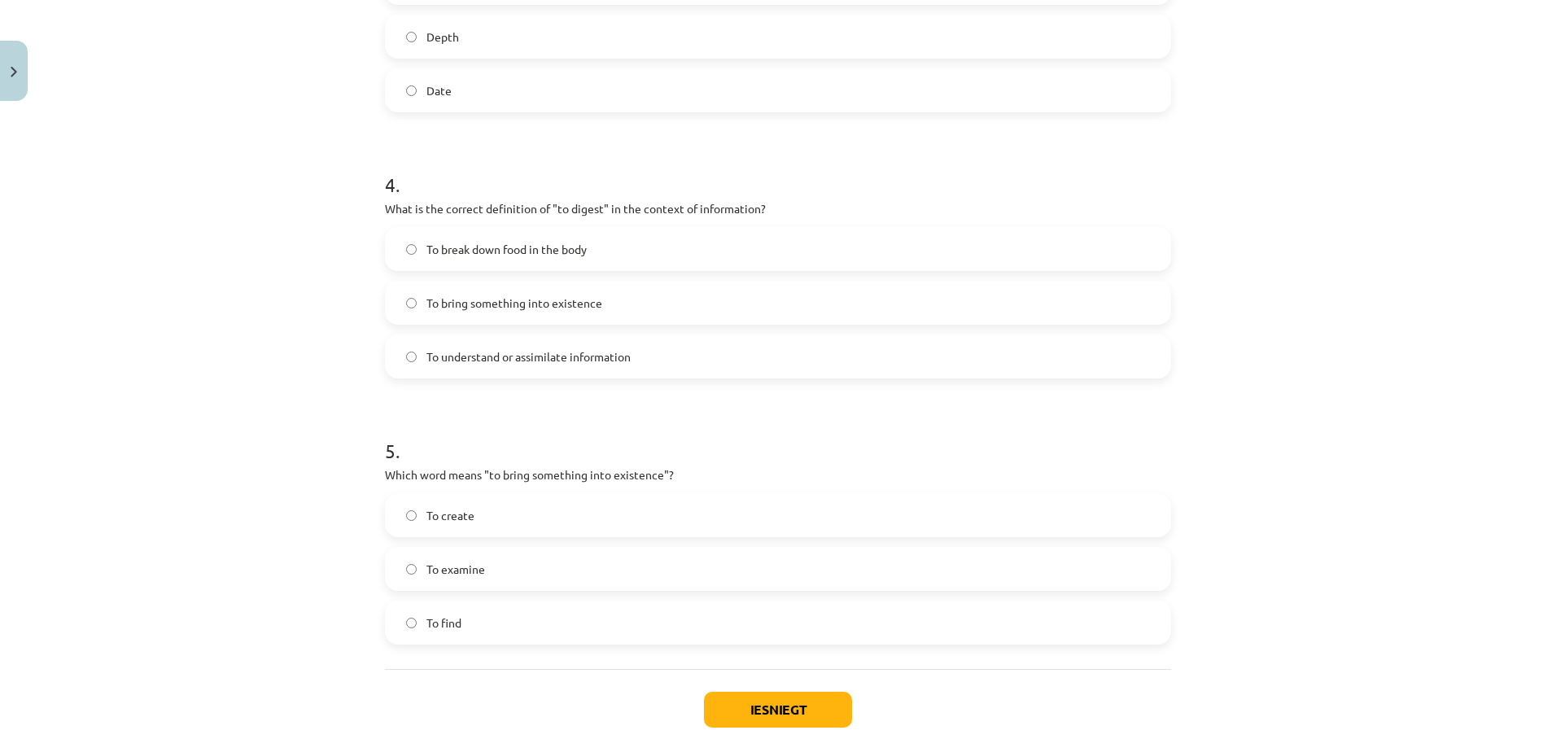
click at [541, 351] on span "To understand or assimilate information" at bounding box center [528, 356] width 204 height 17
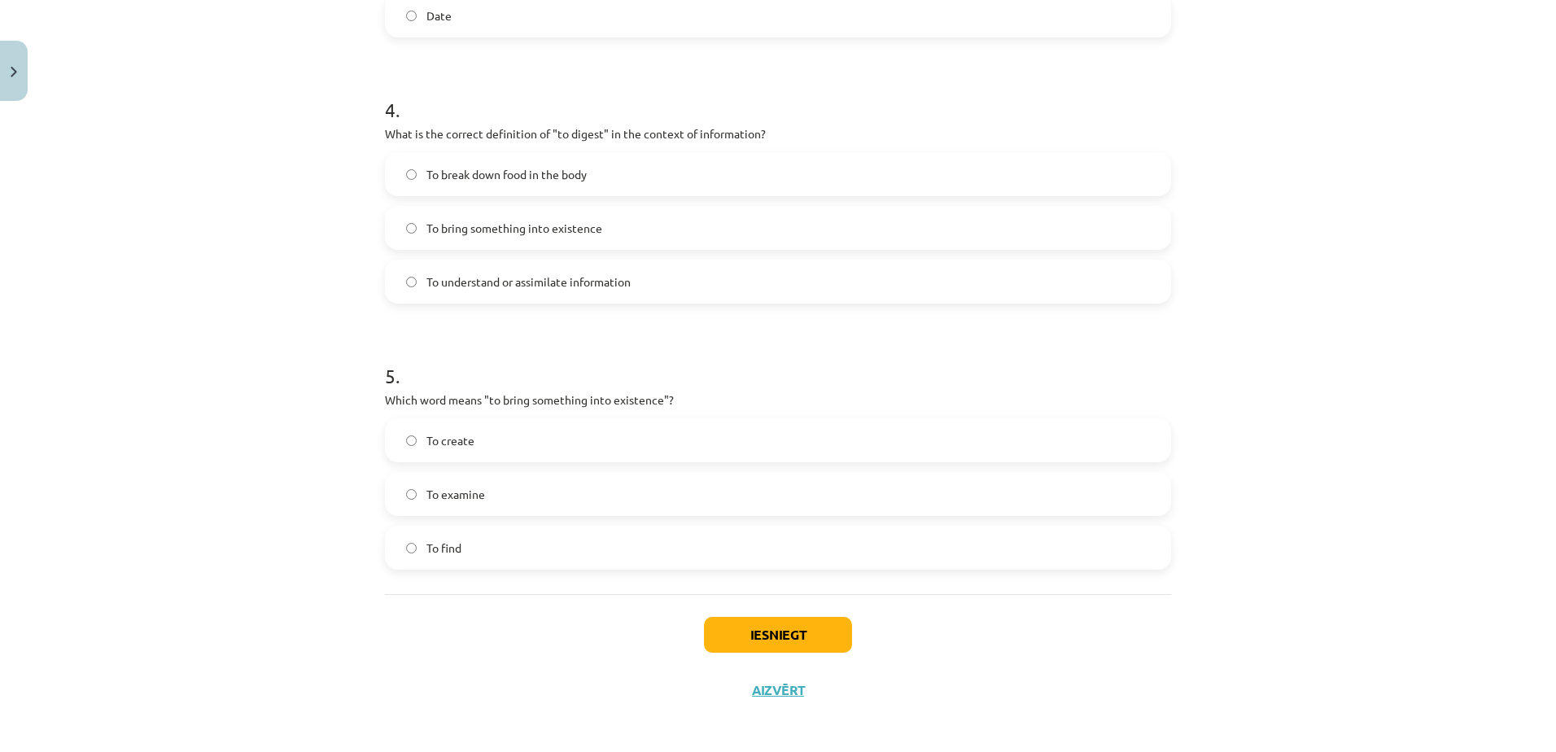
scroll to position [1112, 0]
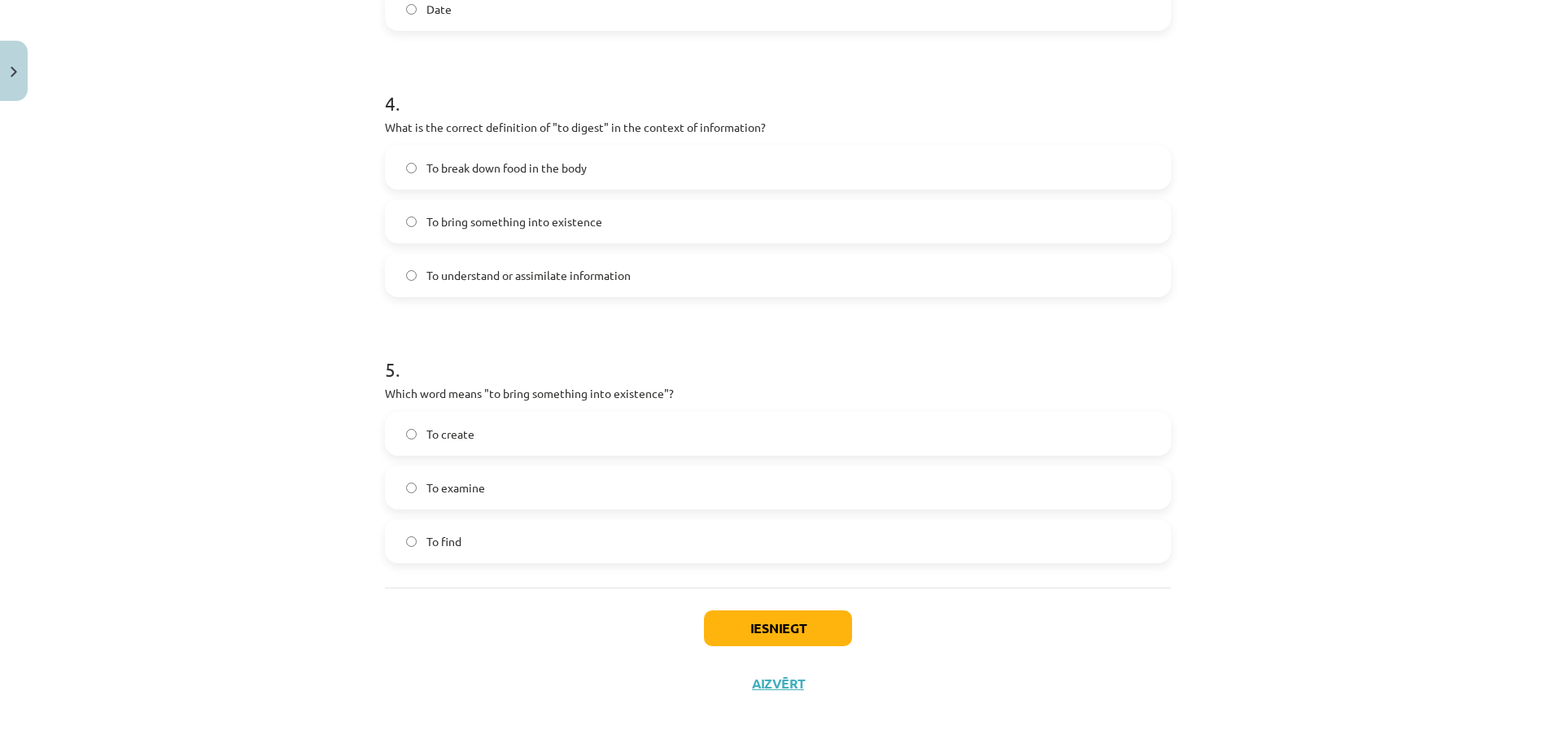
click at [498, 426] on label "To create" at bounding box center [777, 433] width 783 height 41
click at [764, 636] on button "Iesniegt" at bounding box center [778, 628] width 148 height 36
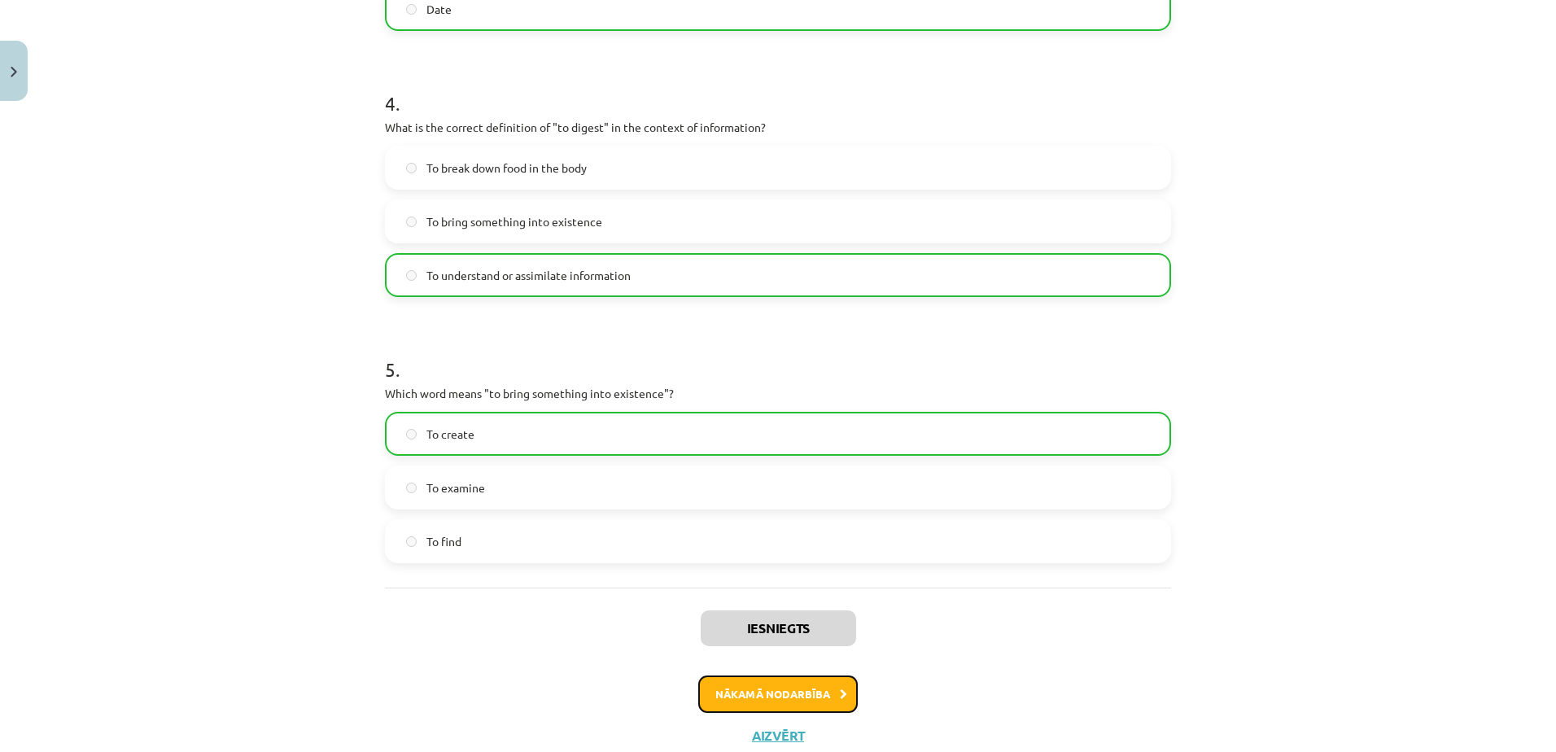
click at [794, 694] on button "Nākamā nodarbība" at bounding box center [777, 693] width 159 height 37
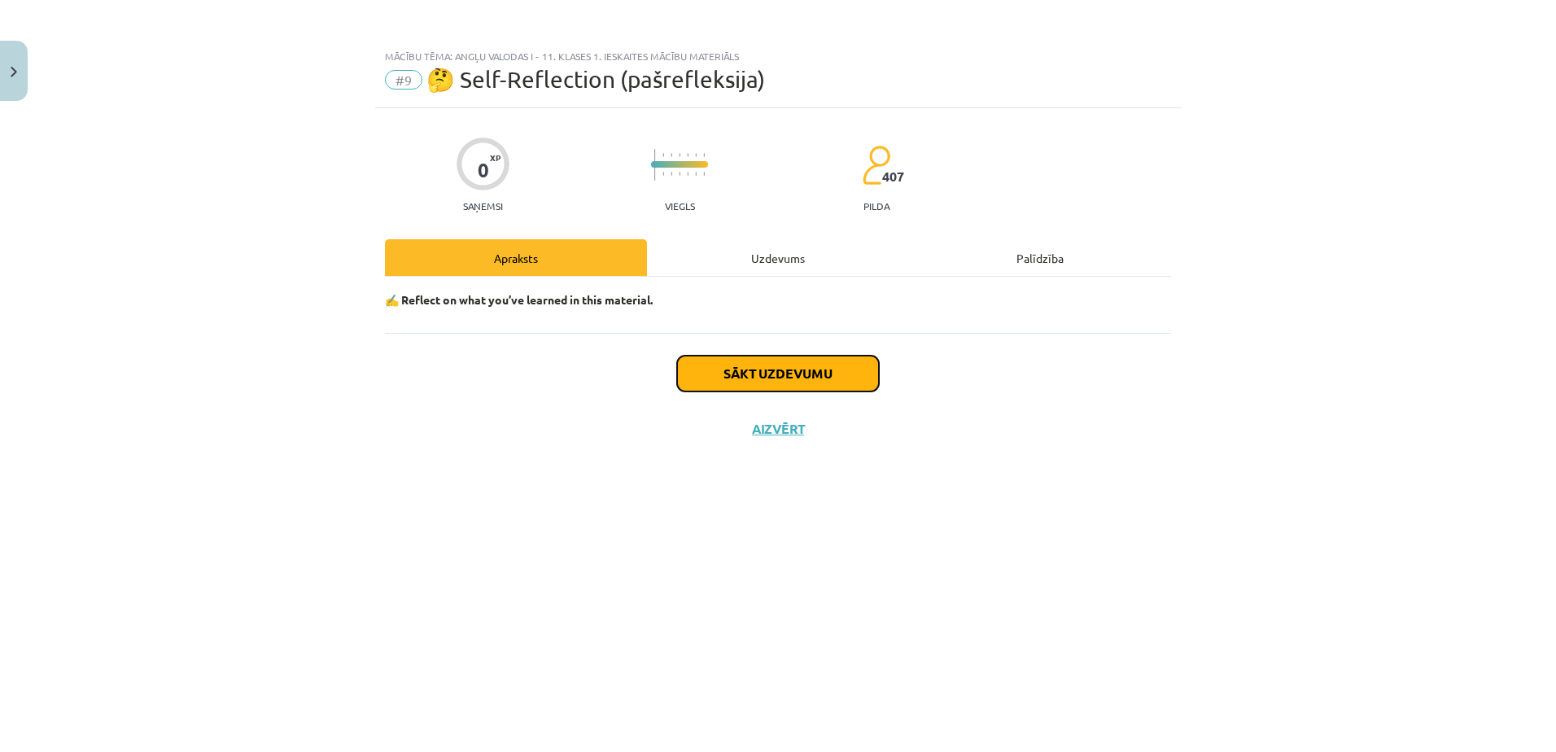
click at [805, 375] on button "Sākt uzdevumu" at bounding box center [778, 374] width 202 height 36
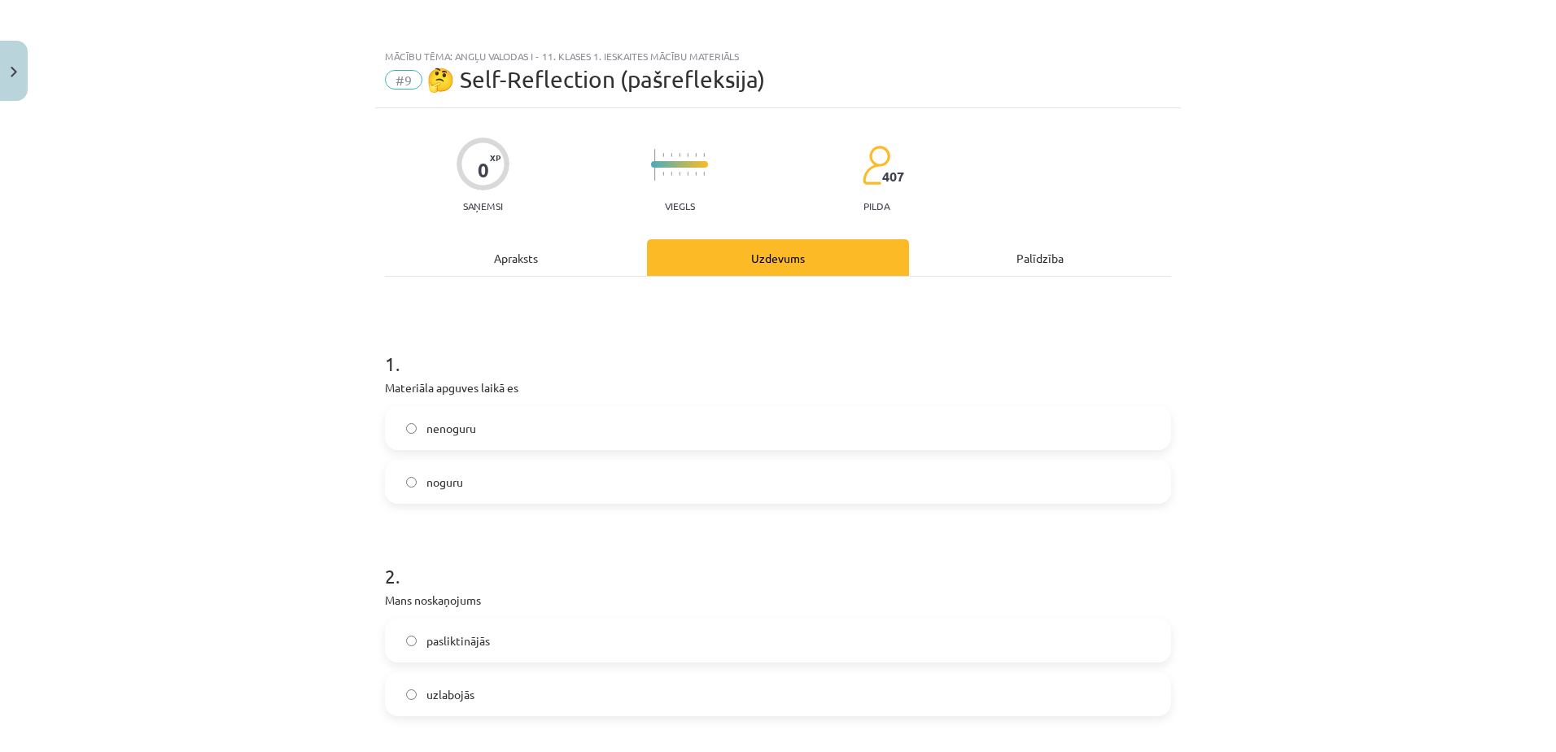
click at [587, 428] on label "nenoguru" at bounding box center [777, 428] width 783 height 41
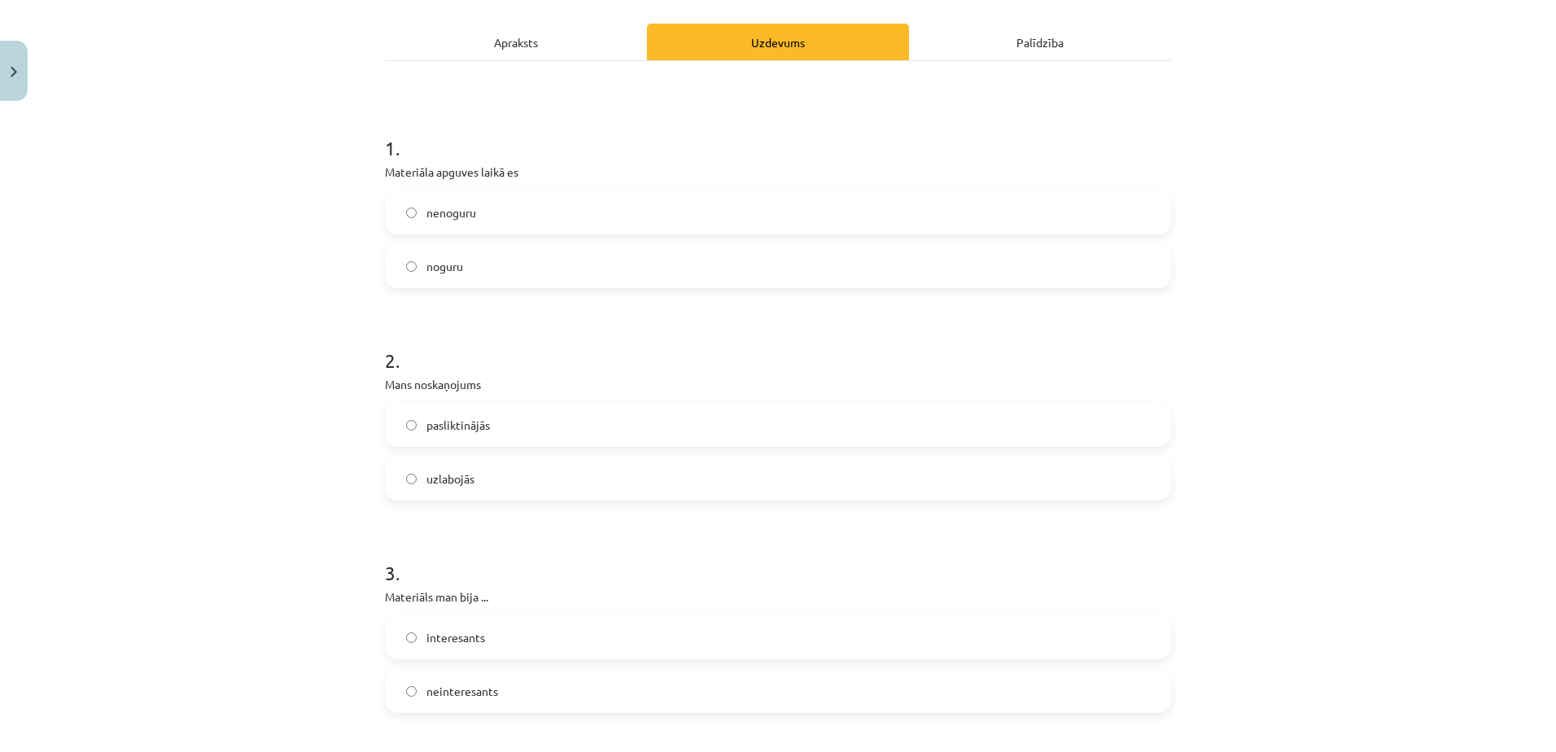
scroll to position [244, 0]
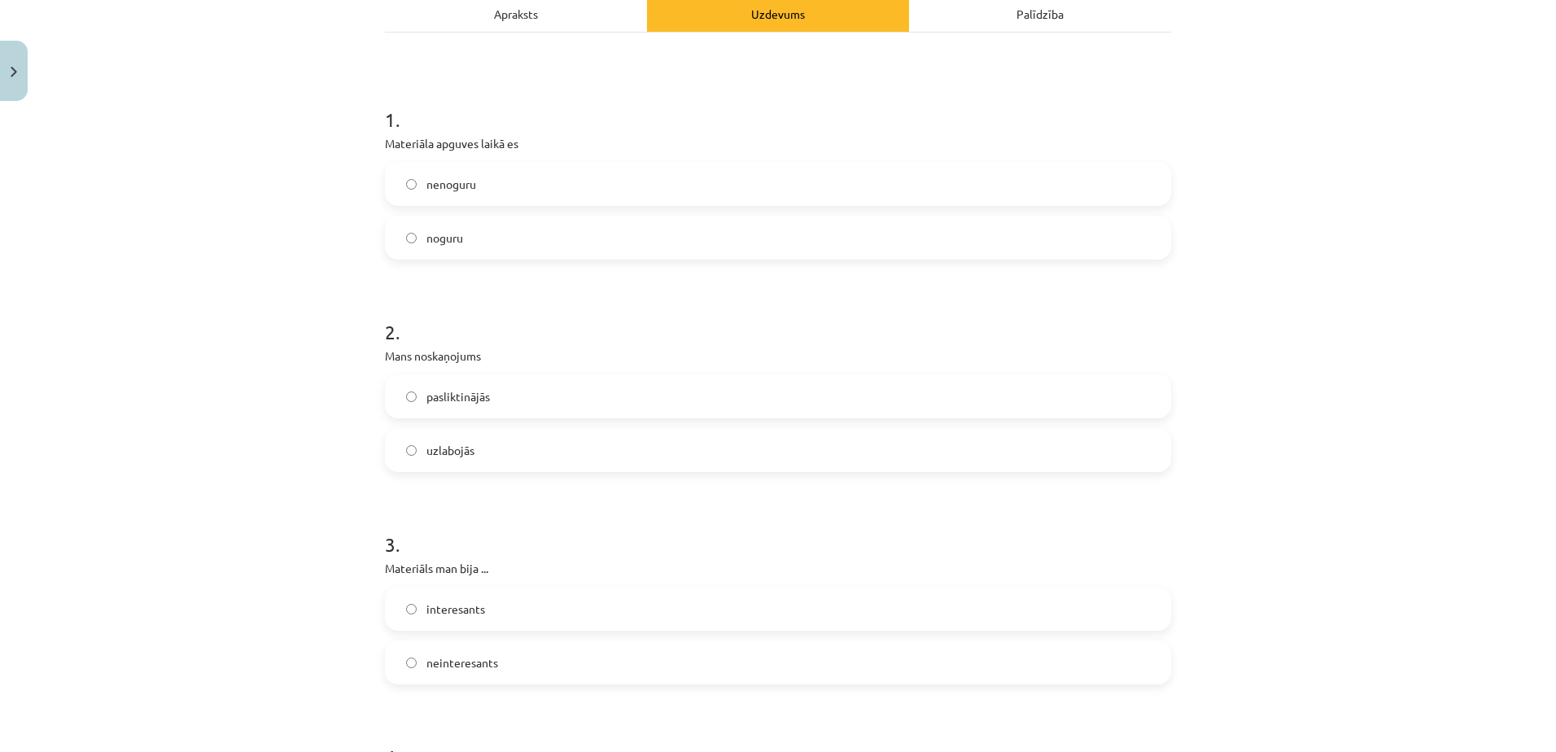
click at [567, 450] on label "uzlabojās" at bounding box center [777, 450] width 783 height 41
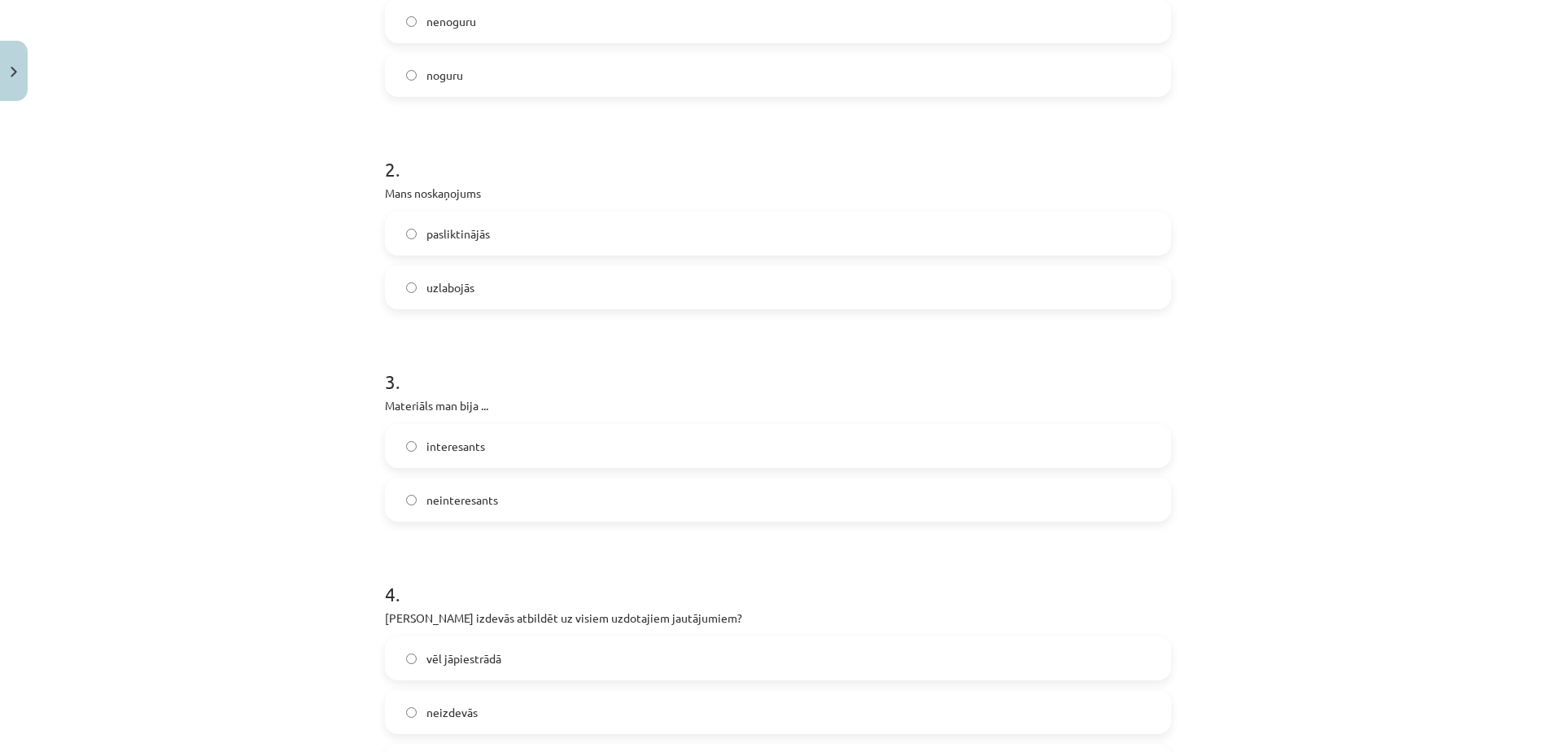
click at [570, 444] on label "interesants" at bounding box center [777, 445] width 783 height 41
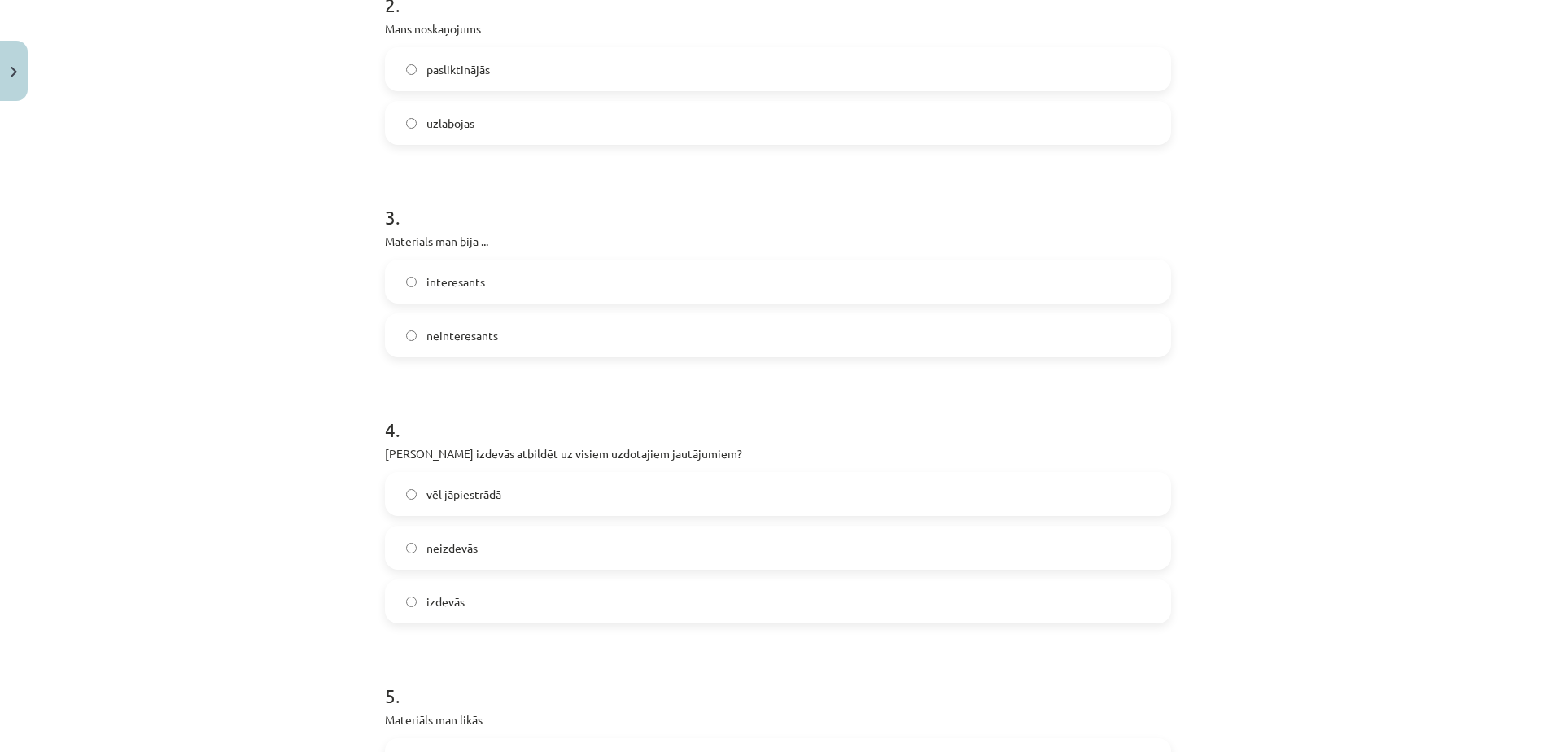
scroll to position [651, 0]
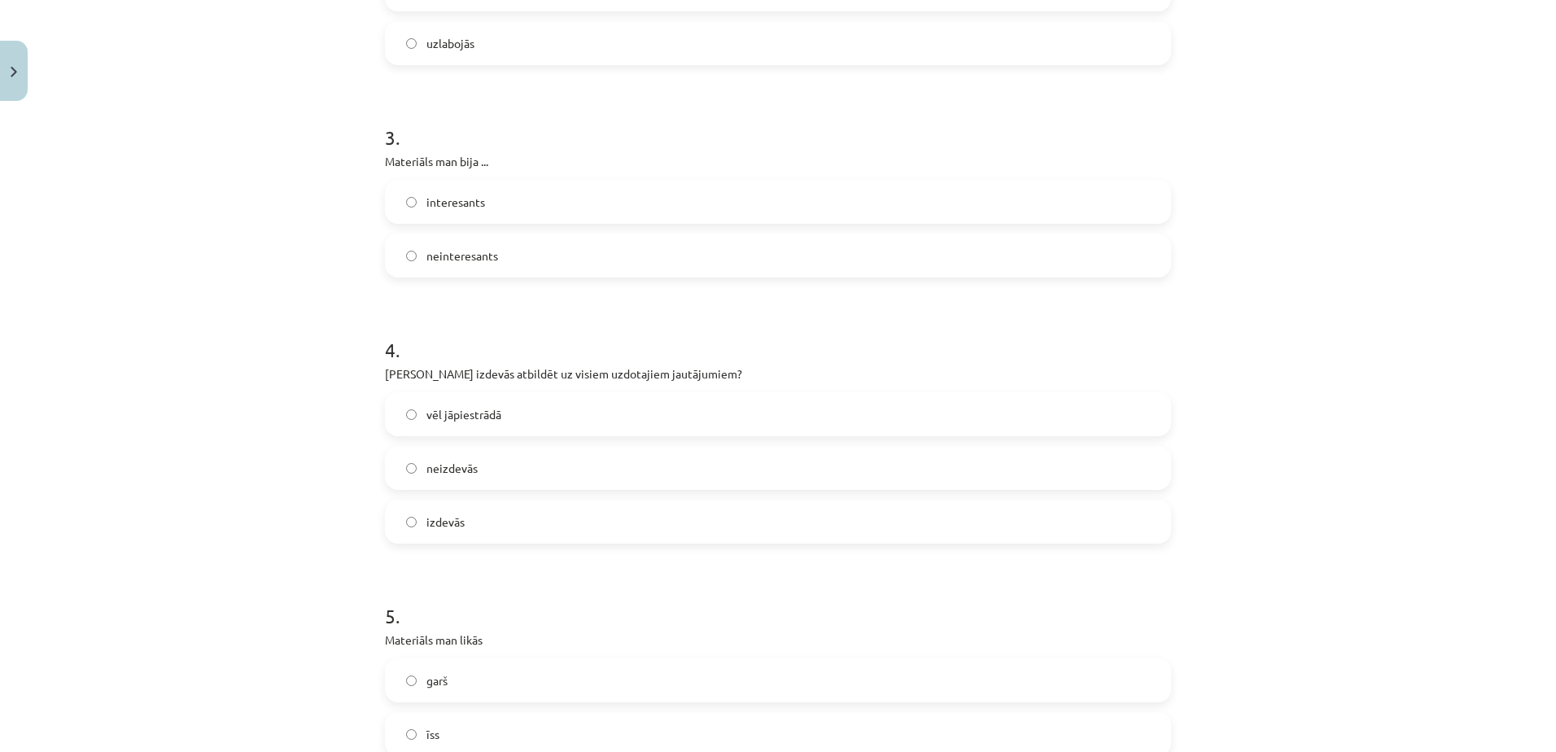
click at [544, 502] on label "izdevās" at bounding box center [777, 521] width 783 height 41
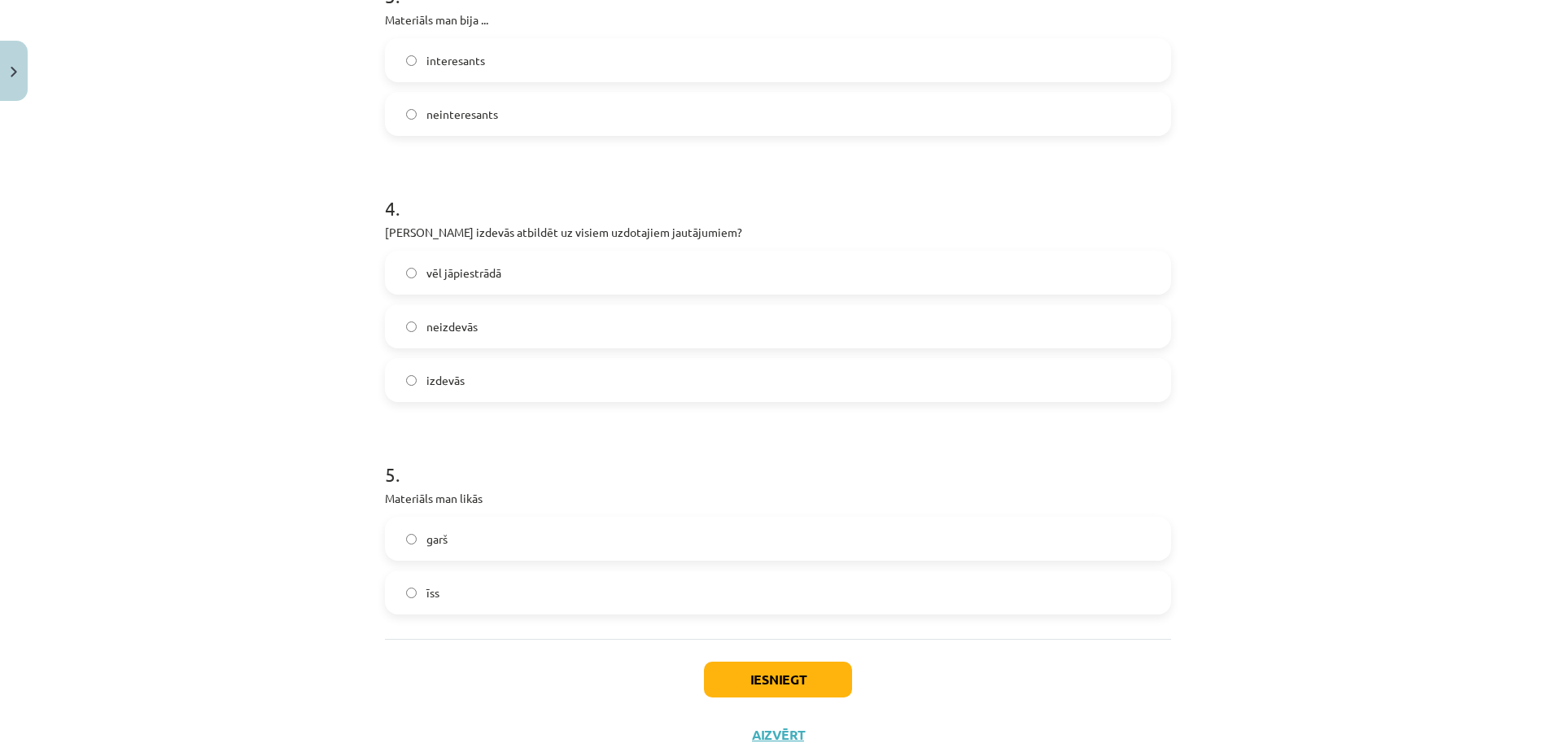
scroll to position [844, 0]
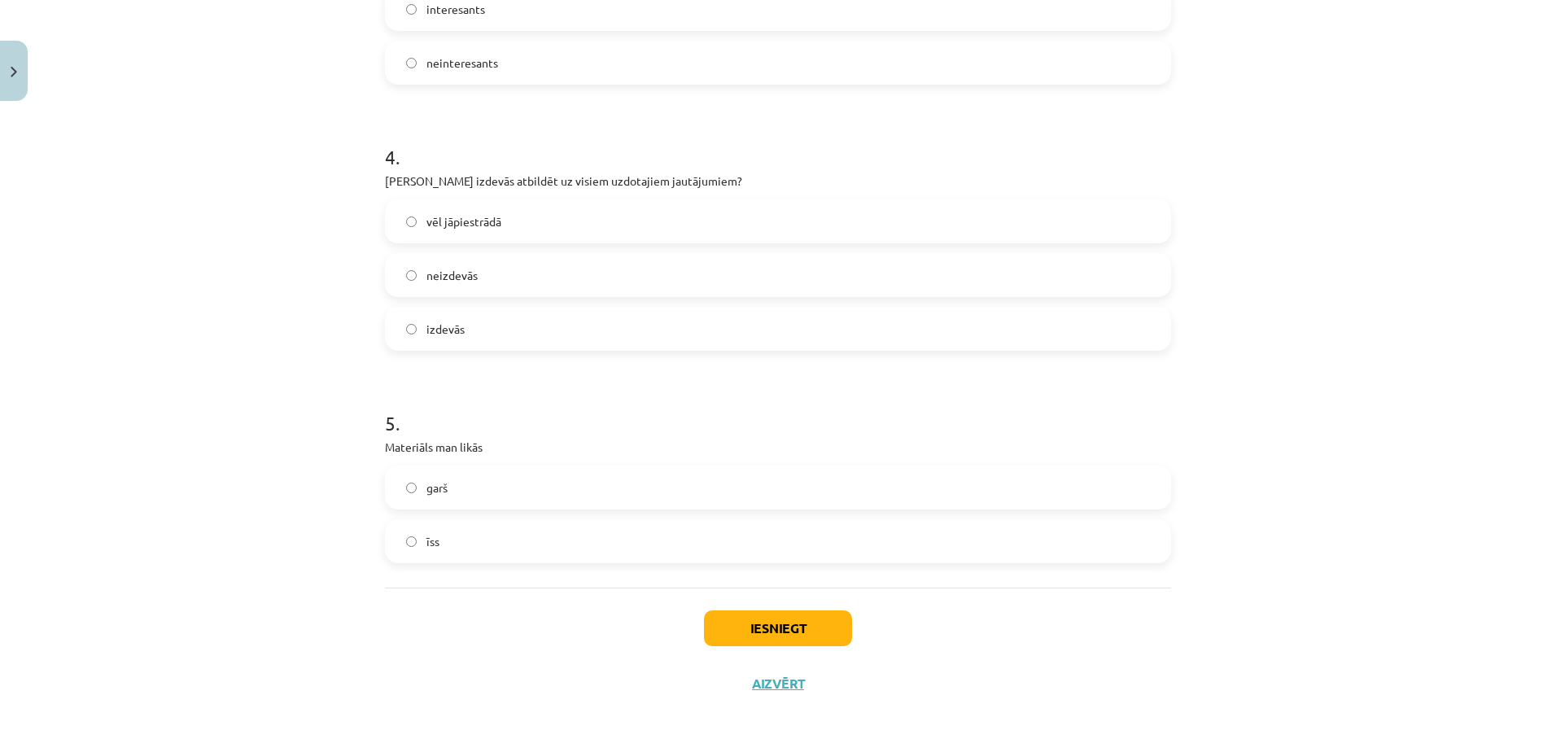
click at [549, 539] on label "īss" at bounding box center [777, 541] width 783 height 41
click at [772, 634] on button "Iesniegt" at bounding box center [778, 628] width 148 height 36
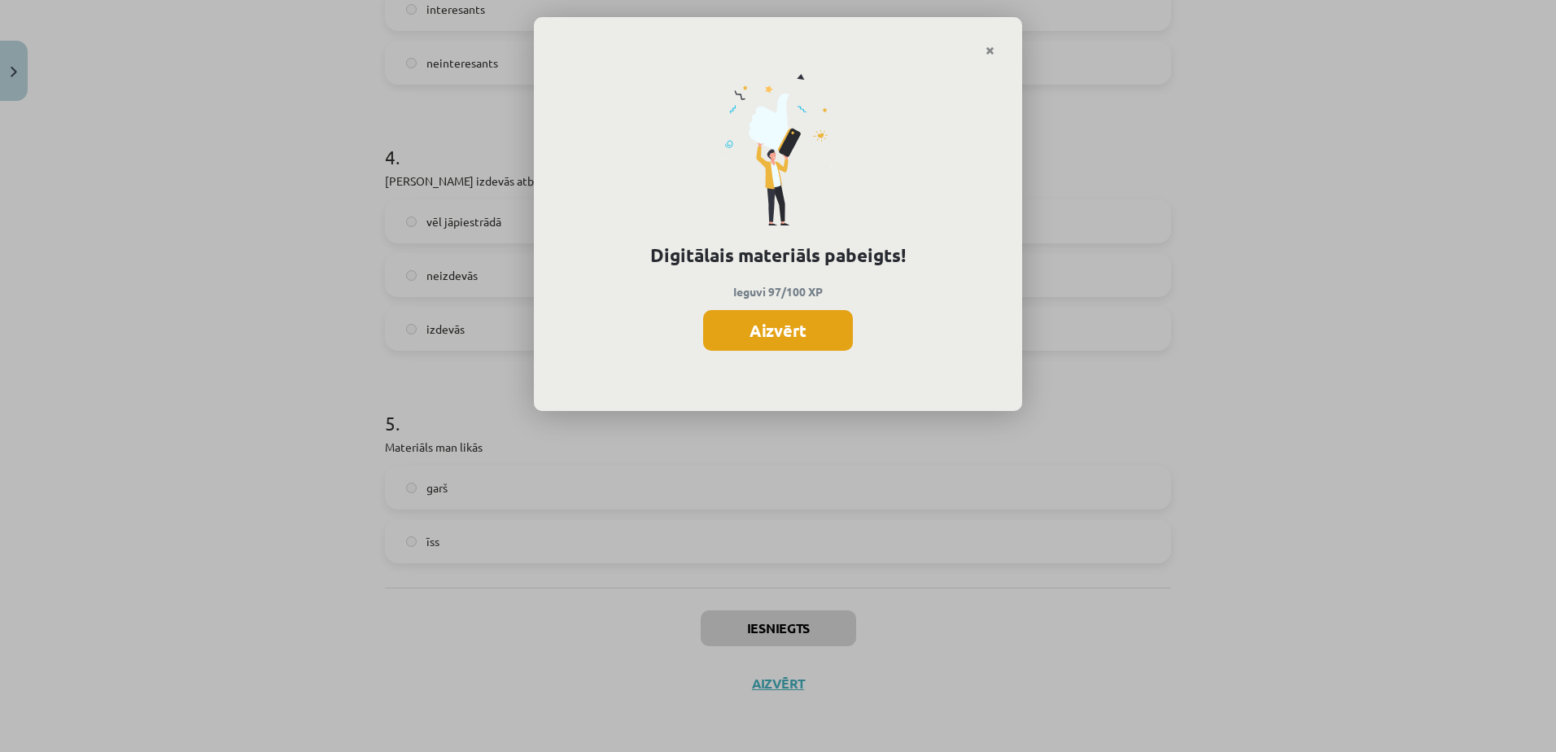
click at [793, 333] on button "Aizvērt" at bounding box center [778, 330] width 150 height 41
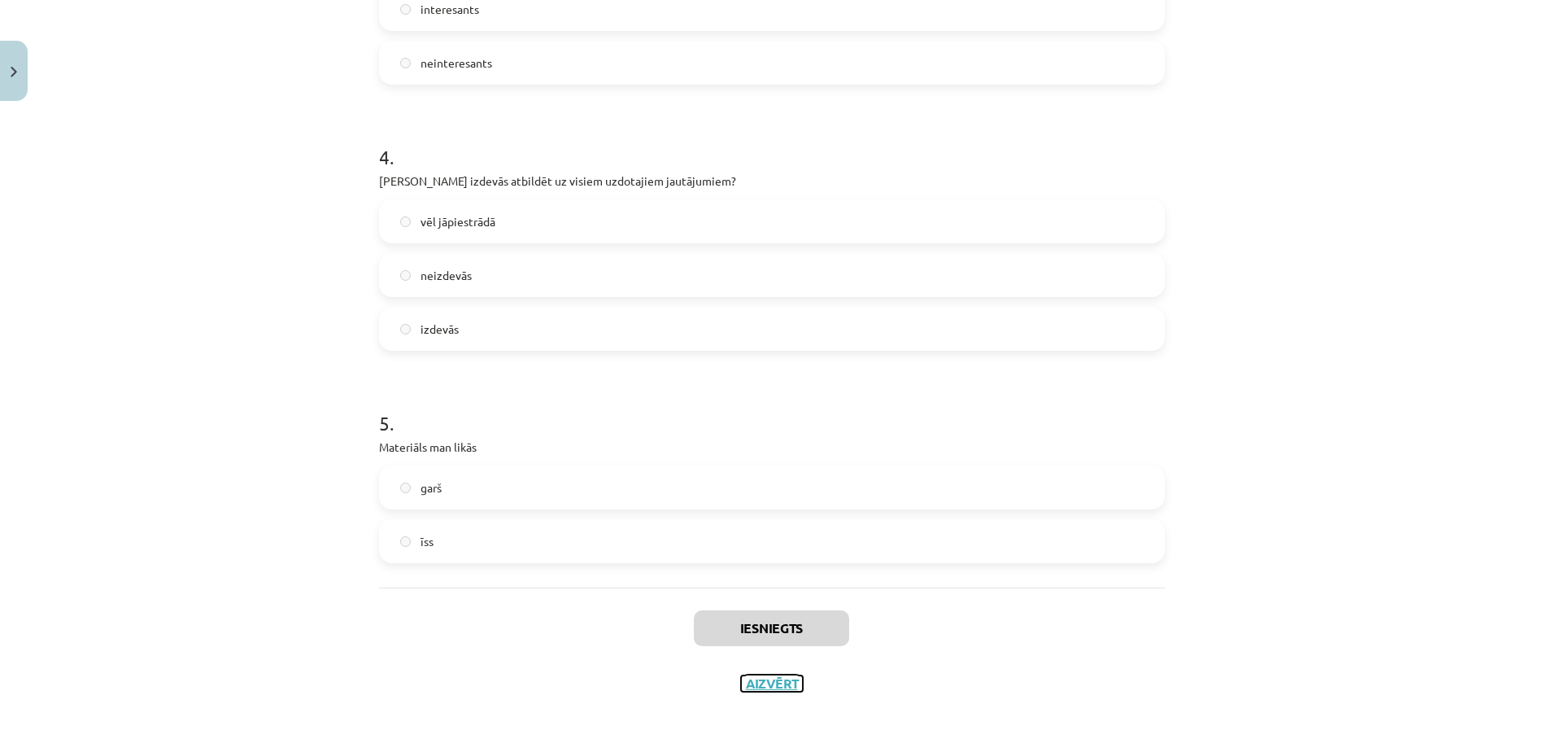
click at [772, 688] on button "Aizvērt" at bounding box center [772, 683] width 62 height 16
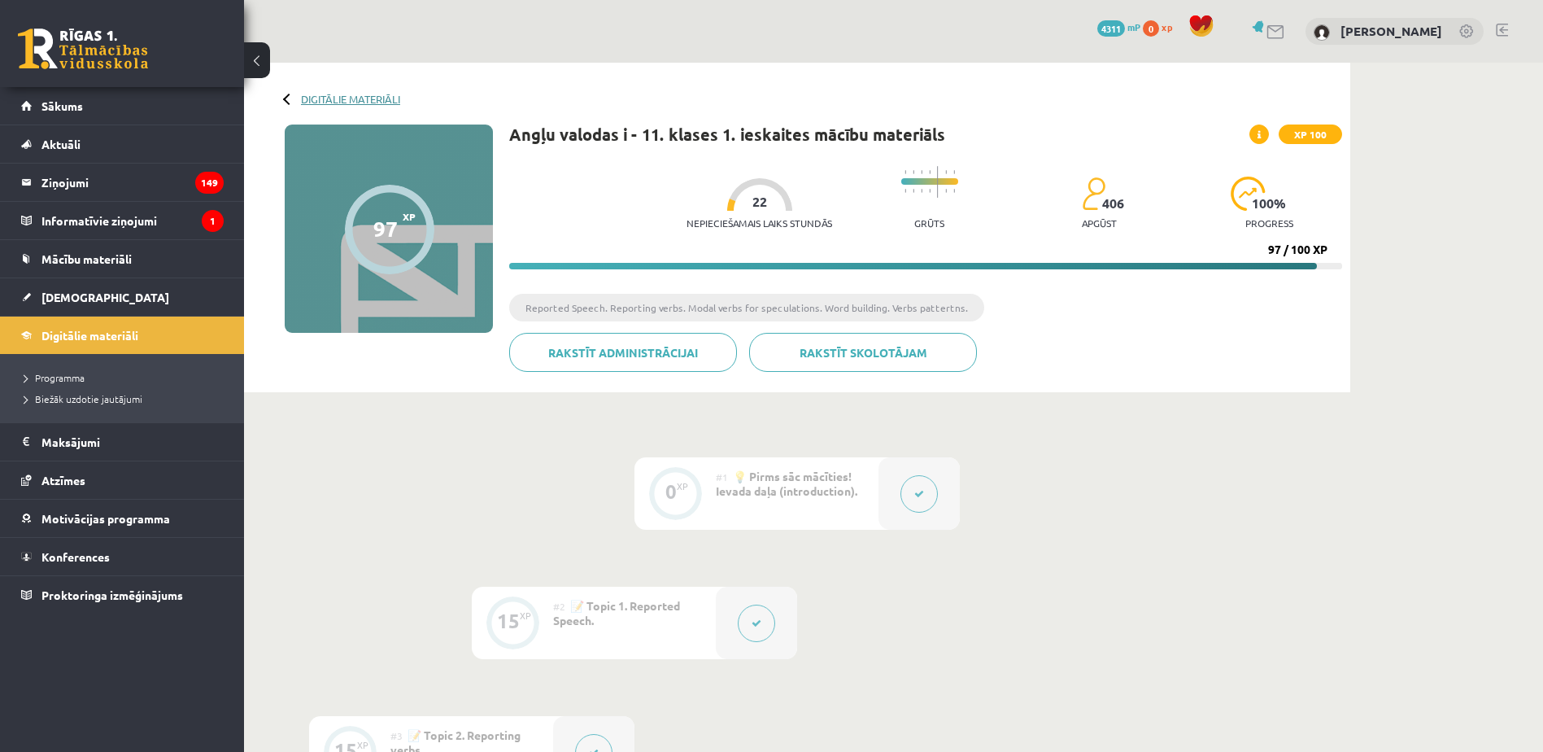
click at [308, 98] on link "Digitālie materiāli" at bounding box center [350, 99] width 99 height 12
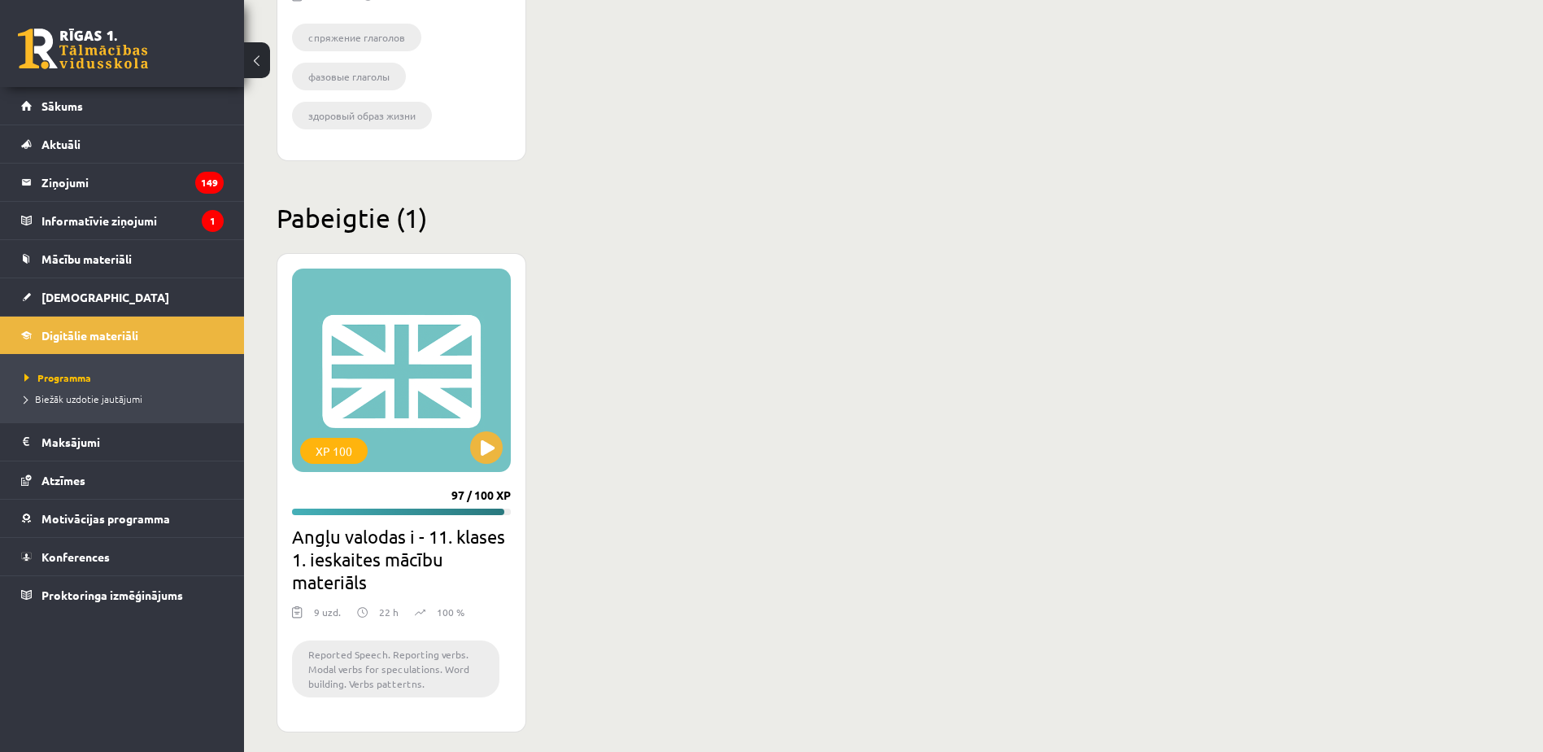
scroll to position [1872, 0]
